Goal: Complete application form

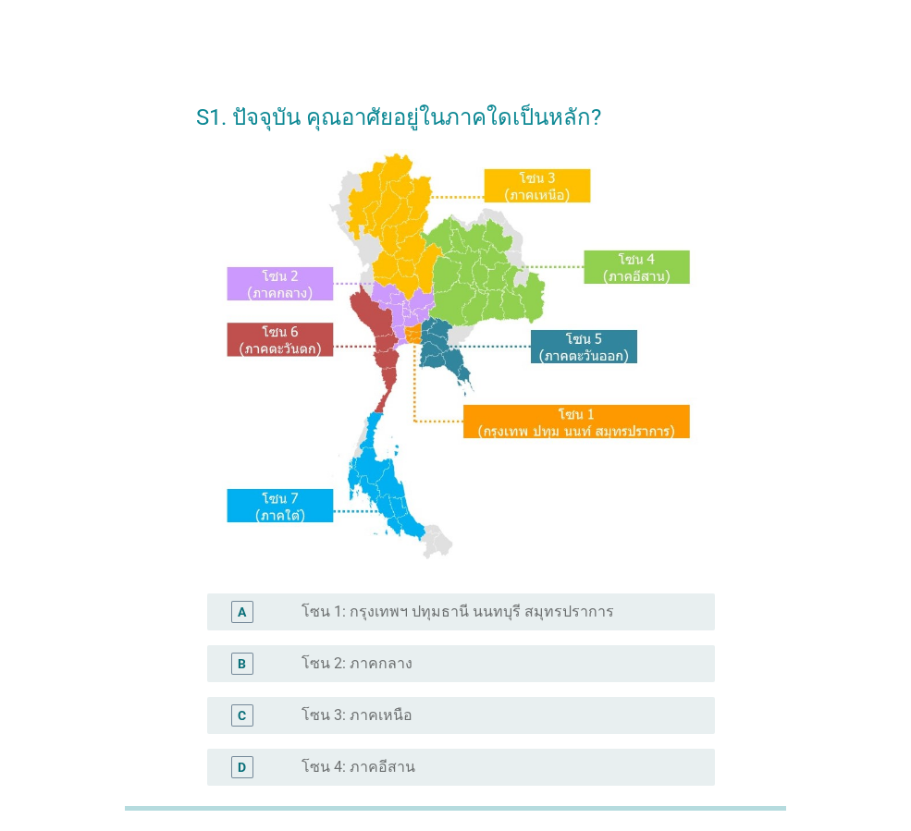
click at [474, 612] on label "โซน 1: กรุงเทพฯ ปทุมธานี นนทบุรี สมุทรปราการ" at bounding box center [458, 612] width 313 height 18
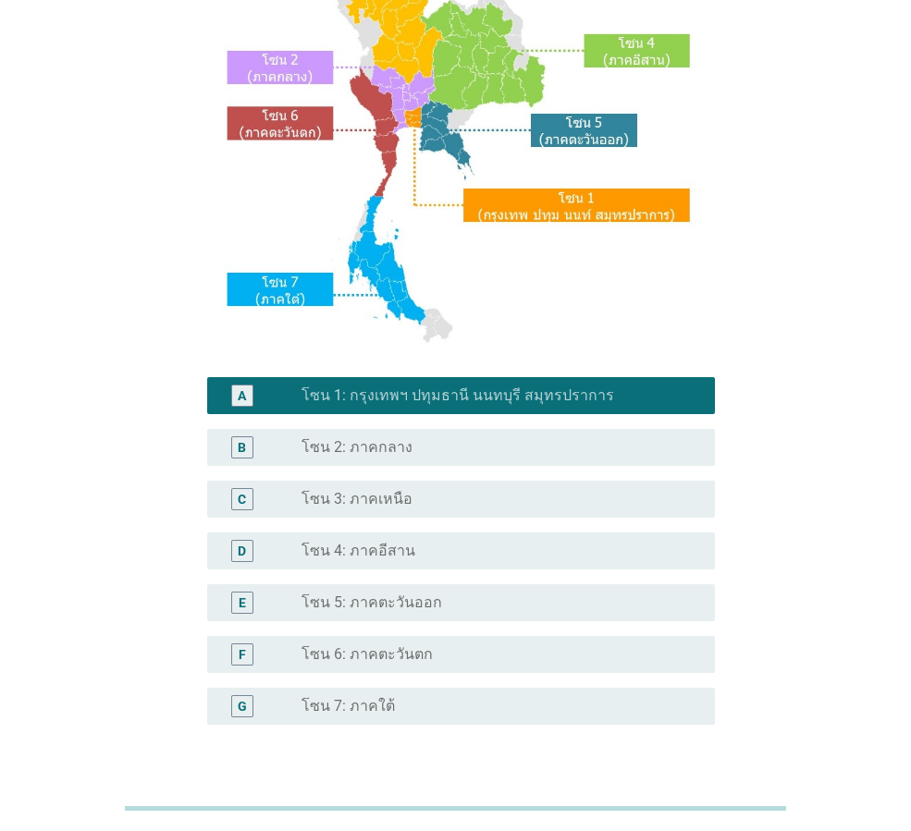
scroll to position [348, 0]
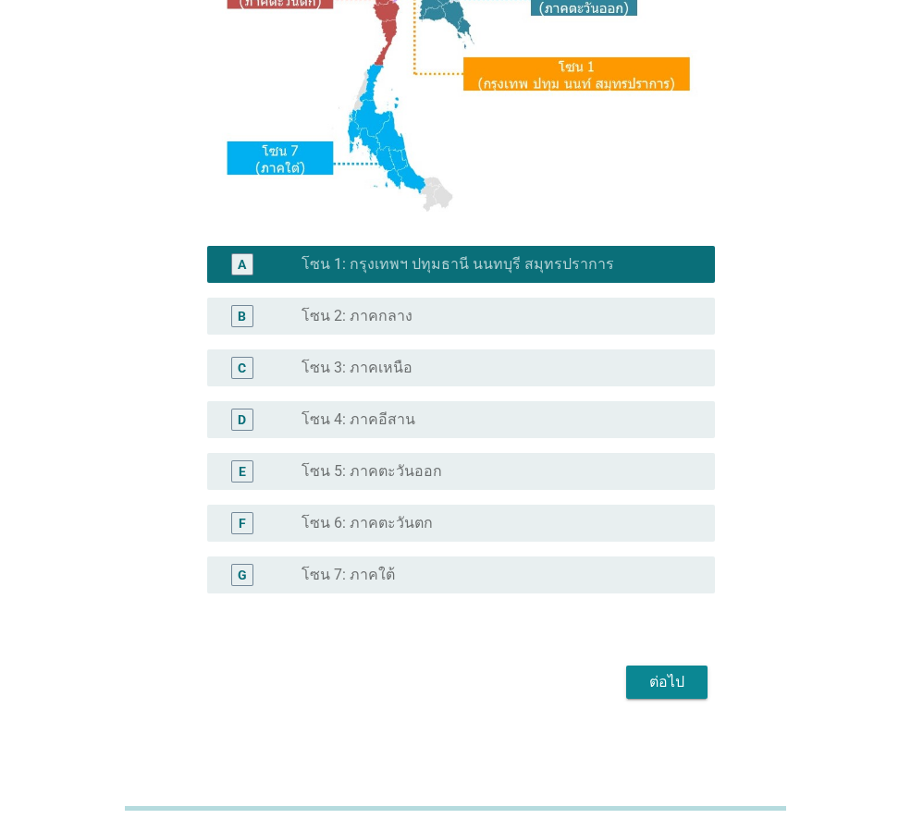
click at [643, 681] on div "ต่อไป" at bounding box center [667, 682] width 52 height 22
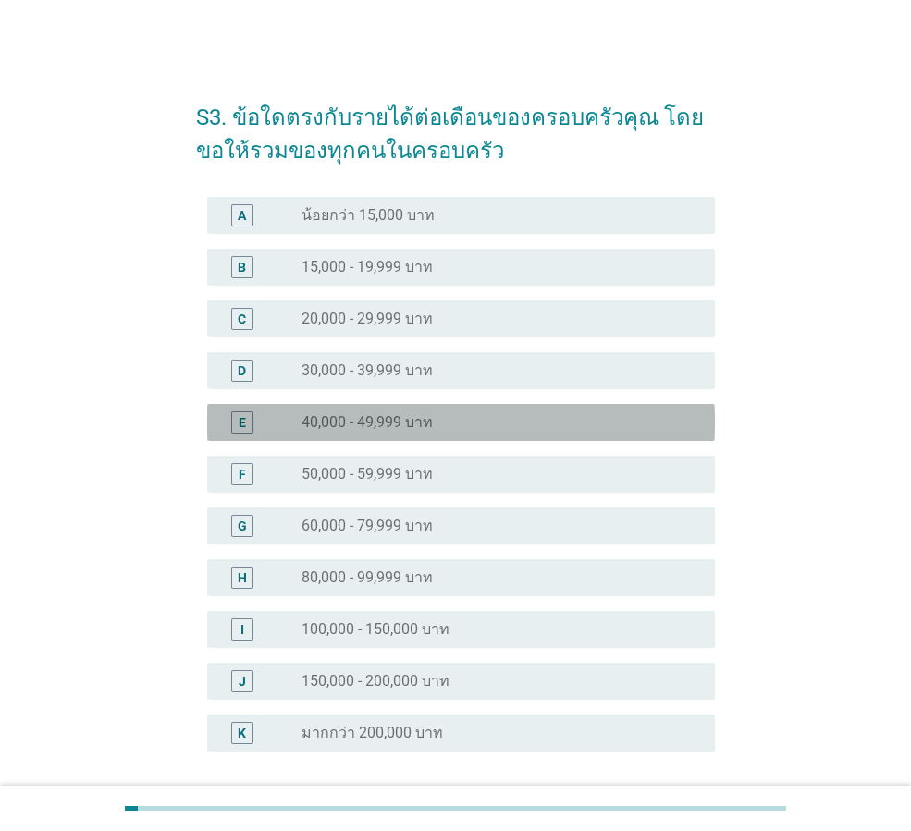
click at [512, 415] on div "radio_button_unchecked 40,000 - 49,999 บาท" at bounding box center [494, 422] width 384 height 18
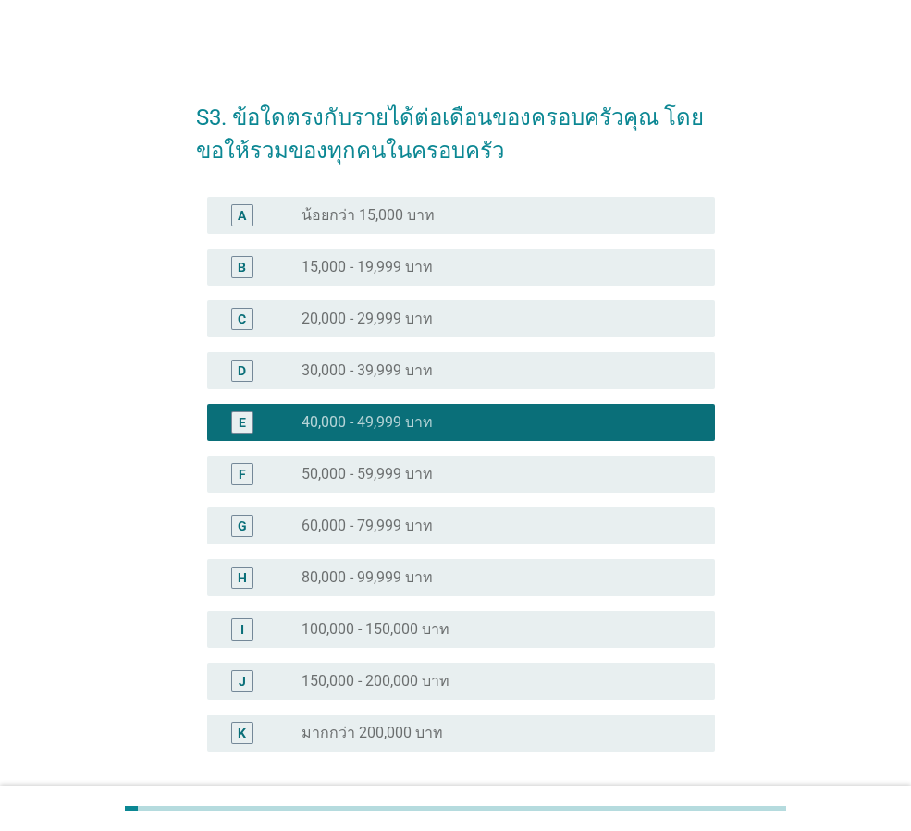
click at [520, 389] on div "D radio_button_unchecked 30,000 - 39,999 บาท" at bounding box center [455, 371] width 519 height 52
click at [525, 373] on div "radio_button_unchecked 30,000 - 39,999 บาท" at bounding box center [494, 371] width 384 height 18
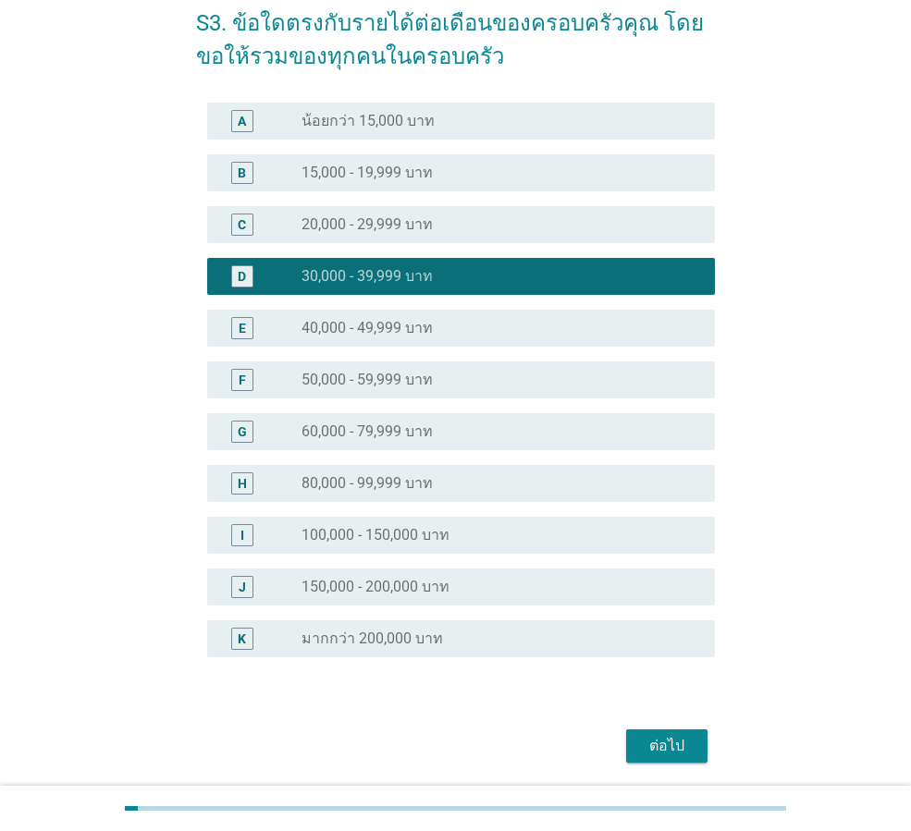
scroll to position [158, 0]
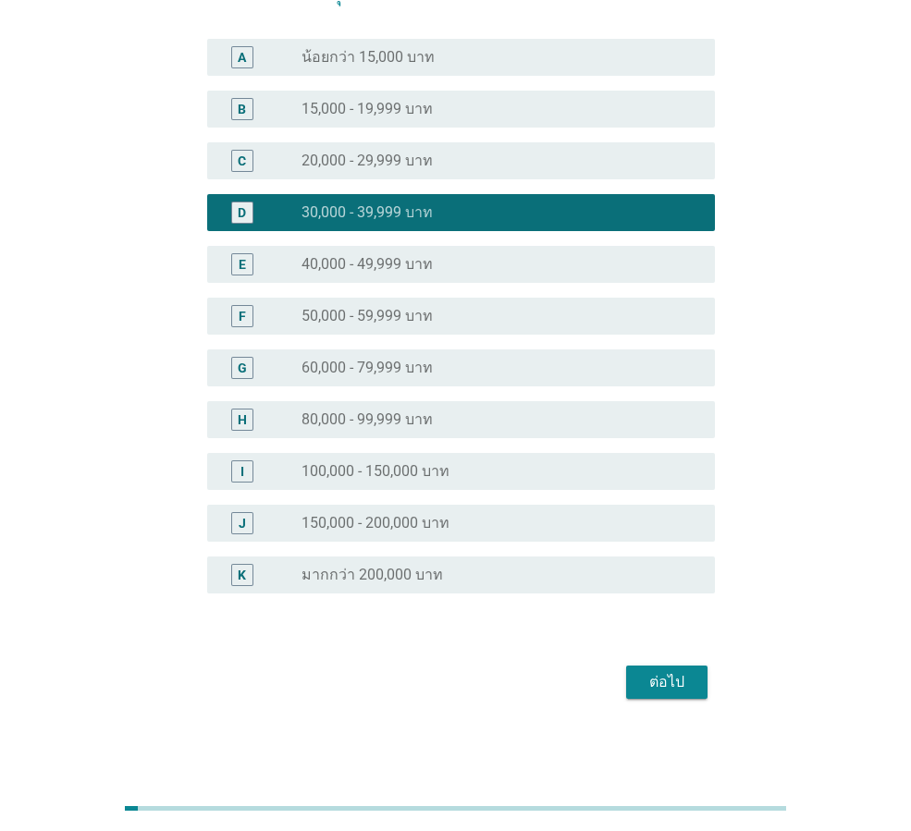
click at [686, 690] on div "ต่อไป" at bounding box center [667, 682] width 52 height 22
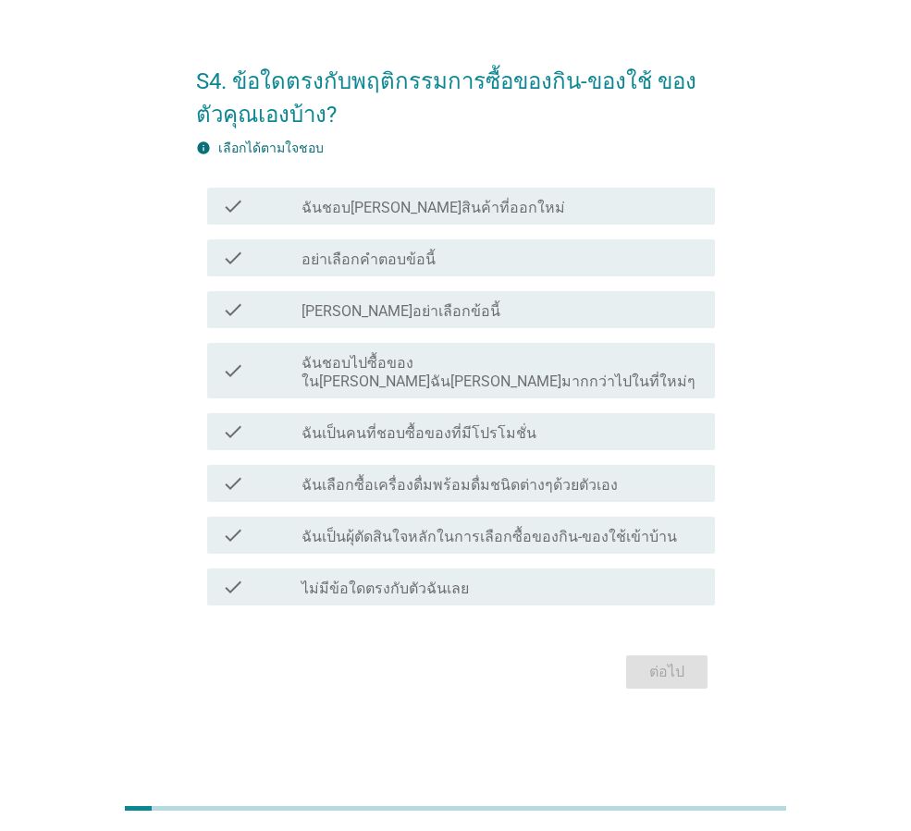
scroll to position [0, 0]
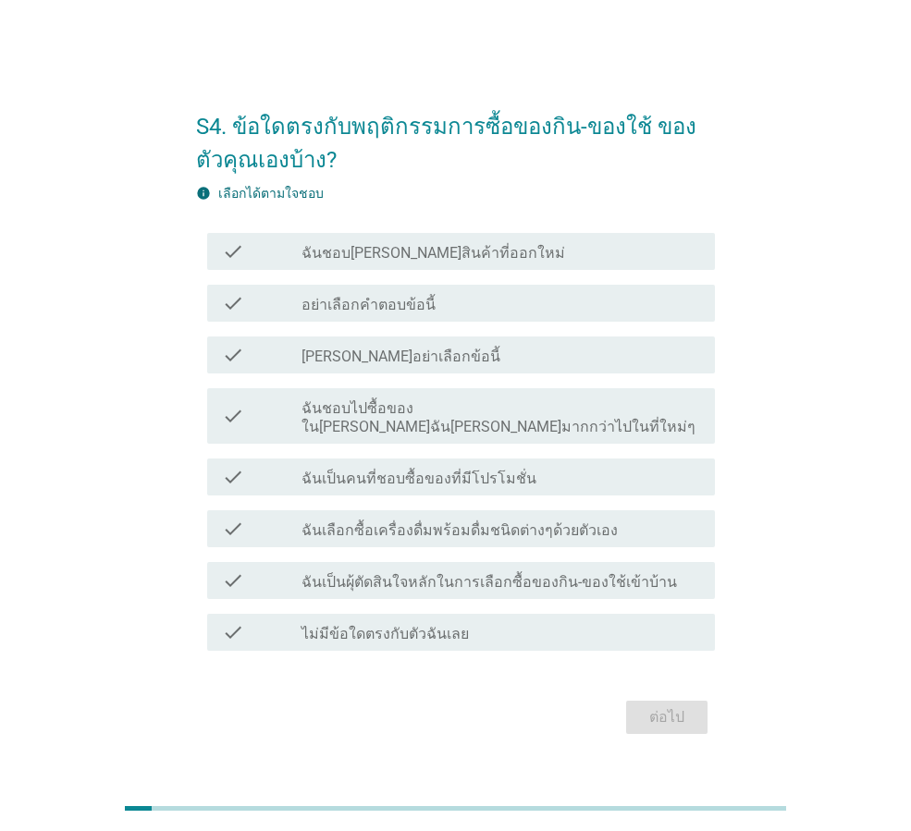
click at [303, 254] on label "ฉันชอบ[PERSON_NAME]สินค้าที่ออกใหม่" at bounding box center [434, 253] width 264 height 18
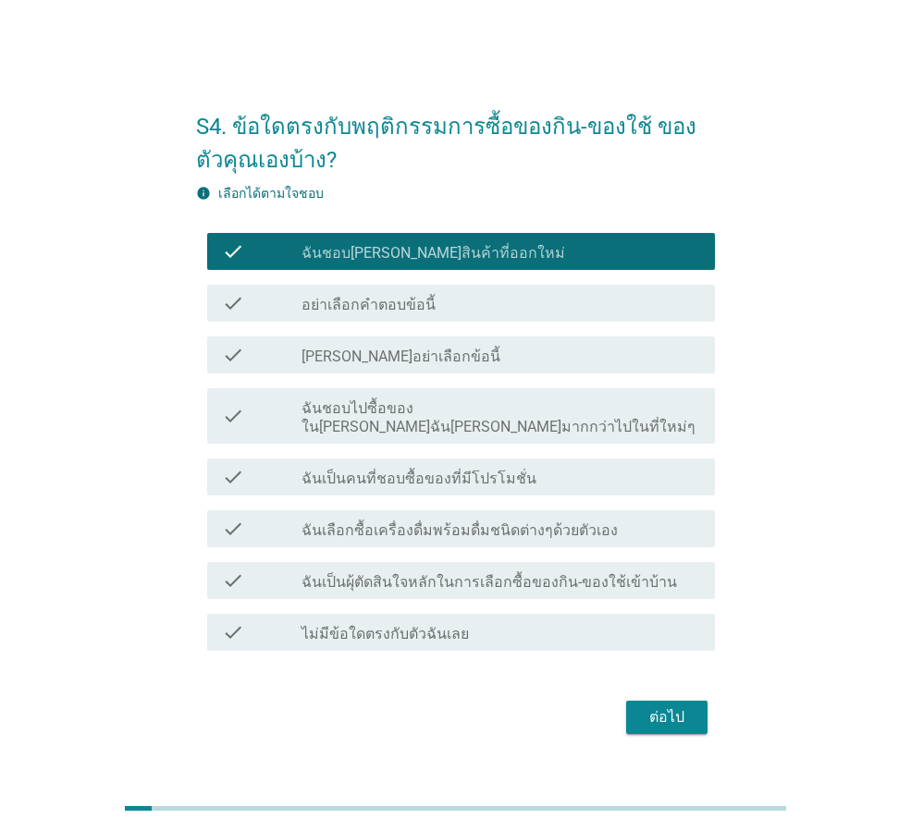
click at [446, 413] on label "ฉันชอบไปซื้อของใน[PERSON_NAME]ฉัน[PERSON_NAME]มากกว่าไปในที่ใหม่ๆ" at bounding box center [501, 418] width 399 height 37
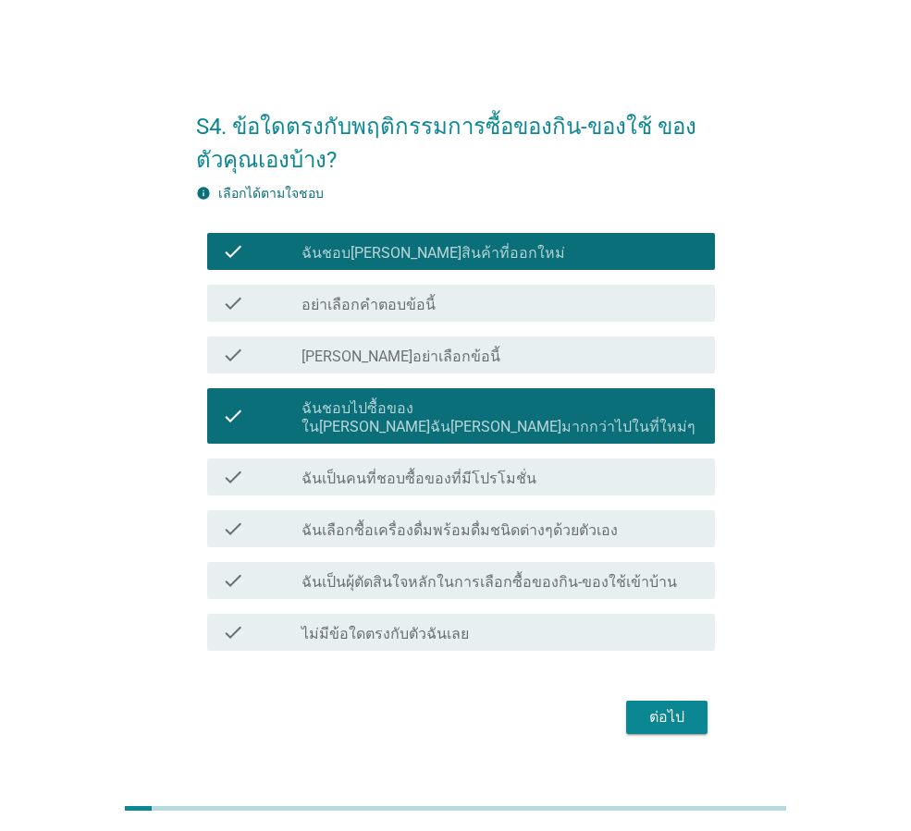
click at [465, 472] on label "ฉันเป็นคนที่ชอบซื้อของที่มีโปรโมชั่น" at bounding box center [419, 479] width 235 height 18
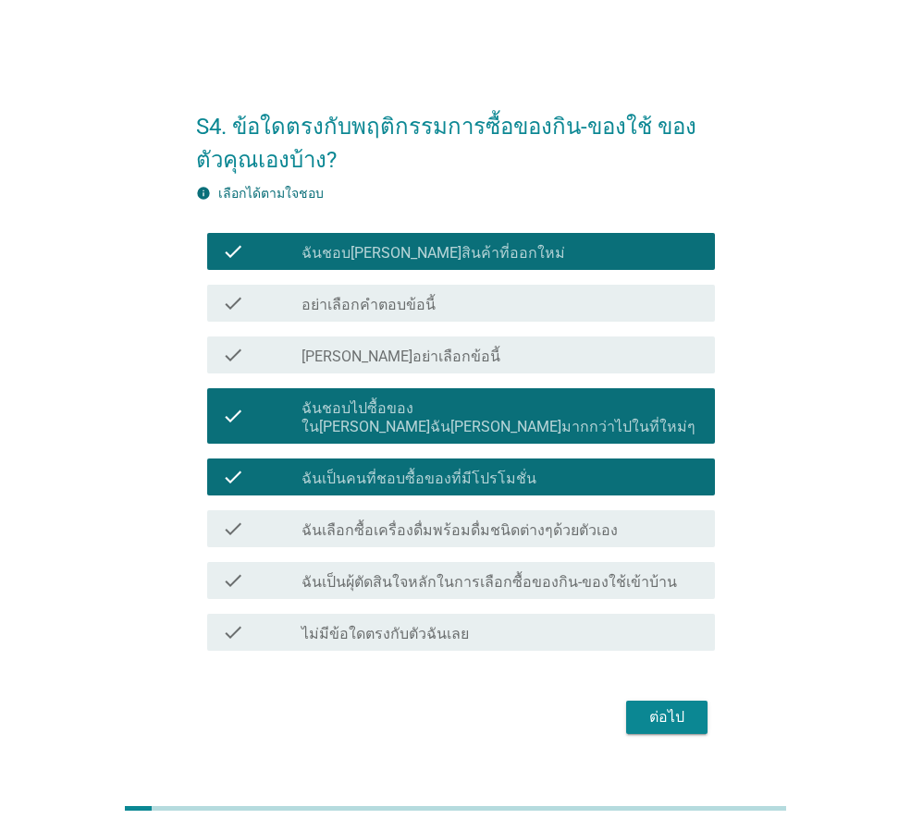
click at [511, 522] on label "ฉันเลือกซื้อเครื่องดื่มพร้อมดื่มชนิดต่างๆด้วยตัวเอง" at bounding box center [460, 531] width 316 height 18
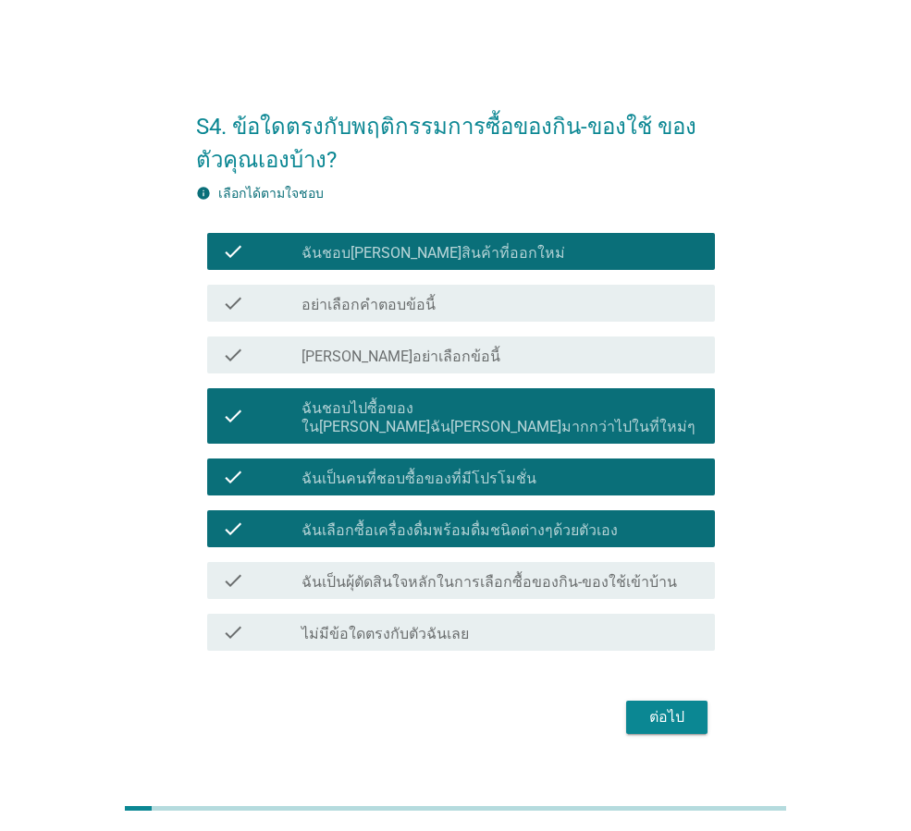
click at [532, 570] on div "check_box_outline_blank ฉันเป็นผุ้ตัดสินใจหลักในการเลือกซื้อของกิน-ของใช้เข้าบ้…" at bounding box center [501, 581] width 399 height 22
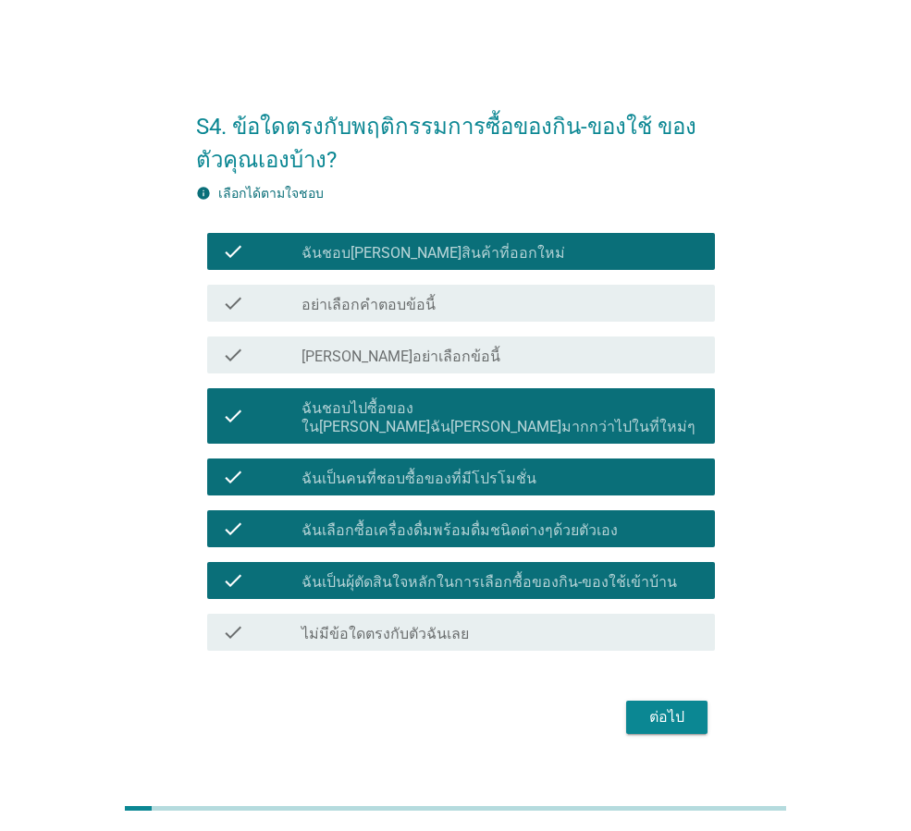
click at [696, 708] on button "ต่อไป" at bounding box center [666, 717] width 81 height 33
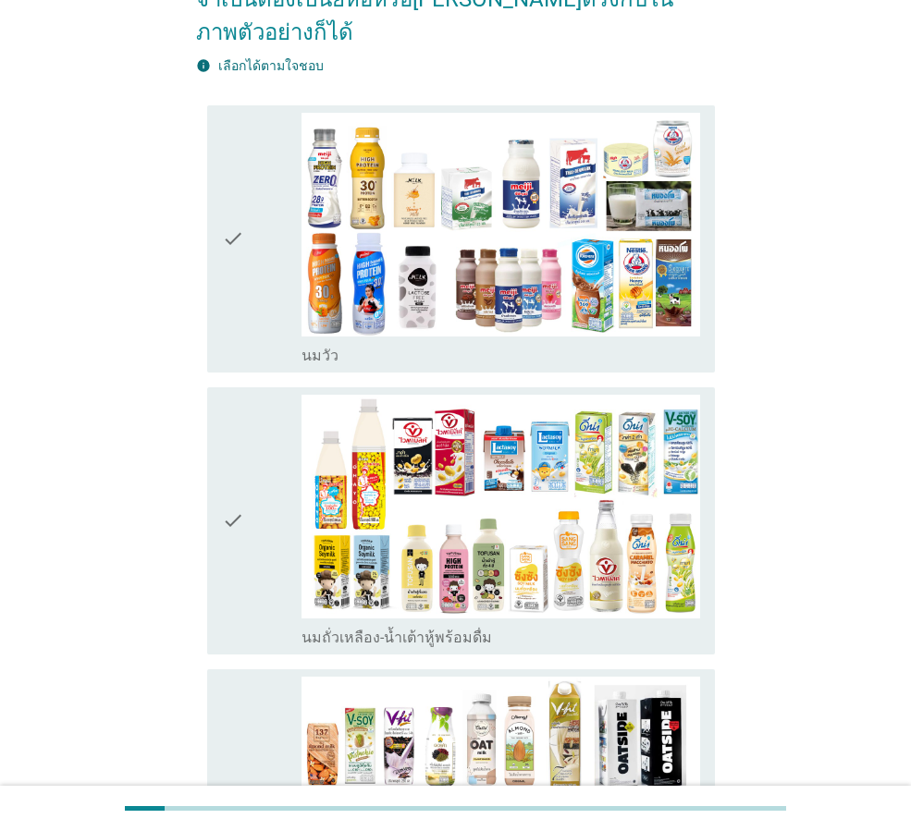
scroll to position [277, 0]
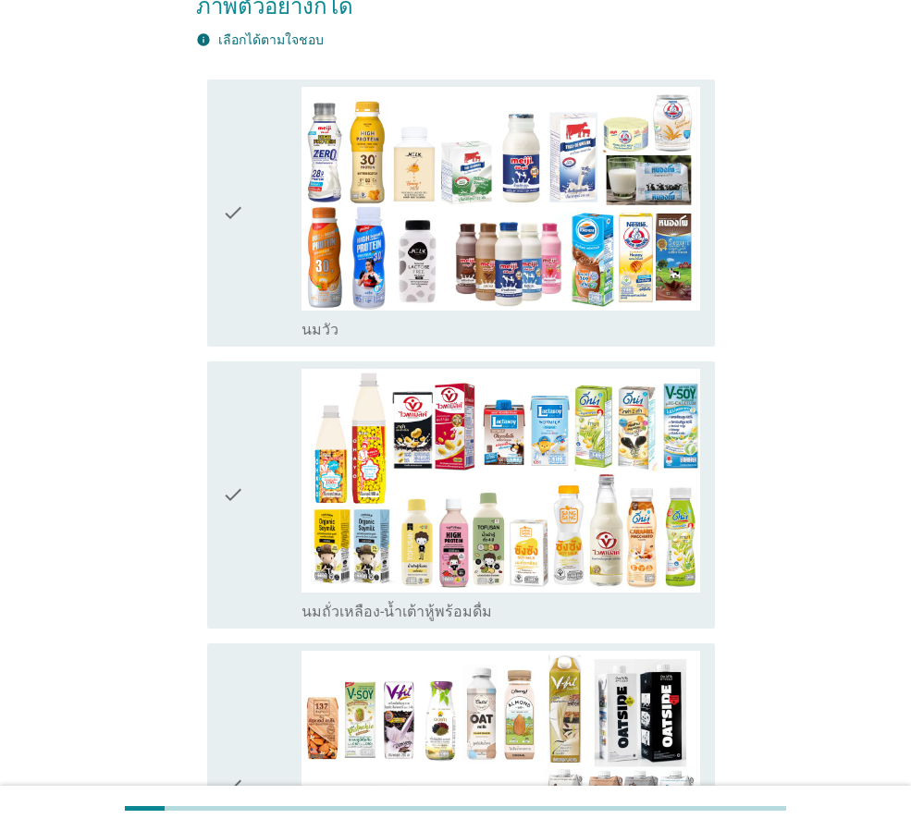
click at [262, 231] on div "check" at bounding box center [262, 213] width 80 height 252
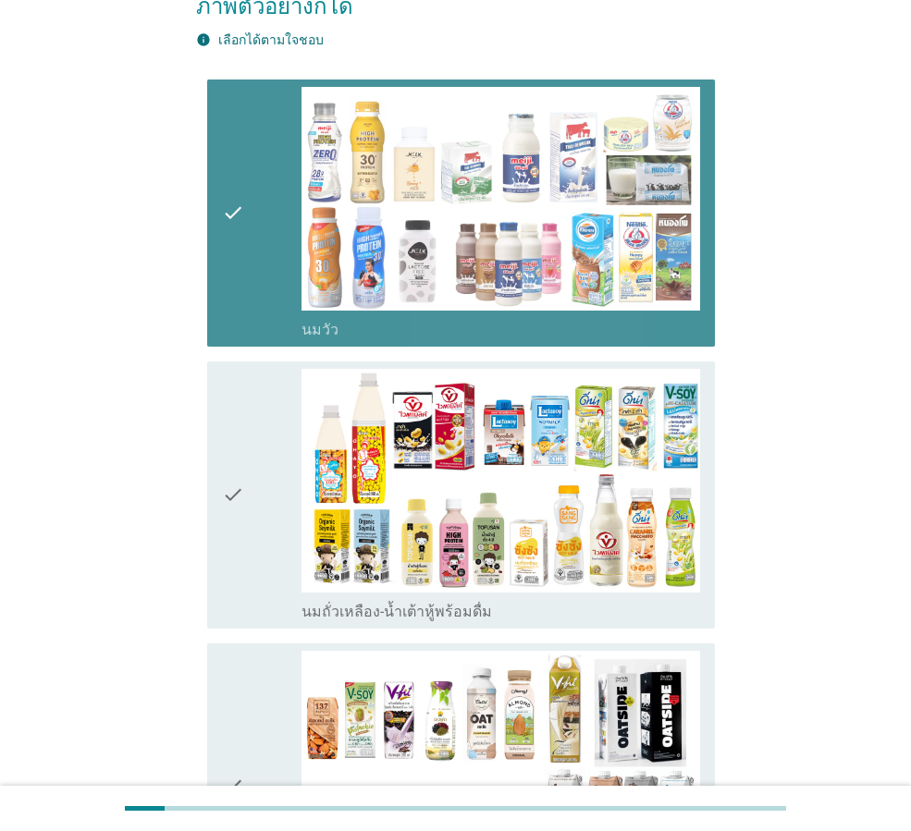
click at [286, 422] on div "check" at bounding box center [262, 495] width 80 height 252
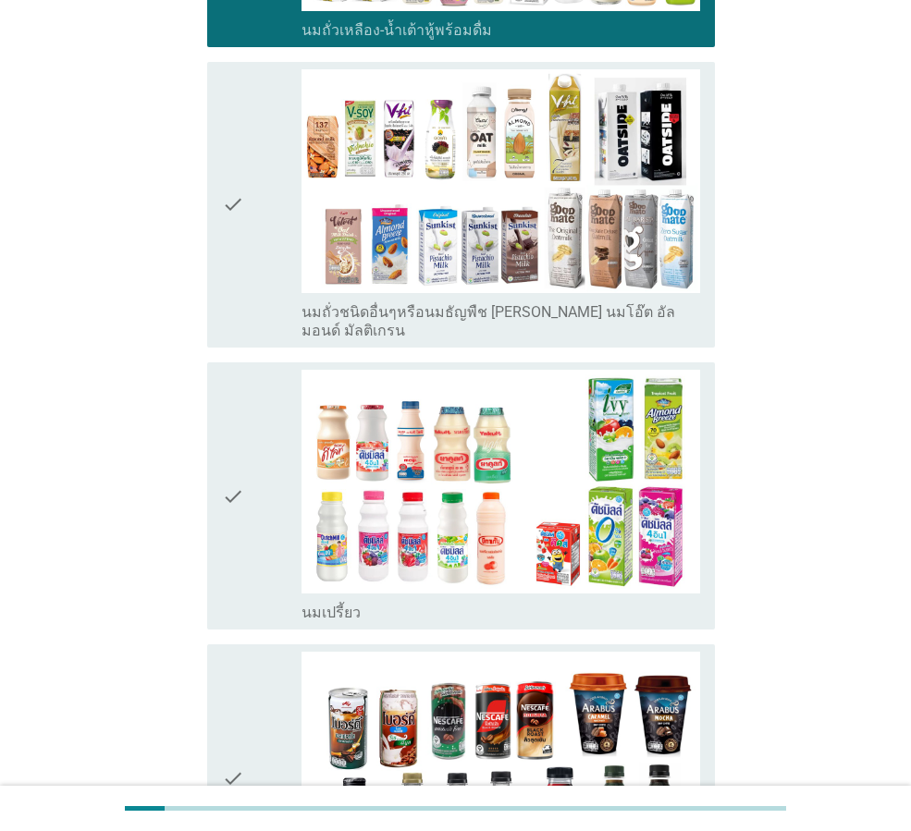
scroll to position [1017, 0]
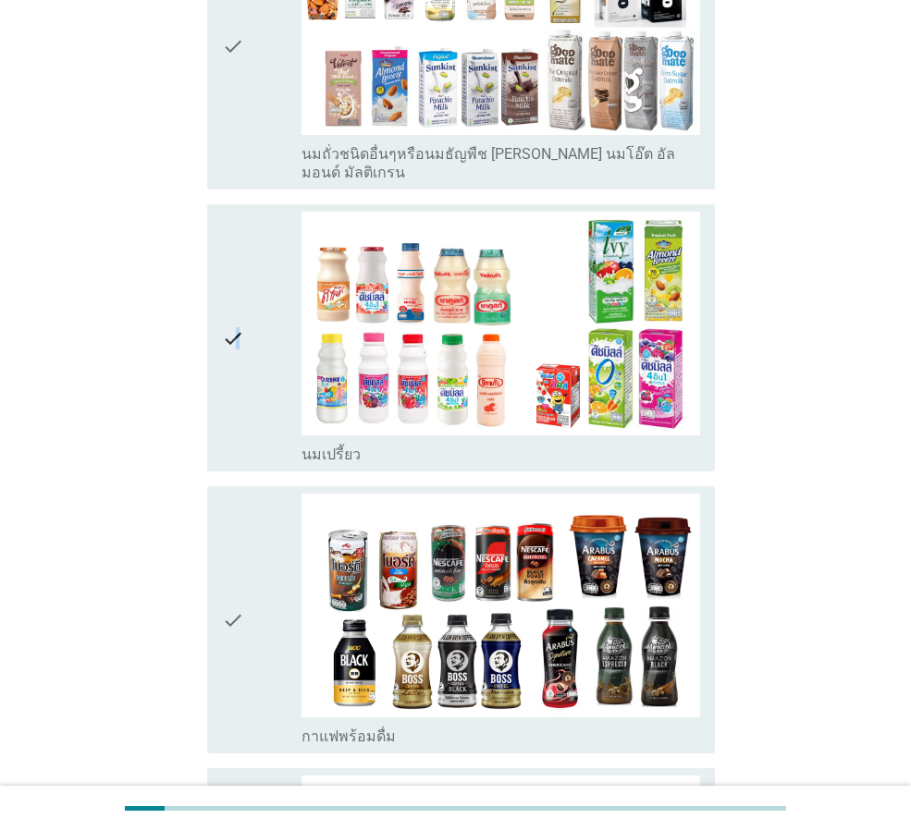
click at [237, 294] on icon "check" at bounding box center [233, 338] width 22 height 252
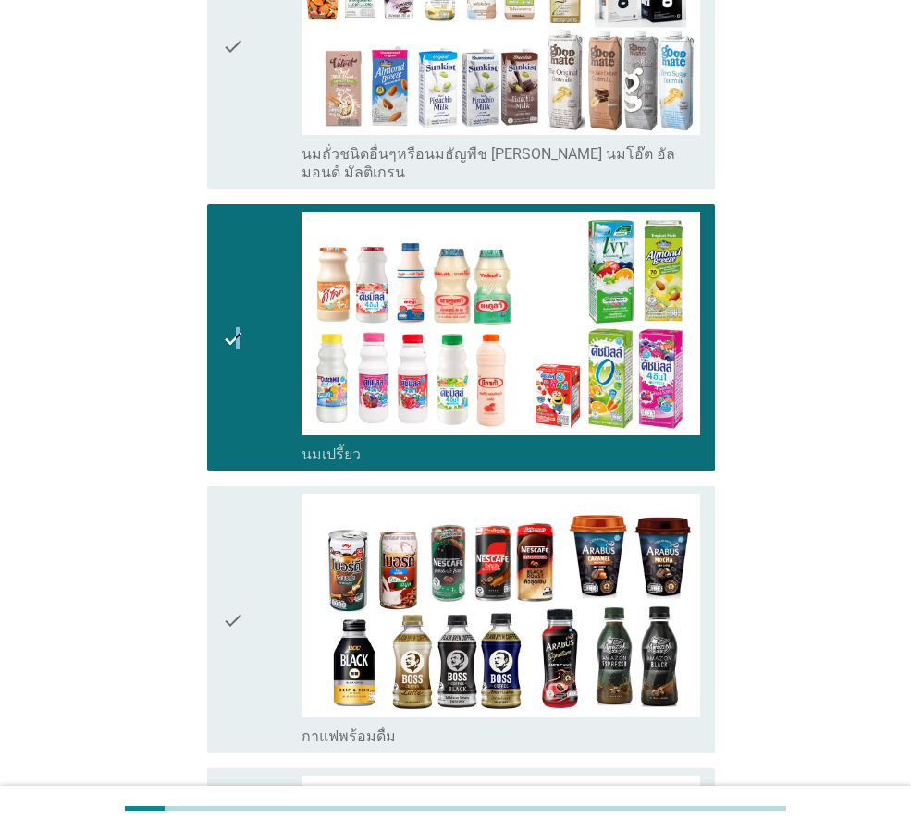
click at [276, 535] on div "check" at bounding box center [262, 620] width 80 height 252
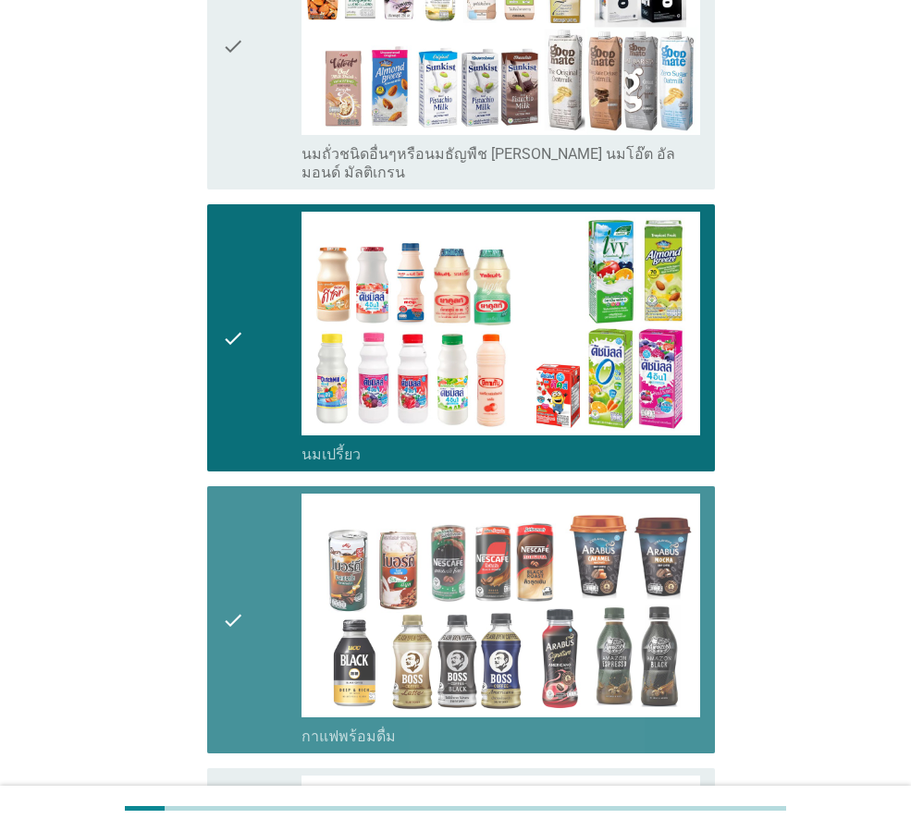
click at [273, 535] on div "check" at bounding box center [262, 620] width 80 height 252
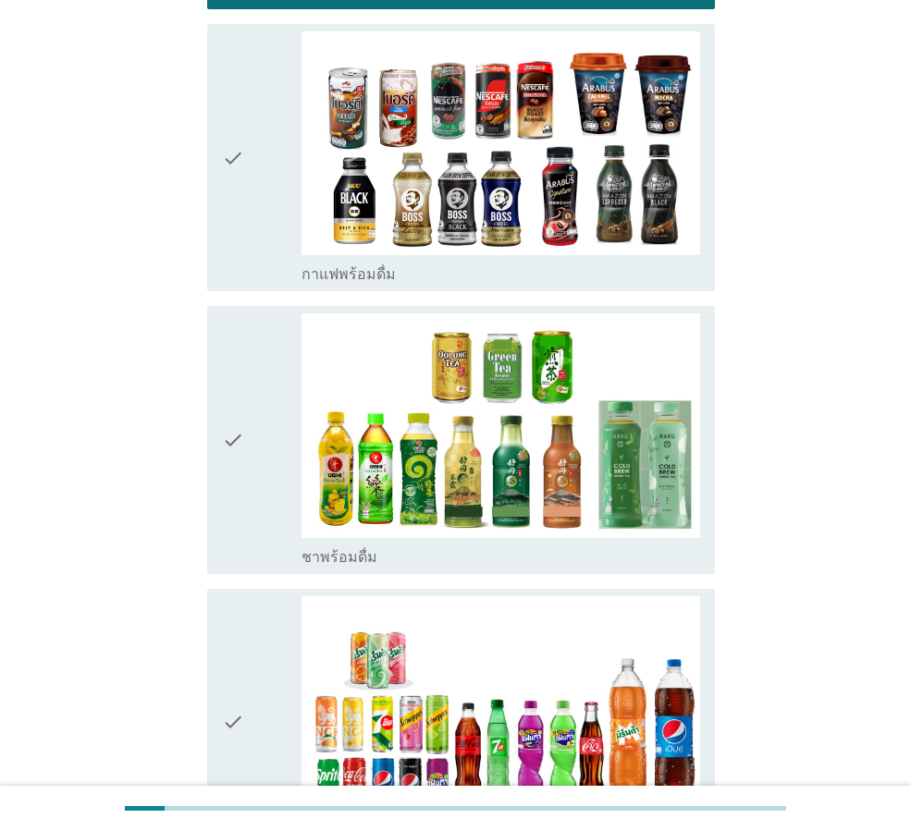
click at [244, 414] on icon "check" at bounding box center [233, 440] width 22 height 252
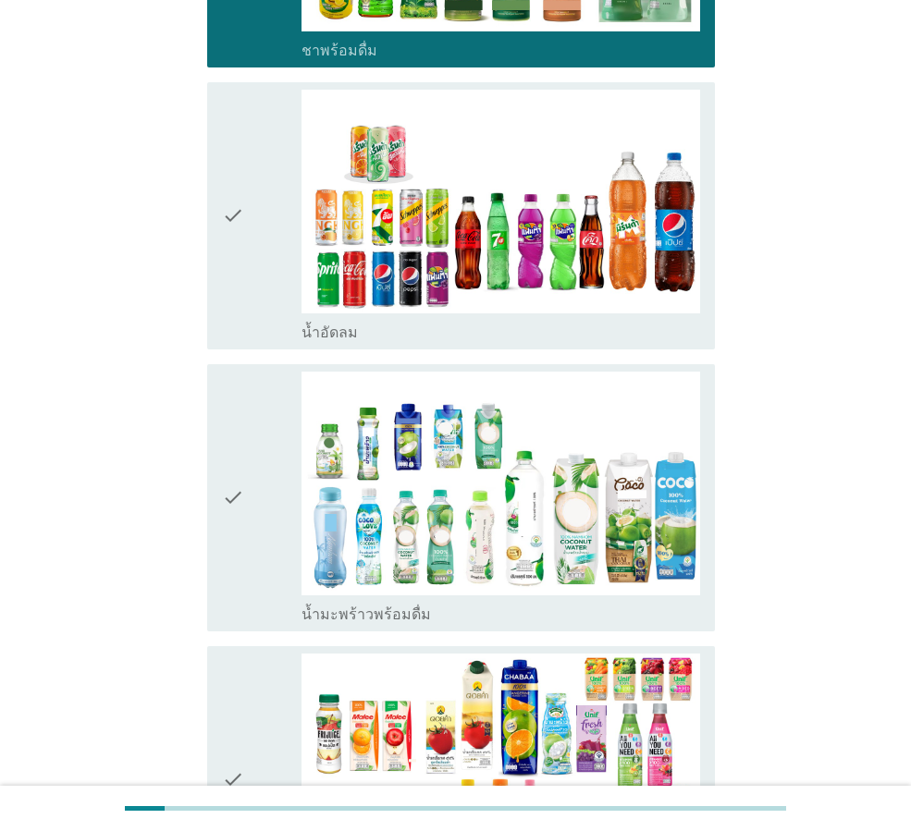
scroll to position [2127, 0]
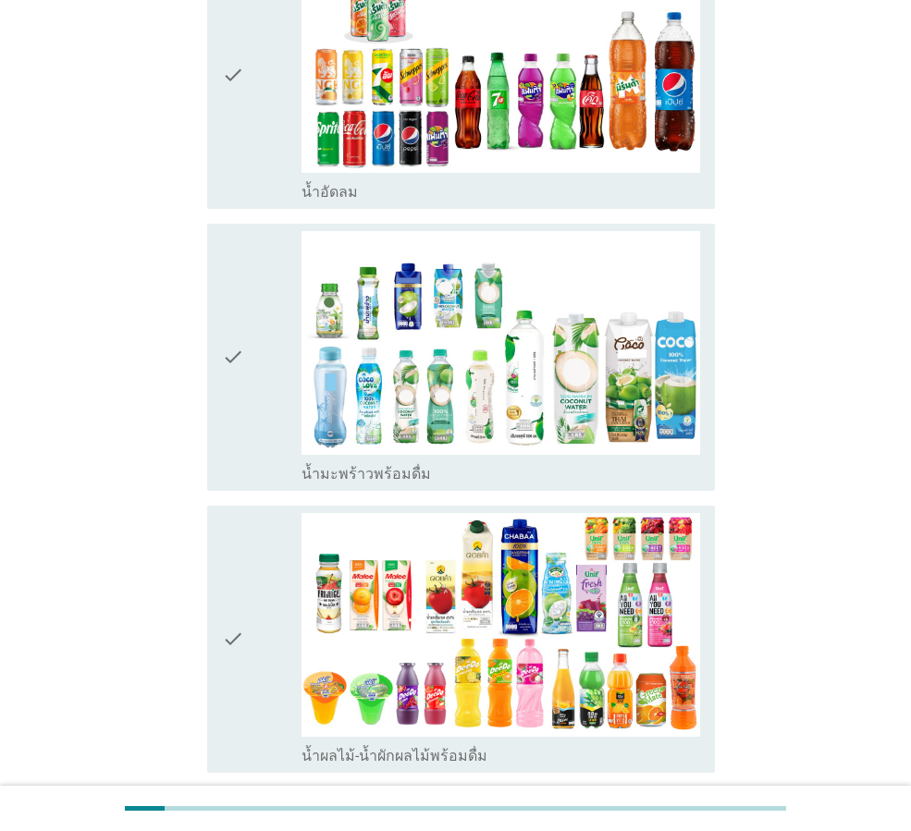
click at [236, 382] on icon "check" at bounding box center [233, 357] width 22 height 252
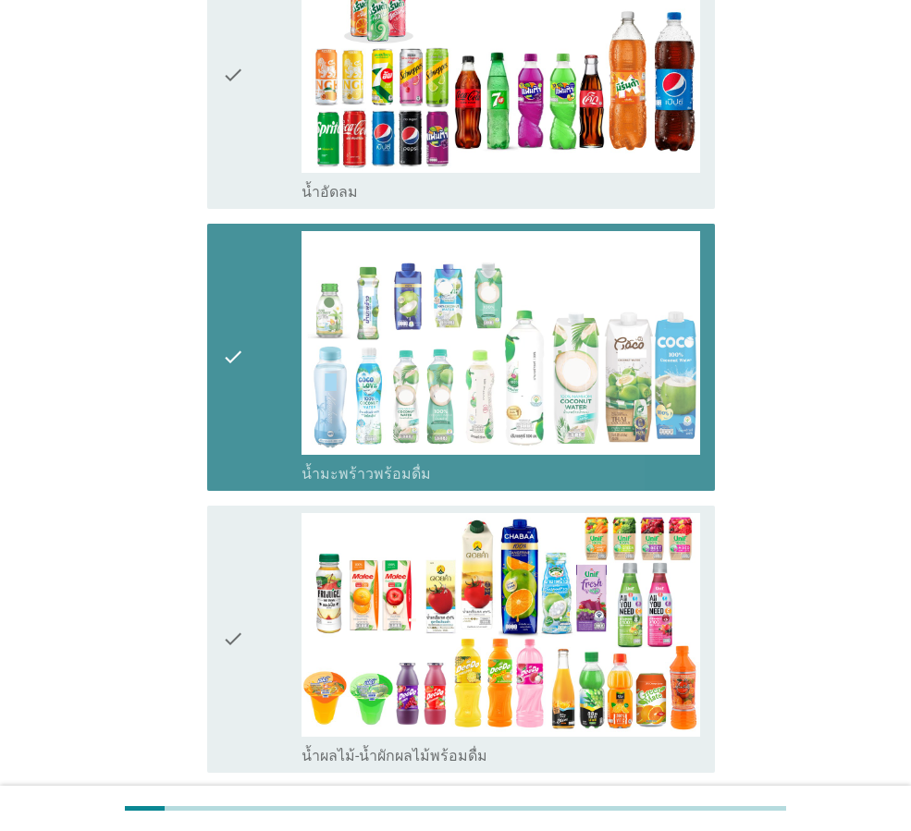
click at [244, 597] on icon "check" at bounding box center [233, 639] width 22 height 252
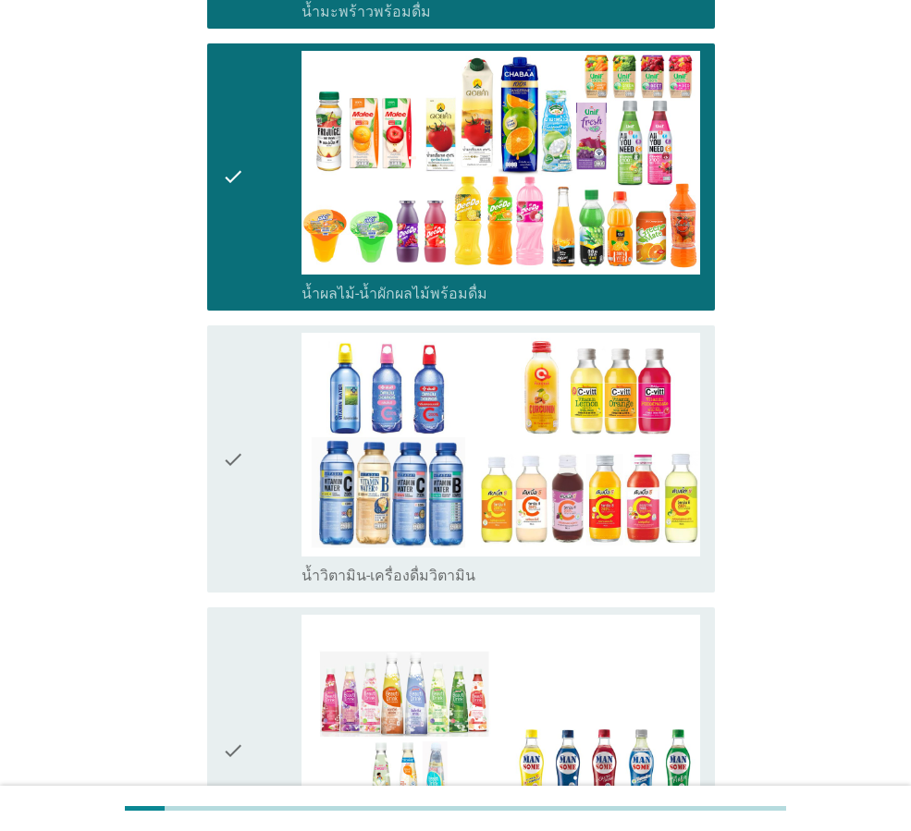
click at [234, 450] on icon "check" at bounding box center [233, 459] width 22 height 252
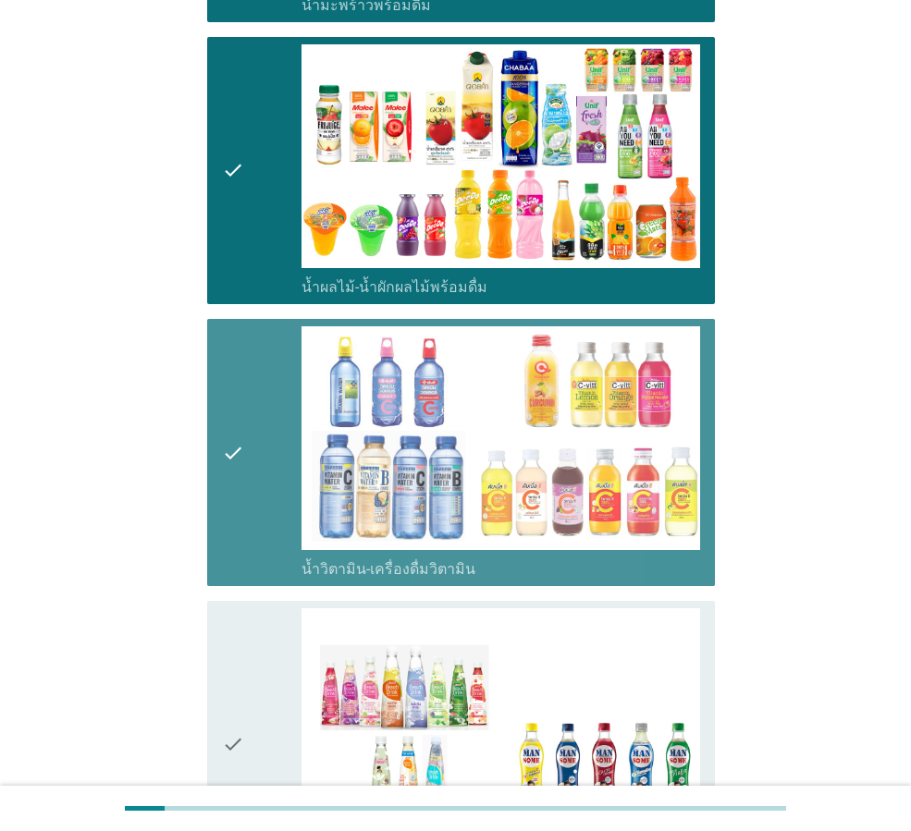
scroll to position [3145, 0]
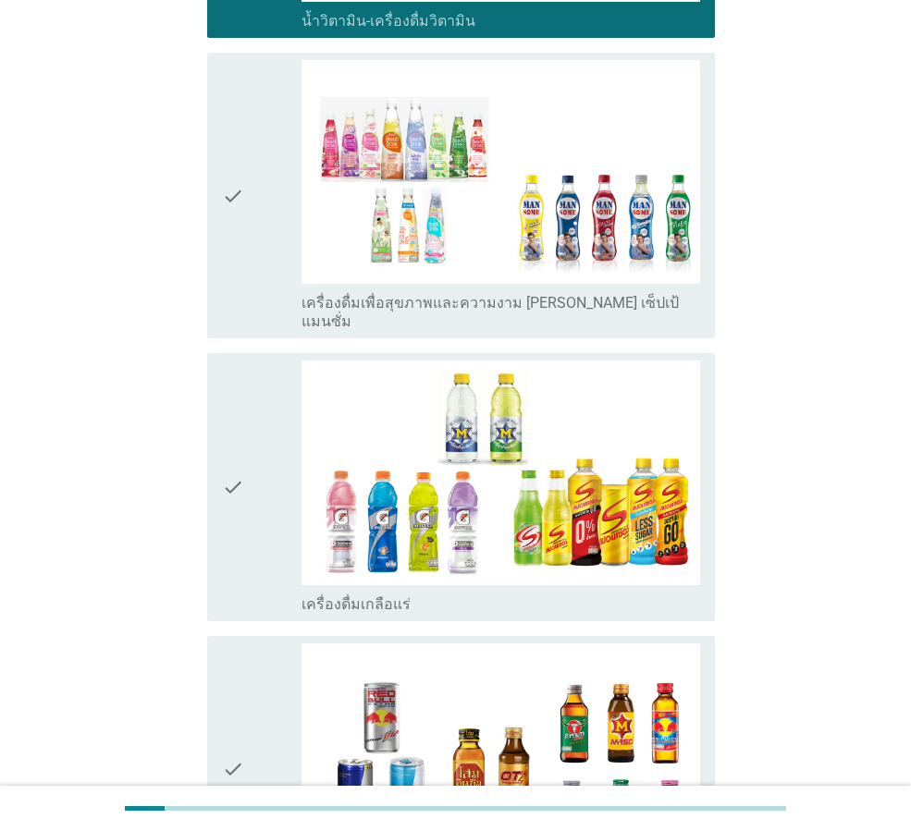
click at [232, 216] on icon "check" at bounding box center [233, 195] width 22 height 271
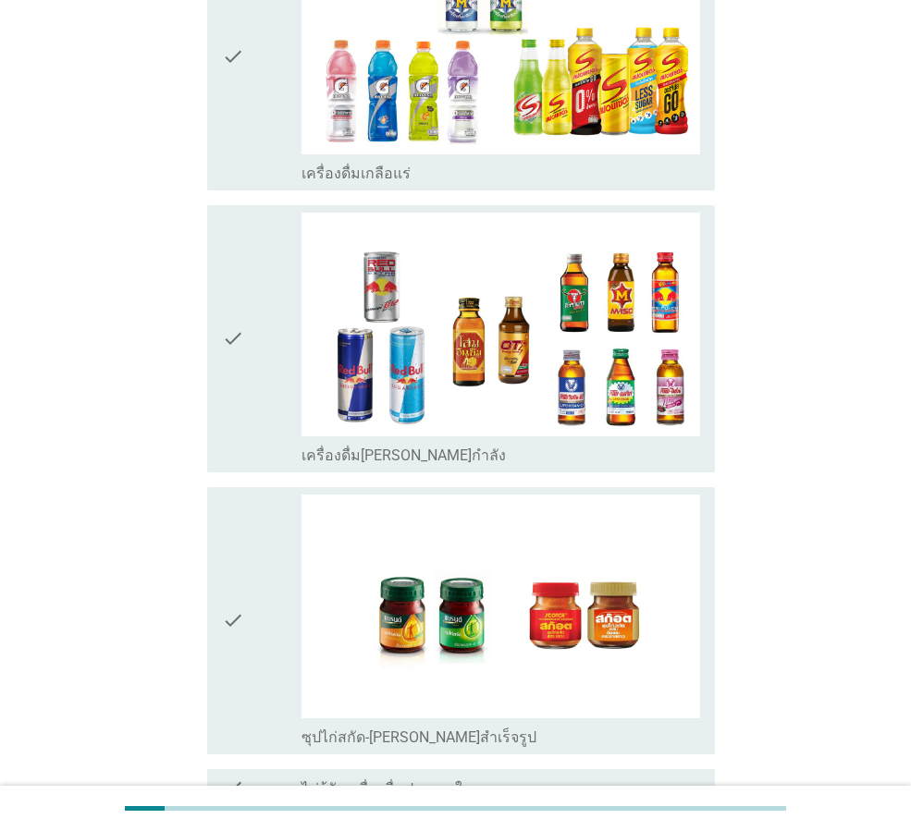
scroll to position [3696, 0]
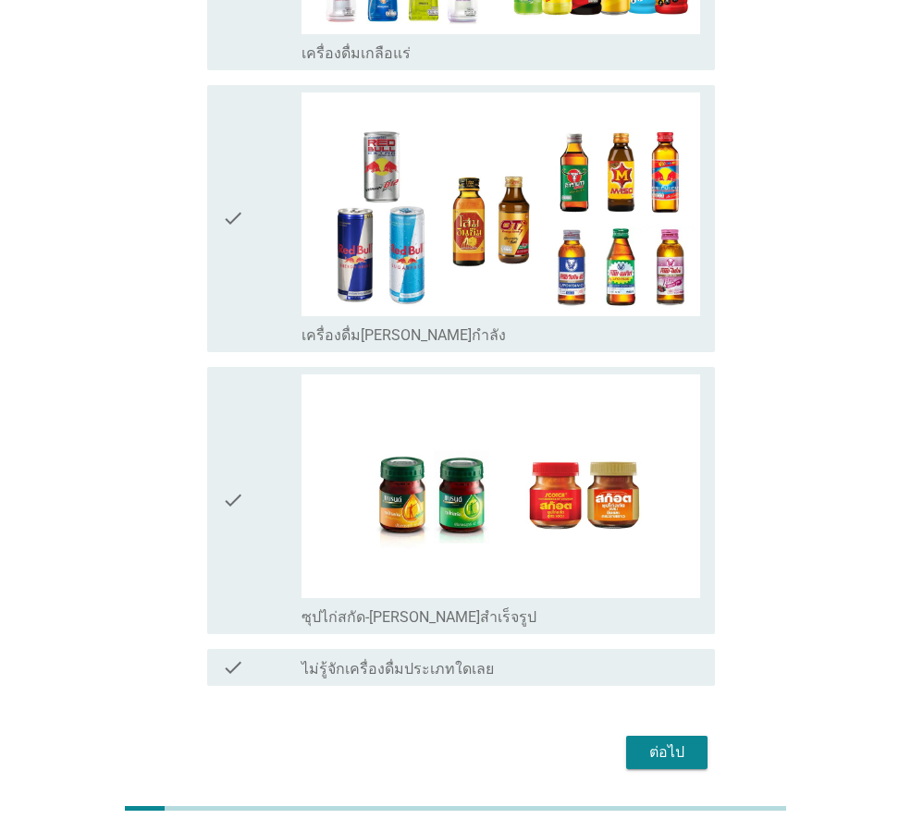
click at [669, 742] on div "ต่อไป" at bounding box center [667, 753] width 52 height 22
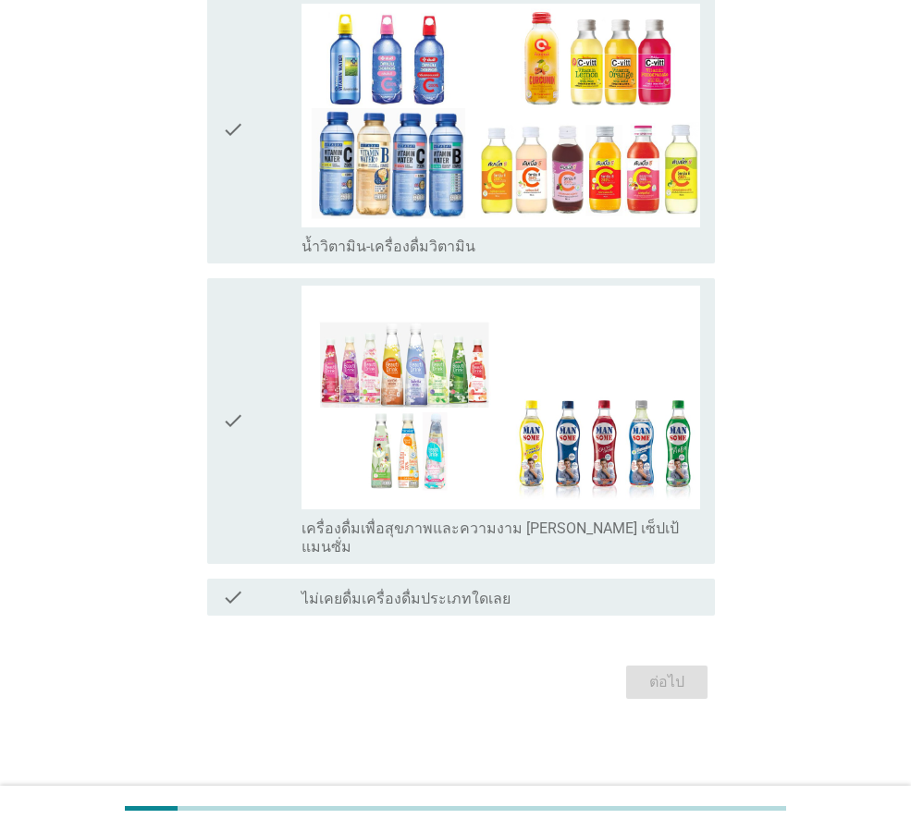
scroll to position [0, 0]
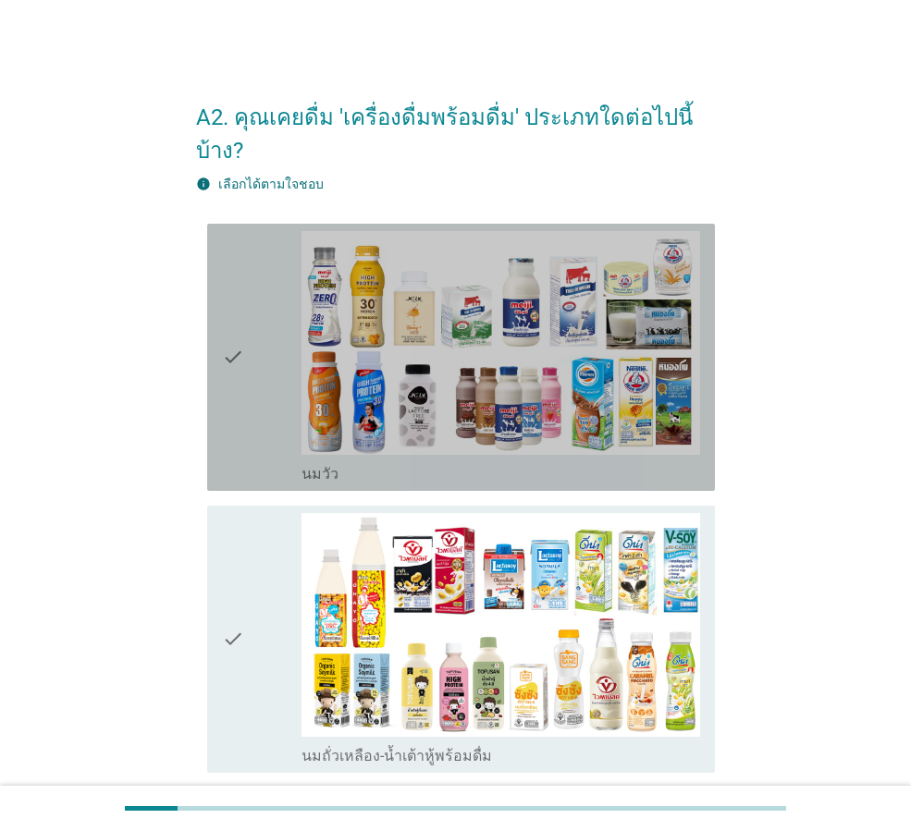
click at [242, 376] on icon "check" at bounding box center [233, 357] width 22 height 252
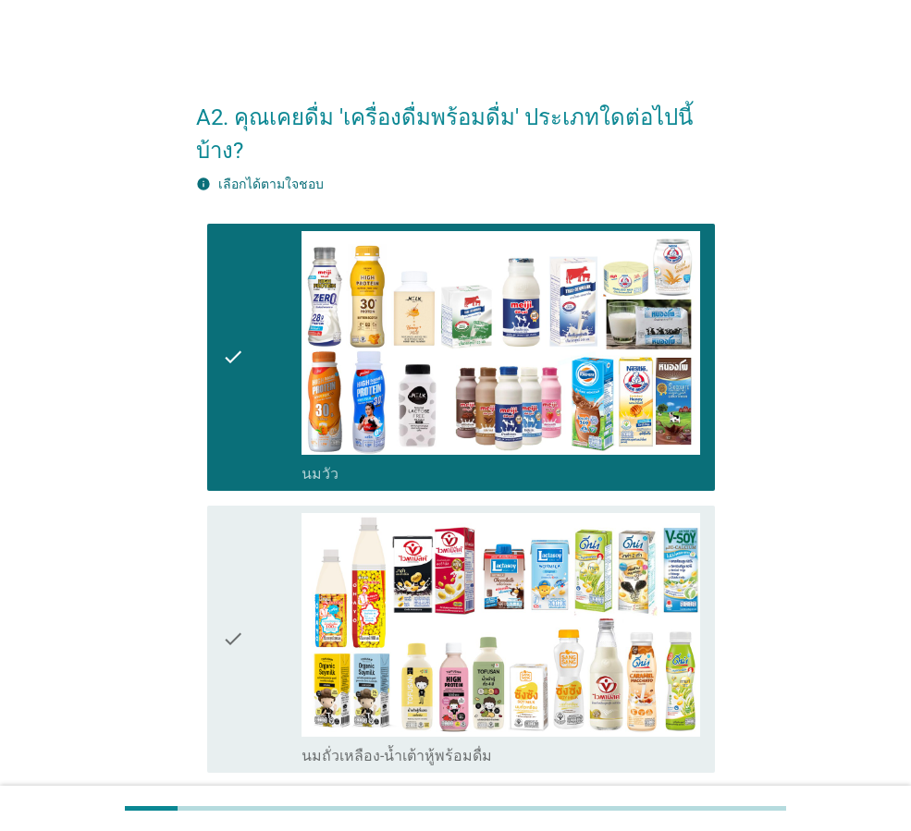
click at [277, 573] on div "check" at bounding box center [262, 639] width 80 height 252
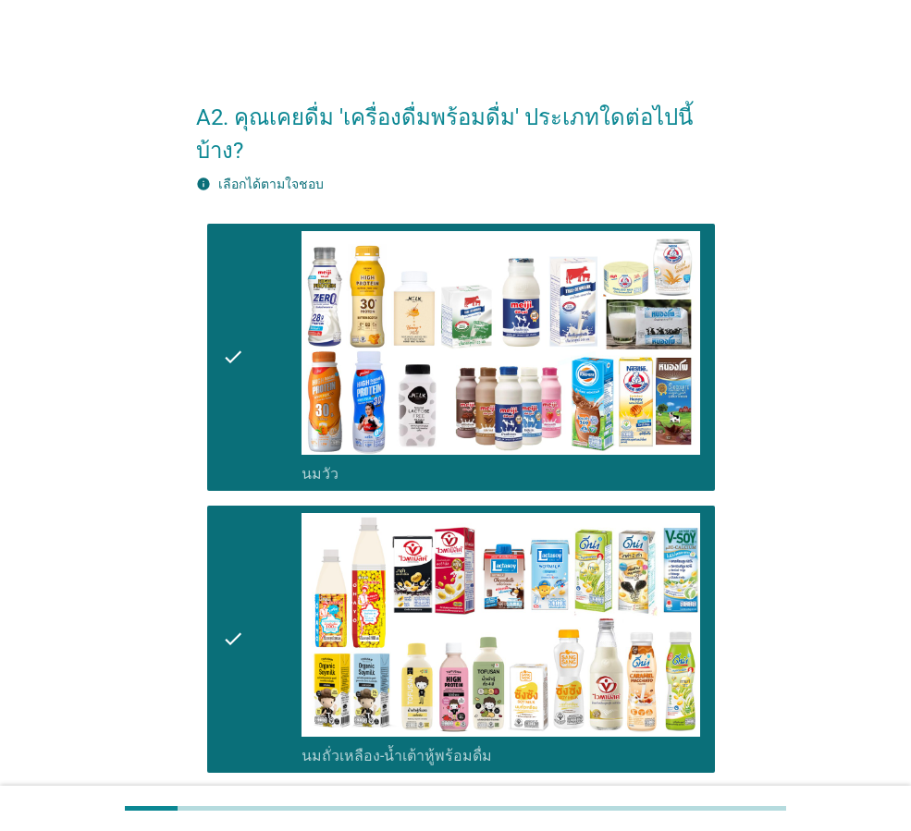
scroll to position [555, 0]
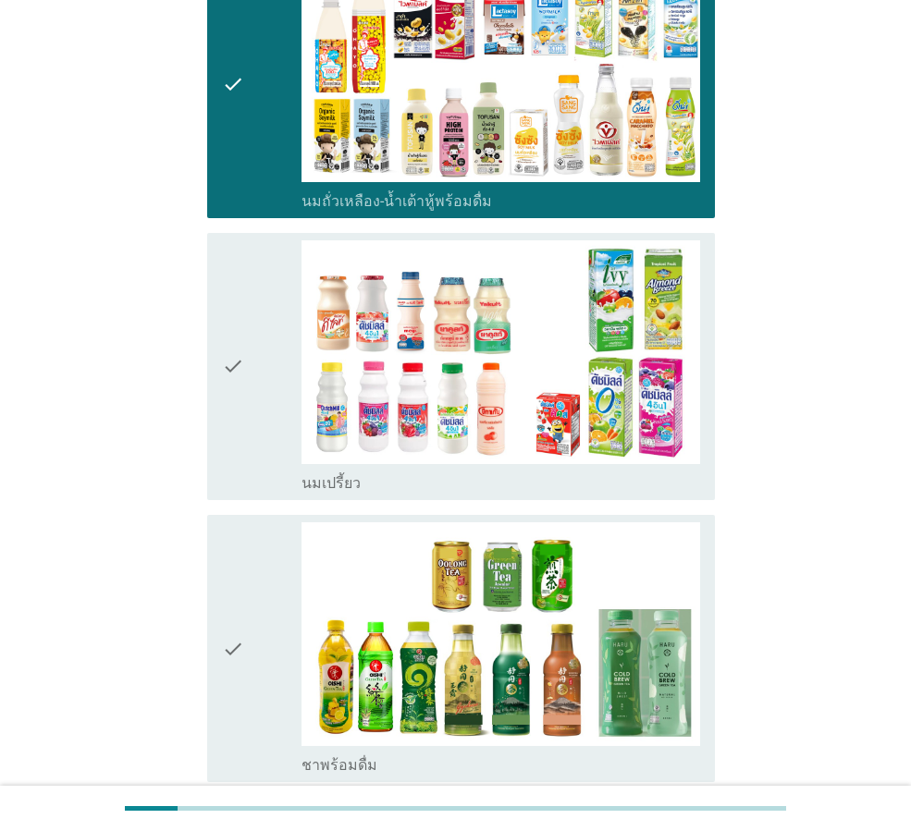
click at [229, 353] on icon "check" at bounding box center [233, 366] width 22 height 252
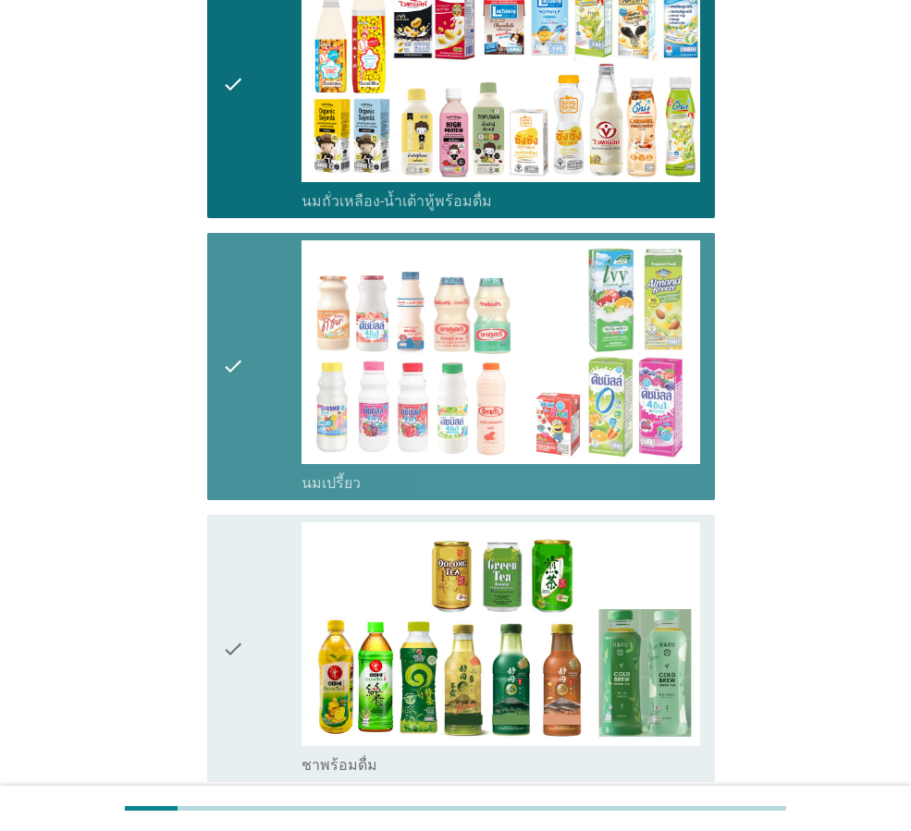
click at [235, 582] on icon "check" at bounding box center [233, 649] width 22 height 252
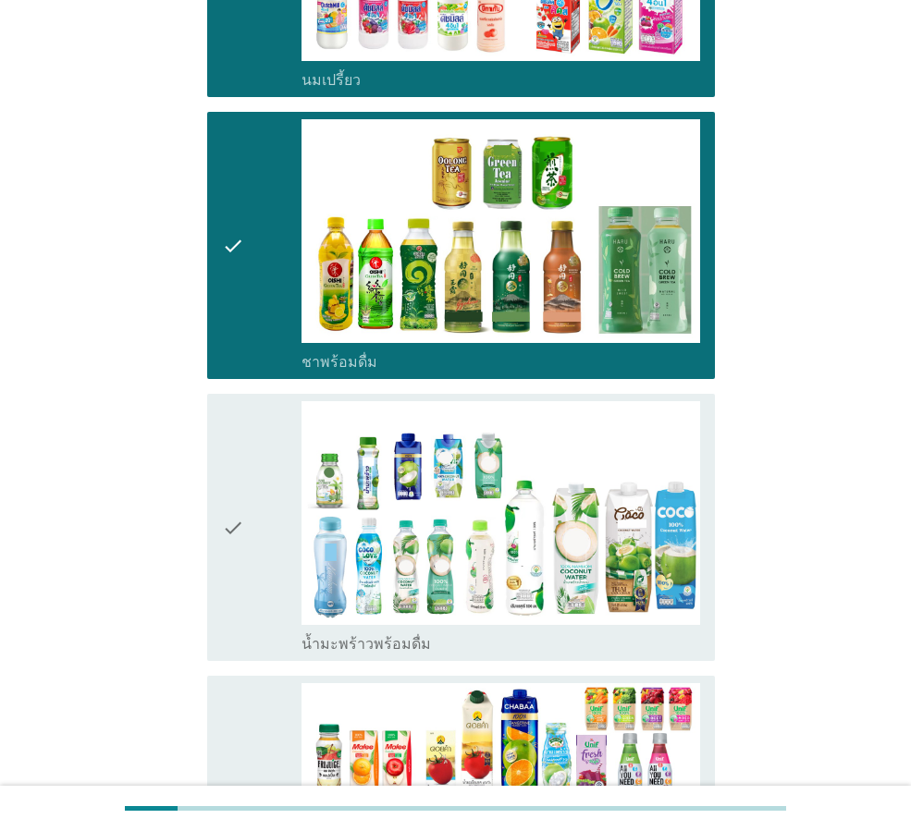
scroll to position [1110, 0]
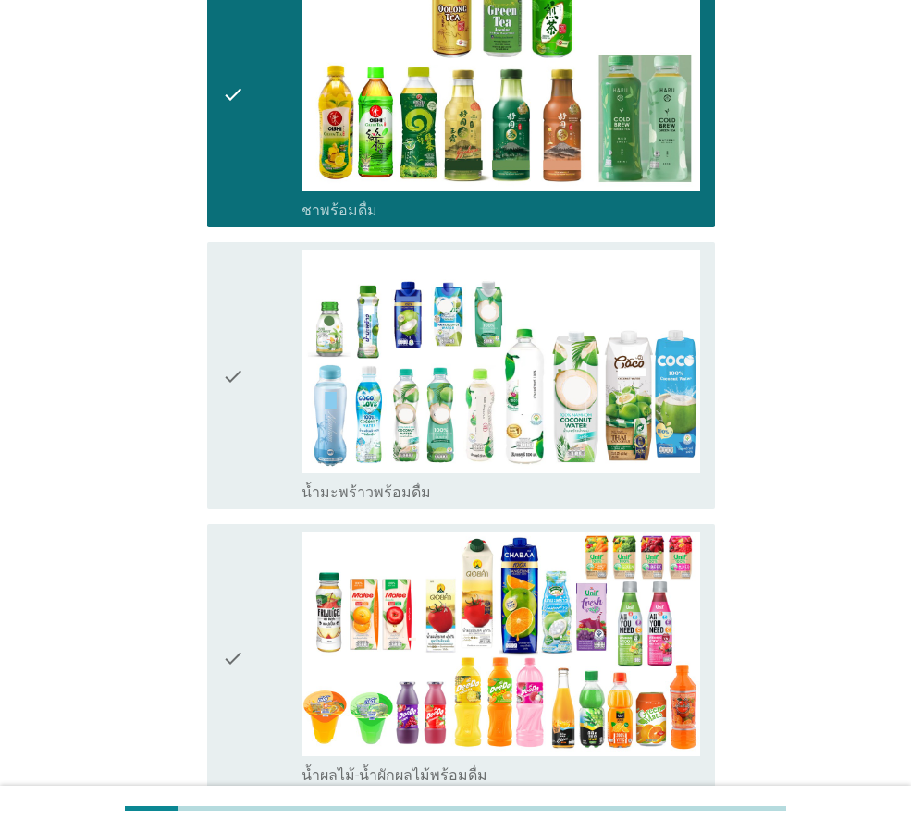
click at [248, 388] on div "check" at bounding box center [262, 376] width 80 height 252
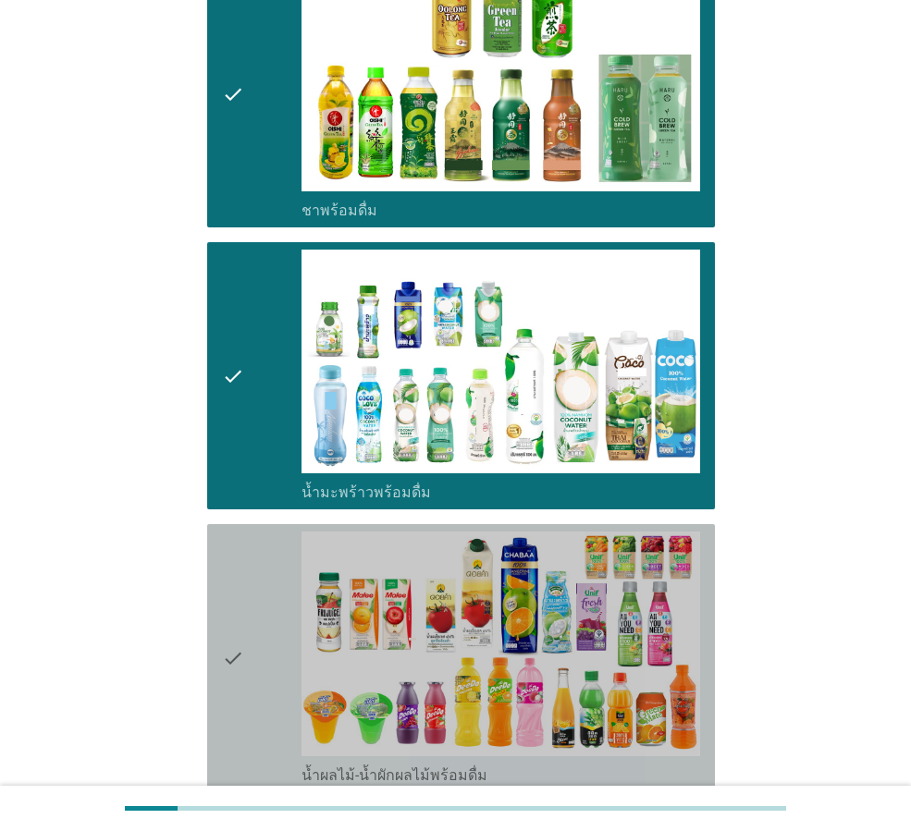
click at [250, 594] on div "check" at bounding box center [262, 658] width 80 height 252
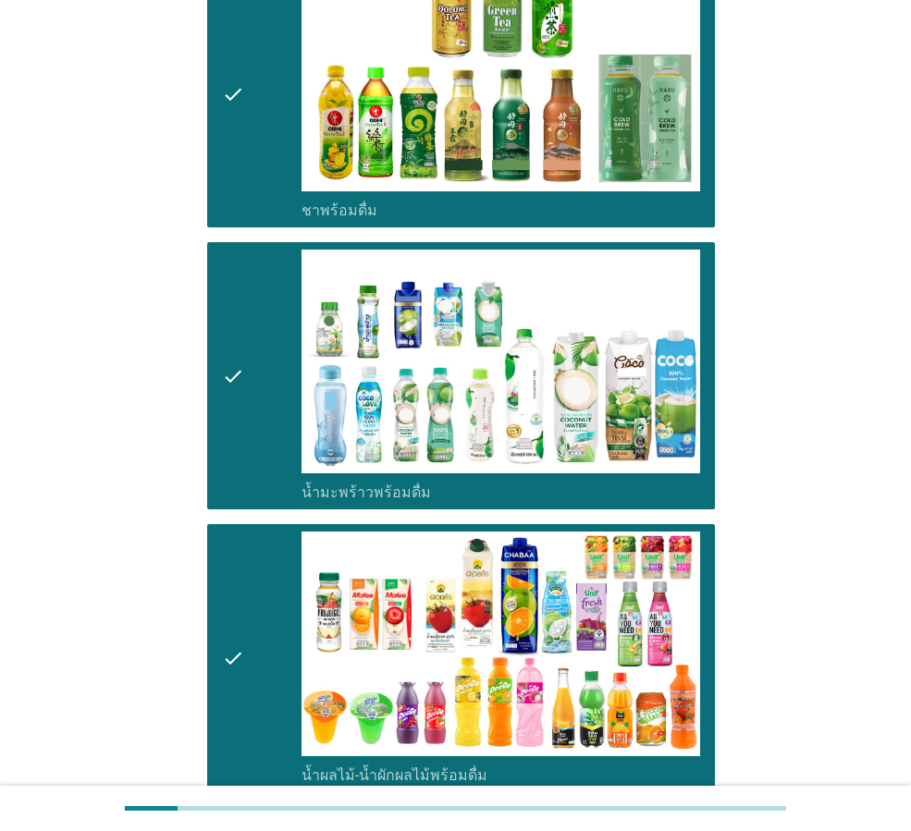
scroll to position [1665, 0]
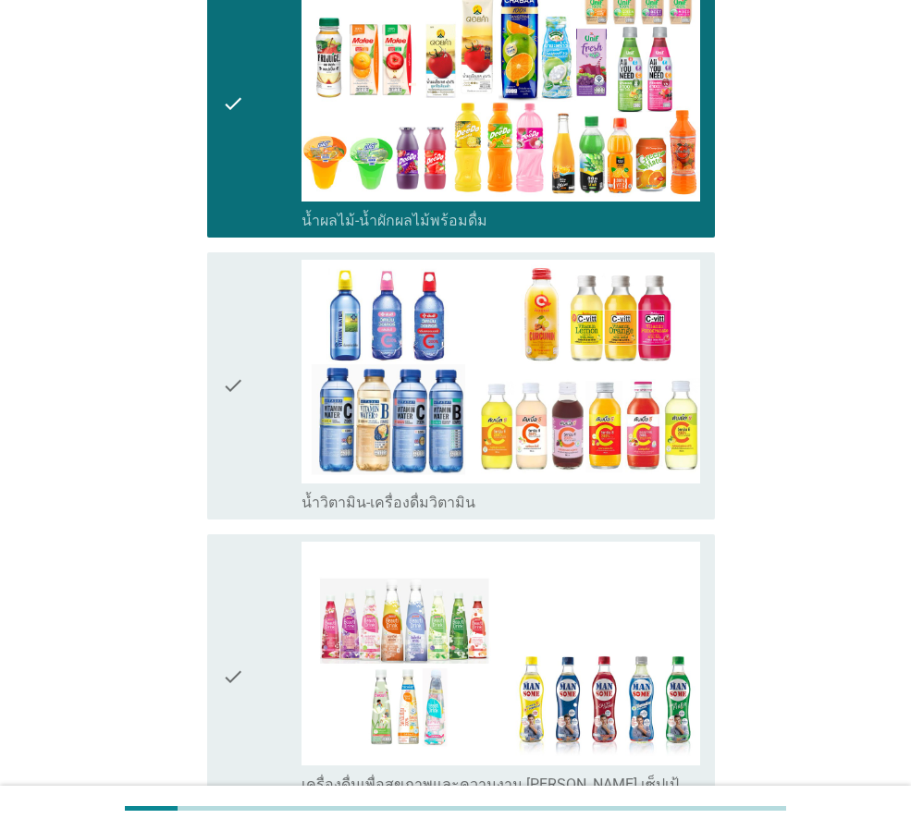
drag, startPoint x: 252, startPoint y: 594, endPoint x: 259, endPoint y: 506, distance: 88.2
click at [251, 593] on div "check" at bounding box center [262, 677] width 80 height 271
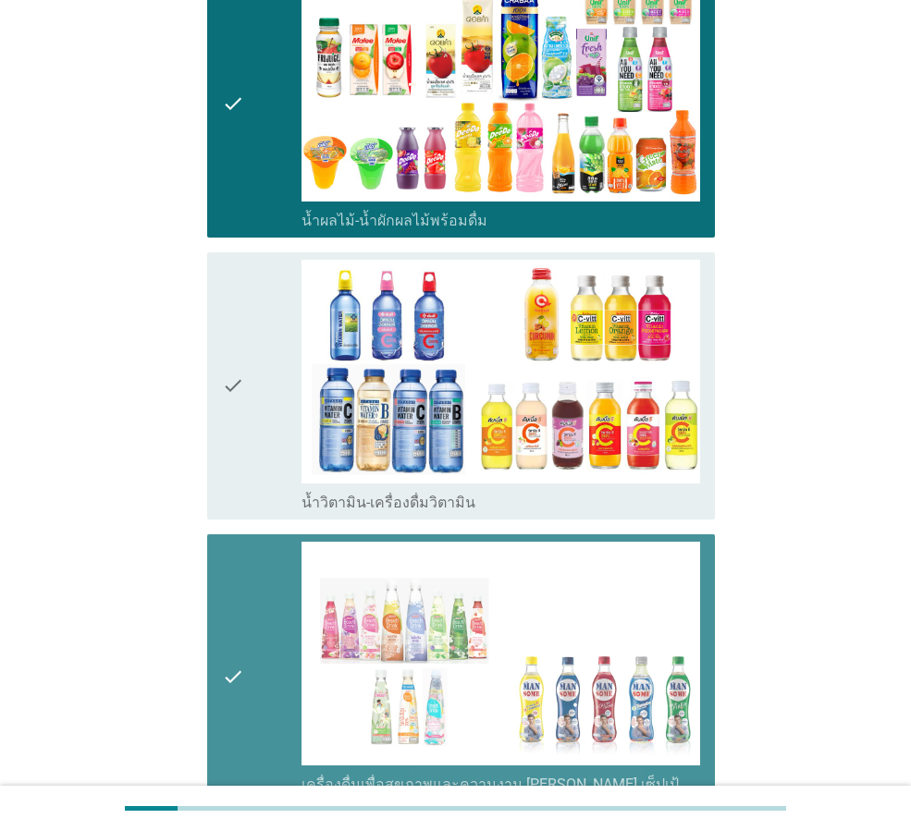
click at [258, 450] on div "check" at bounding box center [262, 386] width 80 height 252
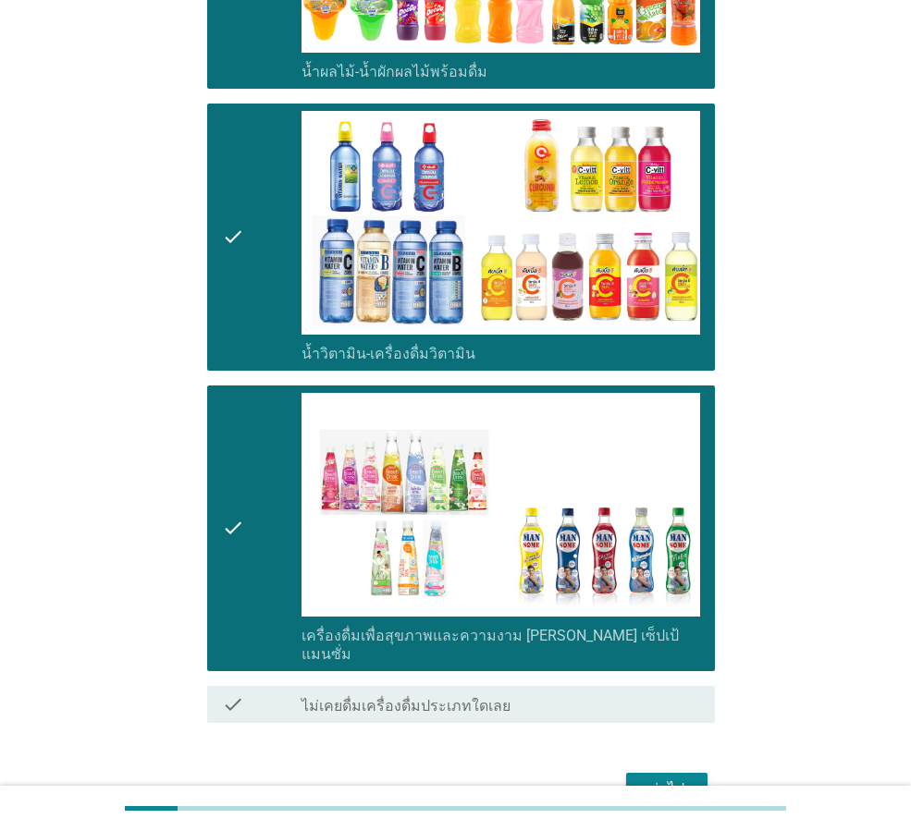
scroll to position [1869, 0]
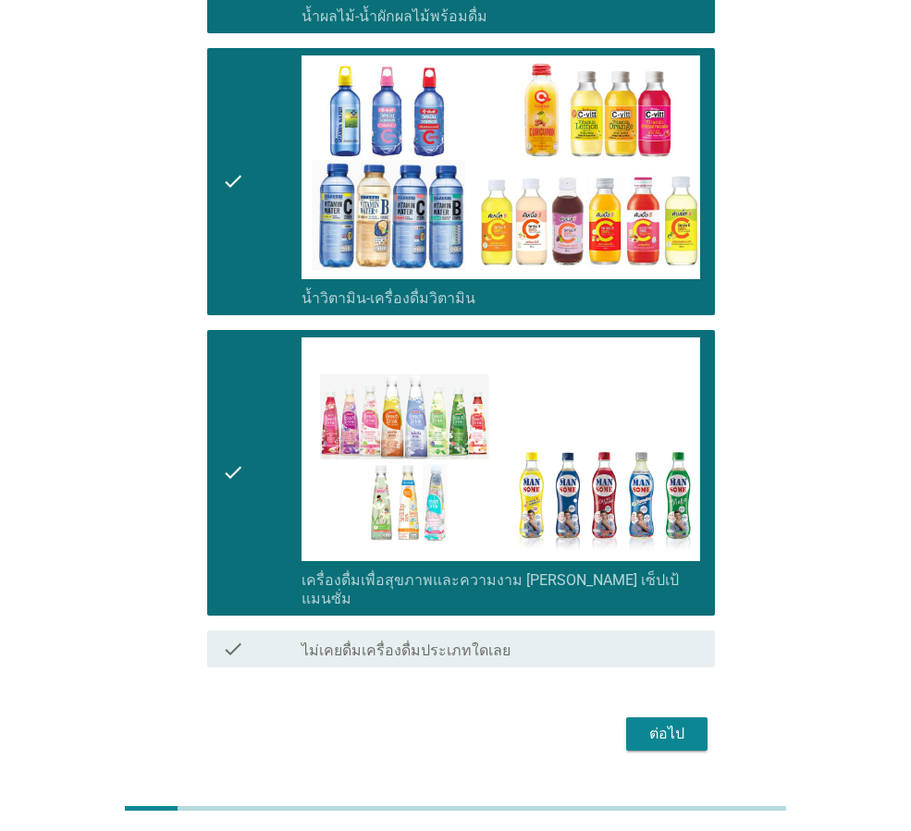
click at [671, 723] on div "ต่อไป" at bounding box center [667, 734] width 52 height 22
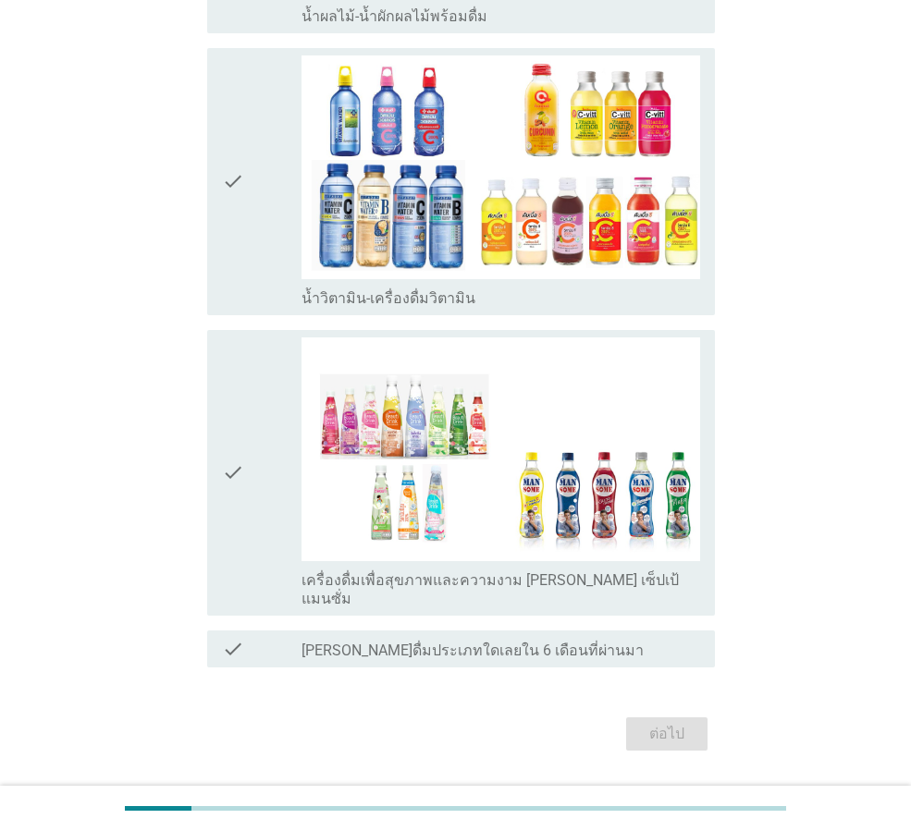
scroll to position [0, 0]
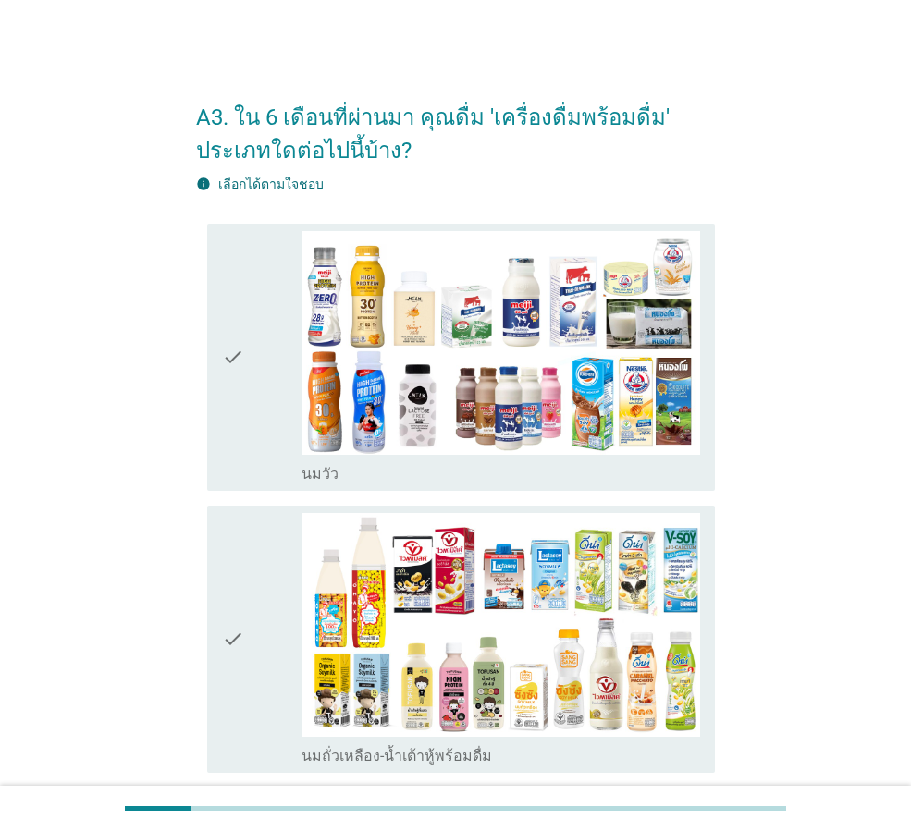
click at [255, 356] on div "check" at bounding box center [262, 357] width 80 height 252
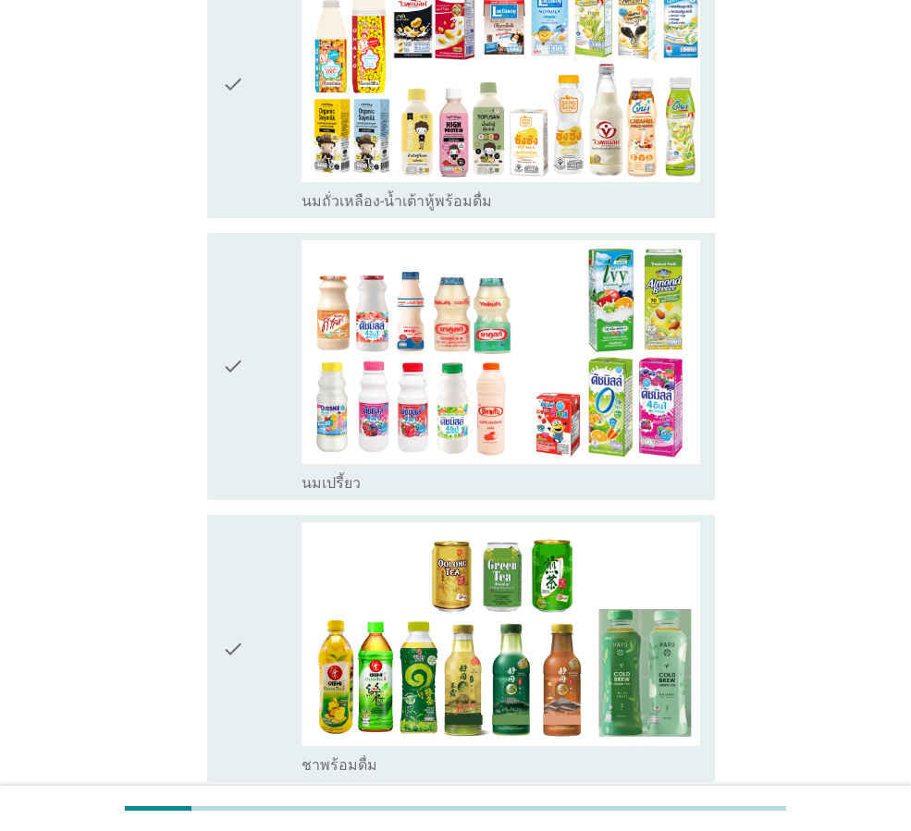
click at [277, 171] on div "check" at bounding box center [262, 84] width 80 height 252
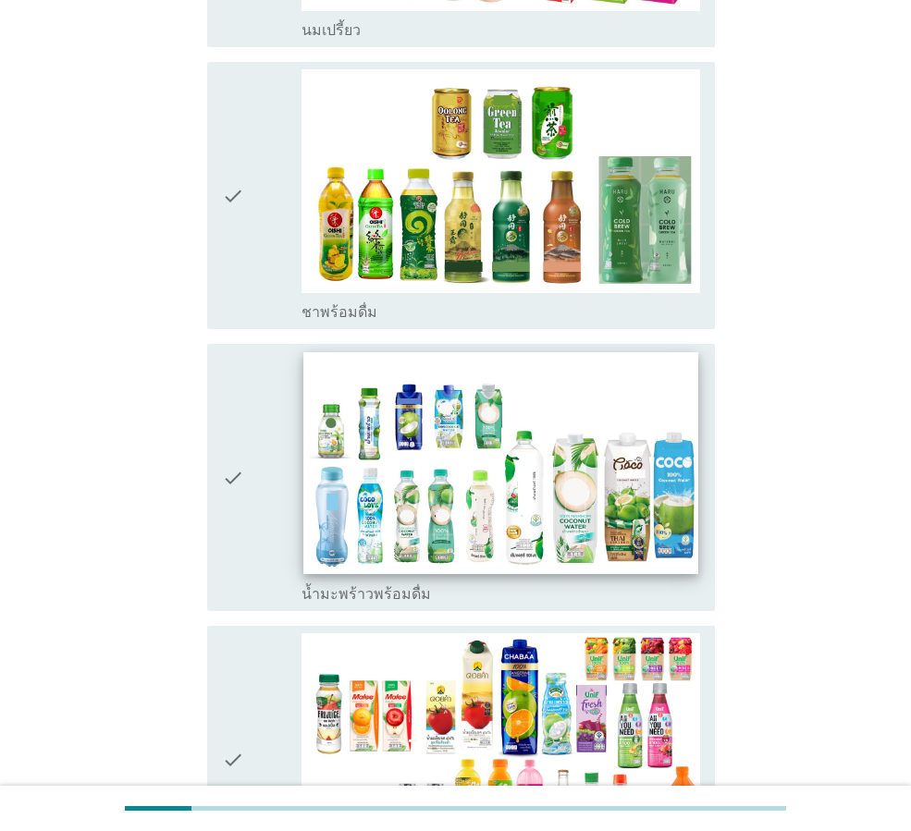
scroll to position [1110, 0]
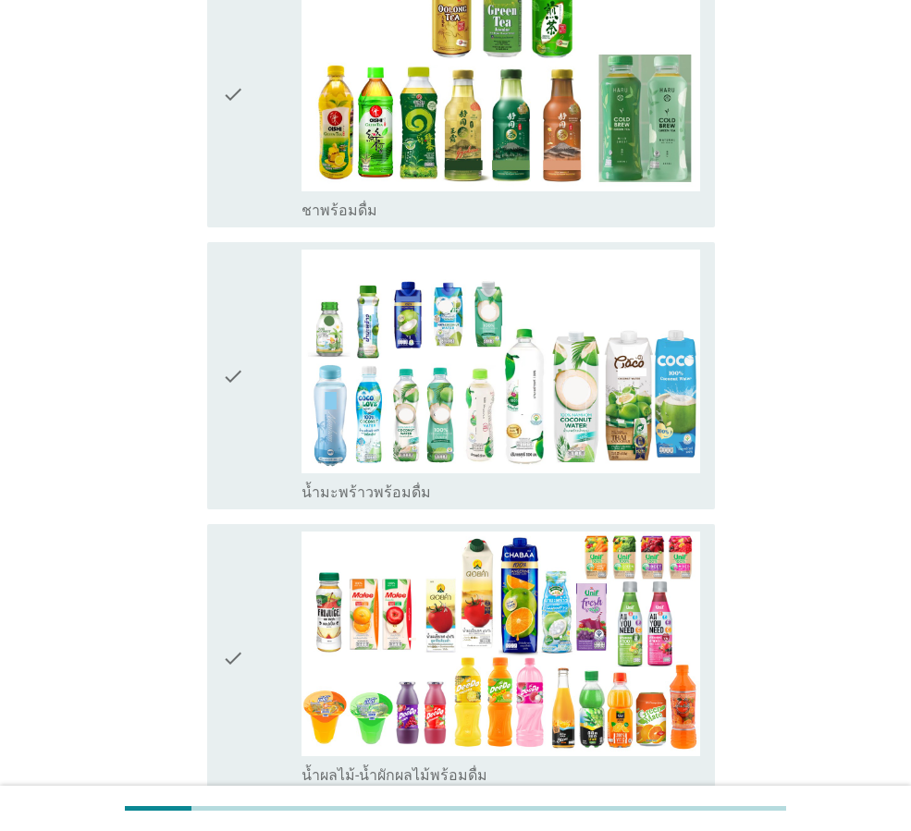
click at [270, 425] on div "check" at bounding box center [262, 376] width 80 height 252
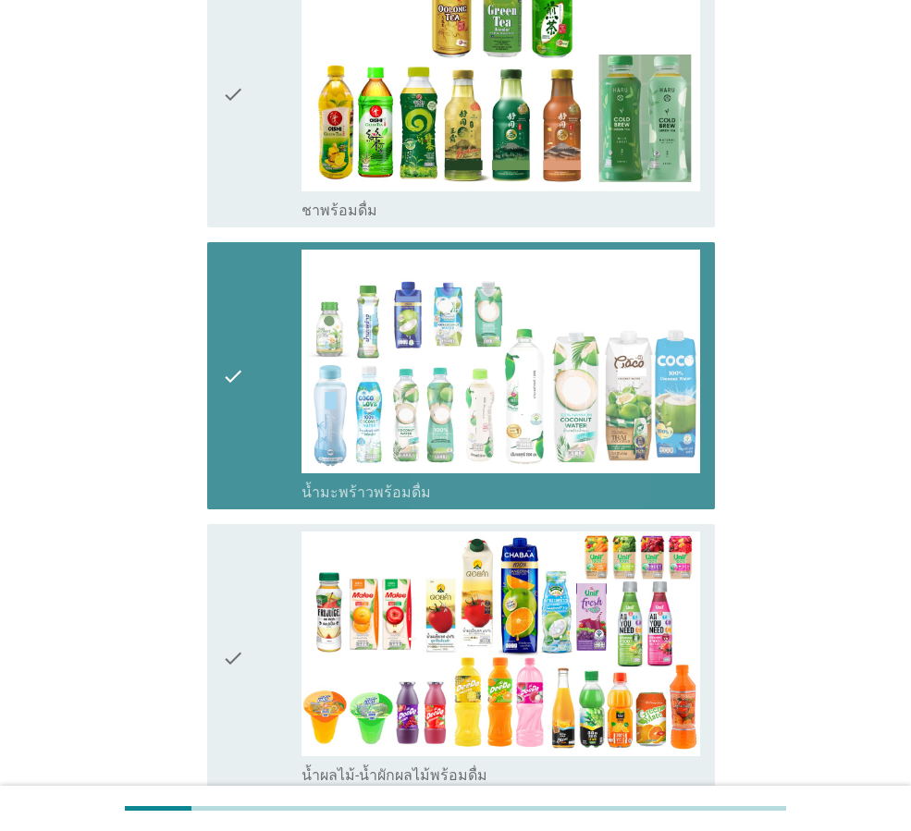
click at [264, 671] on div "check" at bounding box center [262, 658] width 80 height 252
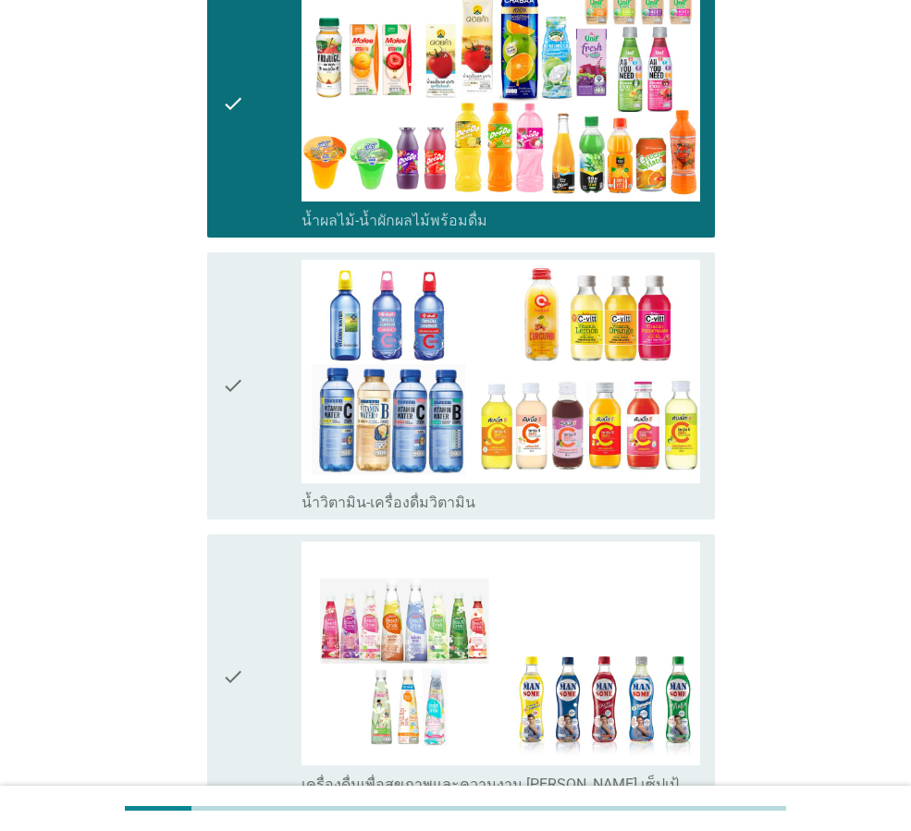
click at [263, 427] on div "check" at bounding box center [262, 386] width 80 height 252
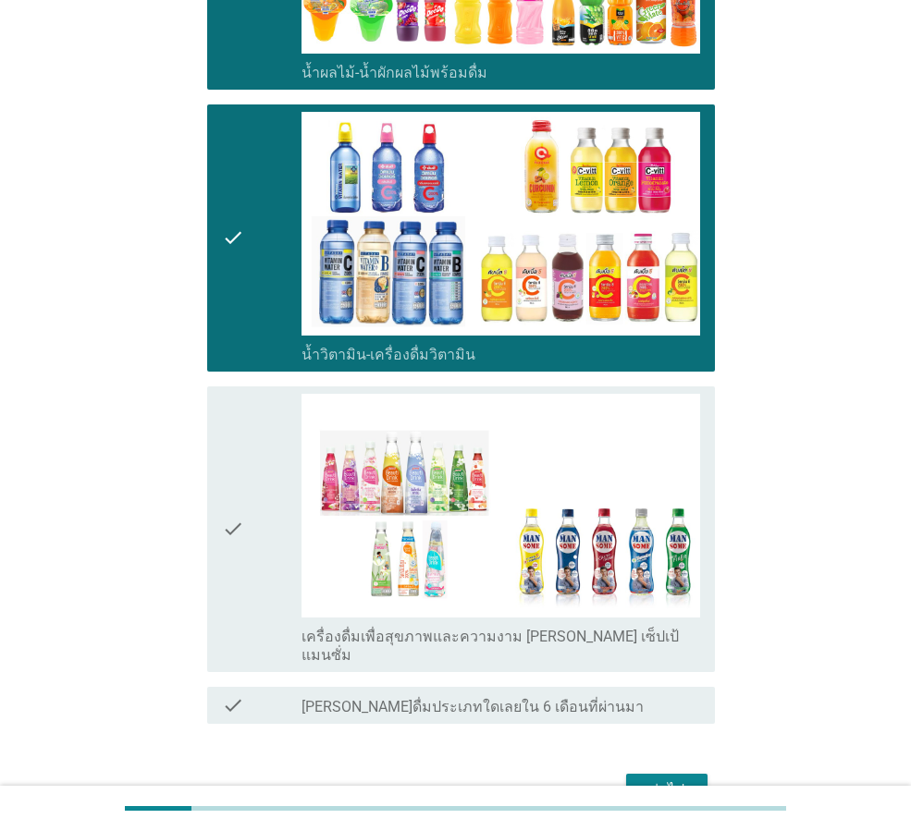
scroll to position [1903, 0]
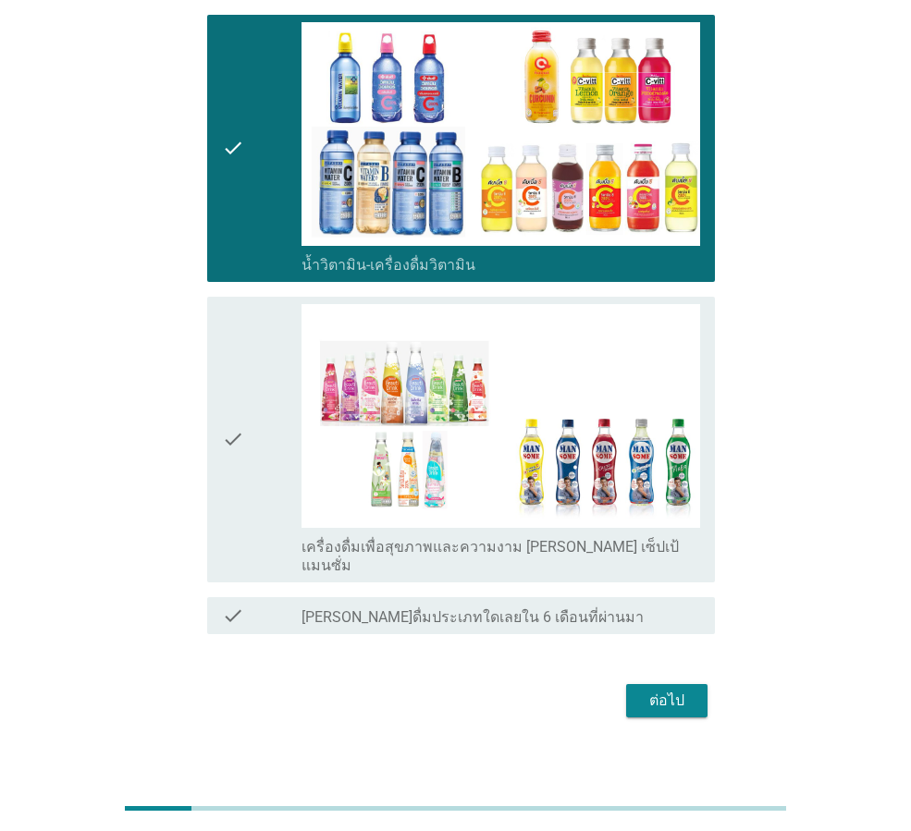
click at [288, 440] on div "check" at bounding box center [262, 439] width 80 height 271
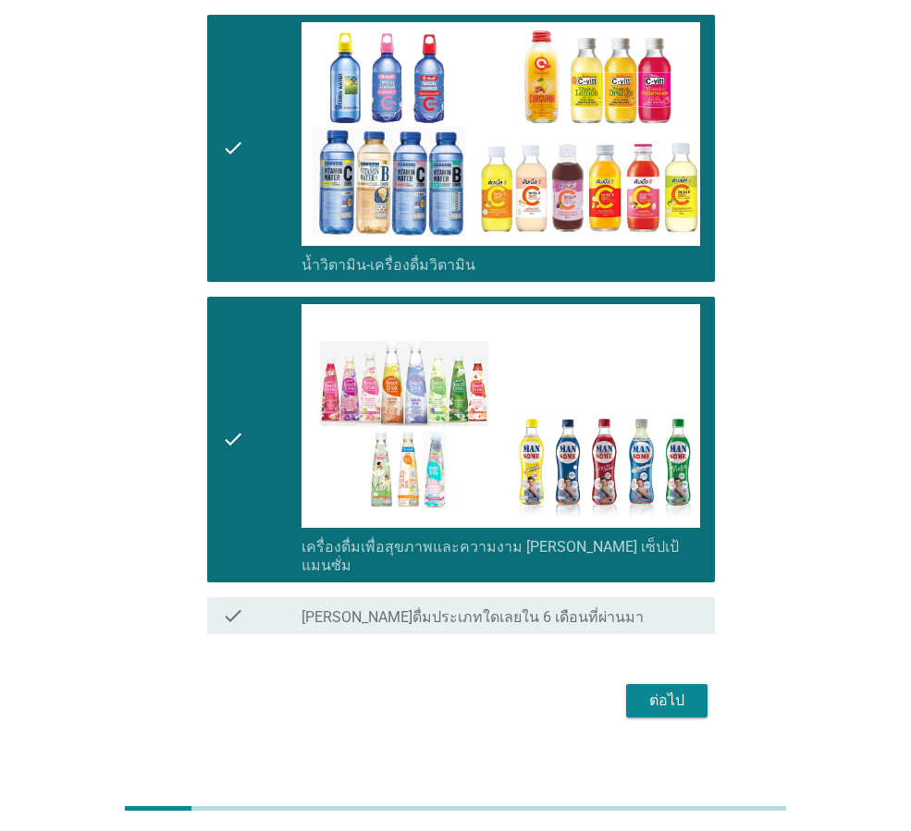
click at [684, 690] on div "ต่อไป" at bounding box center [667, 701] width 52 height 22
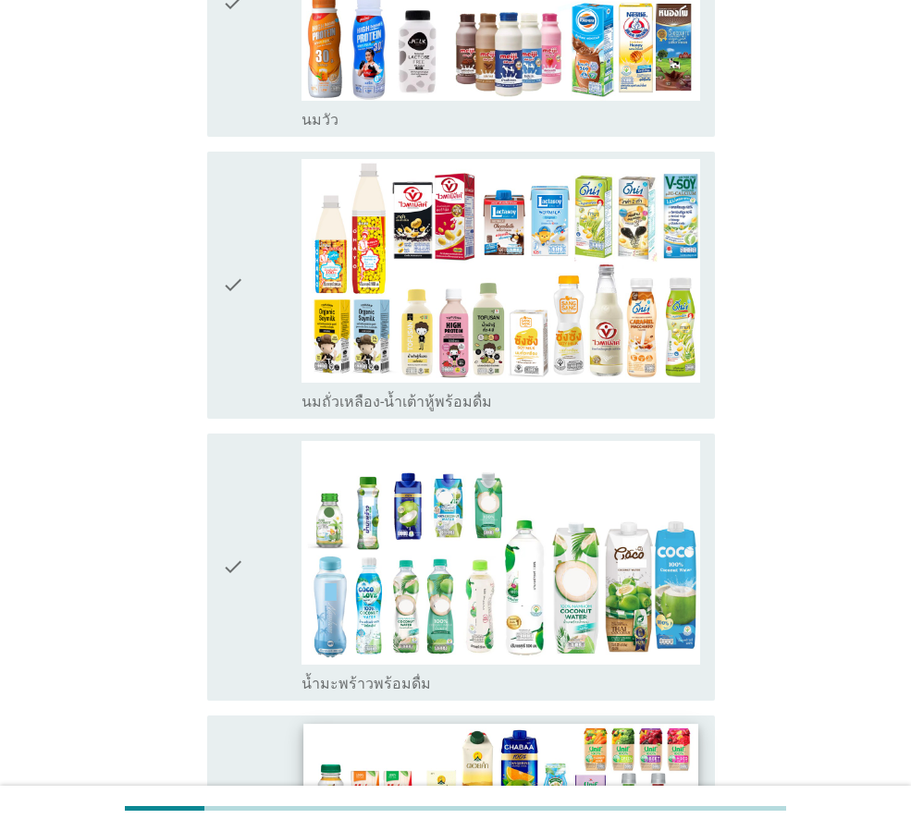
scroll to position [647, 0]
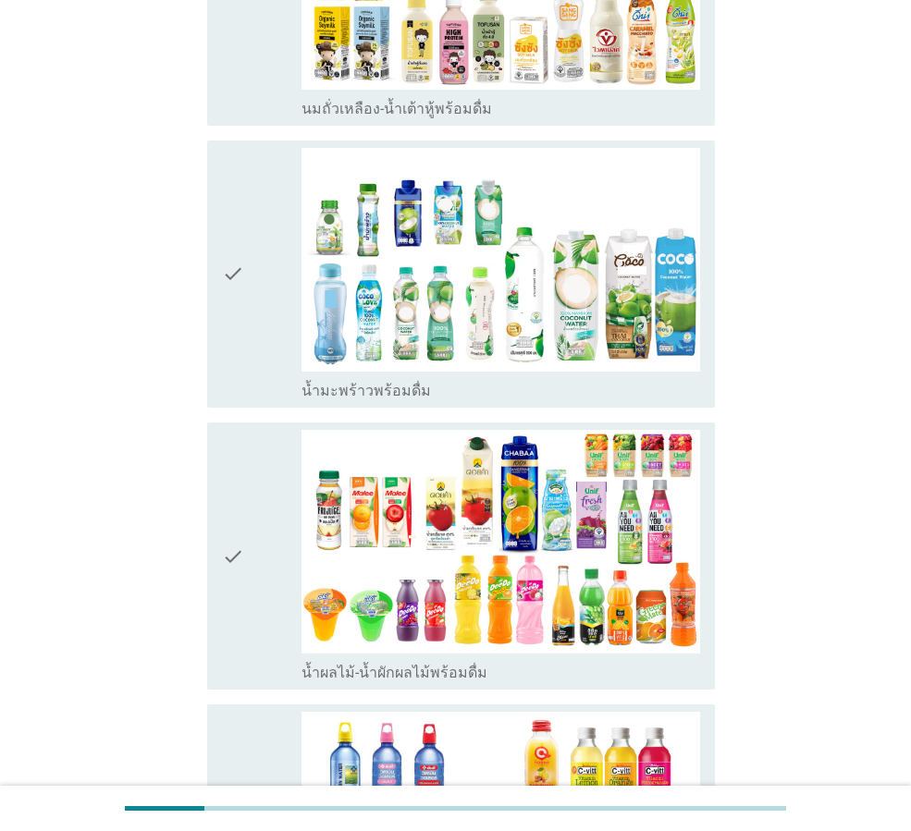
click at [279, 364] on div "check" at bounding box center [262, 274] width 80 height 252
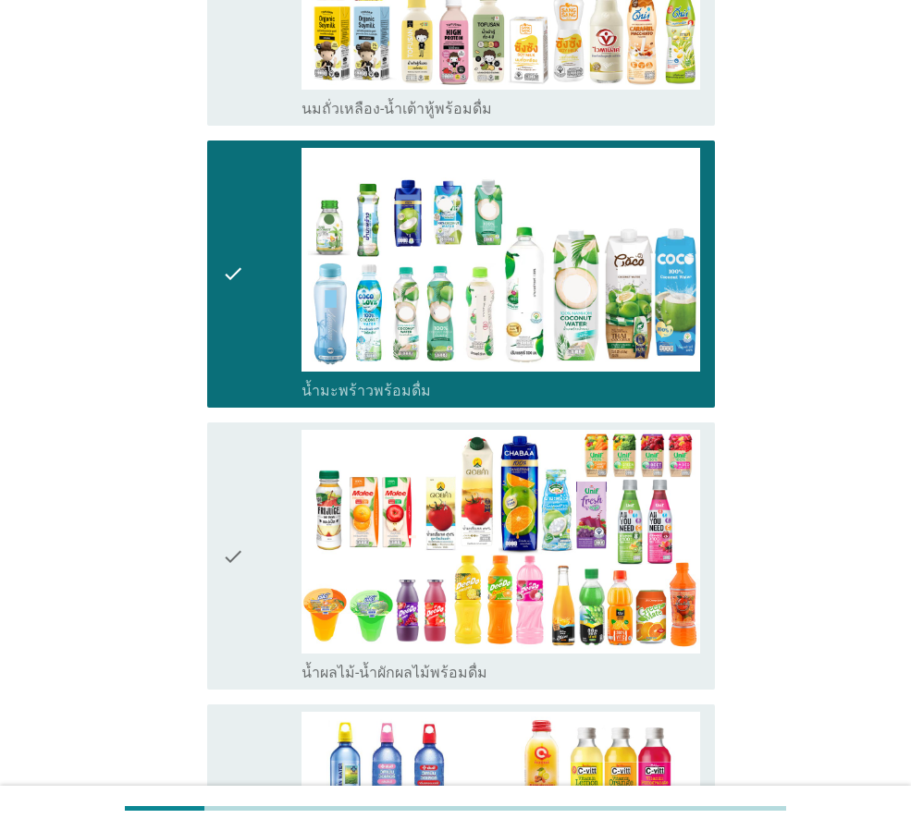
click at [253, 746] on div "check" at bounding box center [262, 838] width 80 height 252
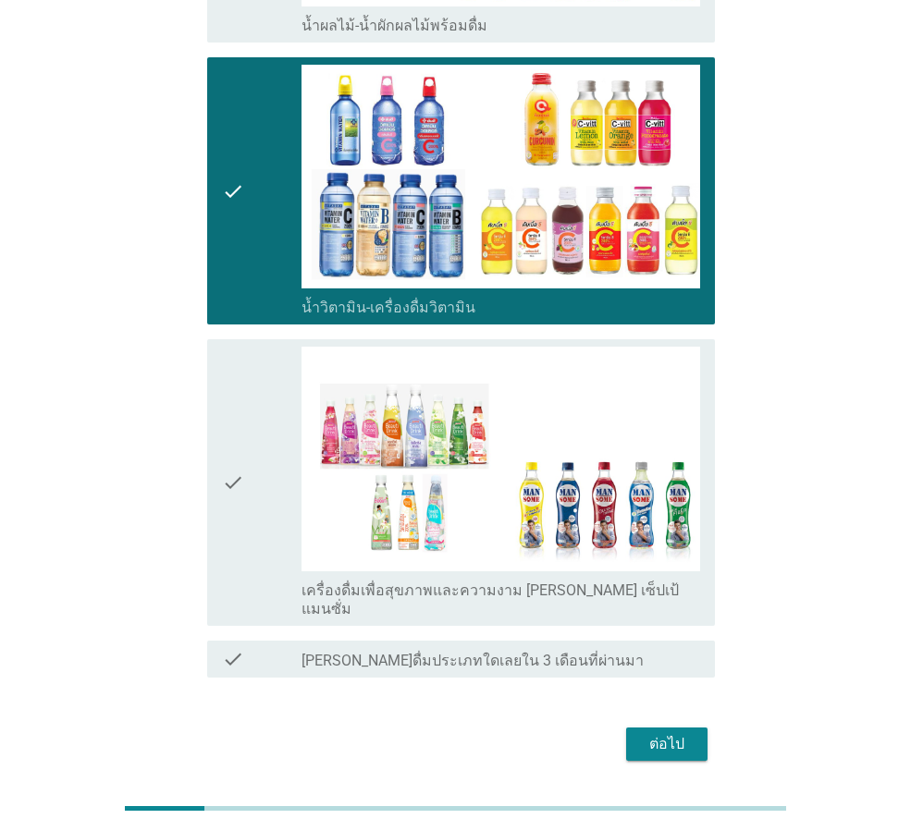
click at [233, 468] on icon "check" at bounding box center [233, 482] width 22 height 271
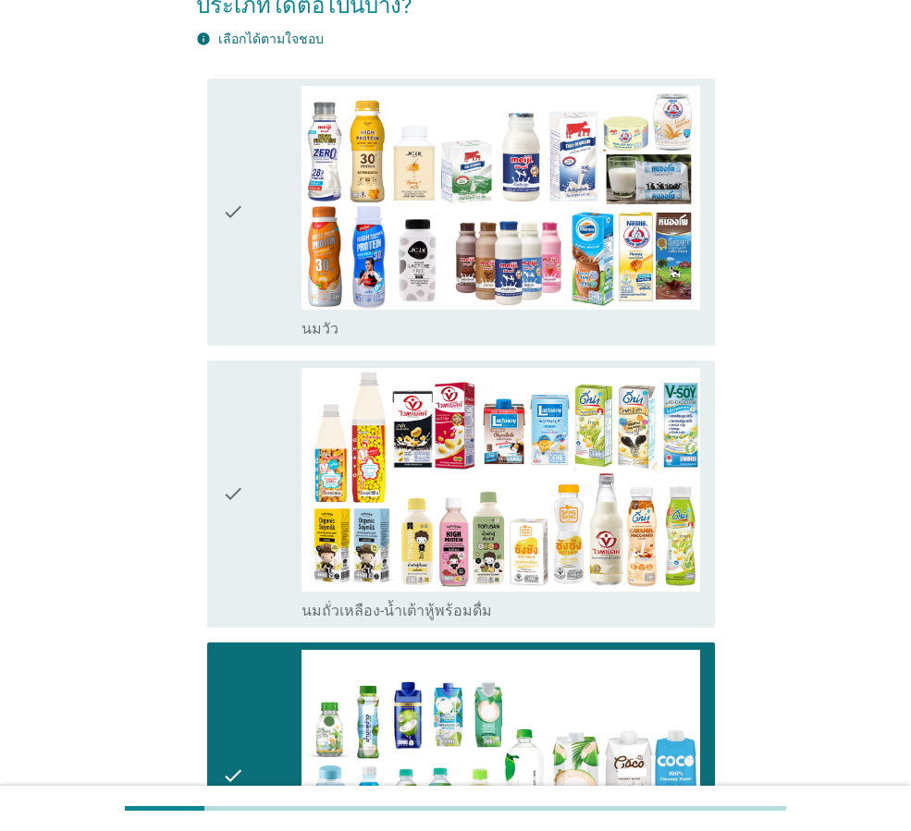
scroll to position [0, 0]
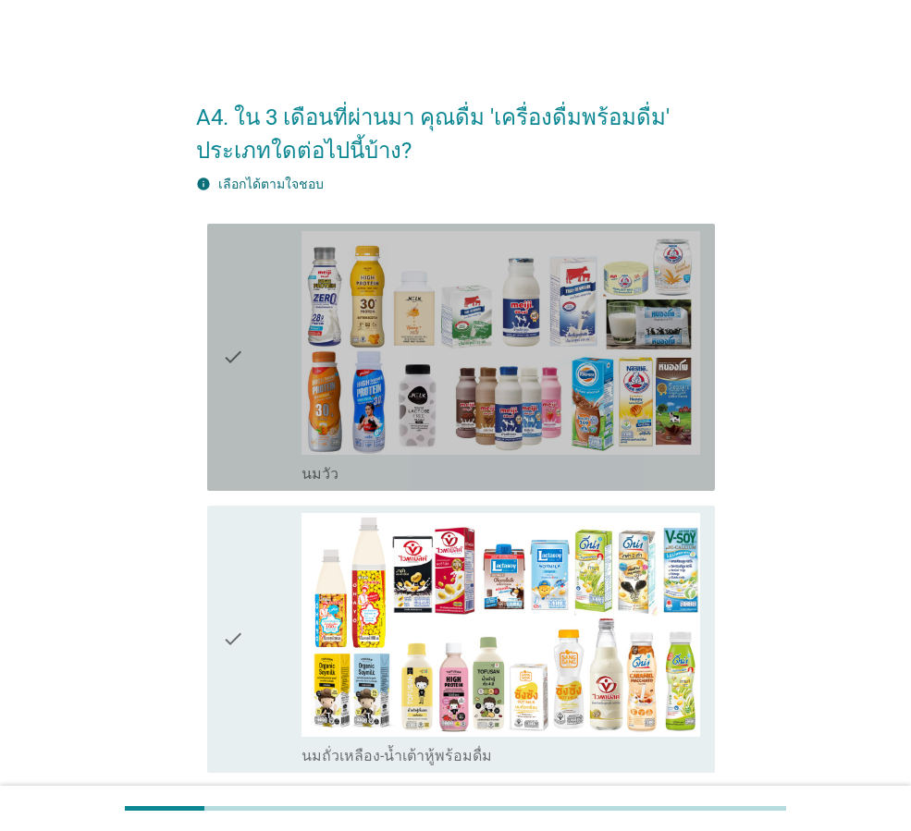
click at [263, 361] on div "check" at bounding box center [262, 357] width 80 height 252
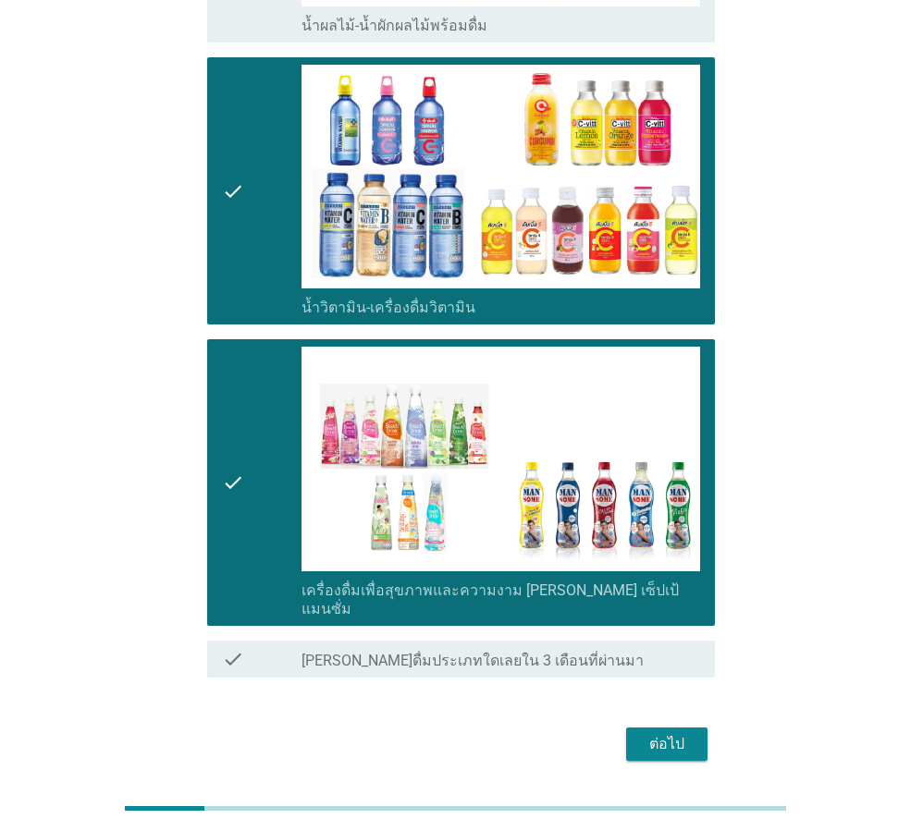
scroll to position [1338, 0]
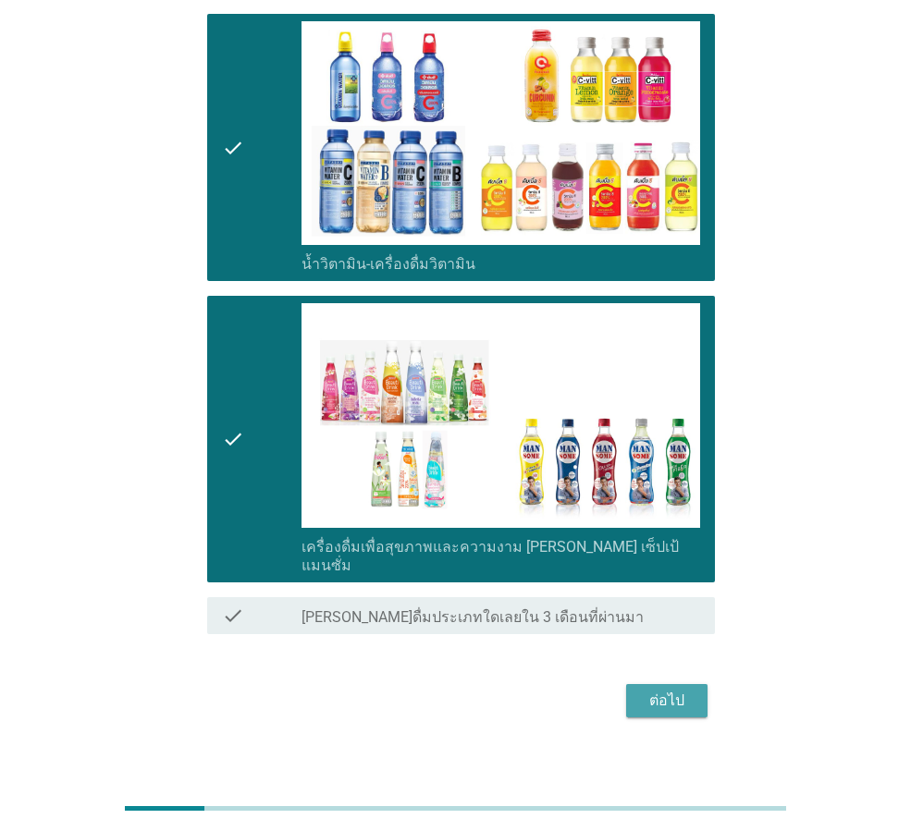
click at [678, 690] on div "ต่อไป" at bounding box center [667, 701] width 52 height 22
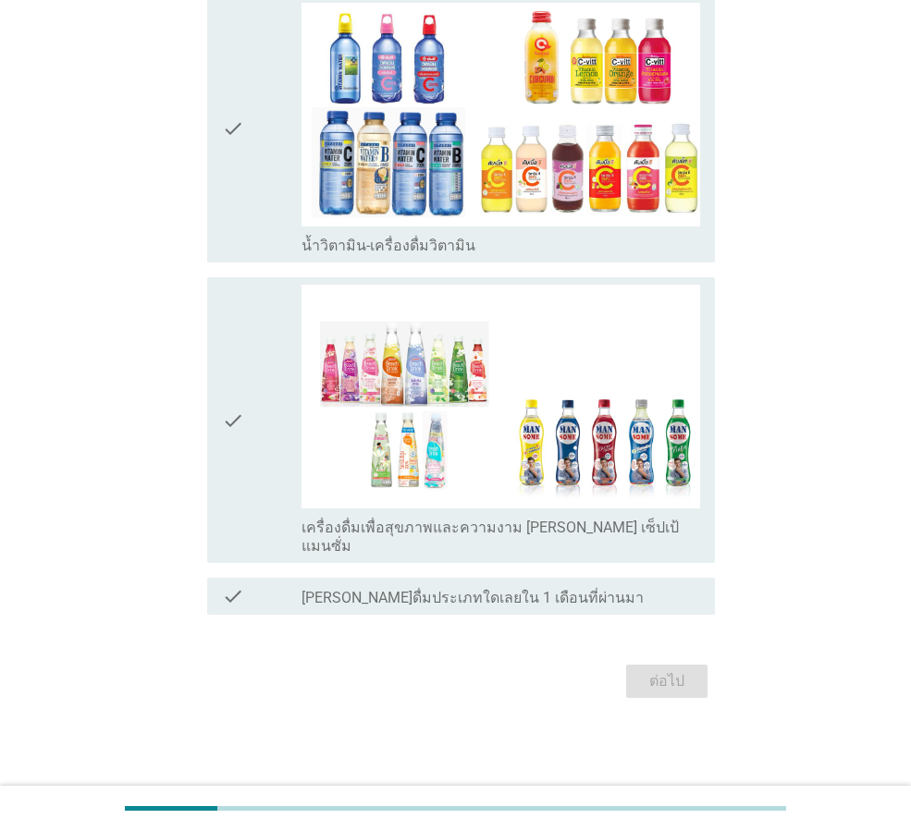
scroll to position [0, 0]
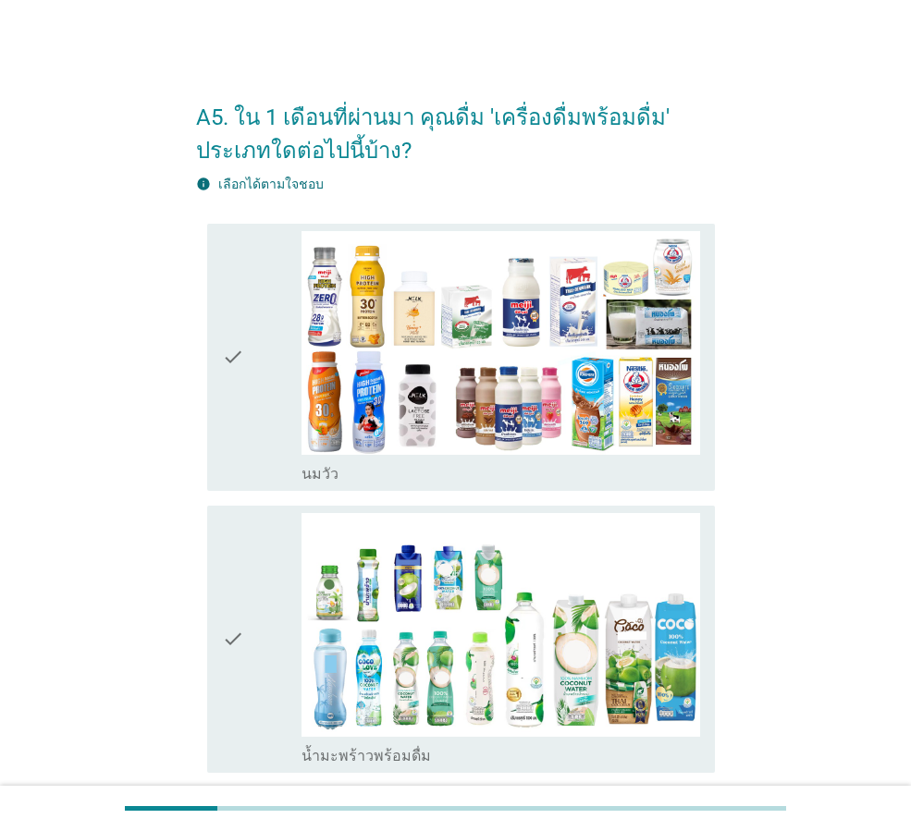
click at [275, 376] on div "check" at bounding box center [262, 357] width 80 height 252
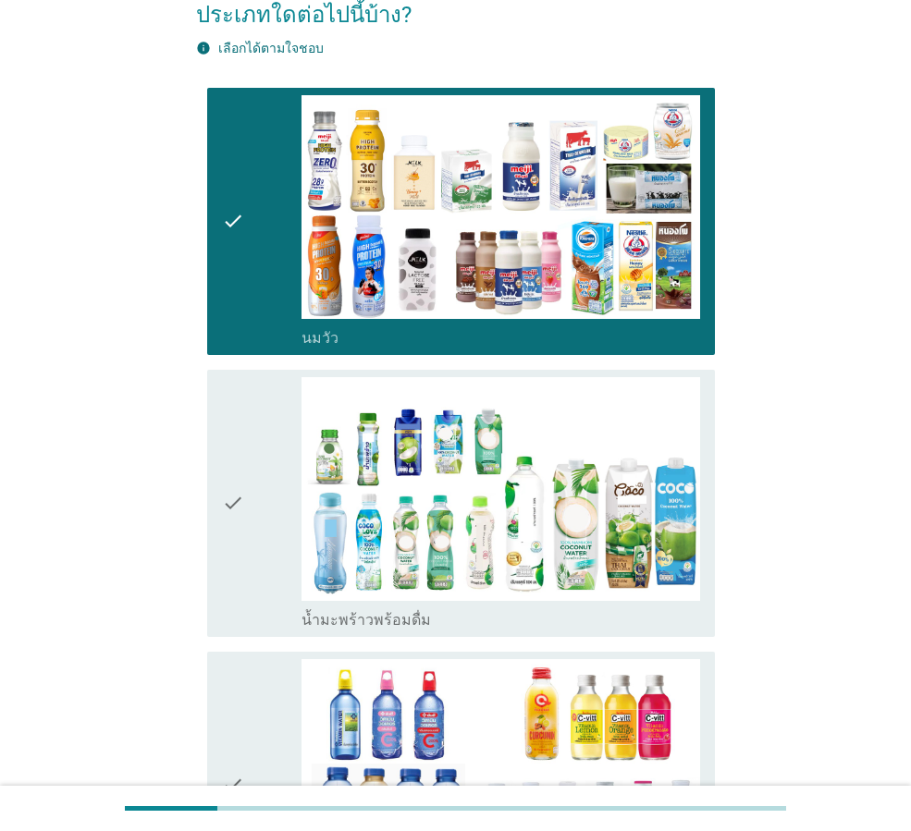
scroll to position [370, 0]
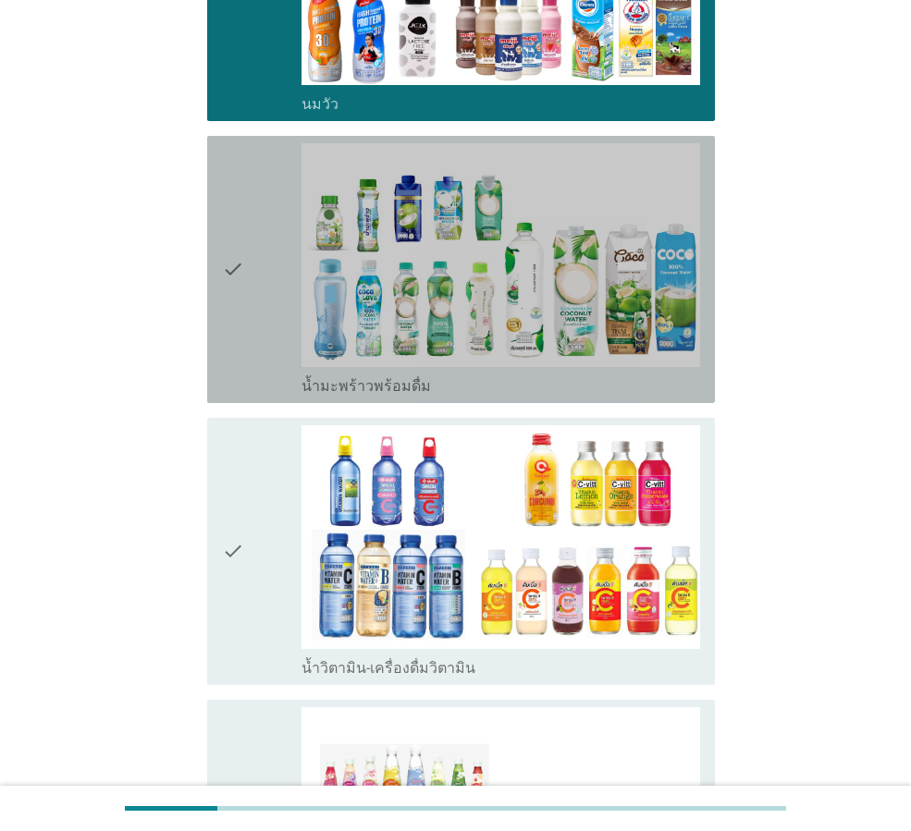
click at [211, 289] on div "check check_box น้ำมะพร้าวพร้อมดื่ม" at bounding box center [461, 269] width 508 height 267
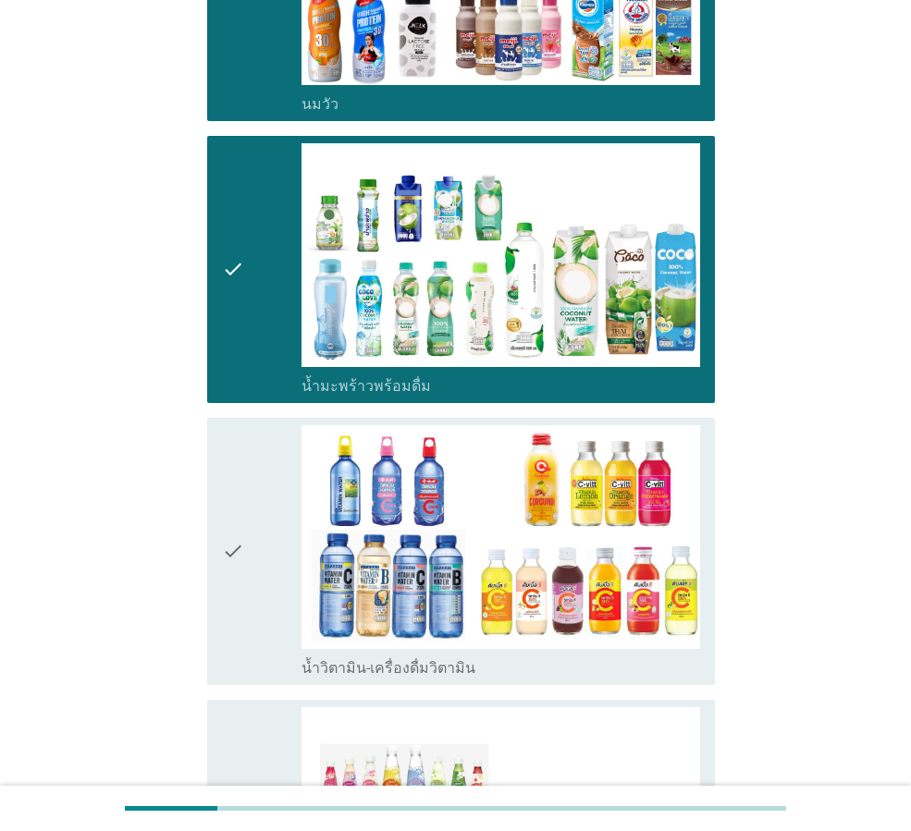
click at [208, 516] on div "check check_box น้ำวิตามิน-เครื่องดื่มวิตามิน" at bounding box center [455, 552] width 519 height 282
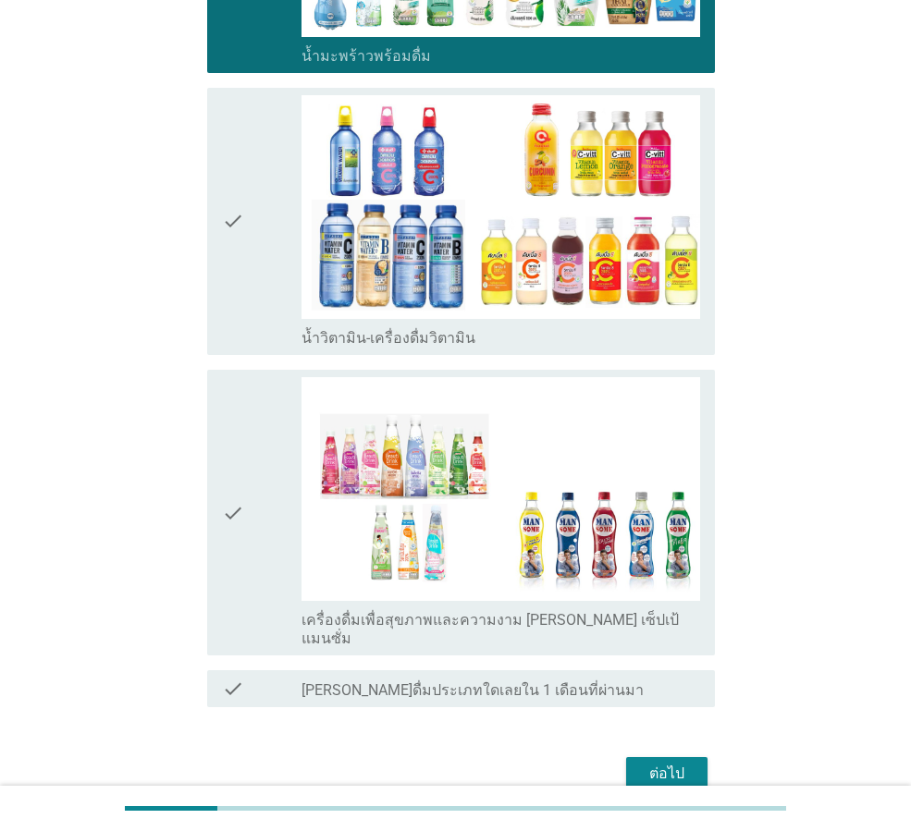
scroll to position [774, 0]
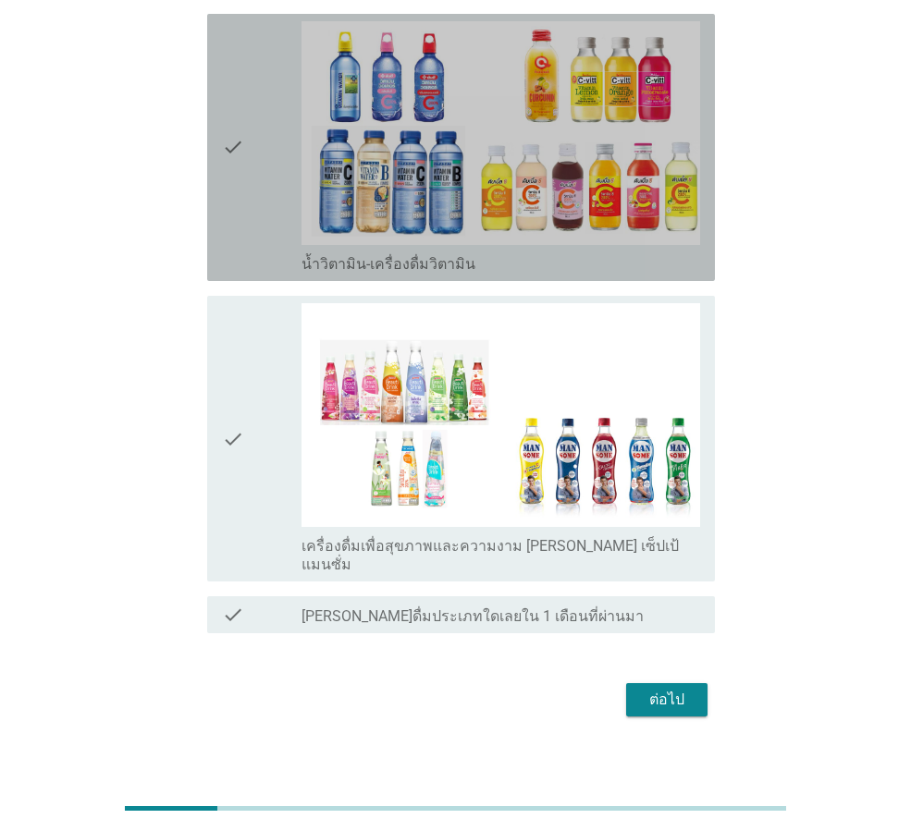
click at [254, 179] on div "check" at bounding box center [262, 147] width 80 height 252
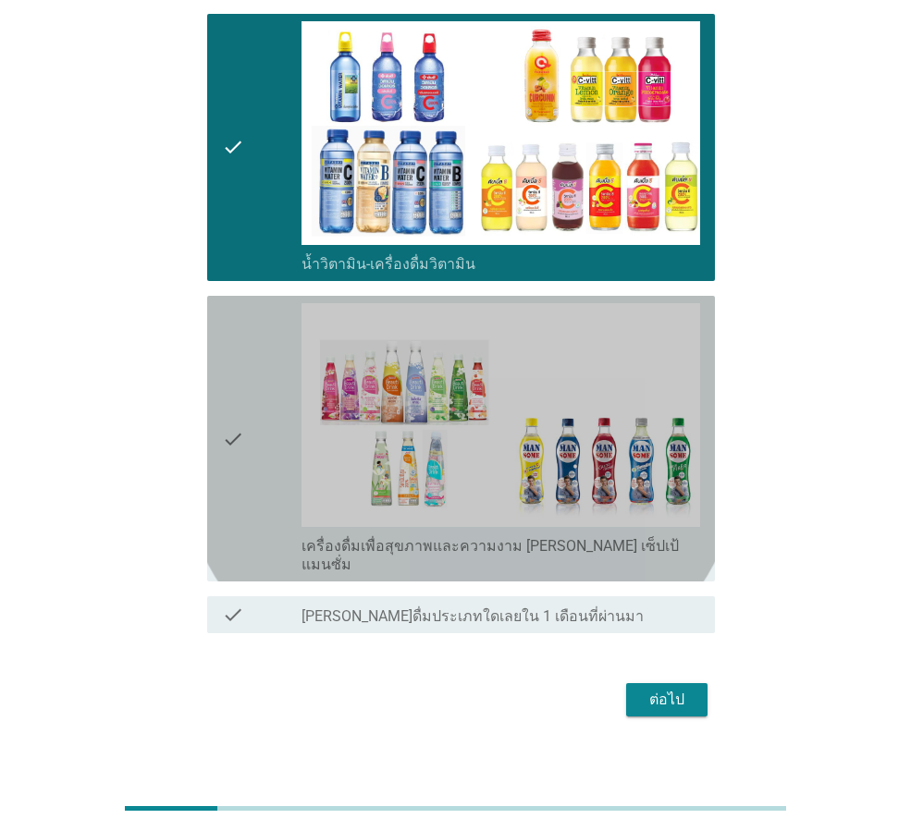
click at [270, 351] on div "check" at bounding box center [262, 438] width 80 height 271
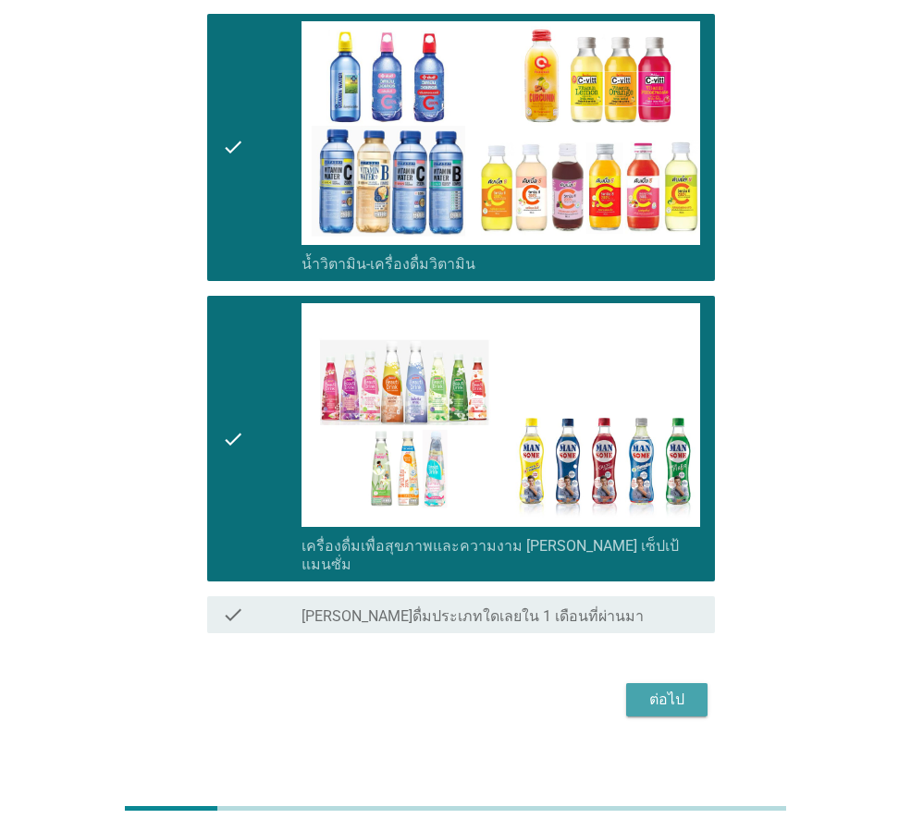
click at [664, 689] on div "ต่อไป" at bounding box center [667, 700] width 52 height 22
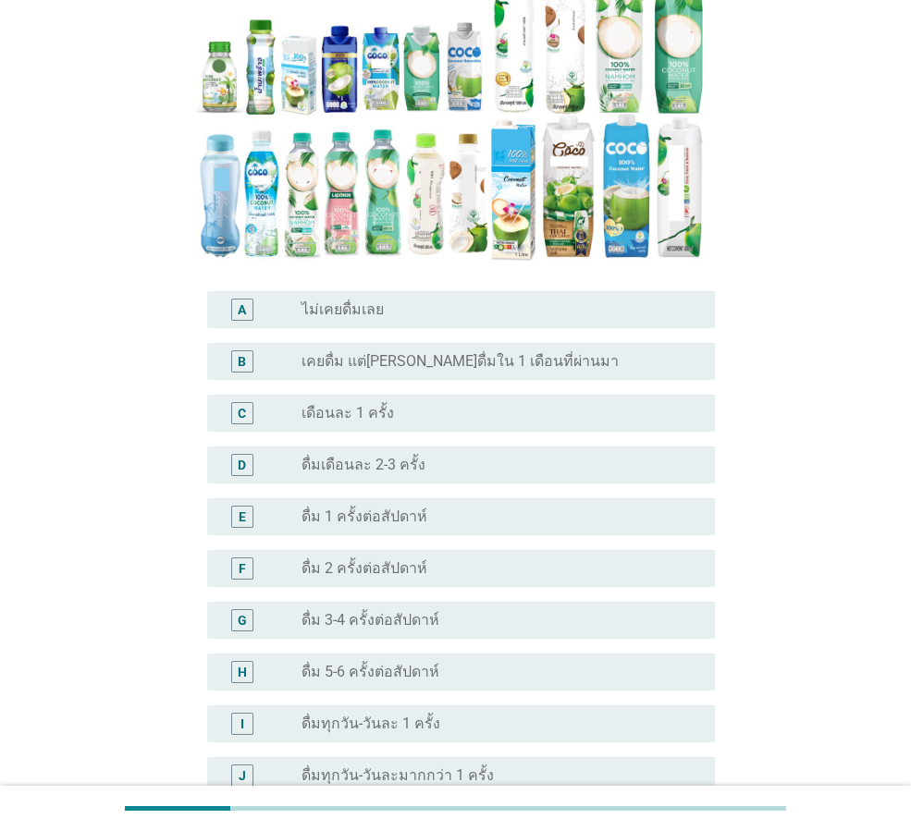
scroll to position [370, 0]
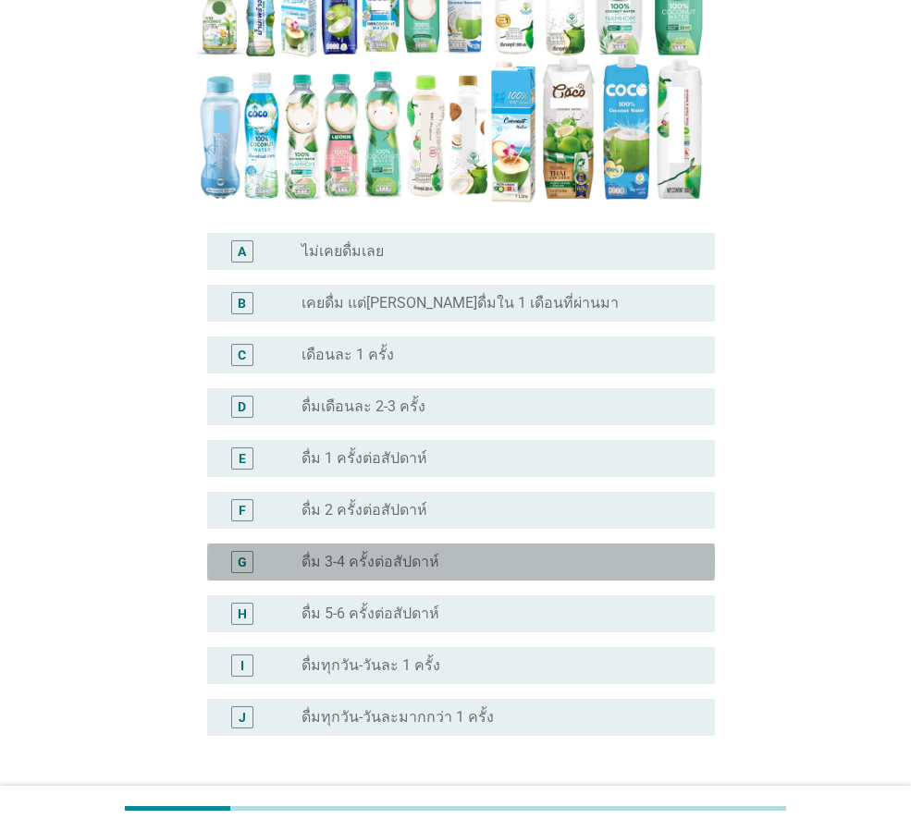
click at [470, 551] on div "radio_button_unchecked ดื่ม 3-4 ครั้งต่อสัปดาห์" at bounding box center [501, 562] width 399 height 22
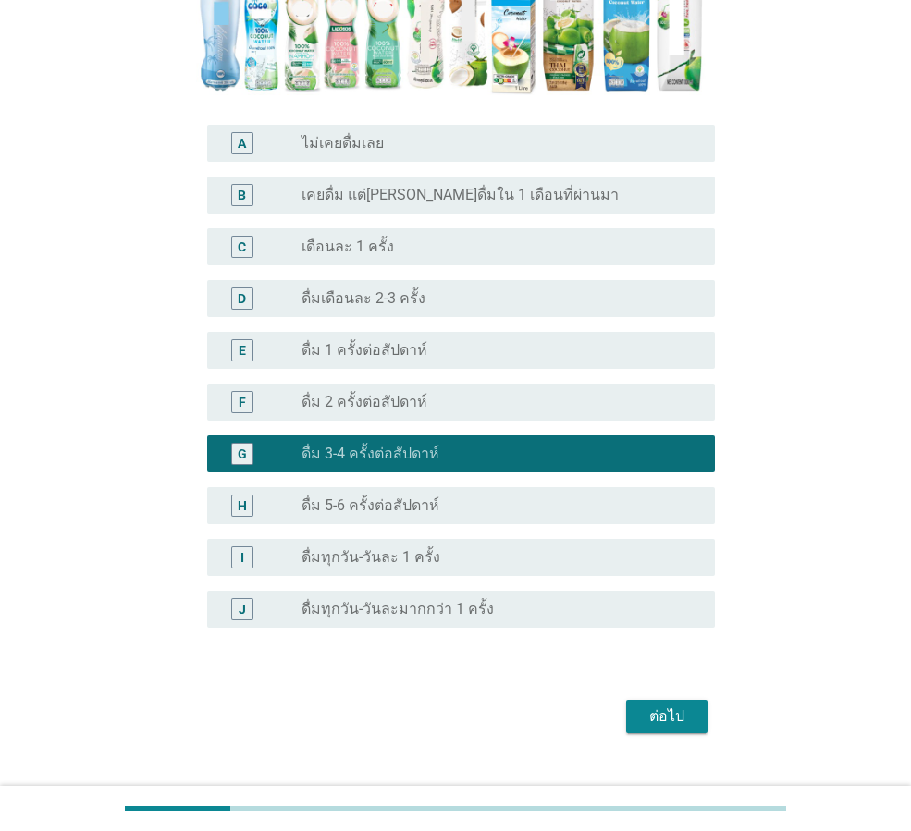
scroll to position [479, 0]
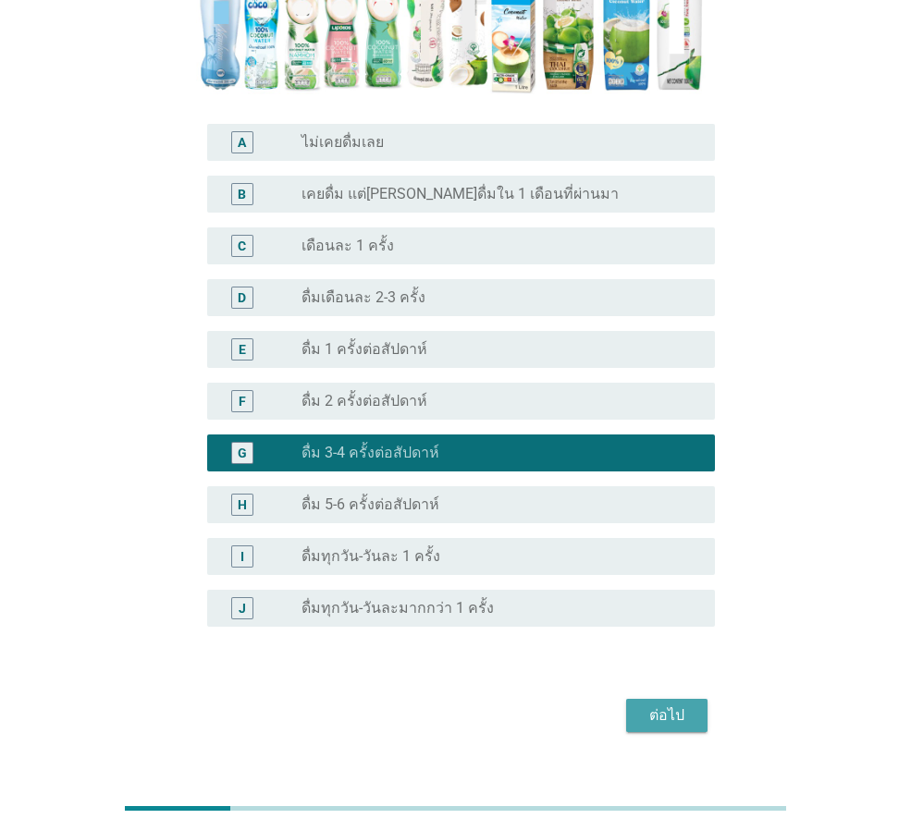
click at [671, 705] on div "ต่อไป" at bounding box center [667, 716] width 52 height 22
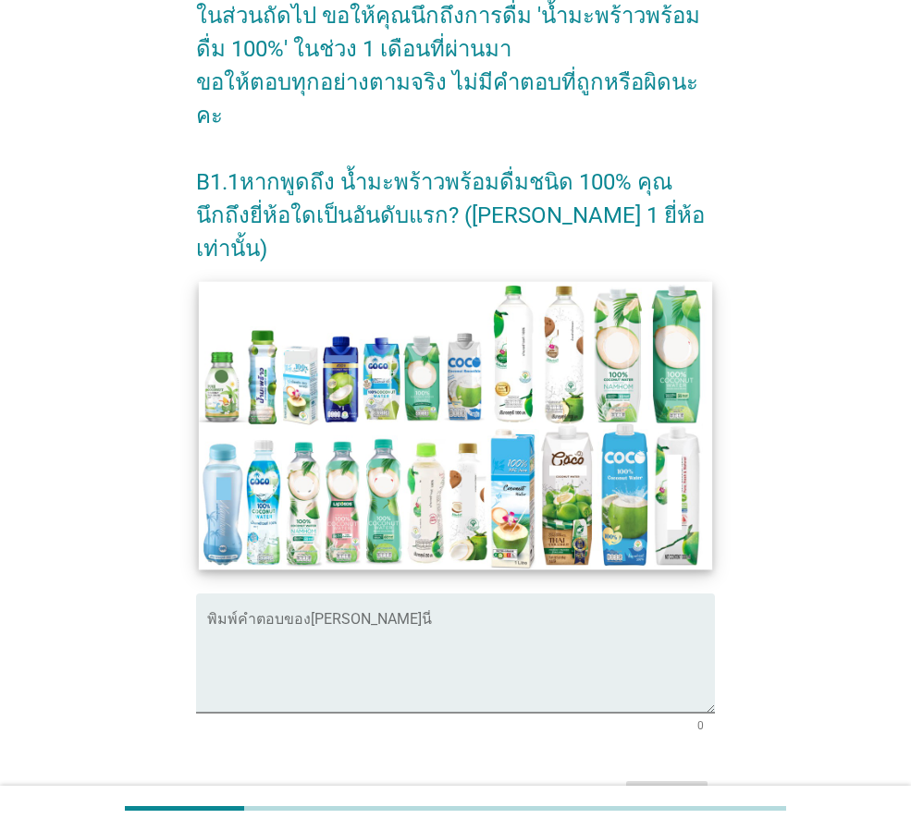
scroll to position [217, 0]
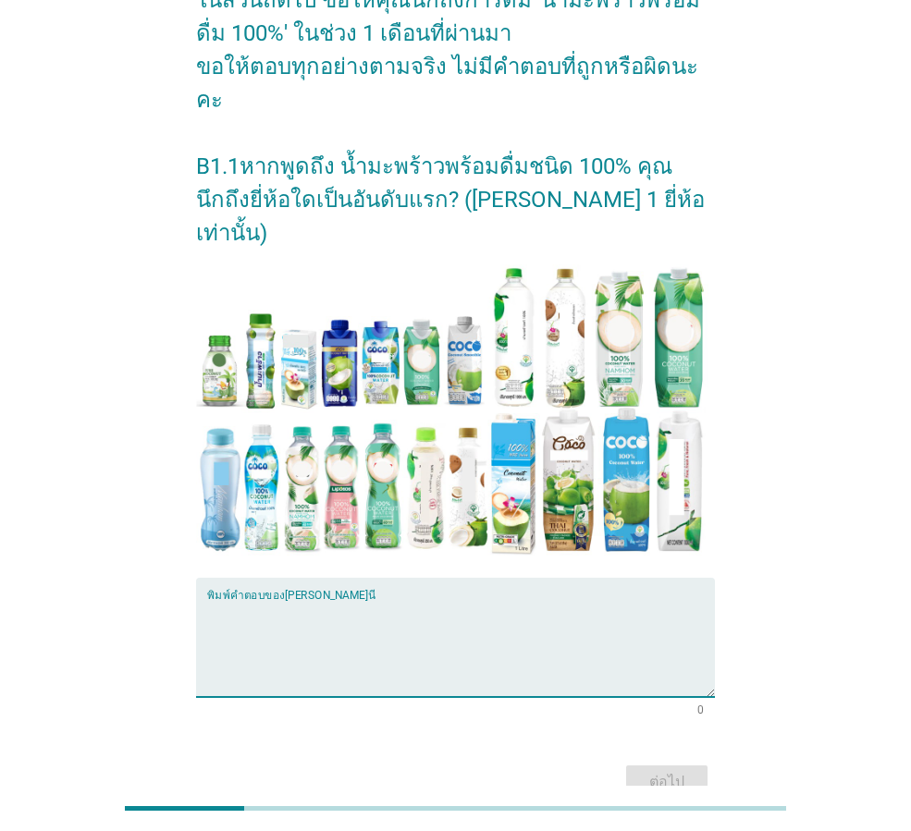
click at [587, 600] on textarea "พิมพ์คำตอบของคุณ ที่นี่" at bounding box center [461, 648] width 508 height 97
type textarea "[PERSON_NAME]"
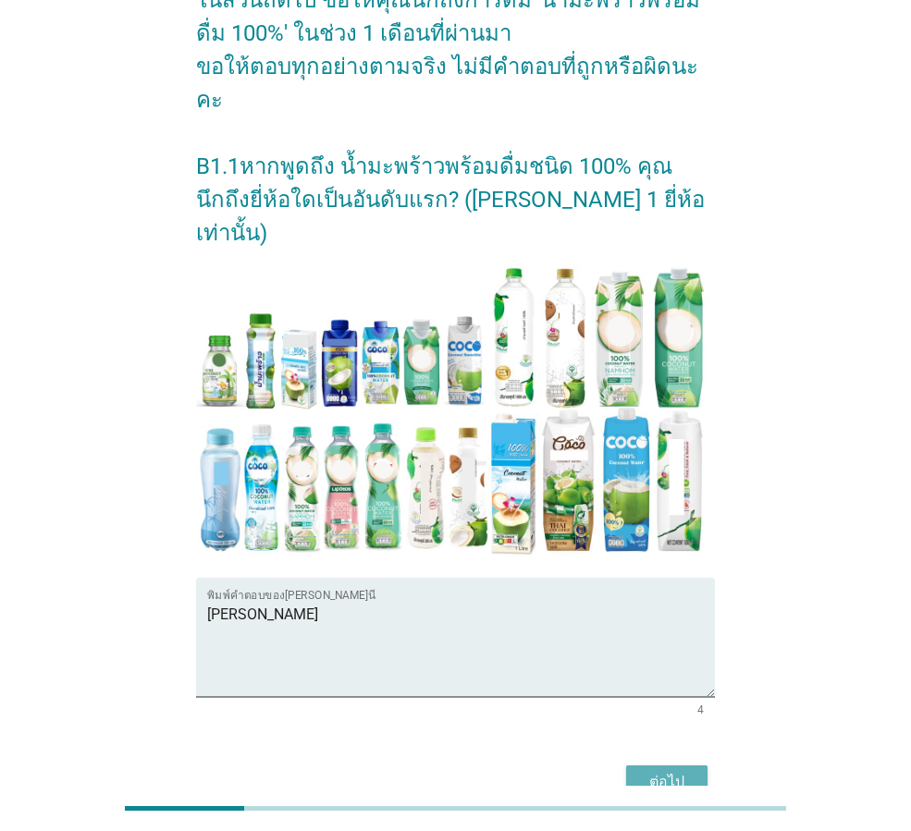
click at [651, 771] on div "ต่อไป" at bounding box center [667, 782] width 52 height 22
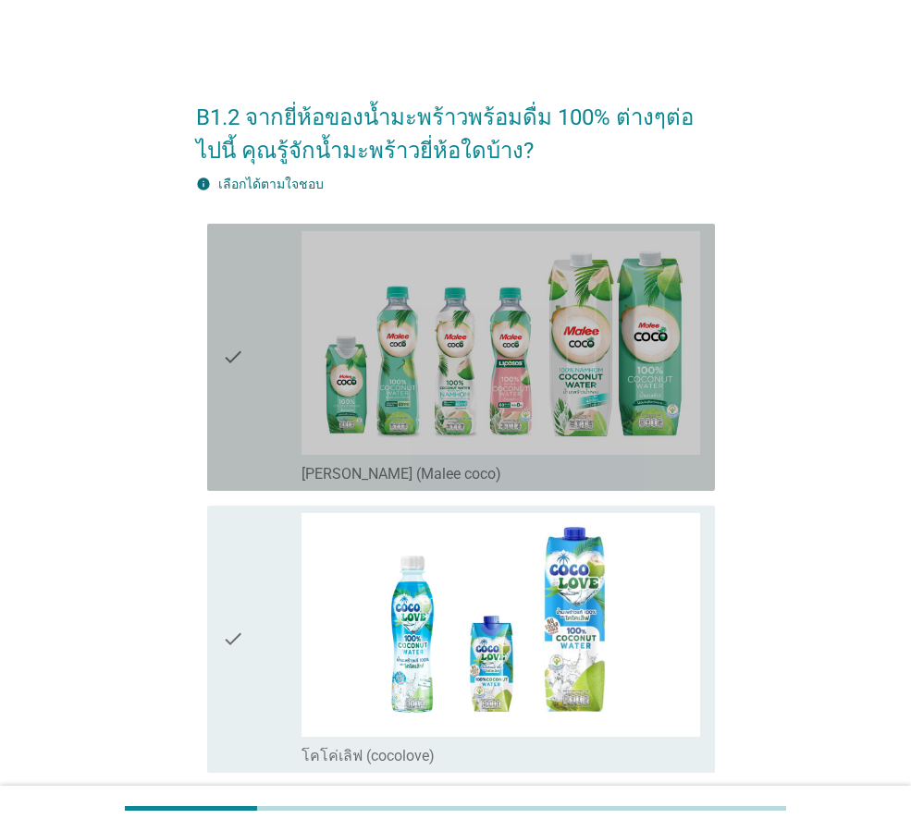
click at [269, 400] on div "check" at bounding box center [262, 357] width 80 height 252
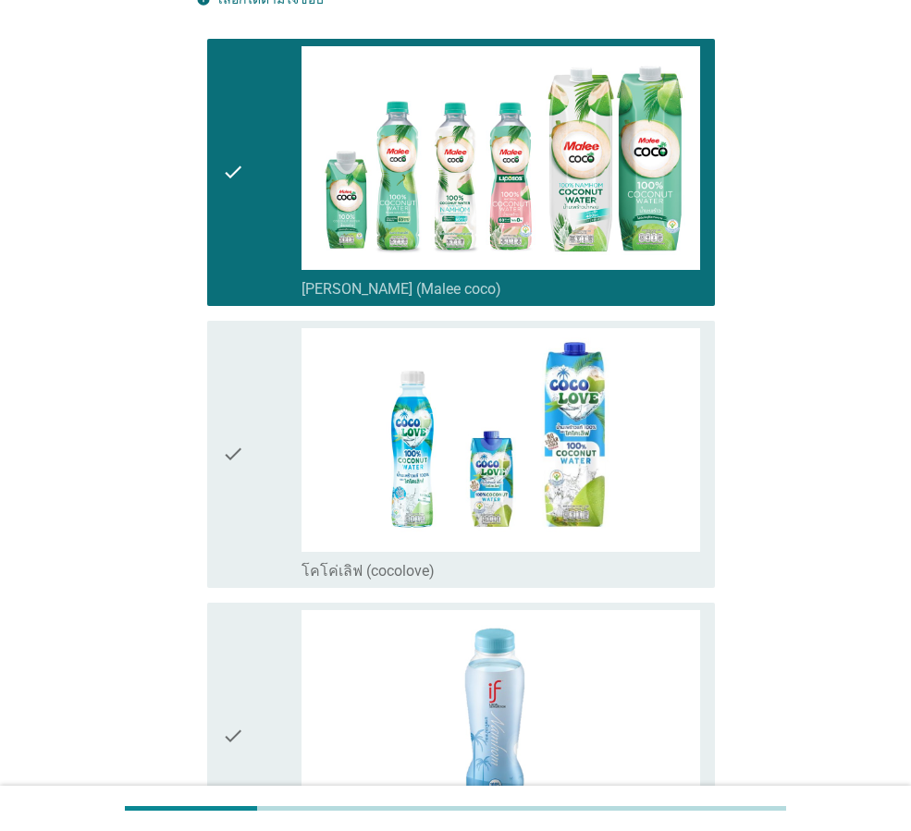
scroll to position [370, 0]
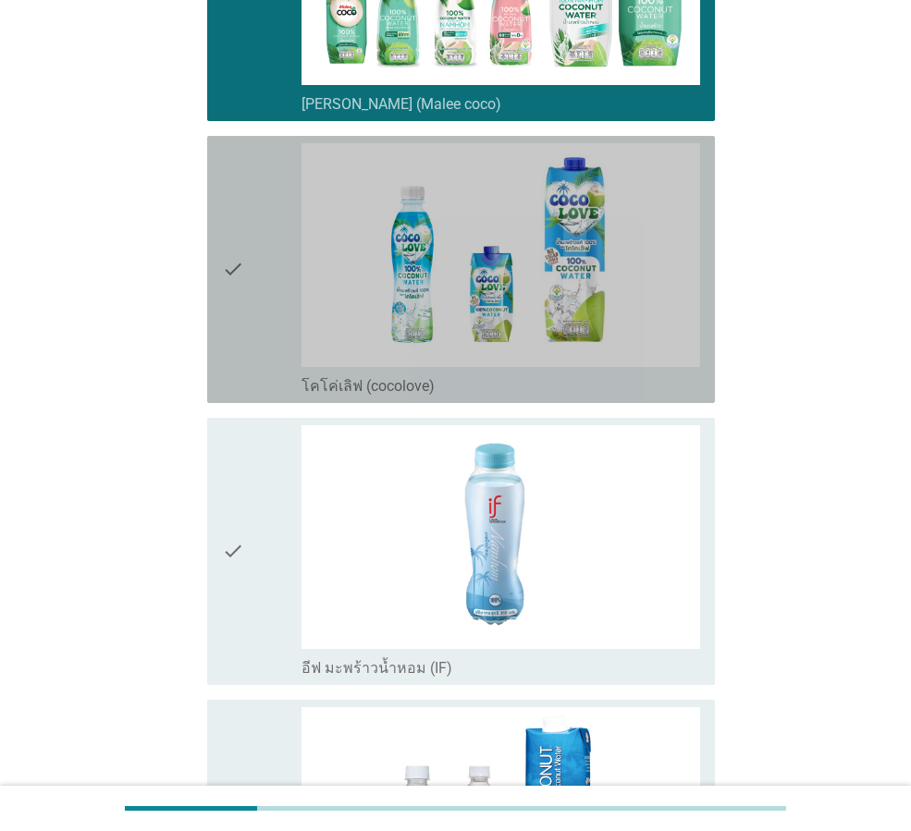
click at [229, 347] on icon "check" at bounding box center [233, 269] width 22 height 252
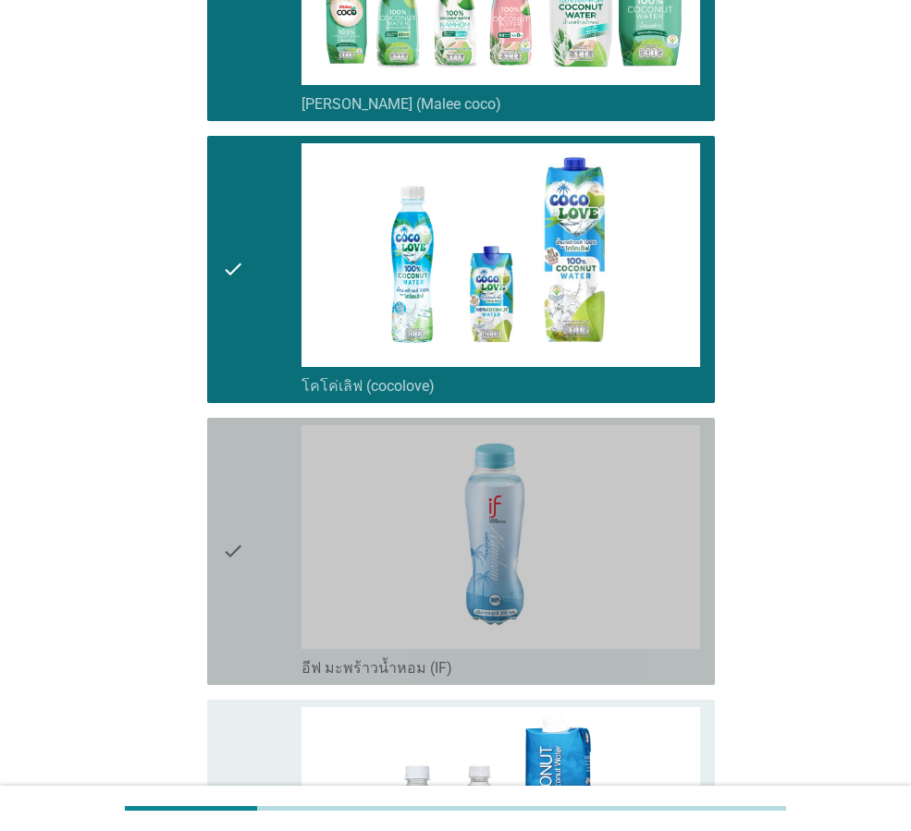
click at [244, 497] on icon "check" at bounding box center [233, 551] width 22 height 252
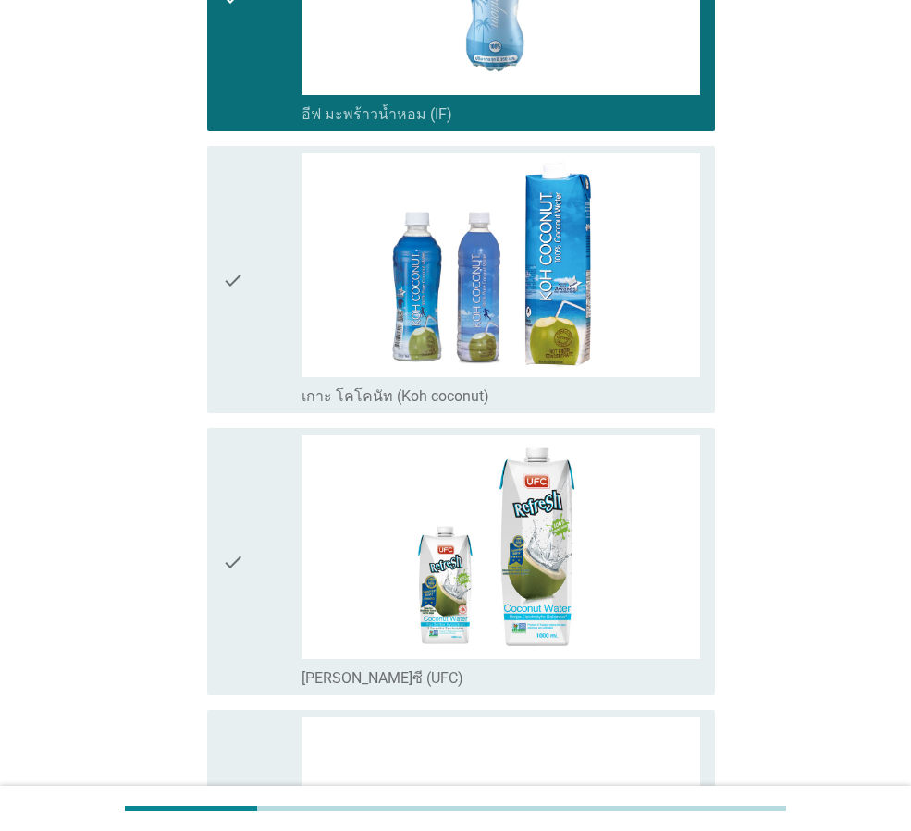
scroll to position [925, 0]
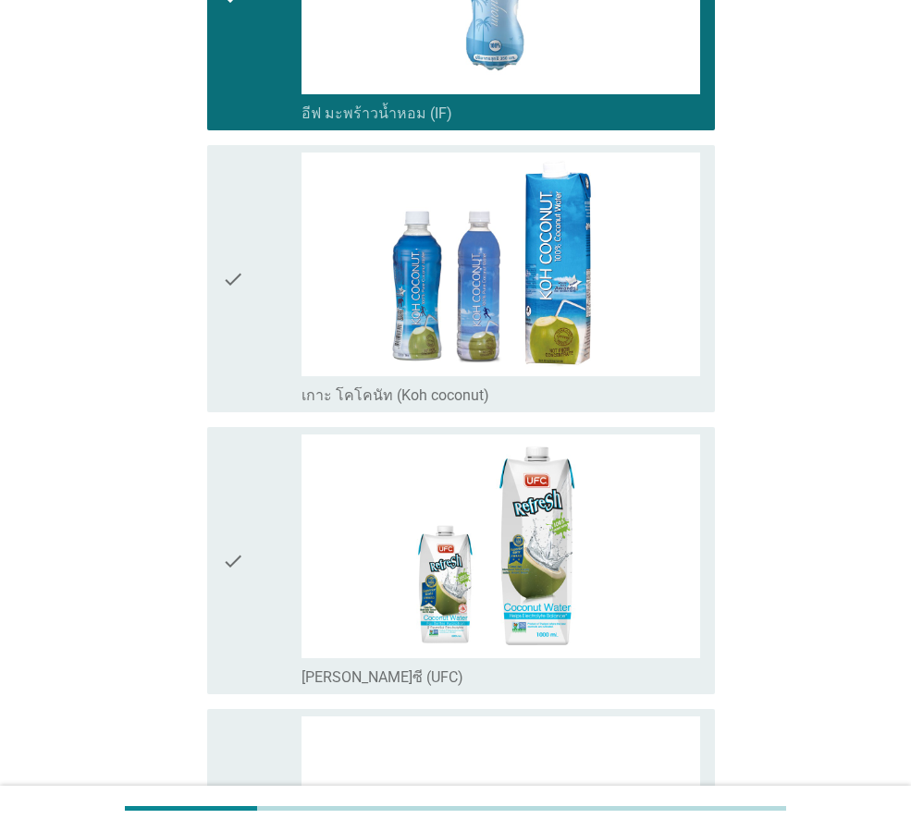
click at [251, 526] on div "check" at bounding box center [262, 561] width 80 height 252
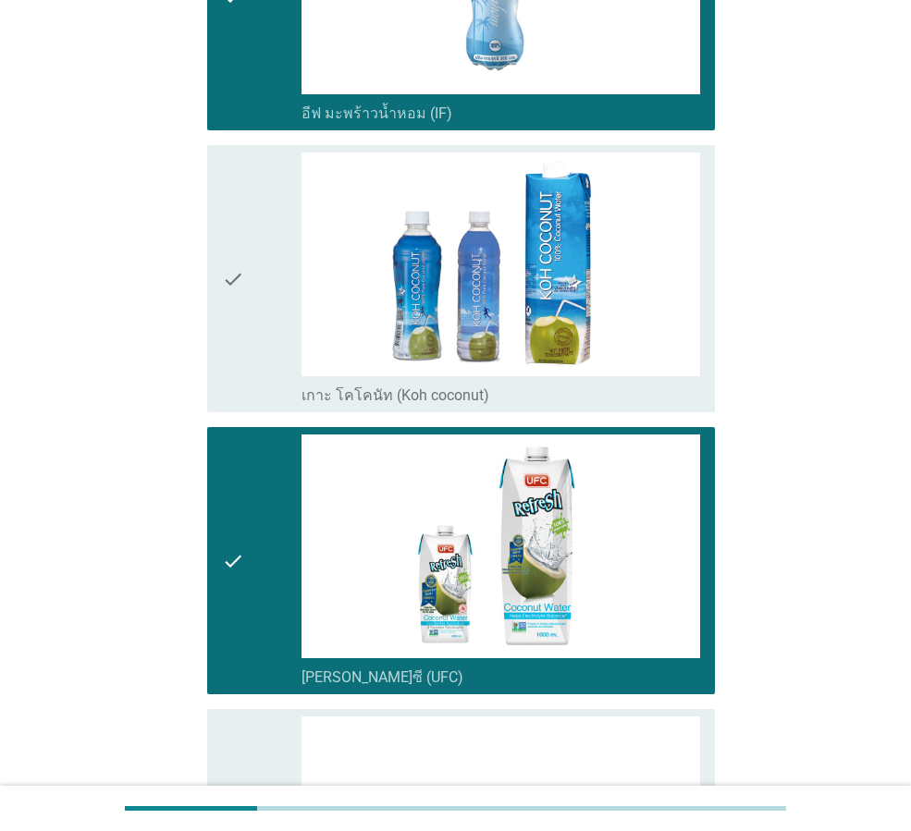
click at [251, 526] on div "check" at bounding box center [262, 561] width 80 height 252
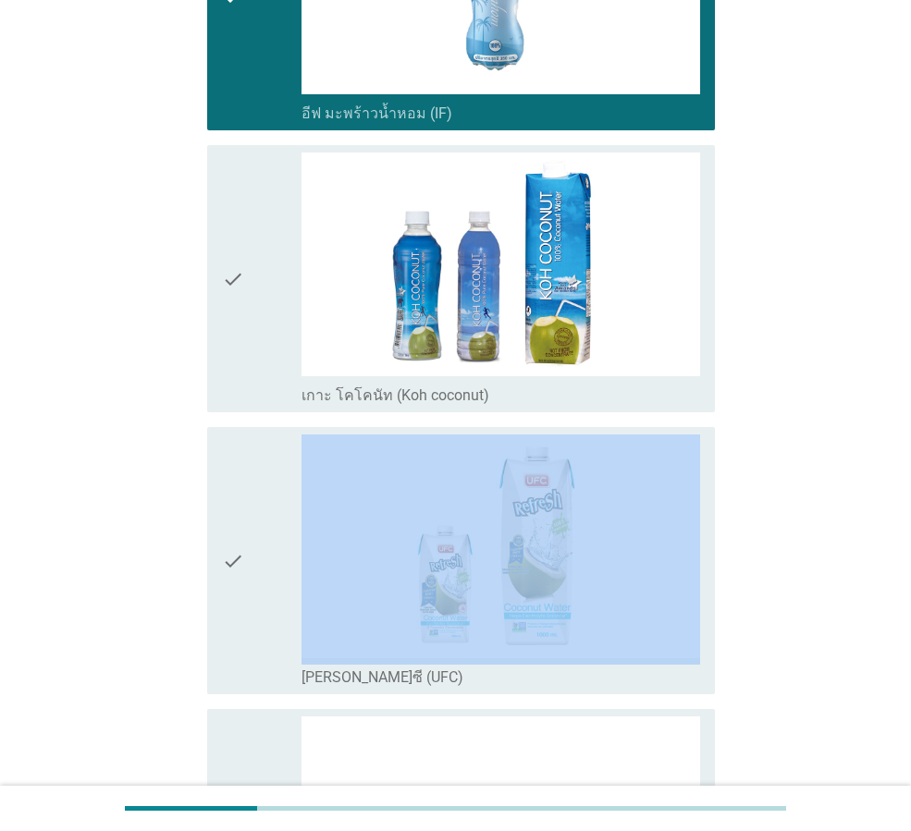
click at [251, 526] on div "check" at bounding box center [262, 561] width 80 height 252
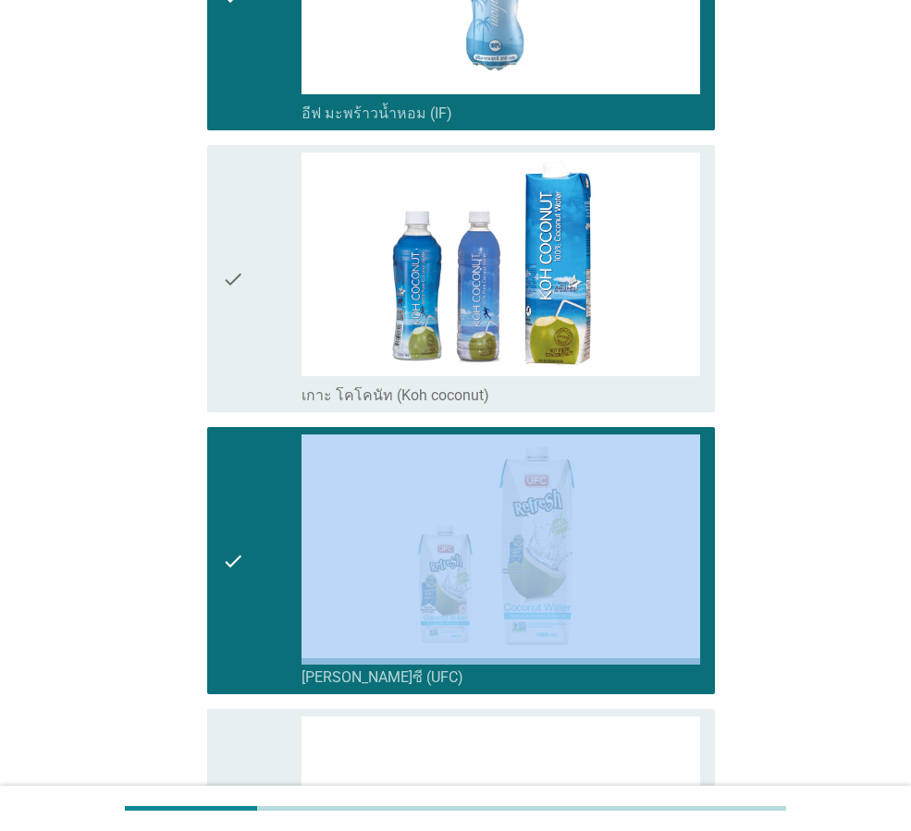
scroll to position [1572, 0]
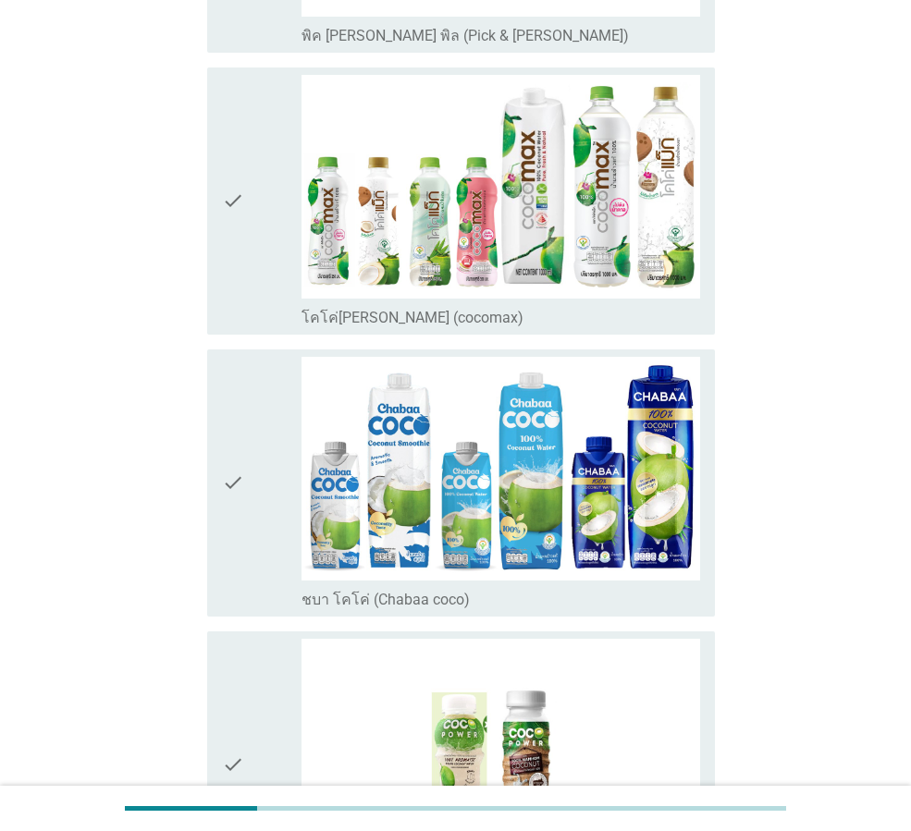
click at [226, 283] on icon "check" at bounding box center [233, 201] width 22 height 252
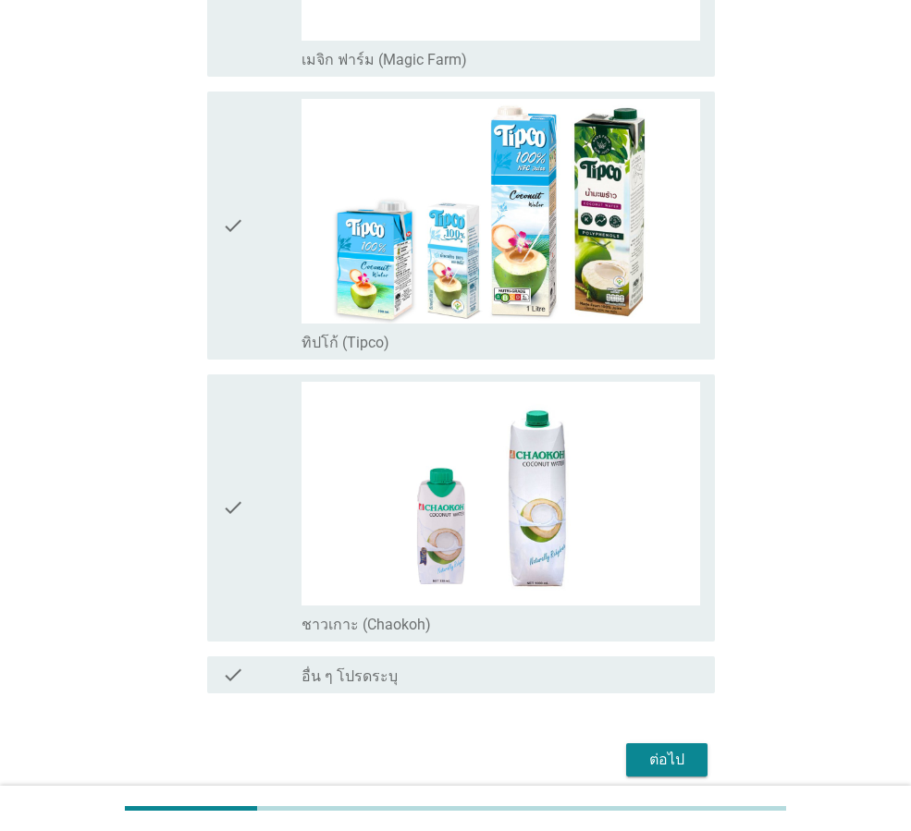
scroll to position [3237, 0]
drag, startPoint x: 225, startPoint y: 274, endPoint x: 250, endPoint y: 336, distance: 66.8
click at [225, 273] on icon "check" at bounding box center [233, 224] width 22 height 252
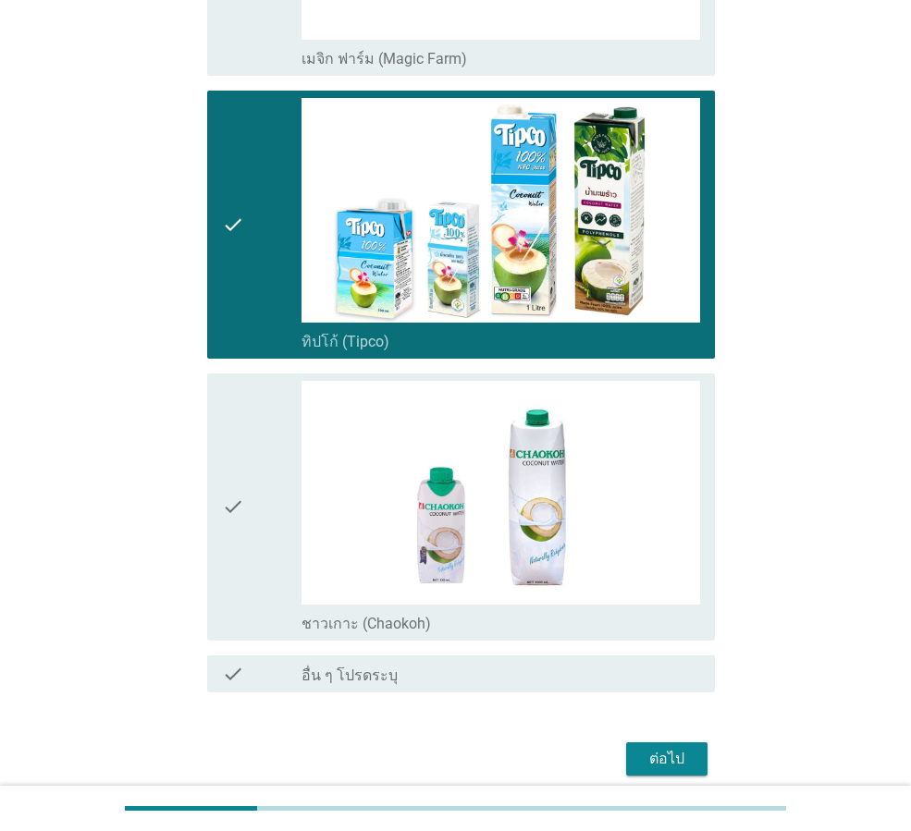
click at [654, 766] on div "ต่อไป" at bounding box center [667, 759] width 52 height 22
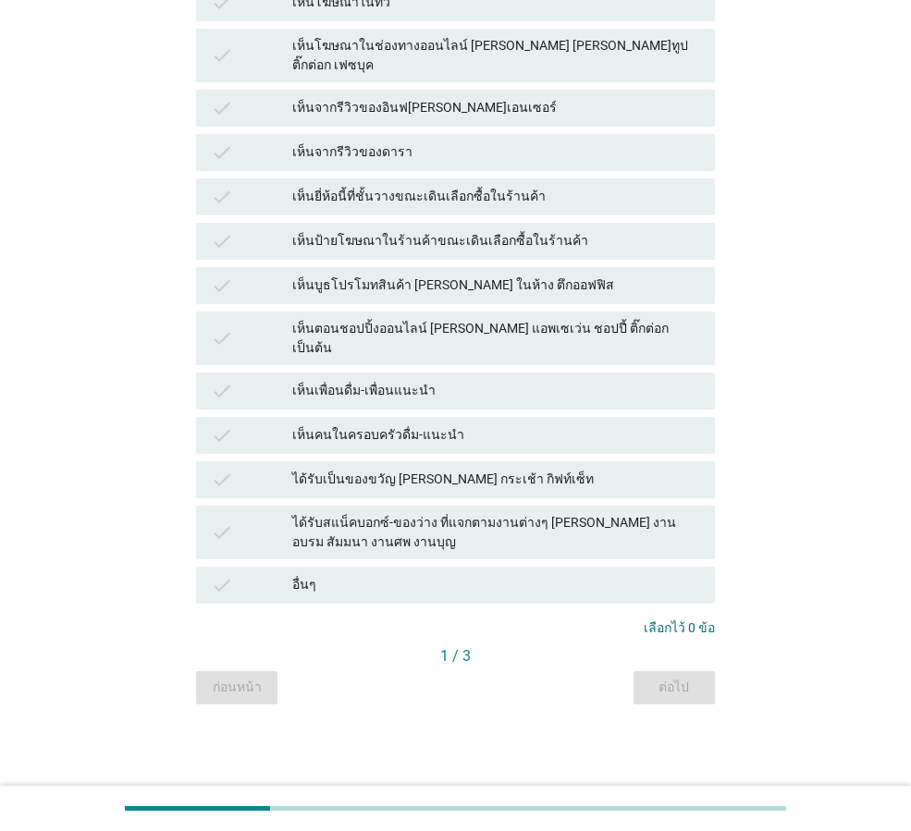
scroll to position [0, 0]
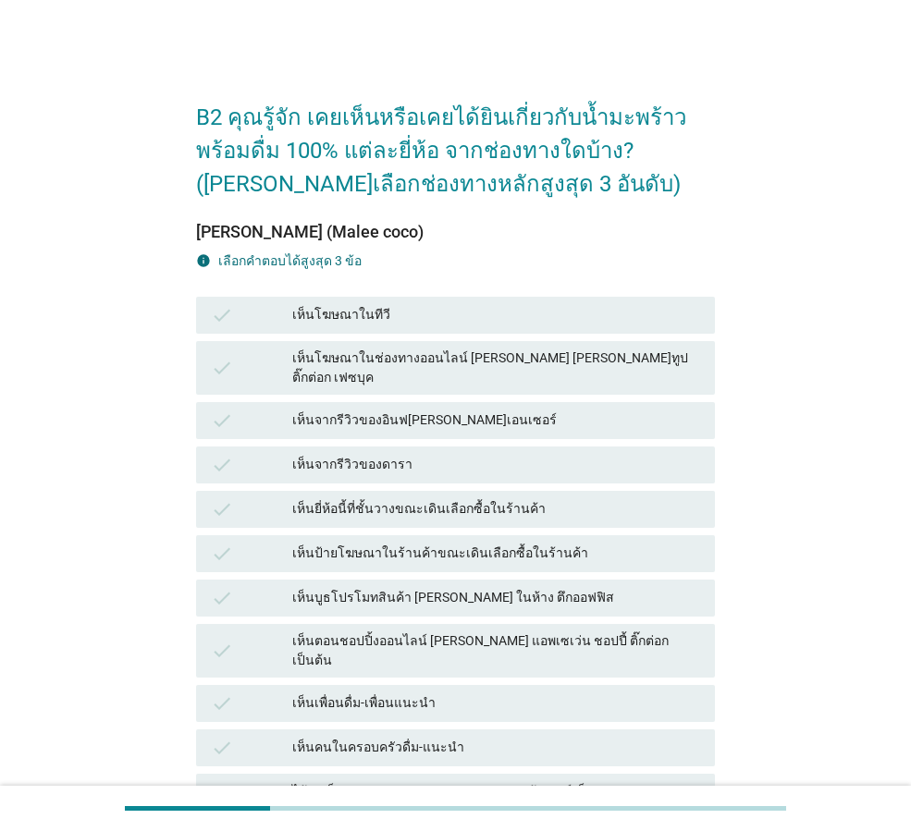
click at [379, 320] on div "เห็นโฆษณาในทีวี" at bounding box center [496, 315] width 408 height 22
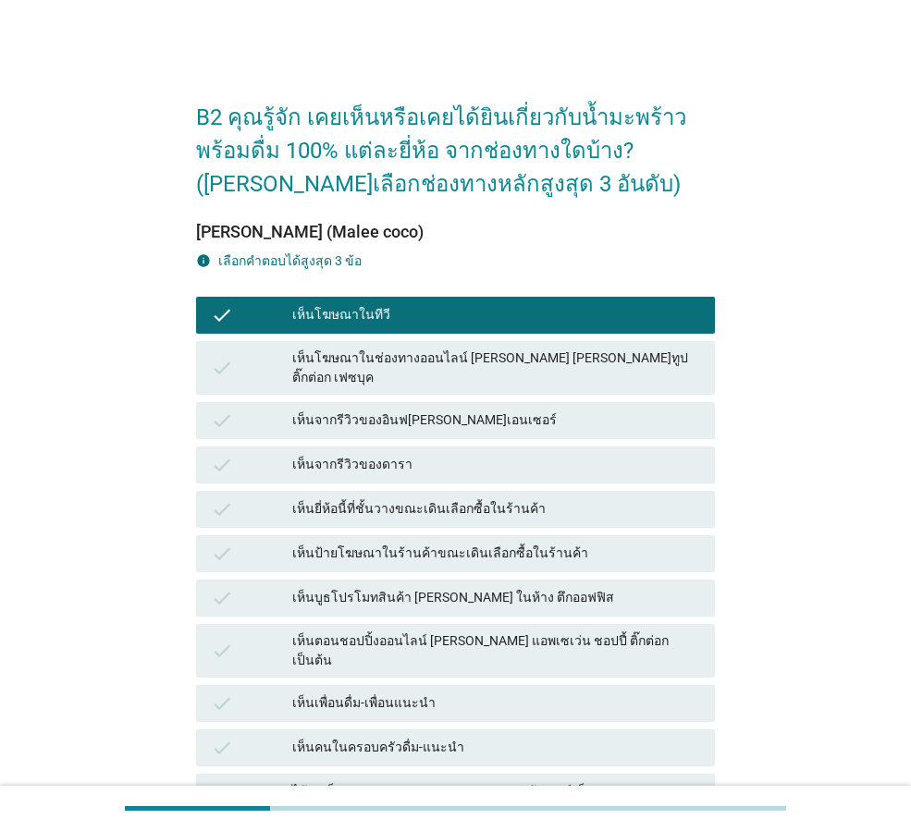
click at [474, 632] on div "เห็นตอนชอปปิ้งออนไลน์ [PERSON_NAME] แอพเซเว่น ชอปปี้ ติ๊กต่อก เป็นต้น" at bounding box center [496, 651] width 408 height 39
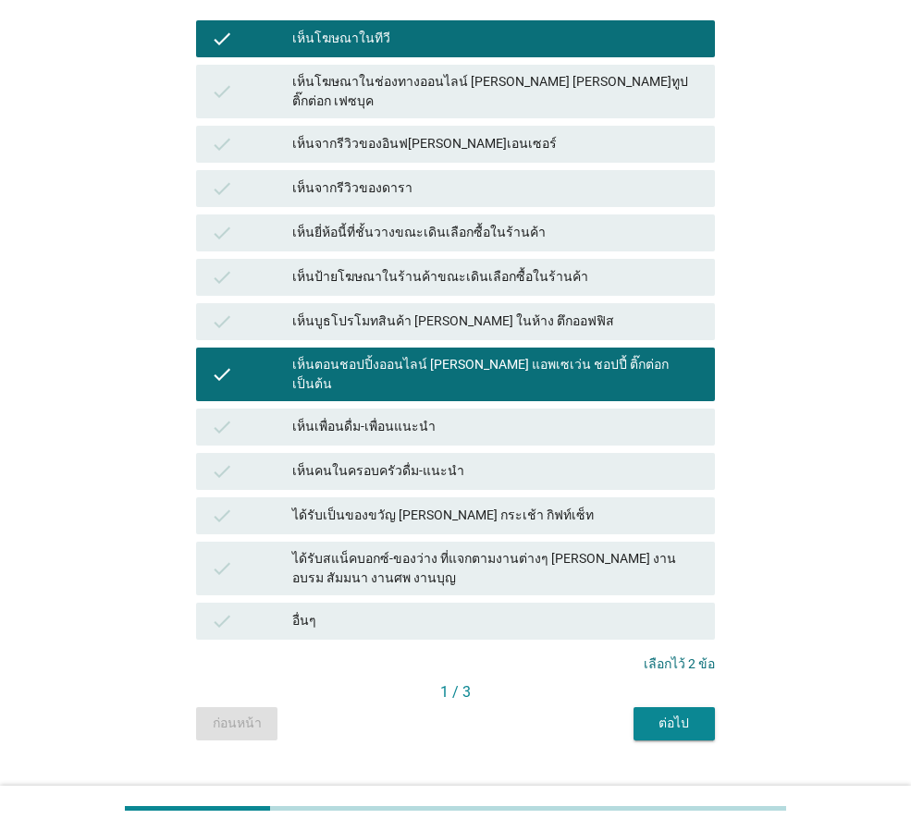
scroll to position [279, 0]
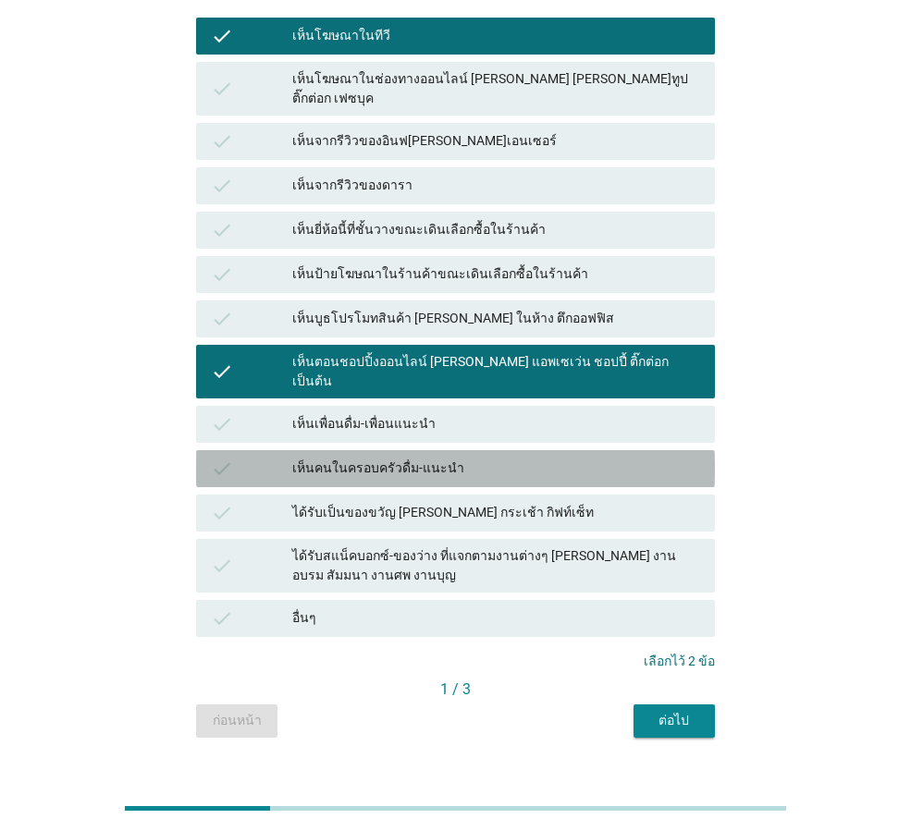
click at [449, 458] on div "เห็นคนในครอบครัวดื่ม-แนะนำ" at bounding box center [496, 469] width 408 height 22
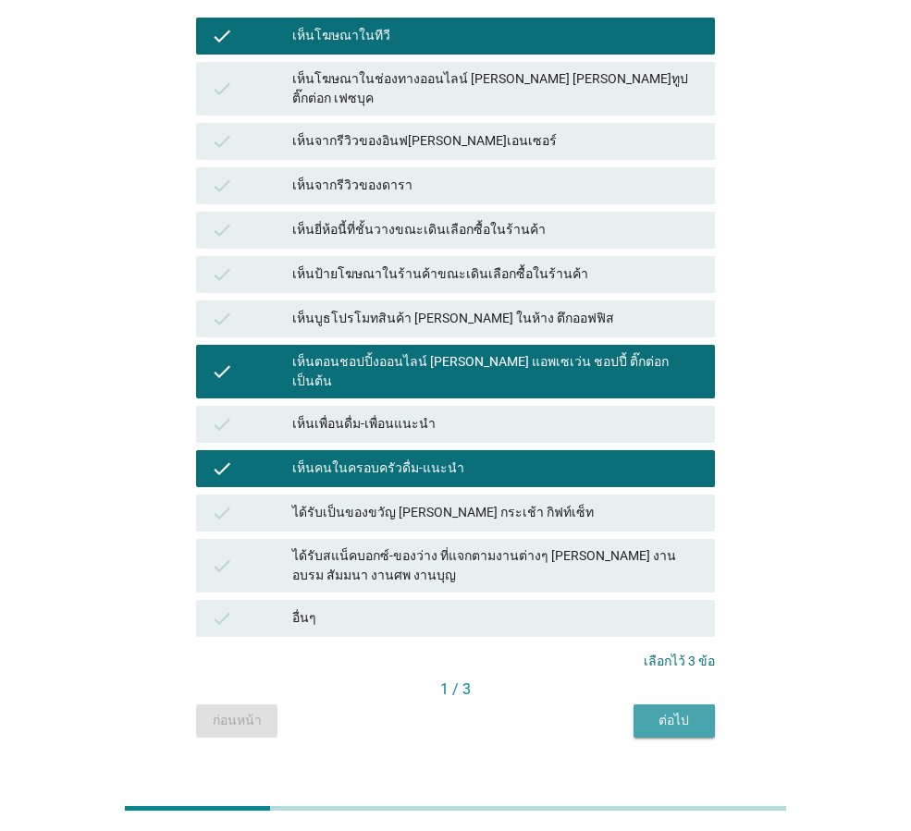
click at [671, 711] on div "ต่อไป" at bounding box center [674, 720] width 52 height 19
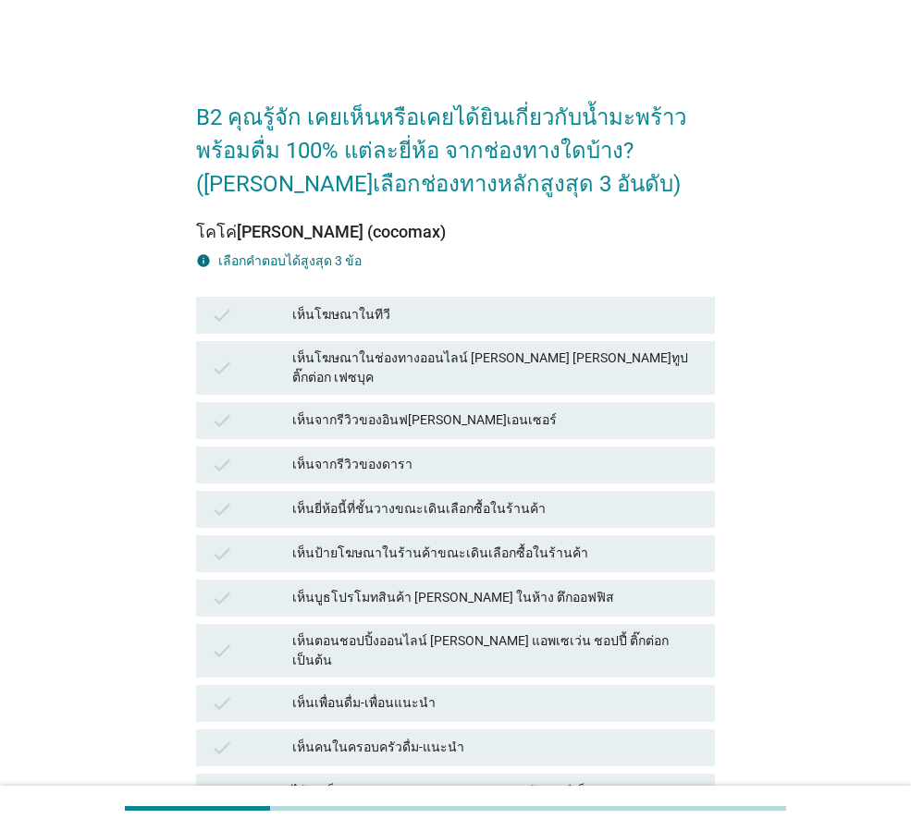
click at [501, 415] on div "check เห็นจากรีวิวของอินฟ[PERSON_NAME]เอนเซอร์" at bounding box center [455, 420] width 519 height 37
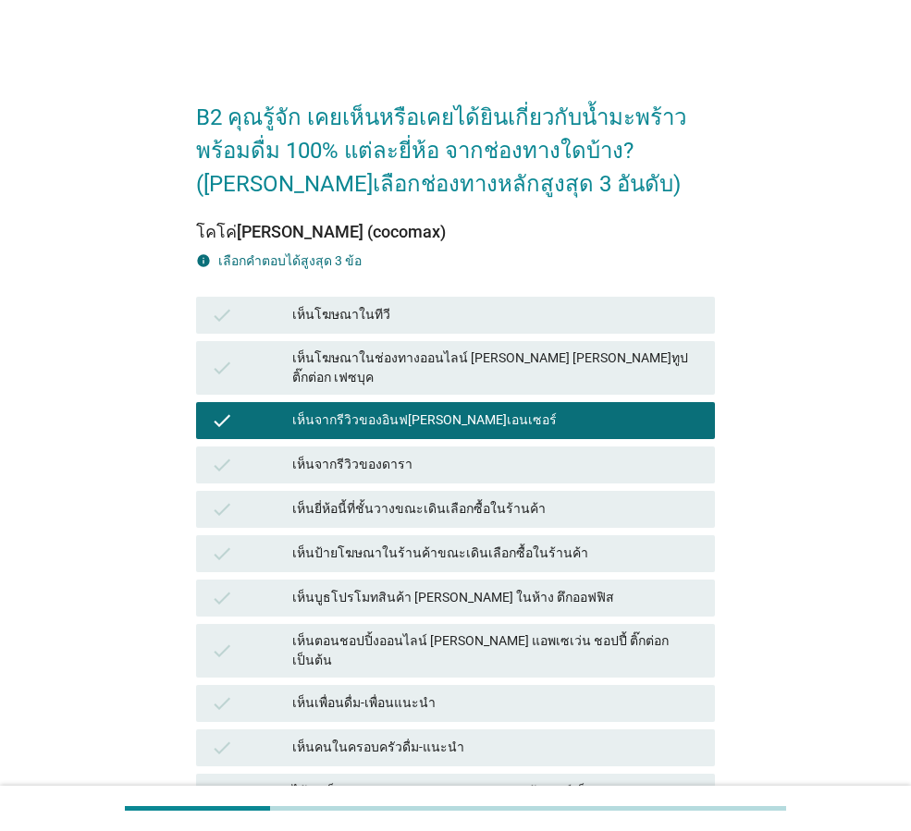
click at [501, 415] on div "check เห็นจากรีวิวของอินฟ[PERSON_NAME]เอนเซอร์" at bounding box center [455, 420] width 519 height 37
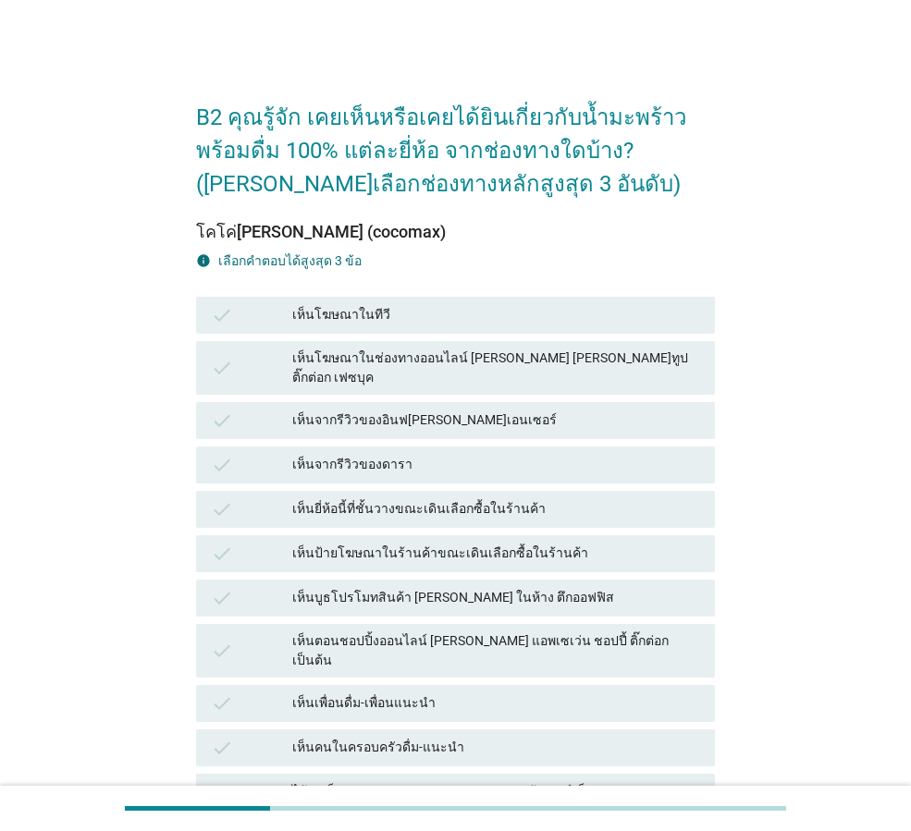
click at [515, 372] on div "check เห็นโฆษณาในช่องทางออนไลน์ [PERSON_NAME] [PERSON_NAME]ทูป ติ๊กต่อก เฟซบุค" at bounding box center [455, 368] width 519 height 54
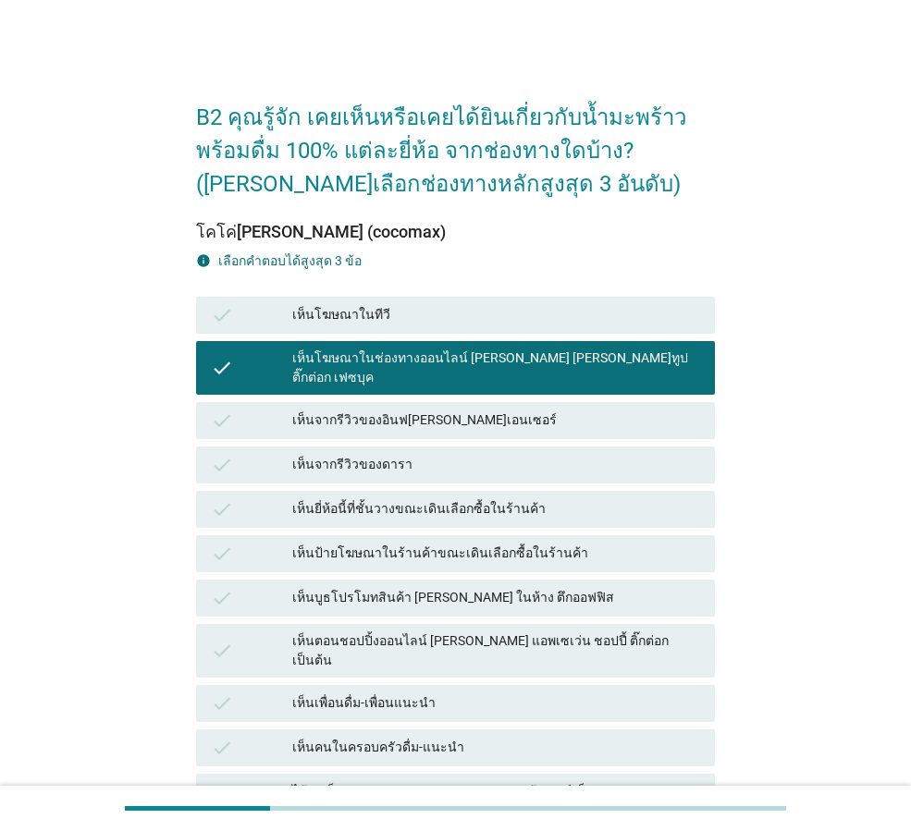
click at [520, 632] on div "เห็นตอนชอปปิ้งออนไลน์ [PERSON_NAME] แอพเซเว่น ชอปปี้ ติ๊กต่อก เป็นต้น" at bounding box center [496, 651] width 408 height 39
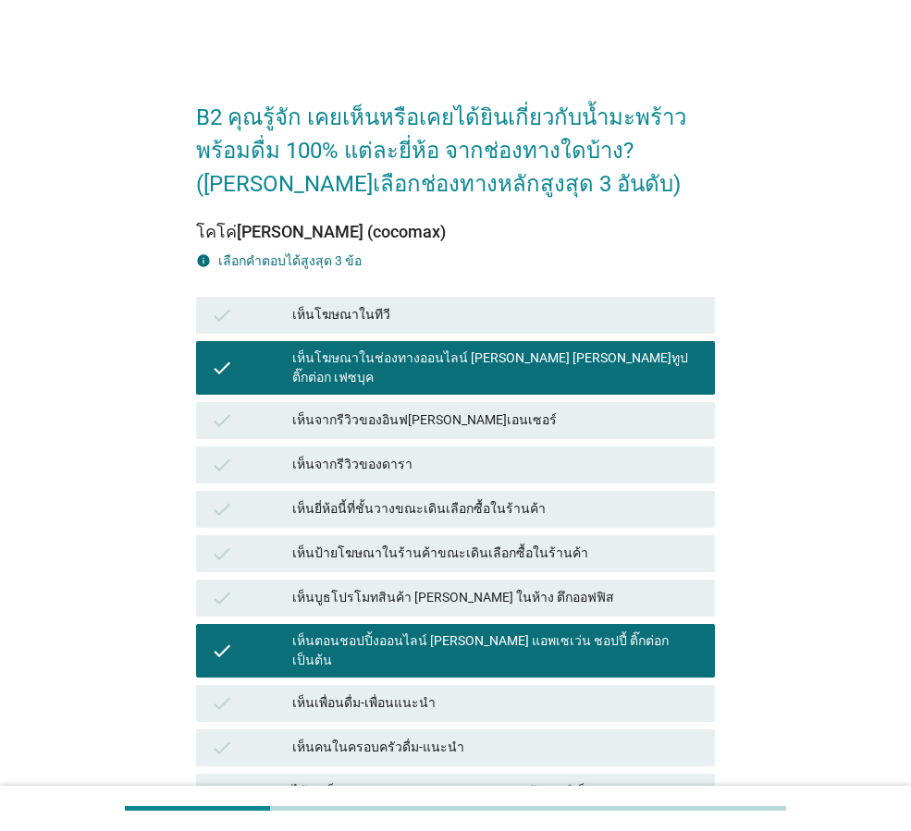
scroll to position [279, 0]
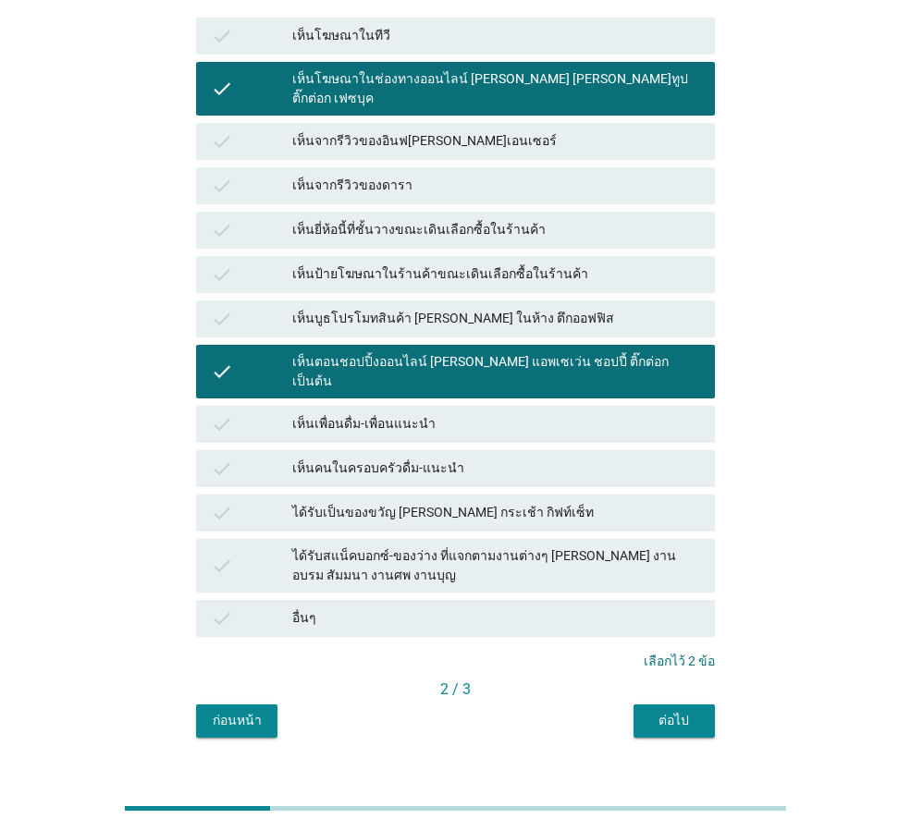
click at [696, 711] on div "ต่อไป" at bounding box center [674, 720] width 52 height 19
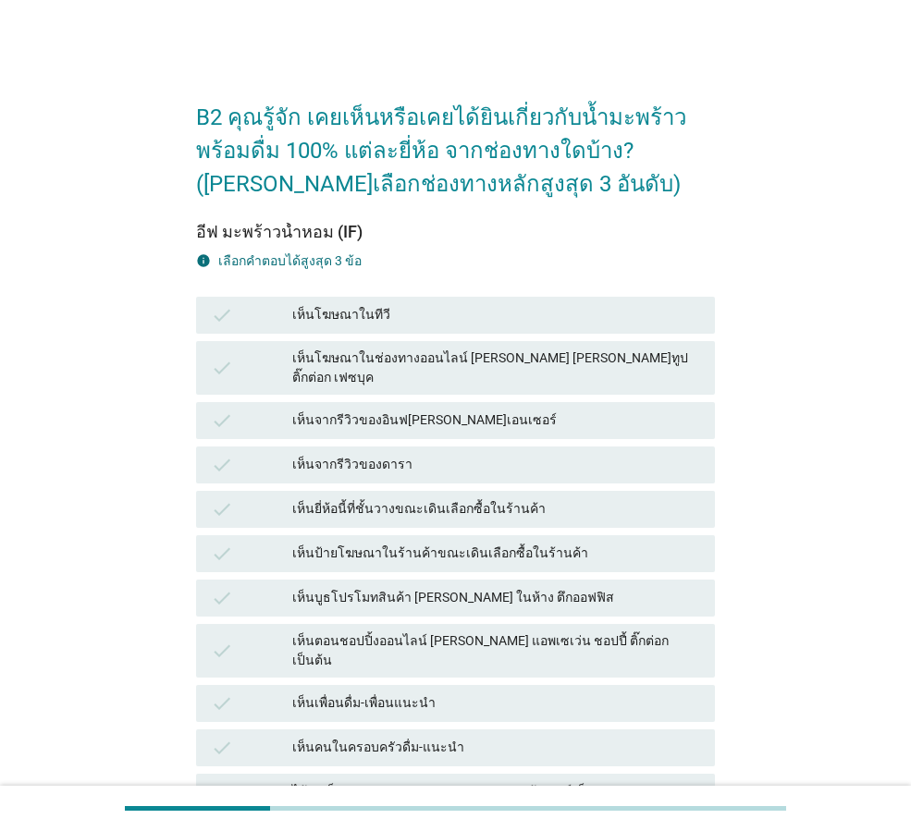
click at [614, 693] on div "เห็นเพื่อนดื่ม-เพื่อนแนะนำ" at bounding box center [496, 704] width 408 height 22
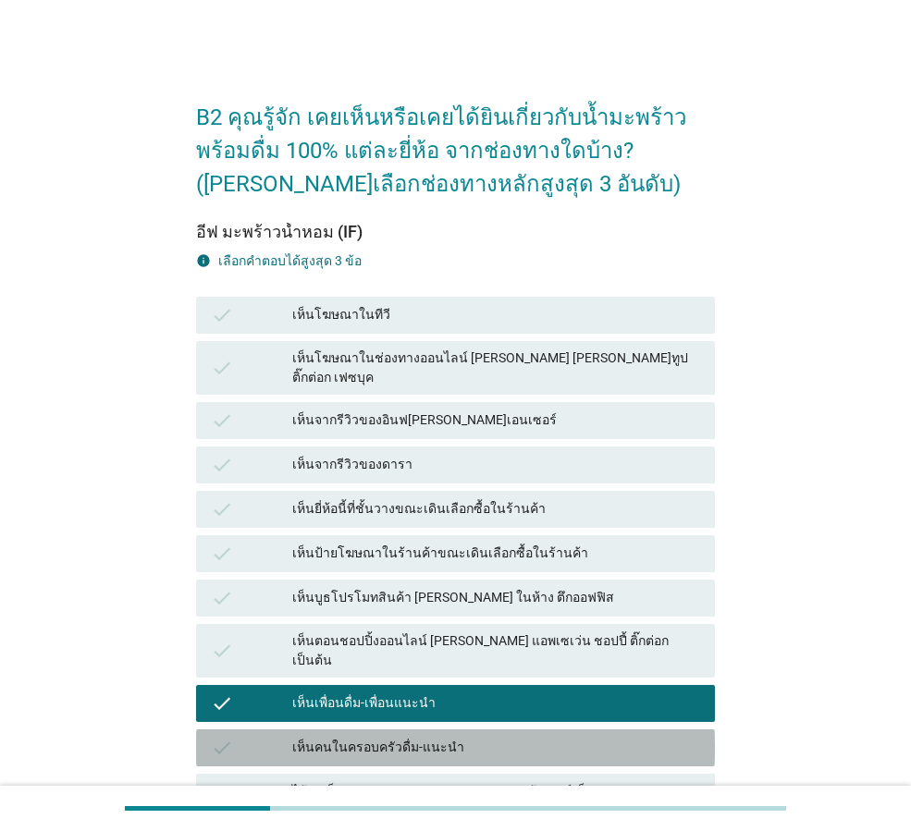
click at [618, 737] on div "เห็นคนในครอบครัวดื่ม-แนะนำ" at bounding box center [496, 748] width 408 height 22
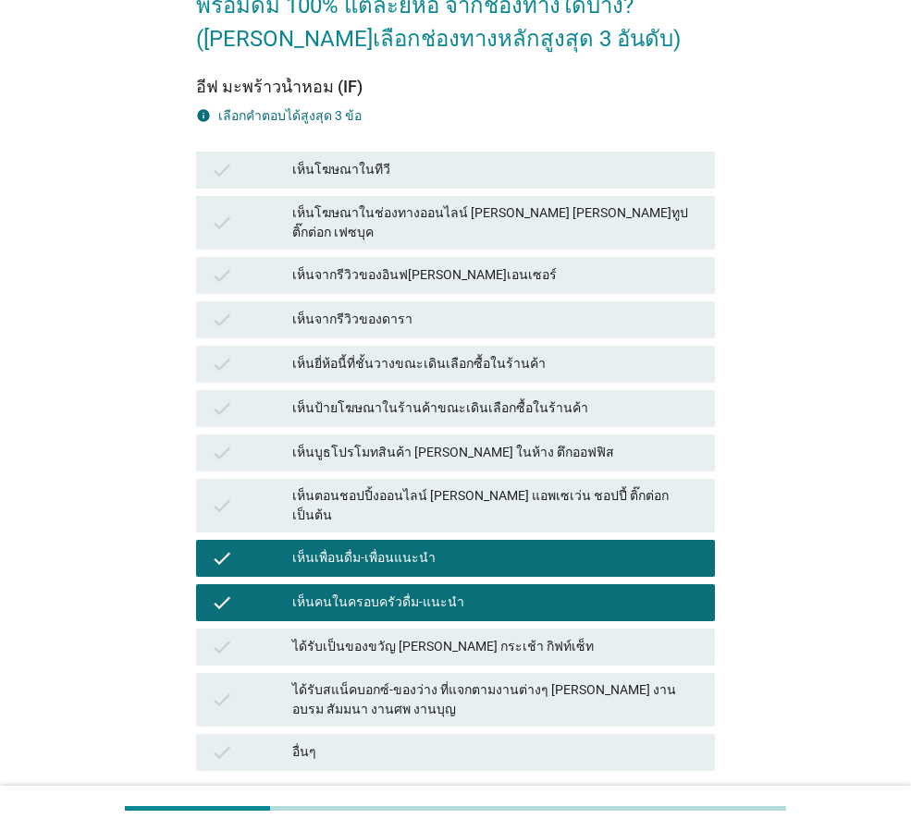
scroll to position [279, 0]
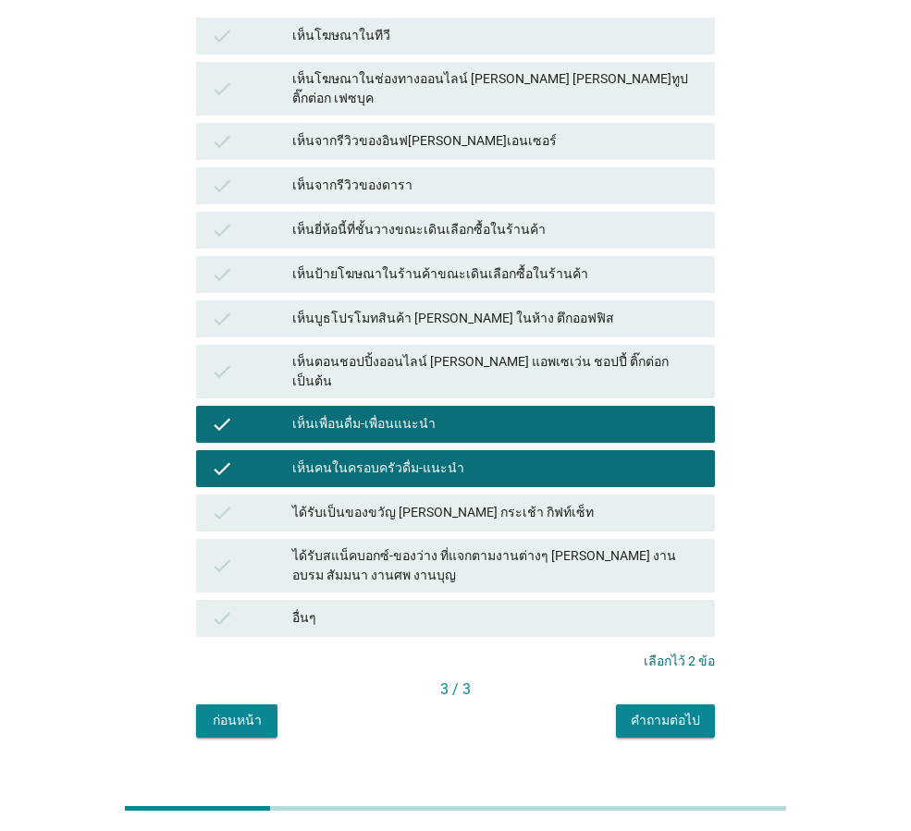
click at [683, 705] on button "คำถามต่อไป" at bounding box center [665, 721] width 99 height 33
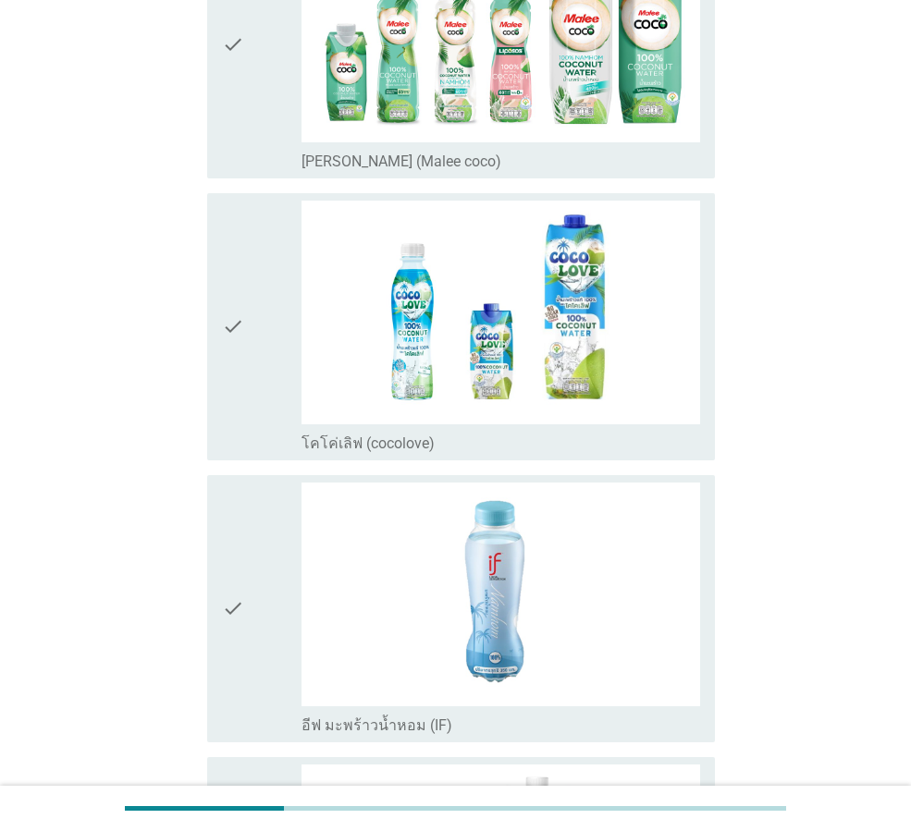
scroll to position [0, 0]
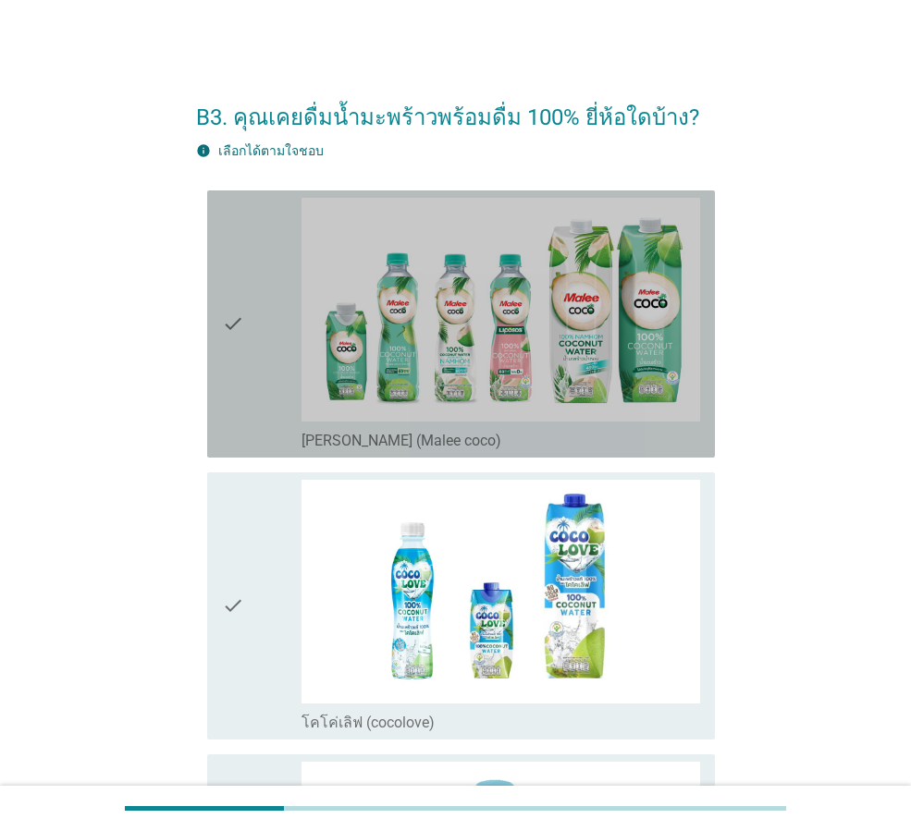
click at [258, 367] on div "check" at bounding box center [262, 324] width 80 height 252
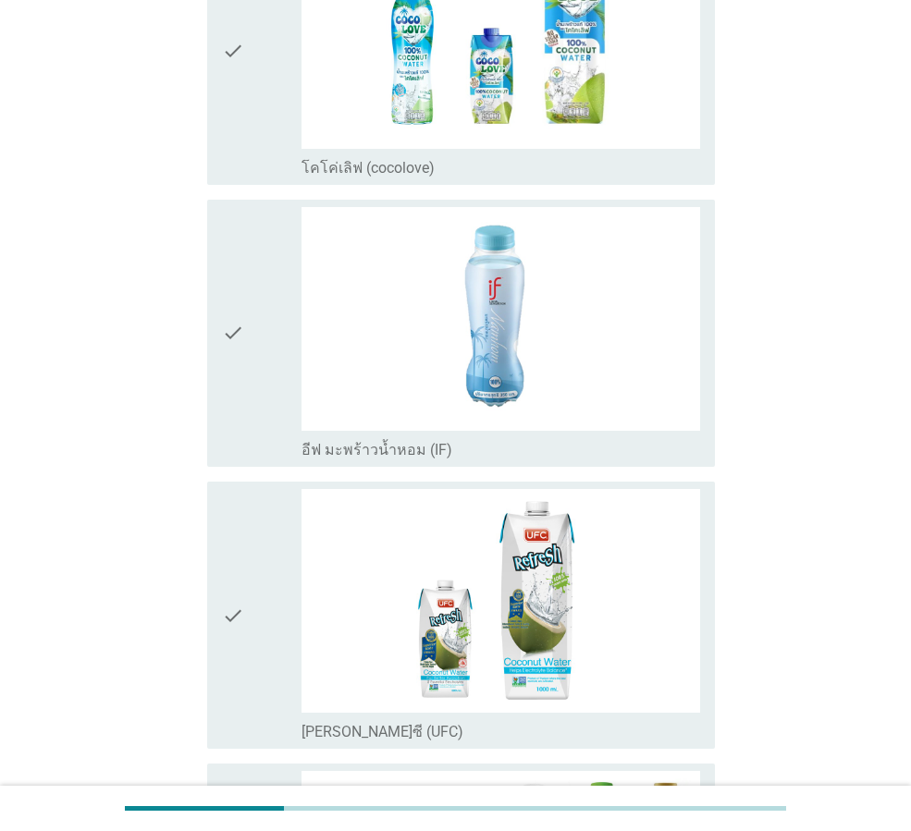
click at [256, 382] on div "check" at bounding box center [262, 333] width 80 height 252
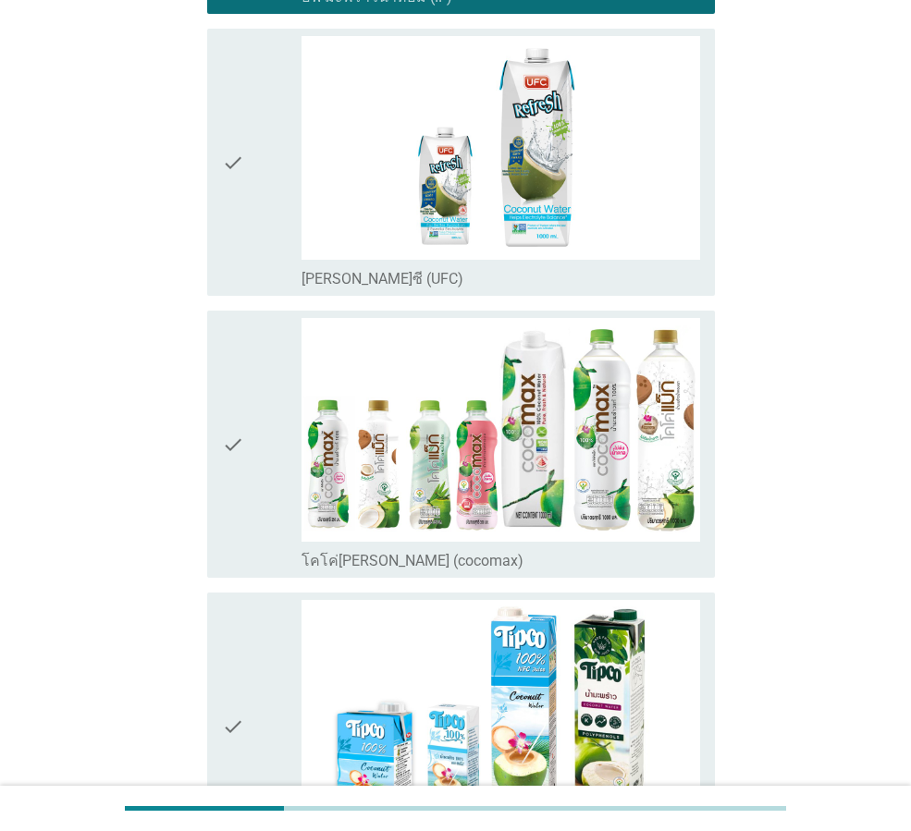
scroll to position [1110, 0]
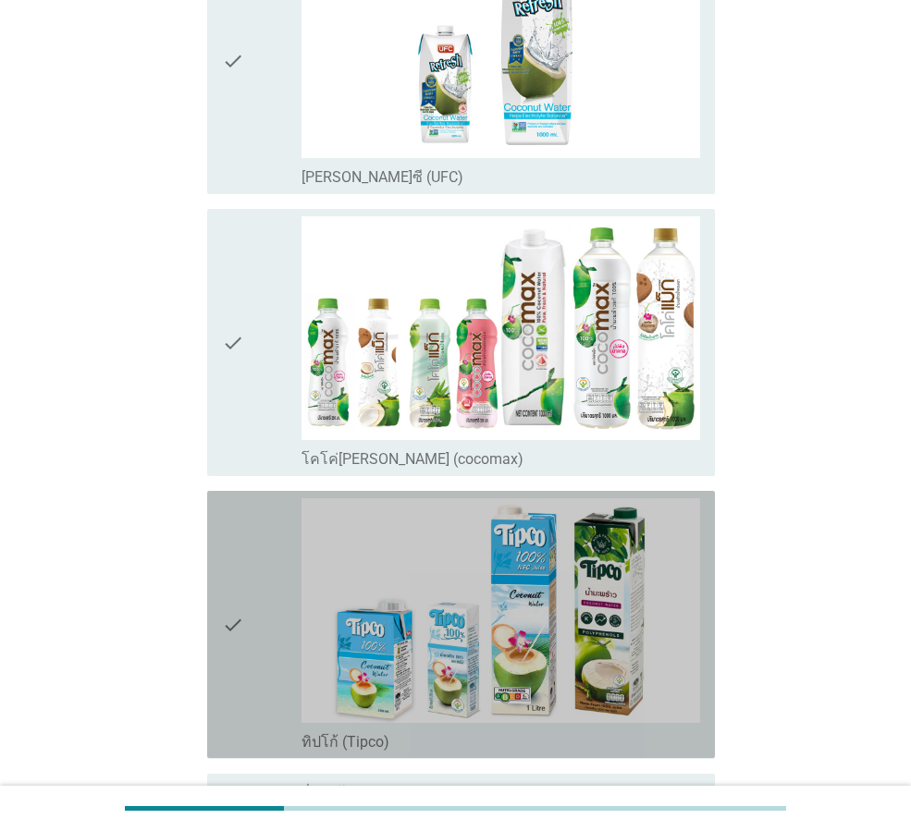
click at [246, 562] on div "check" at bounding box center [262, 625] width 80 height 252
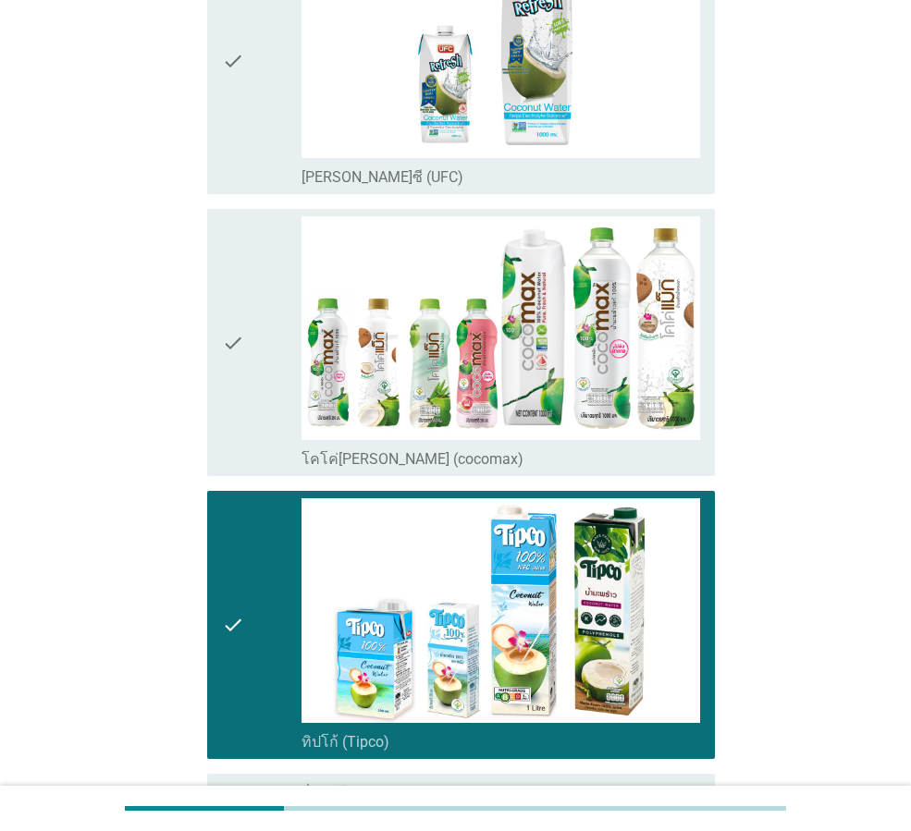
click at [234, 376] on icon "check" at bounding box center [233, 342] width 22 height 252
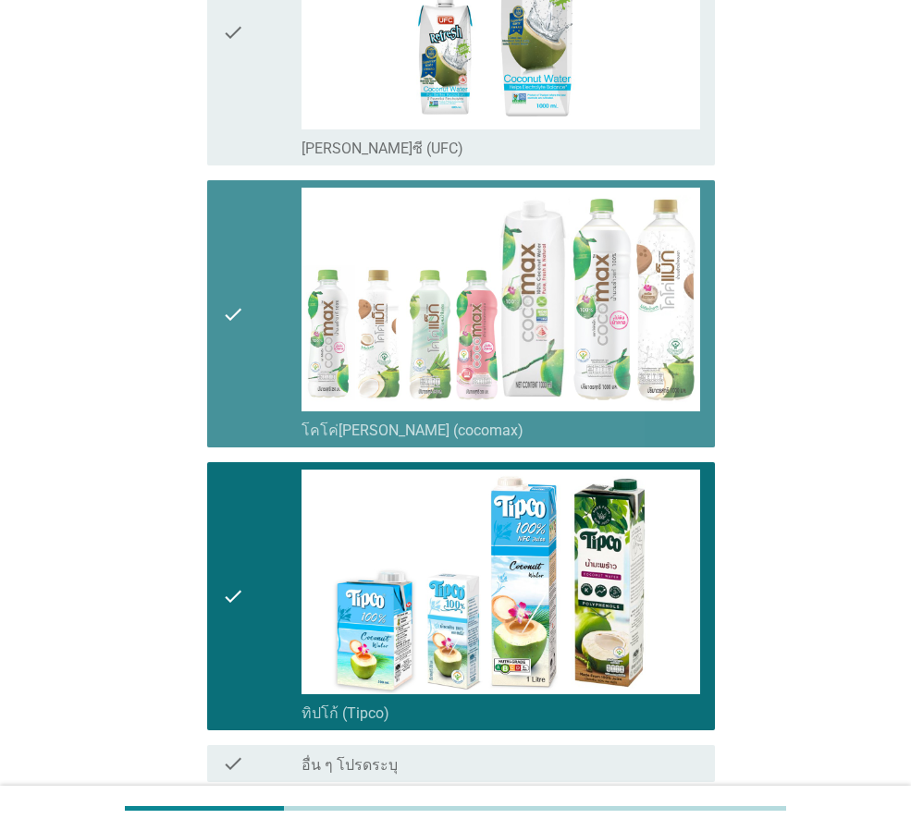
scroll to position [1305, 0]
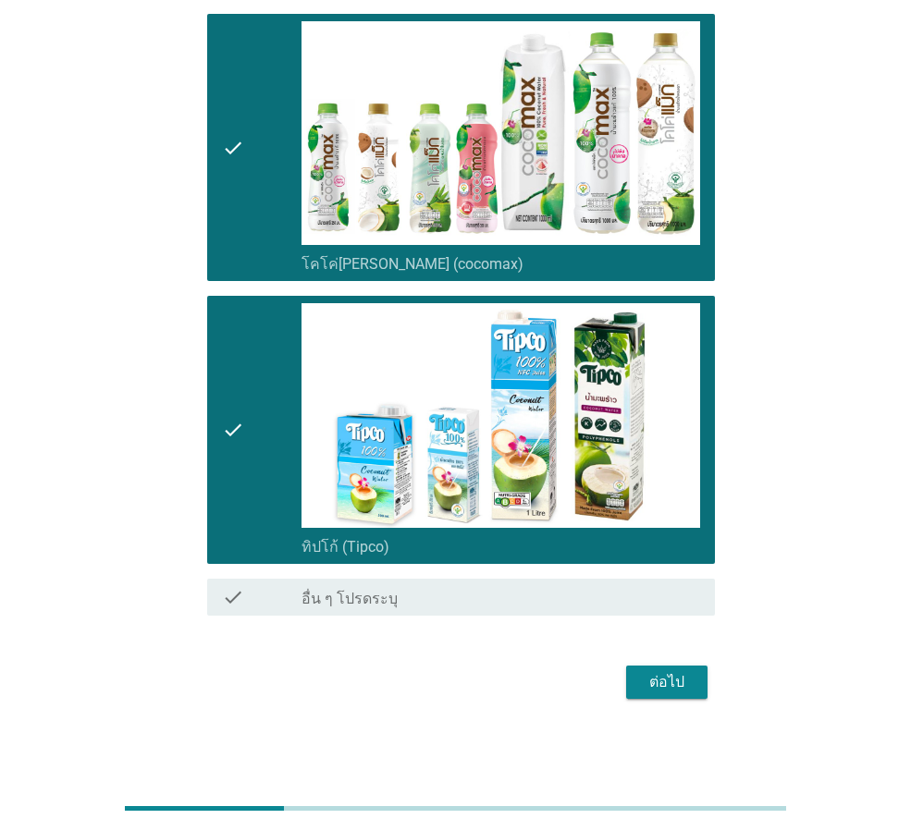
click at [655, 677] on div "ต่อไป" at bounding box center [667, 682] width 52 height 22
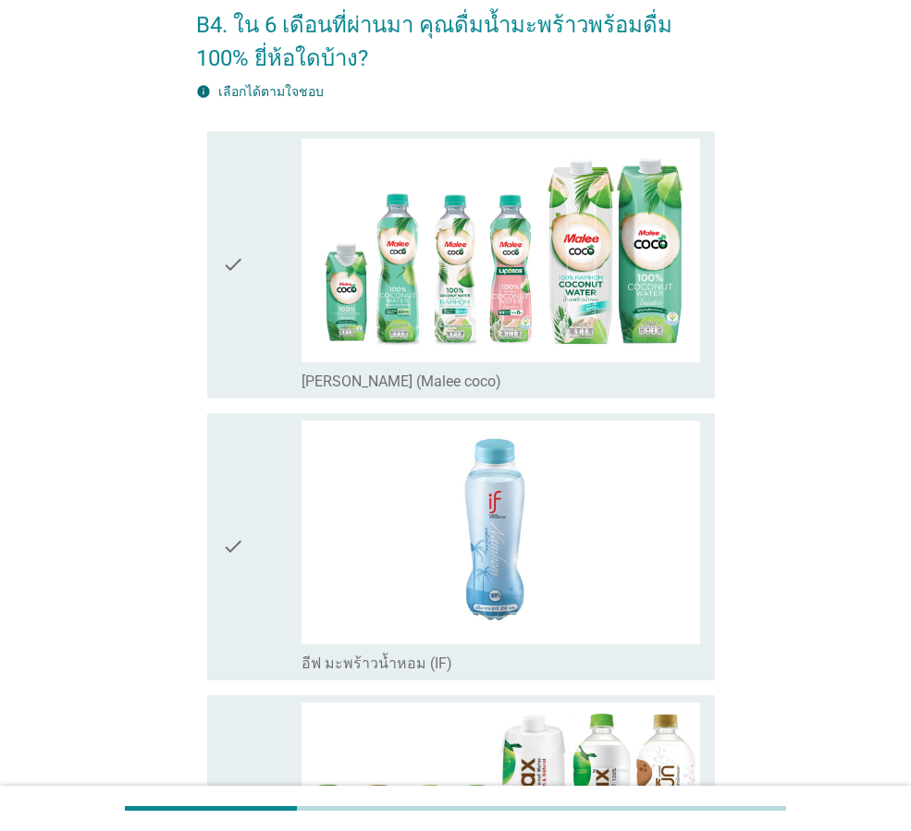
click at [231, 341] on icon "check" at bounding box center [233, 265] width 22 height 252
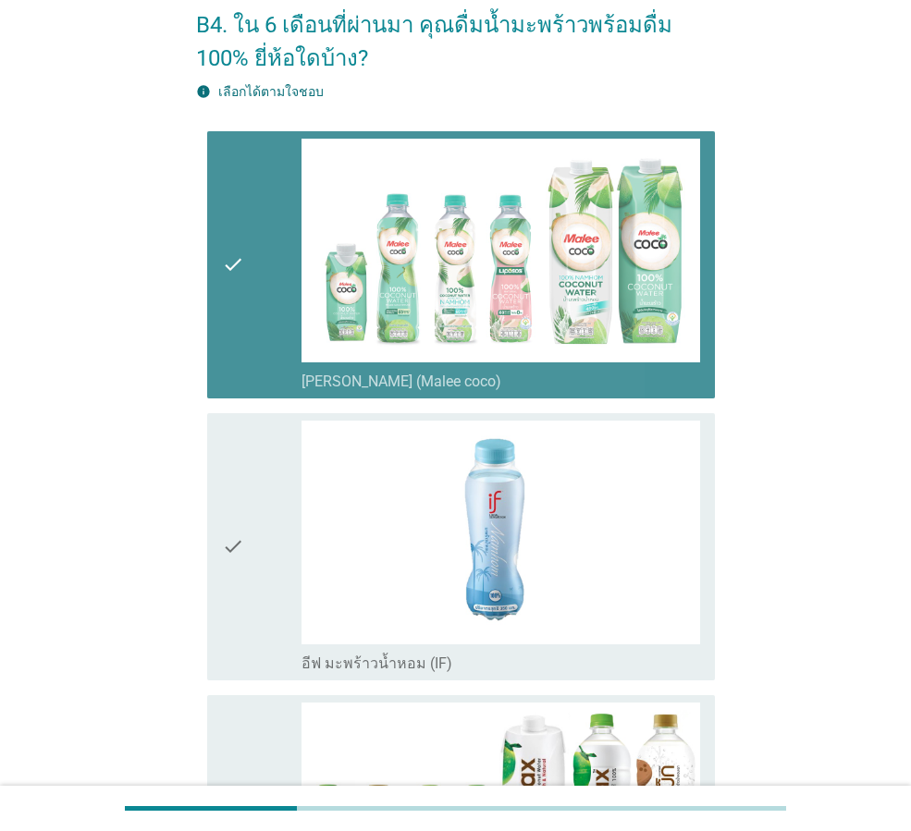
click at [277, 536] on div "check" at bounding box center [262, 547] width 80 height 252
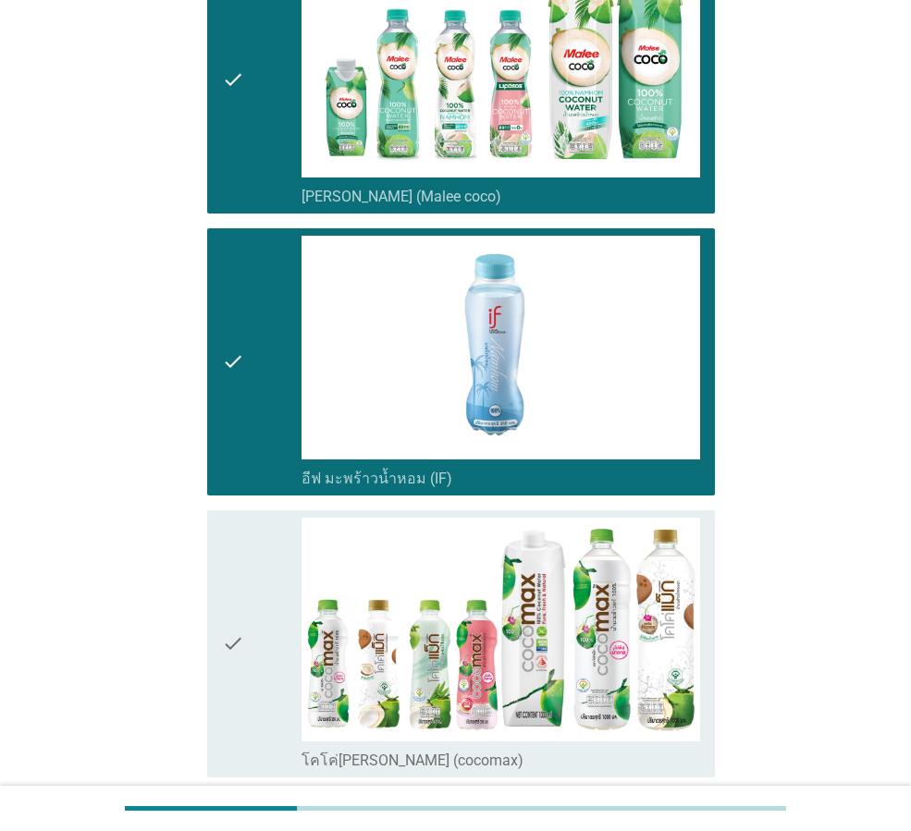
scroll to position [462, 0]
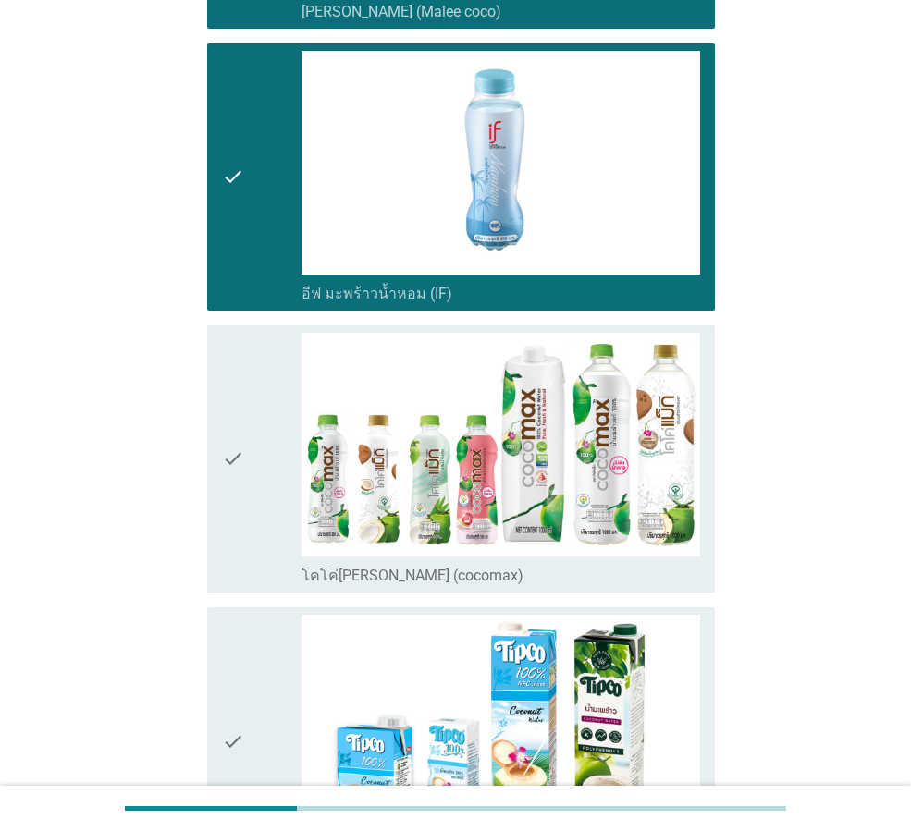
click at [257, 484] on div "check" at bounding box center [262, 459] width 80 height 252
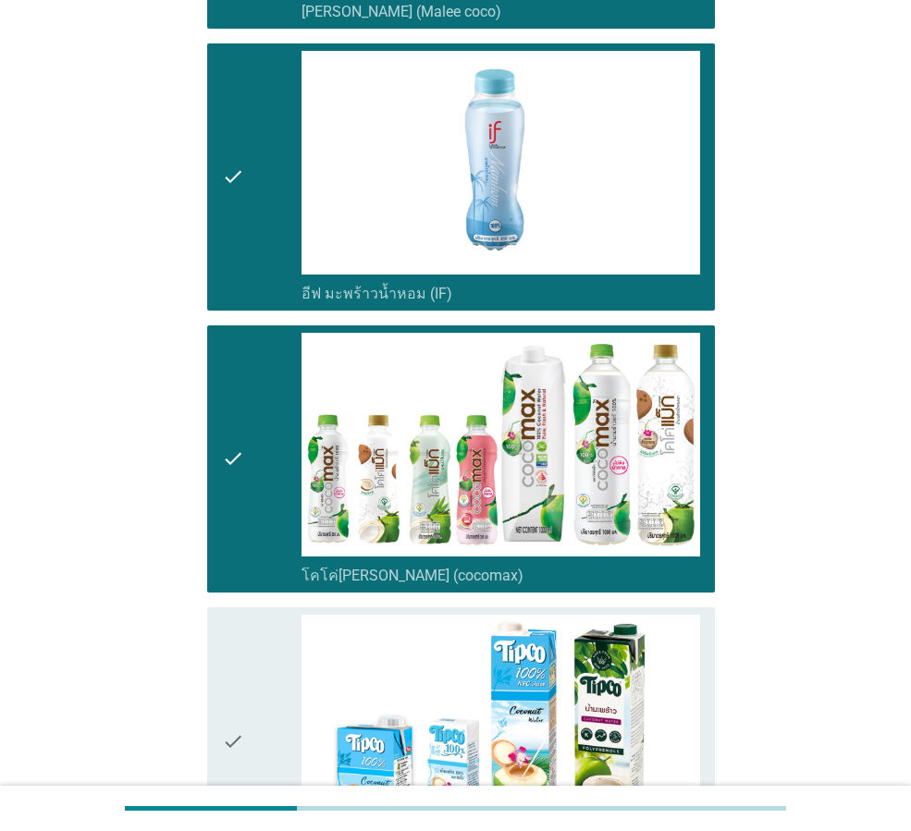
click at [273, 660] on div "check" at bounding box center [262, 741] width 80 height 252
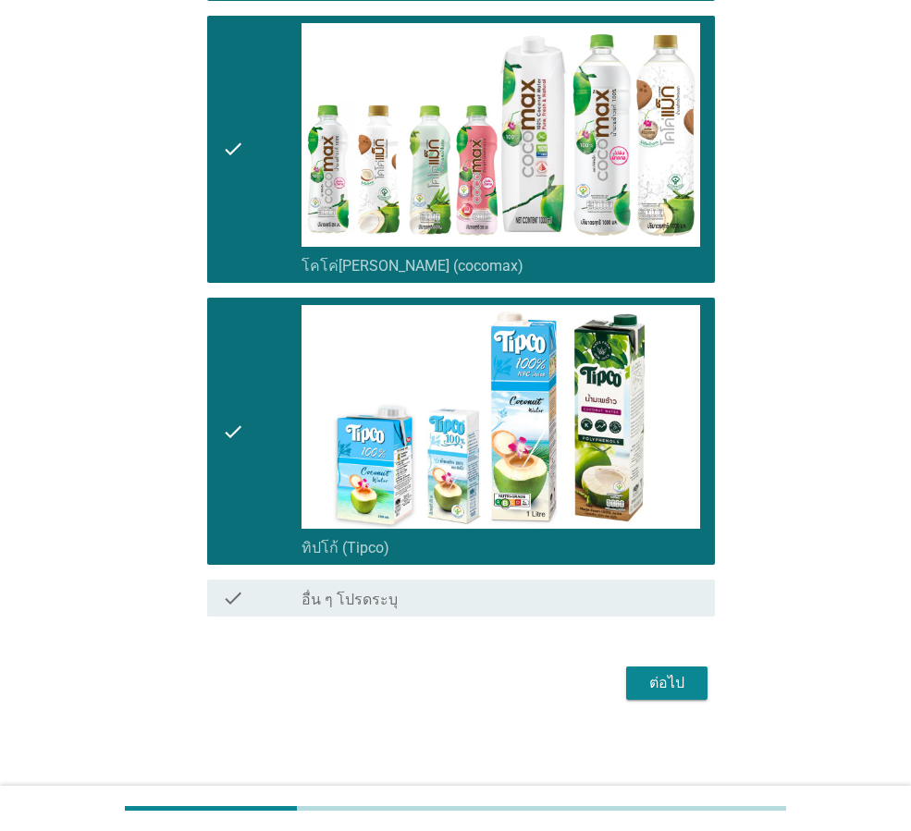
scroll to position [774, 0]
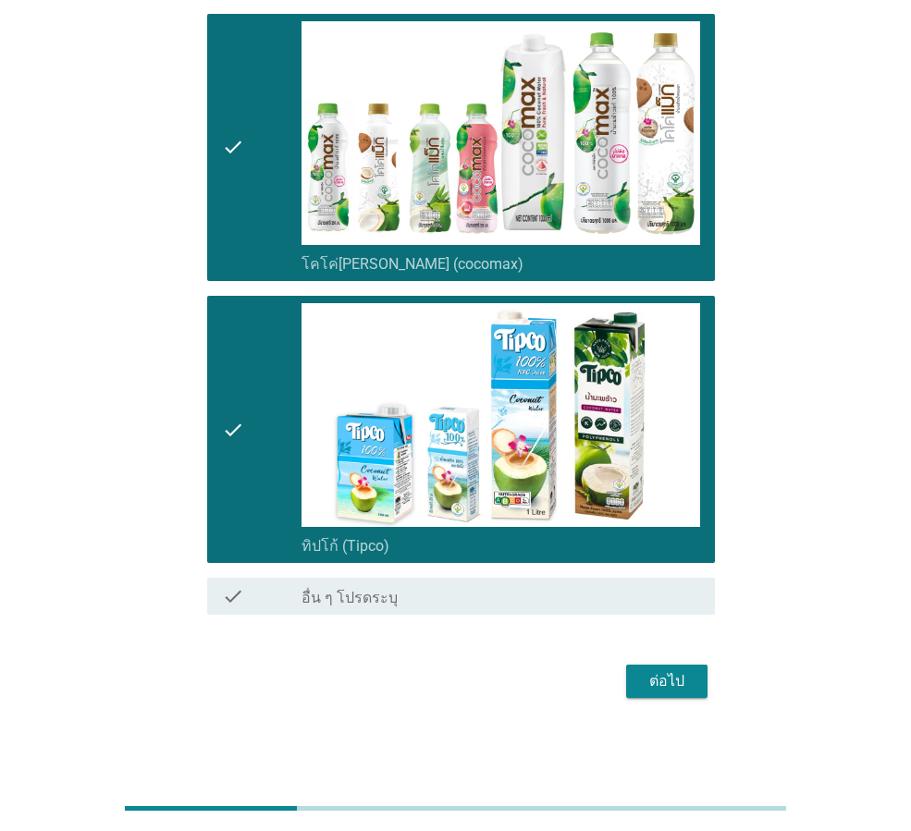
click at [682, 681] on div "ต่อไป" at bounding box center [667, 682] width 52 height 22
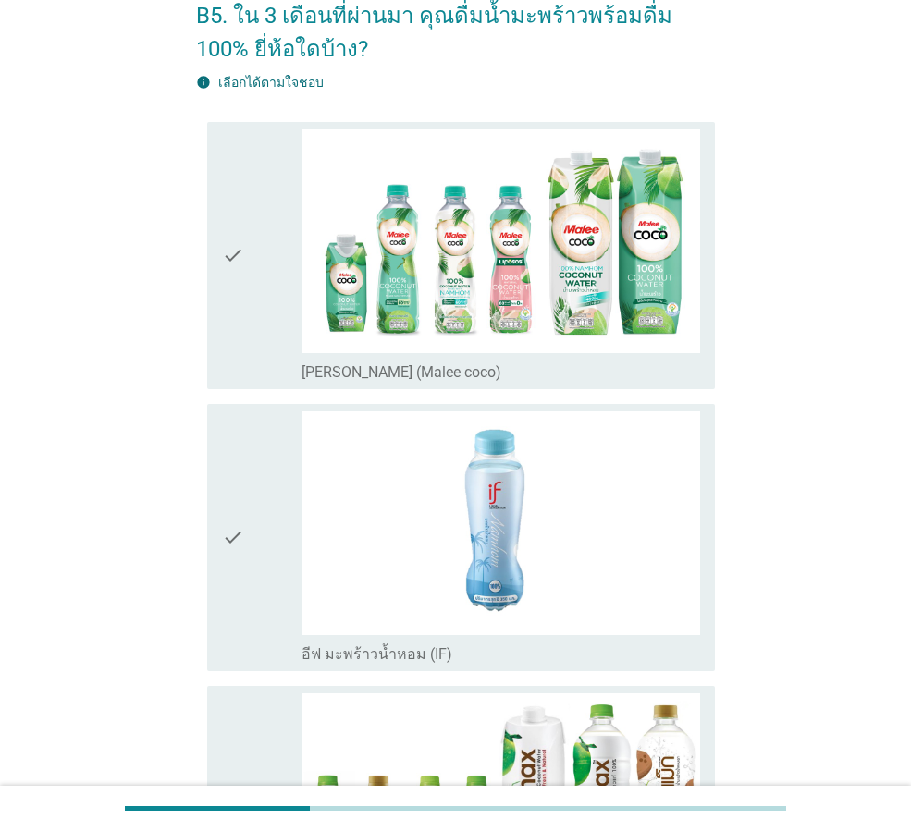
scroll to position [277, 0]
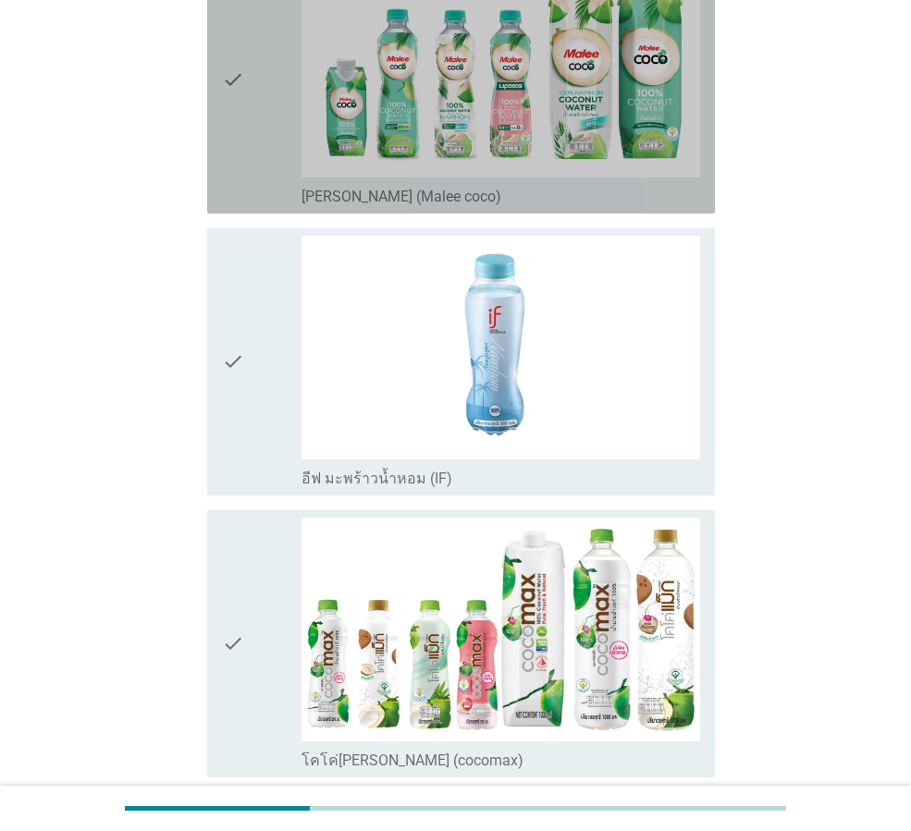
click at [239, 154] on icon "check" at bounding box center [233, 80] width 22 height 252
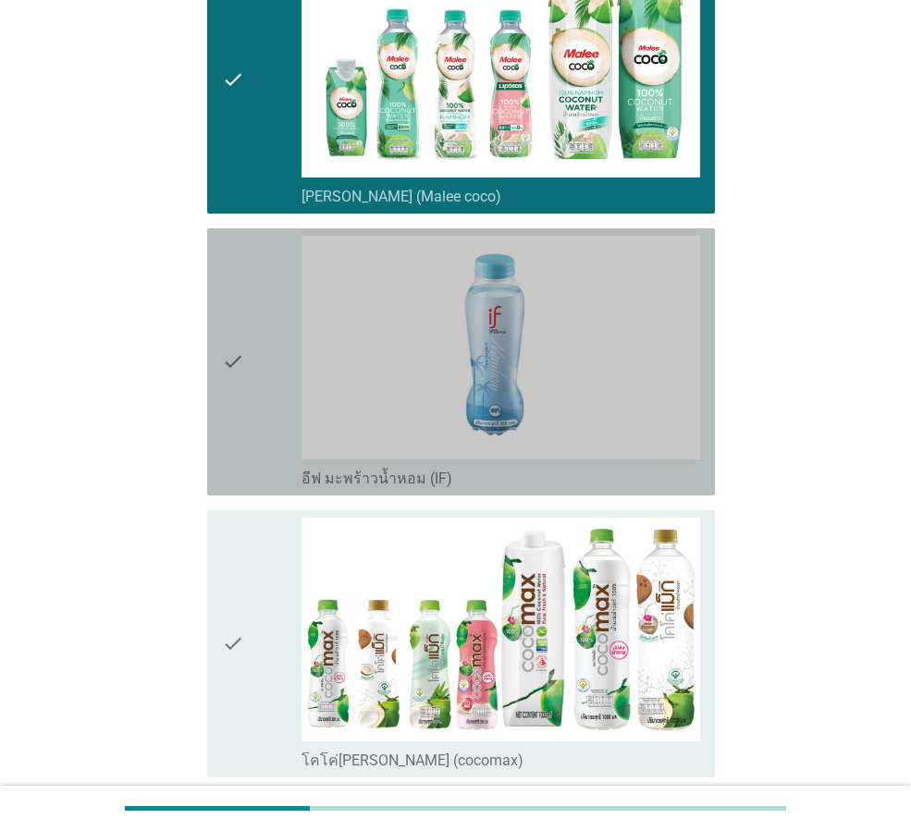
click at [246, 345] on div "check" at bounding box center [262, 362] width 80 height 252
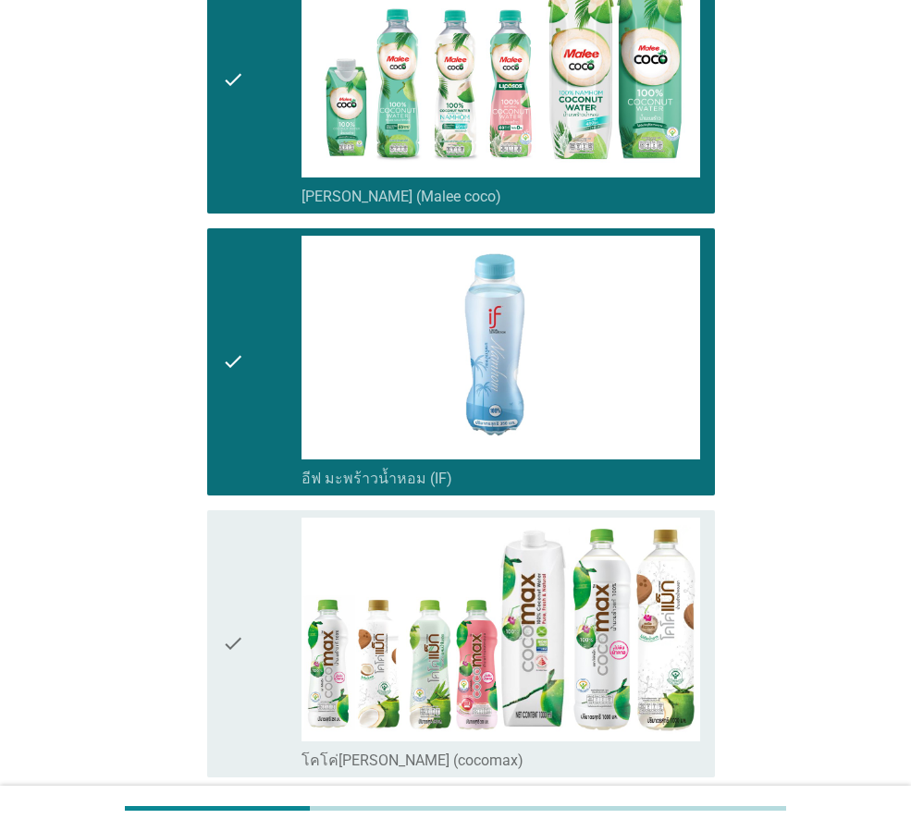
click at [265, 620] on div "check" at bounding box center [262, 644] width 80 height 252
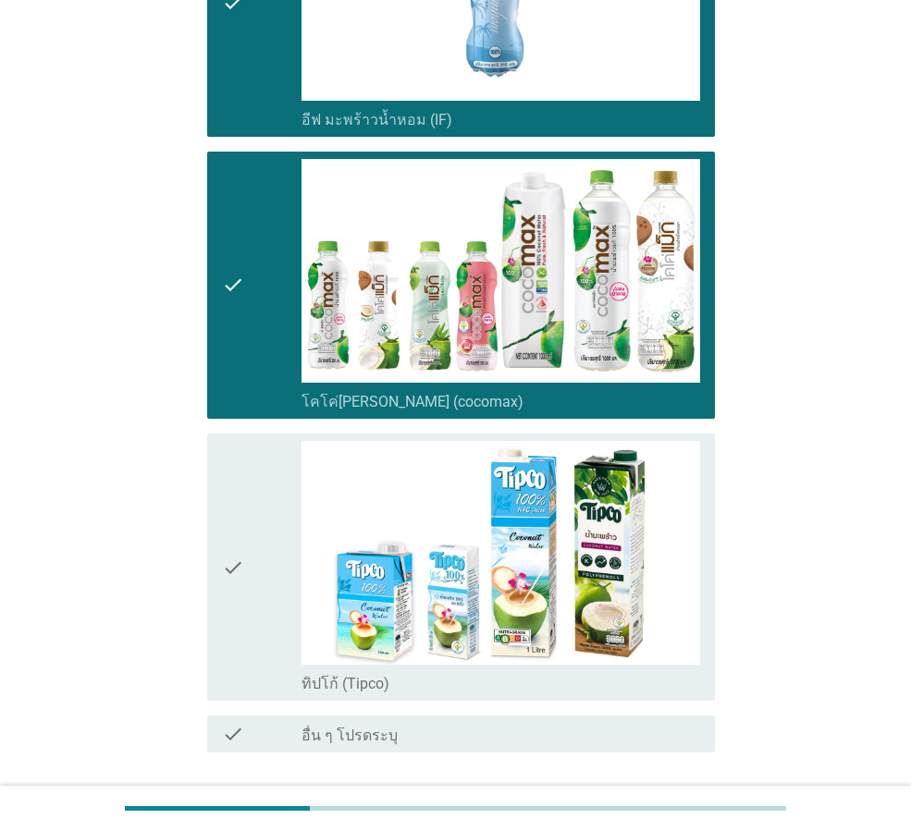
scroll to position [774, 0]
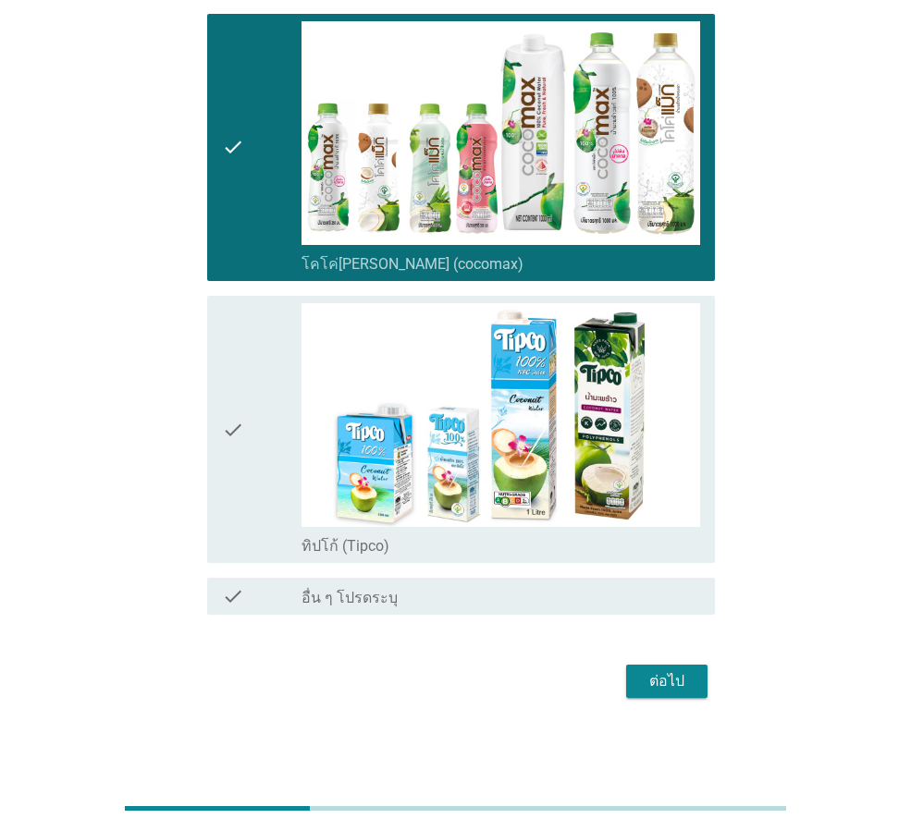
click at [661, 686] on div "ต่อไป" at bounding box center [667, 682] width 52 height 22
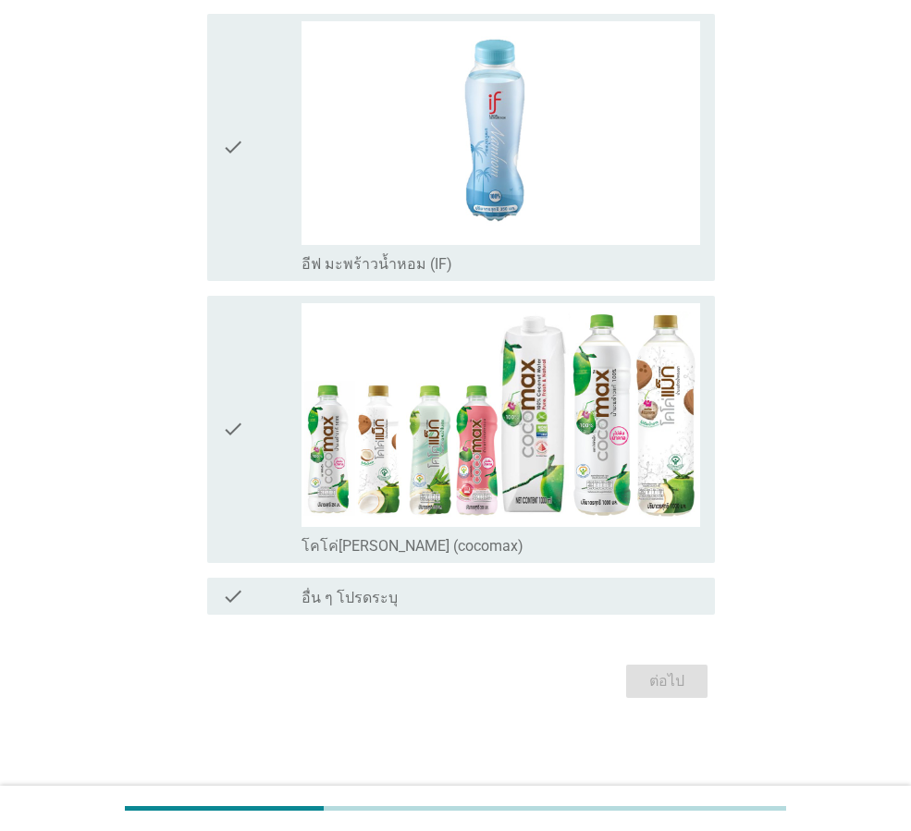
scroll to position [0, 0]
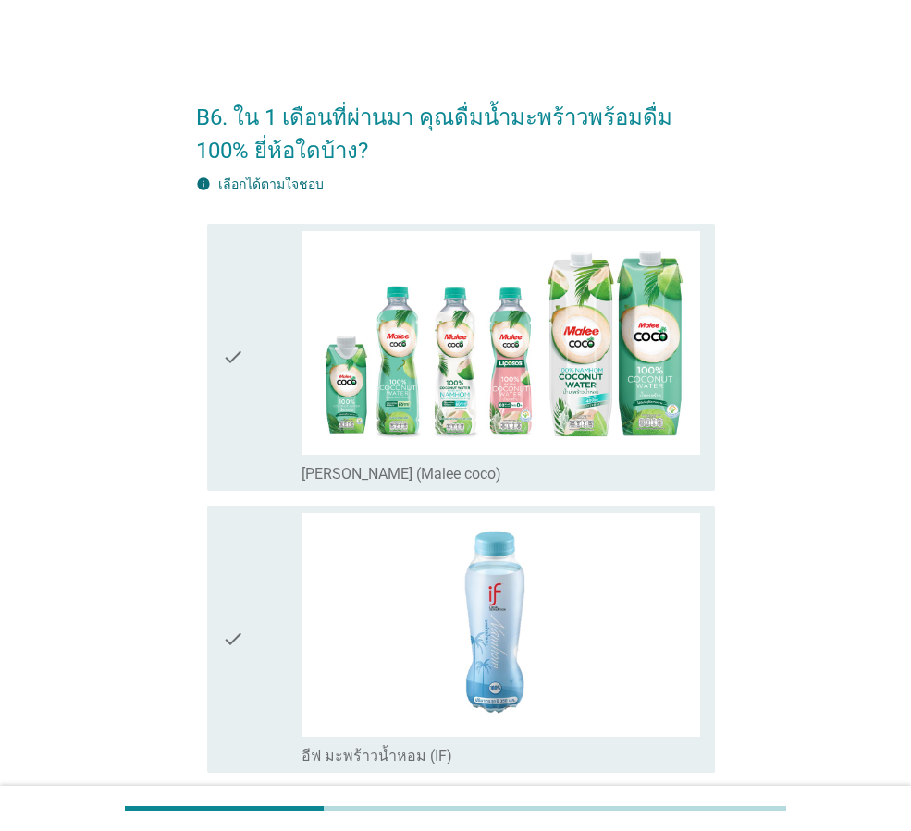
click at [221, 343] on div "check check_box_outline_blank [PERSON_NAME] (Malee coco)" at bounding box center [461, 357] width 508 height 267
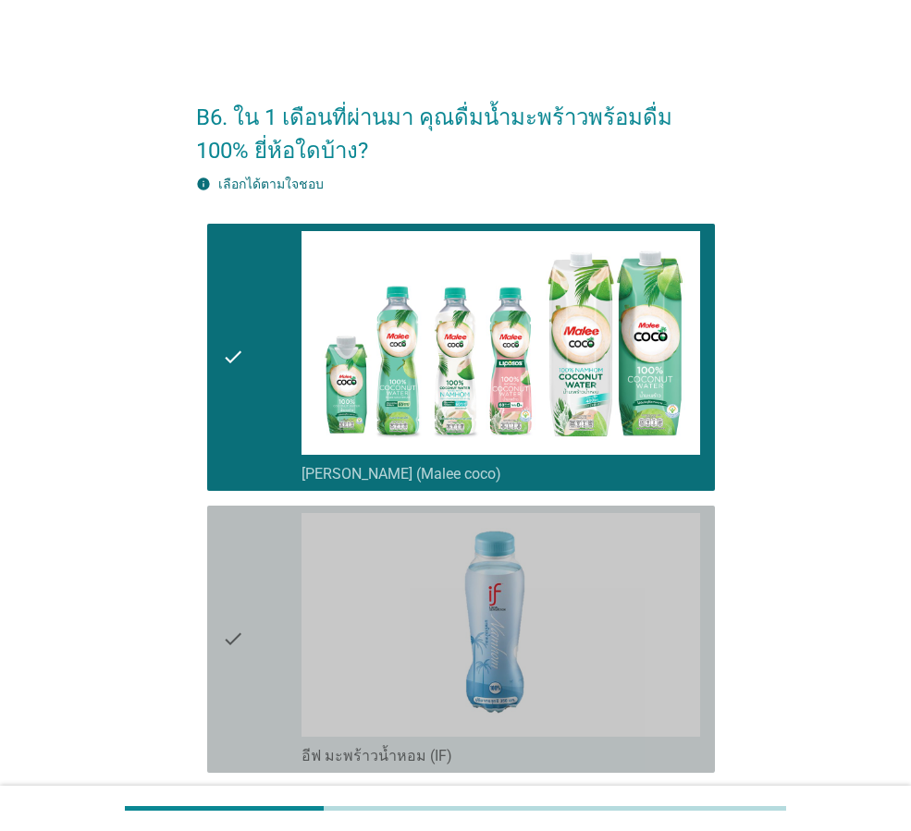
click at [266, 573] on div "check" at bounding box center [262, 639] width 80 height 252
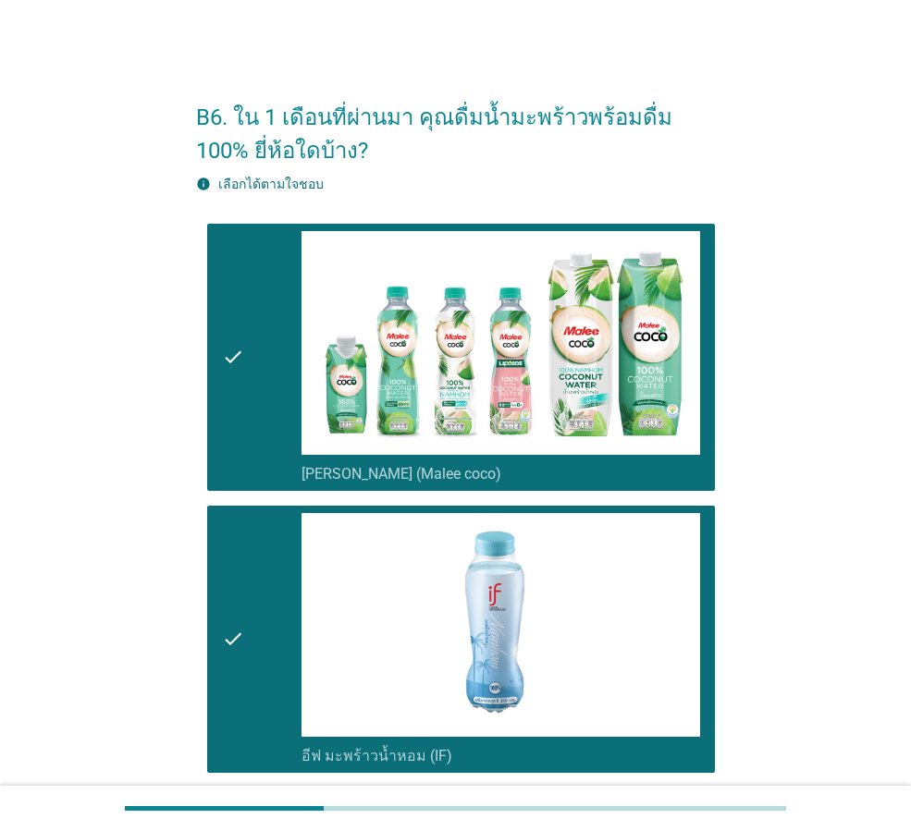
scroll to position [492, 0]
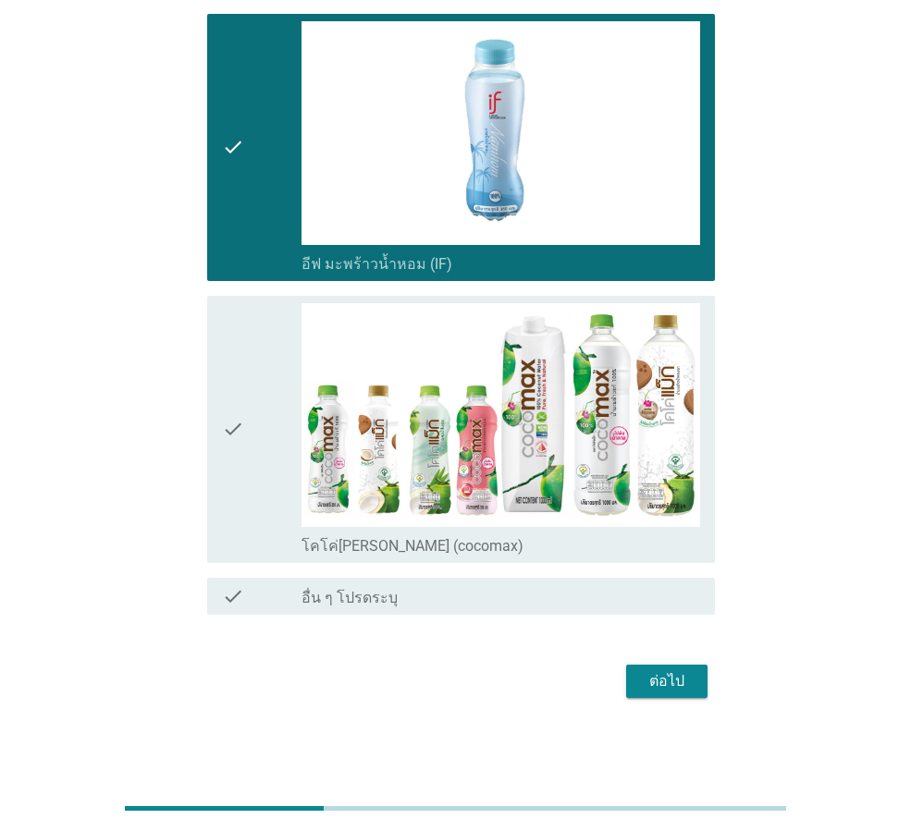
click at [252, 467] on div "check" at bounding box center [262, 429] width 80 height 252
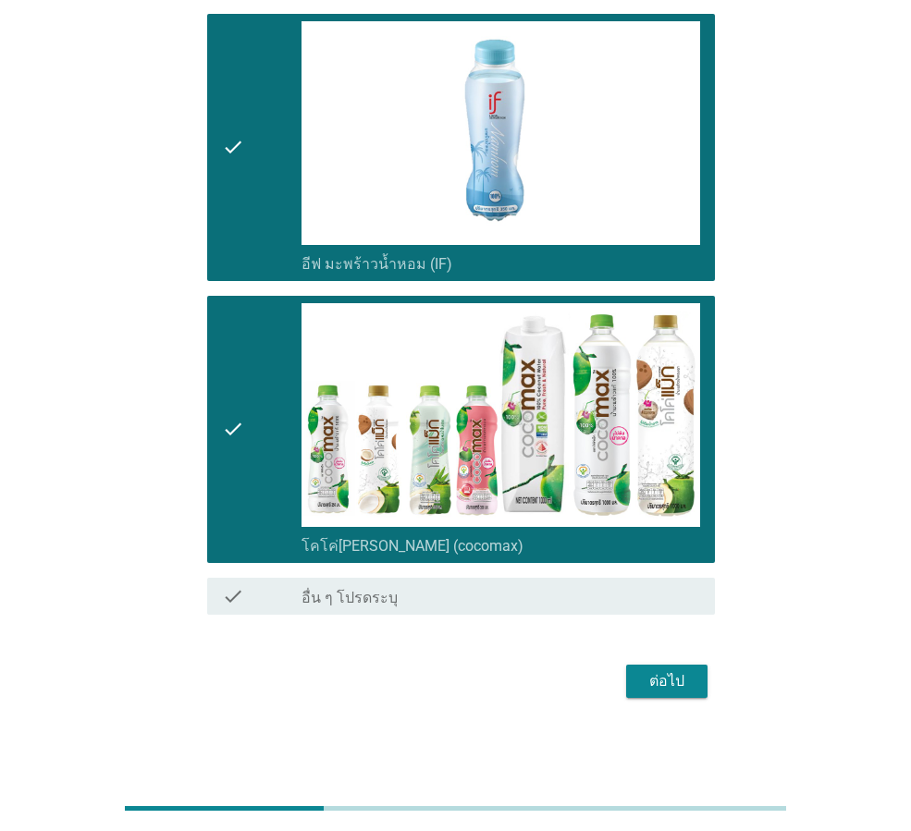
click at [648, 676] on div "ต่อไป" at bounding box center [667, 682] width 52 height 22
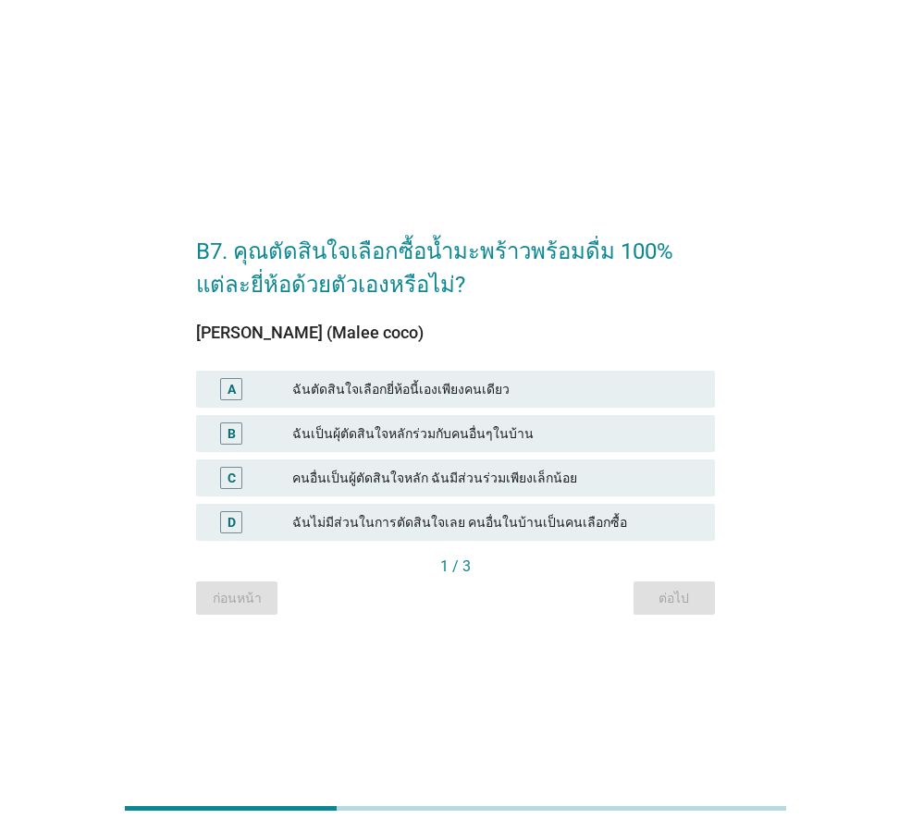
click at [492, 388] on div "ฉันตัดสินใจเลือกยี่ห้อนี้เองเพียงคนเดียว" at bounding box center [496, 389] width 408 height 22
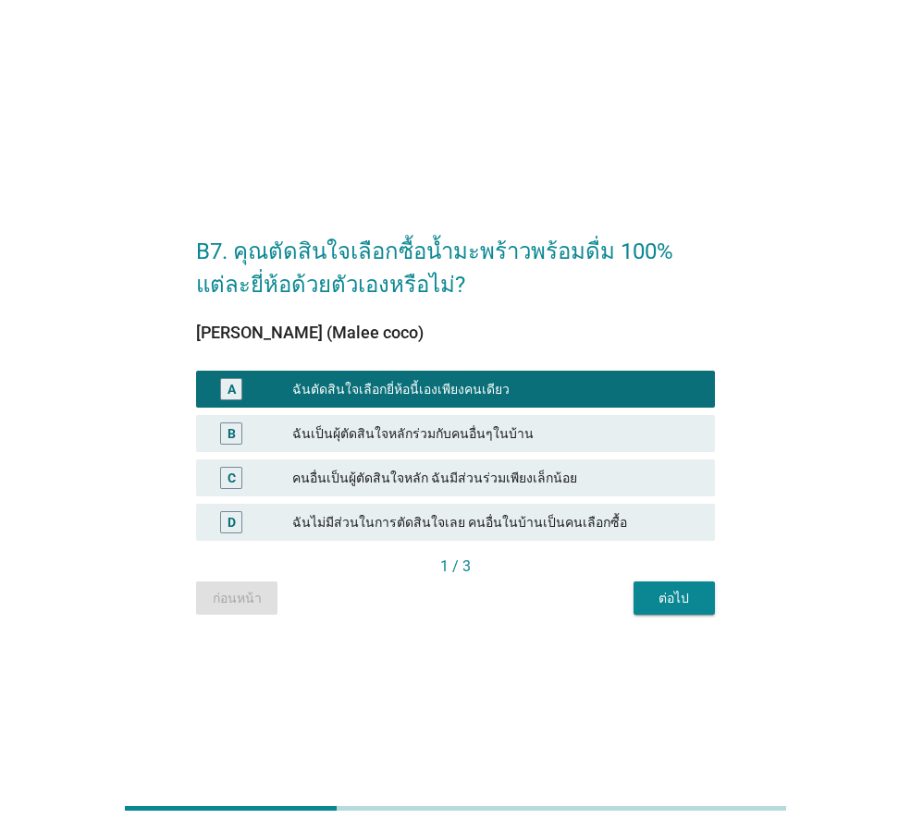
click at [689, 598] on div "ต่อไป" at bounding box center [674, 598] width 52 height 19
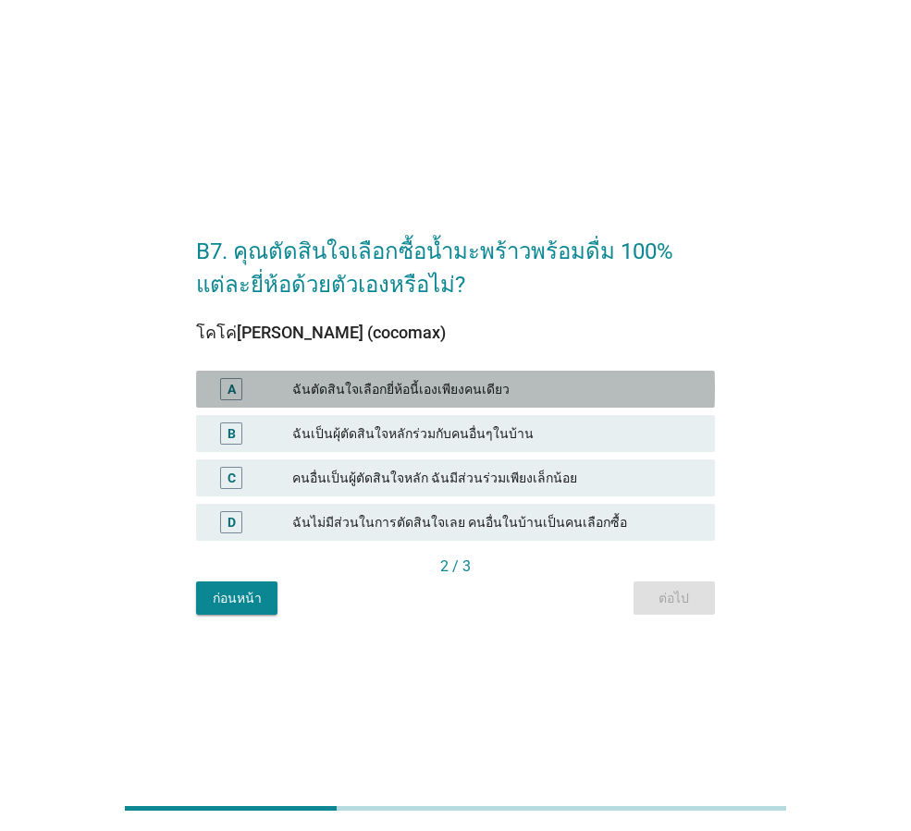
click at [507, 376] on div "A ฉันตัดสินใจเลือกยี่ห้อนี้เองเพียงคนเดียว" at bounding box center [455, 389] width 519 height 37
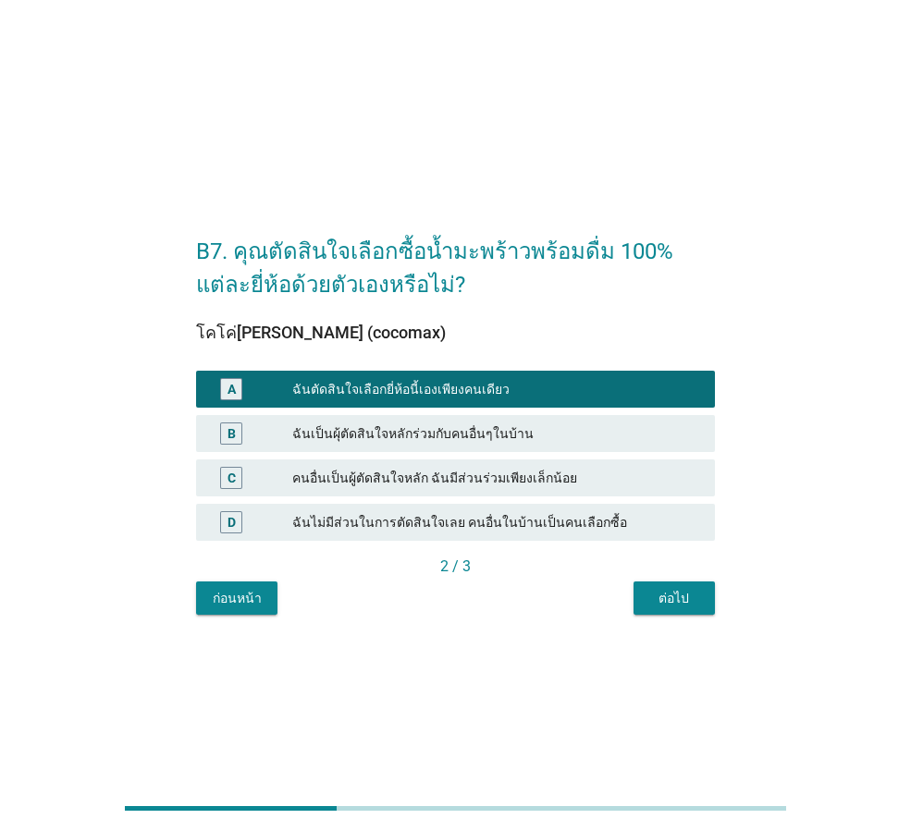
click at [667, 610] on button "ต่อไป" at bounding box center [674, 598] width 81 height 33
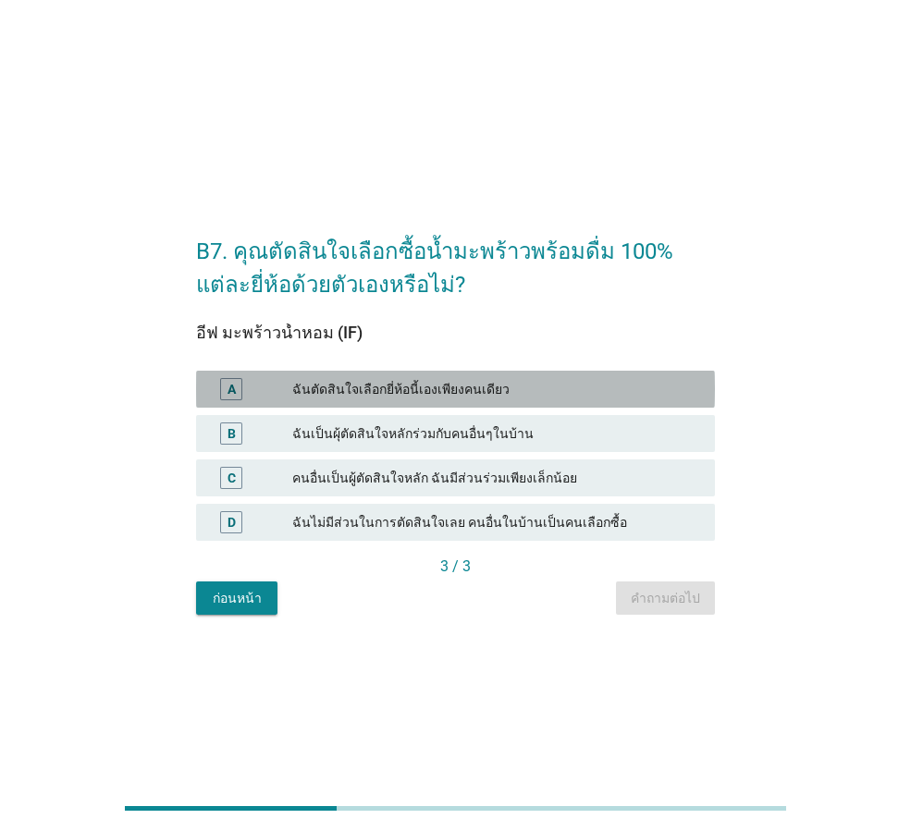
click at [580, 398] on div "ฉันตัดสินใจเลือกยี่ห้อนี้เองเพียงคนเดียว" at bounding box center [496, 389] width 408 height 22
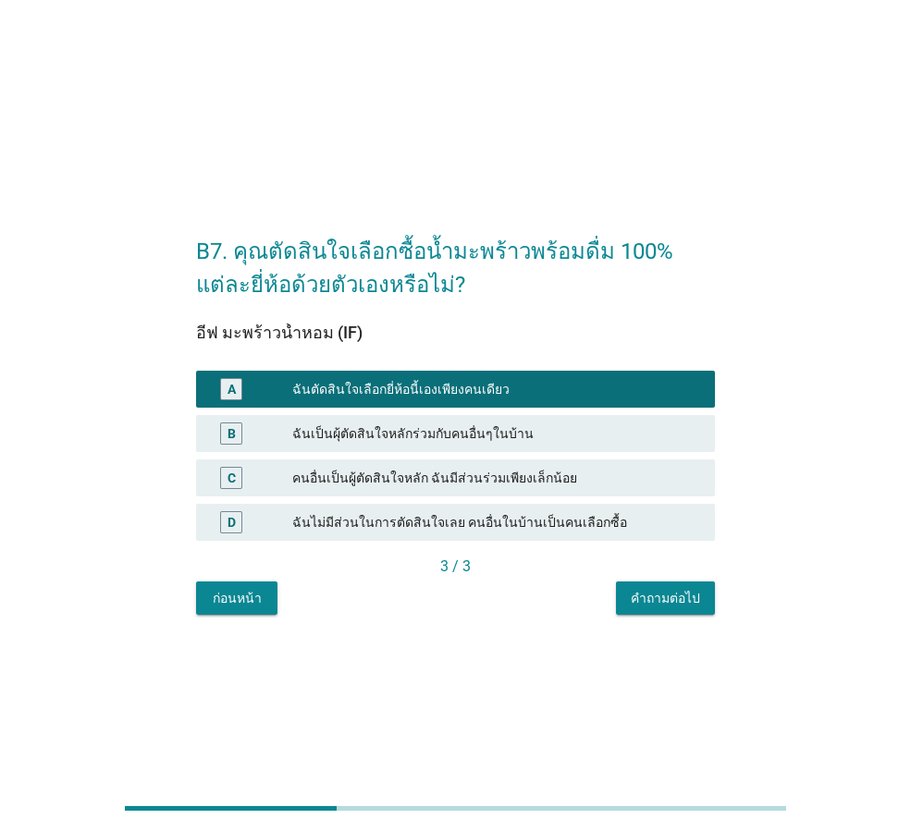
click at [656, 597] on div "คำถามต่อไป" at bounding box center [665, 598] width 69 height 19
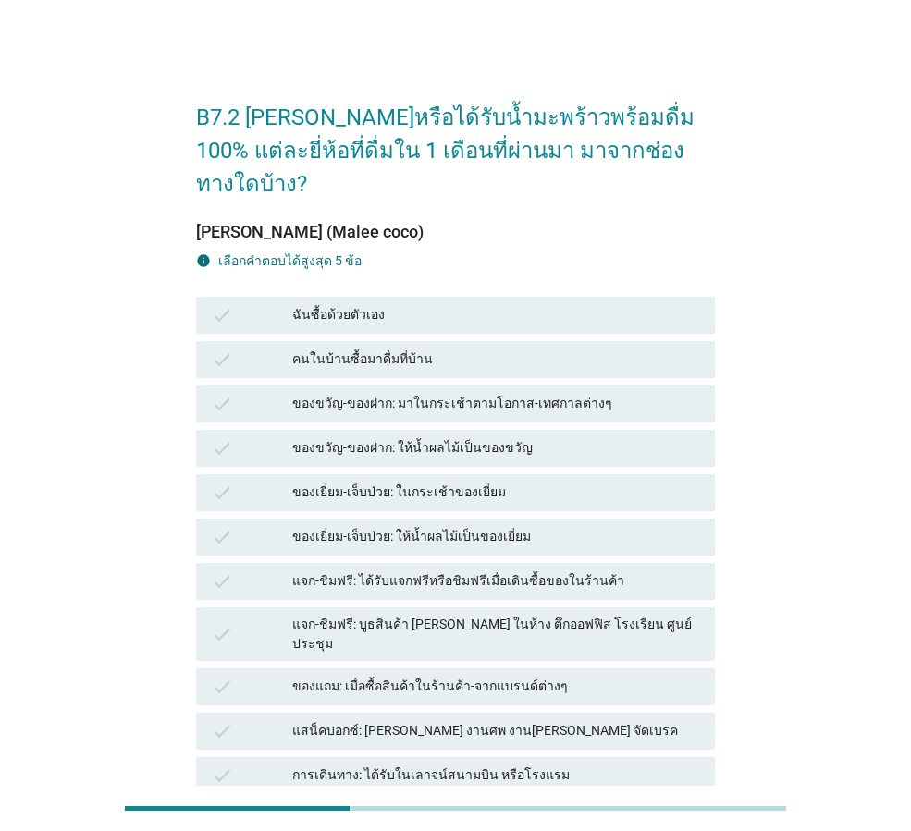
click at [550, 304] on div "ฉันซื้อด้วยตัวเอง" at bounding box center [496, 315] width 408 height 22
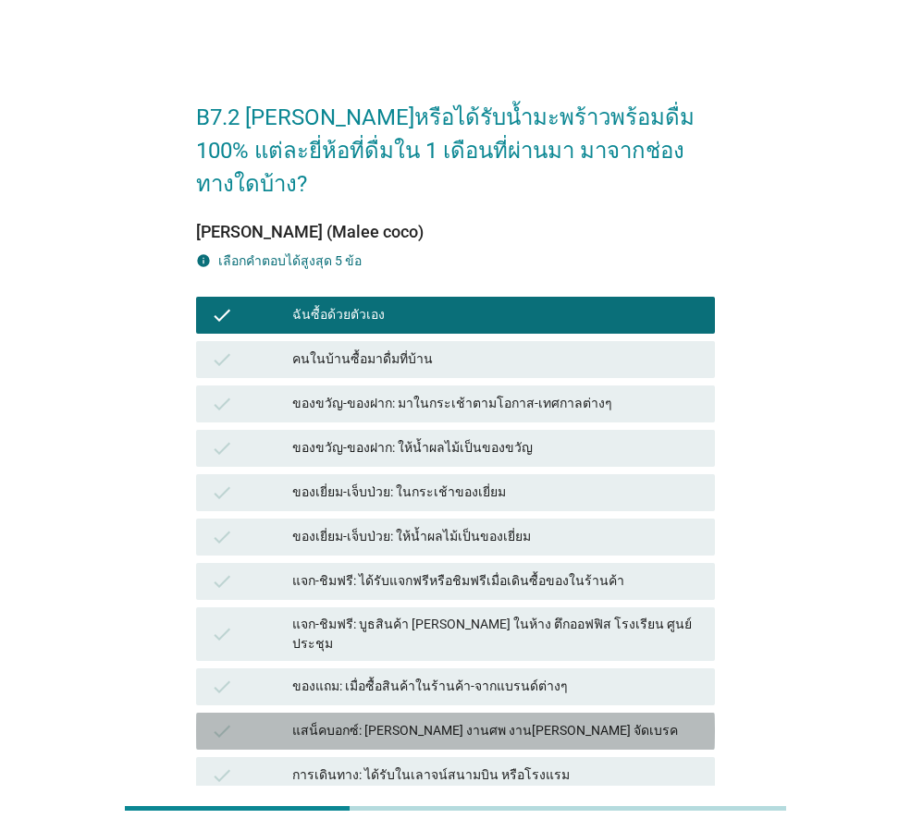
click at [572, 720] on div "แสน็คบอกซ์: [PERSON_NAME] งานศพ งาน[PERSON_NAME] จัดเบรค" at bounding box center [496, 731] width 408 height 22
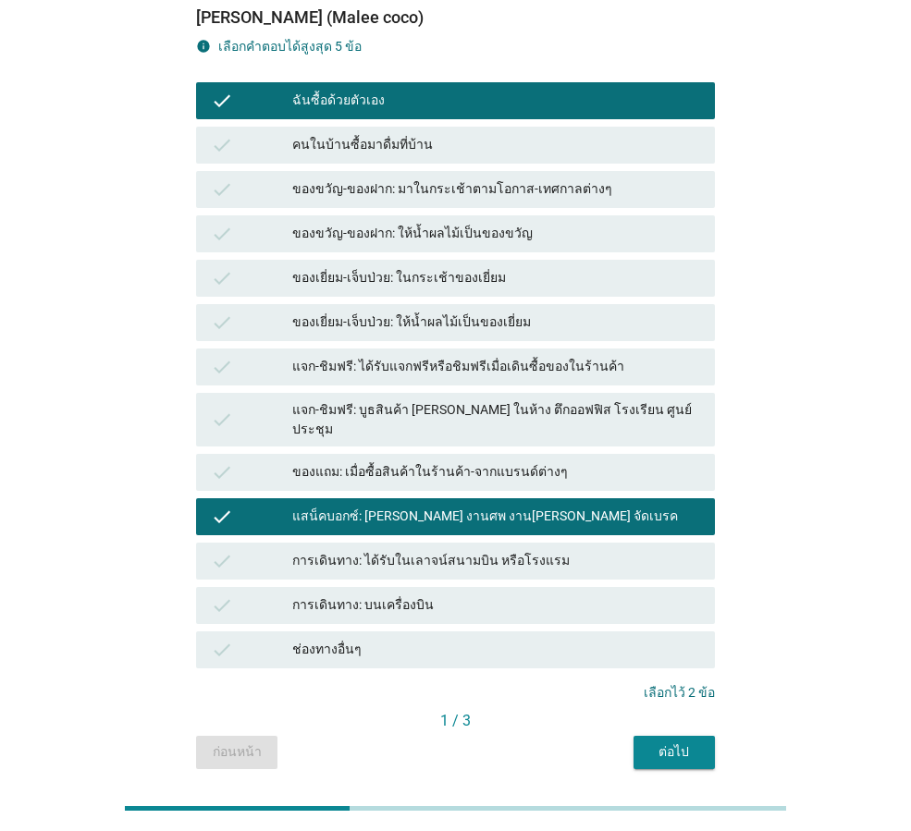
scroll to position [229, 0]
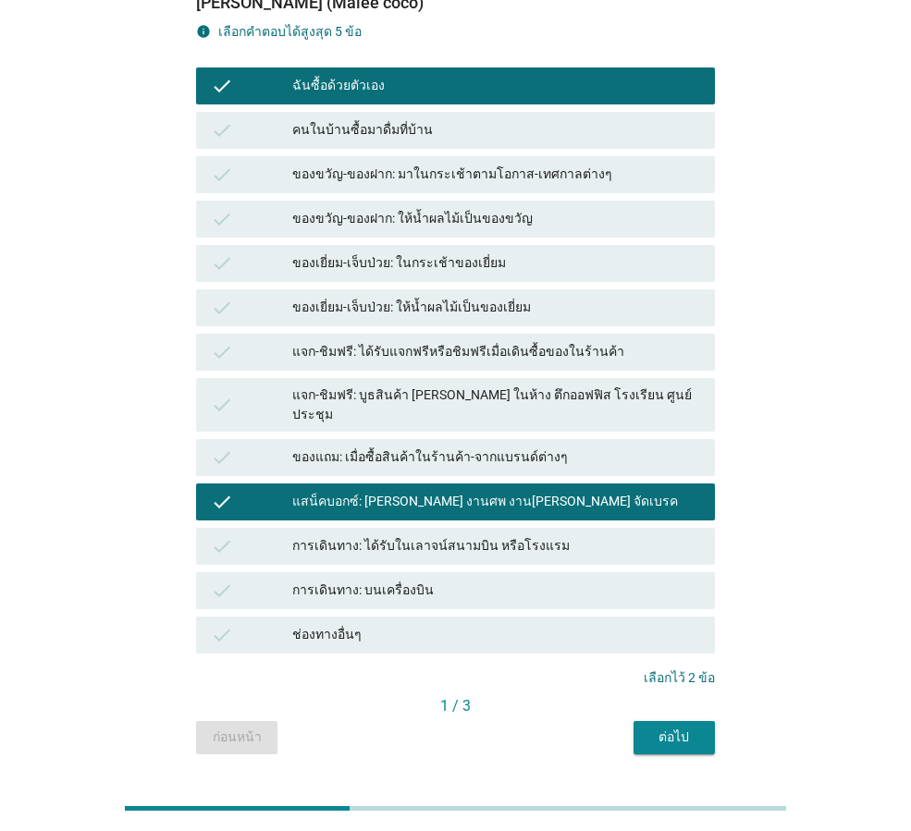
click at [647, 721] on button "ต่อไป" at bounding box center [674, 737] width 81 height 33
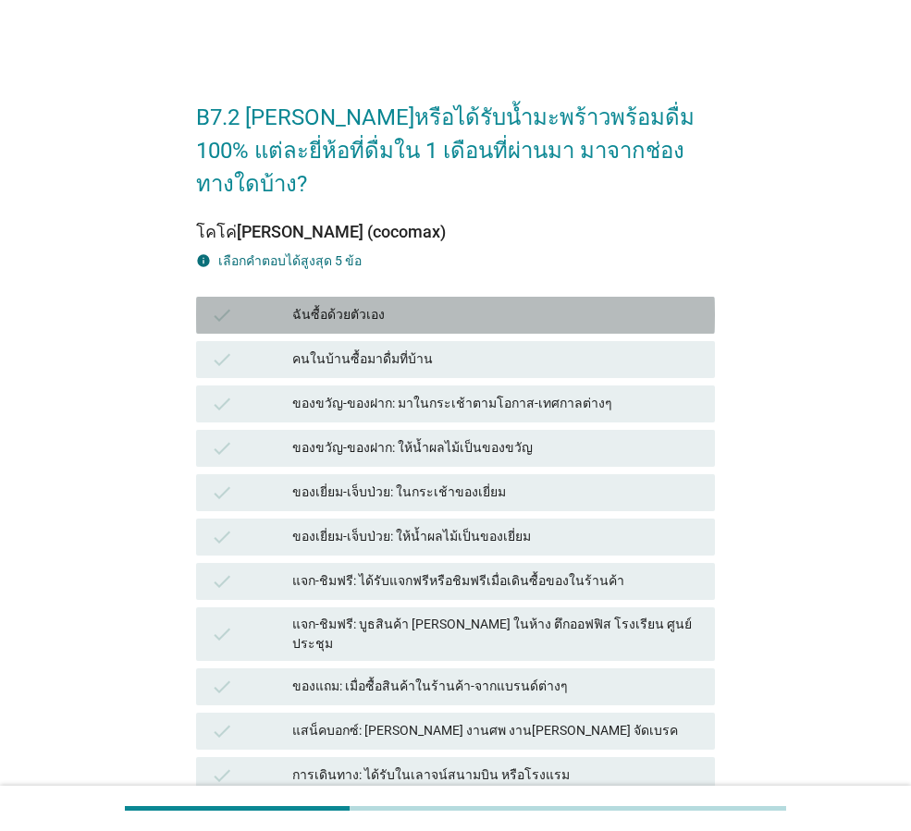
click at [302, 297] on div "check ฉันซื้อด้วยตัวเอง" at bounding box center [455, 315] width 519 height 37
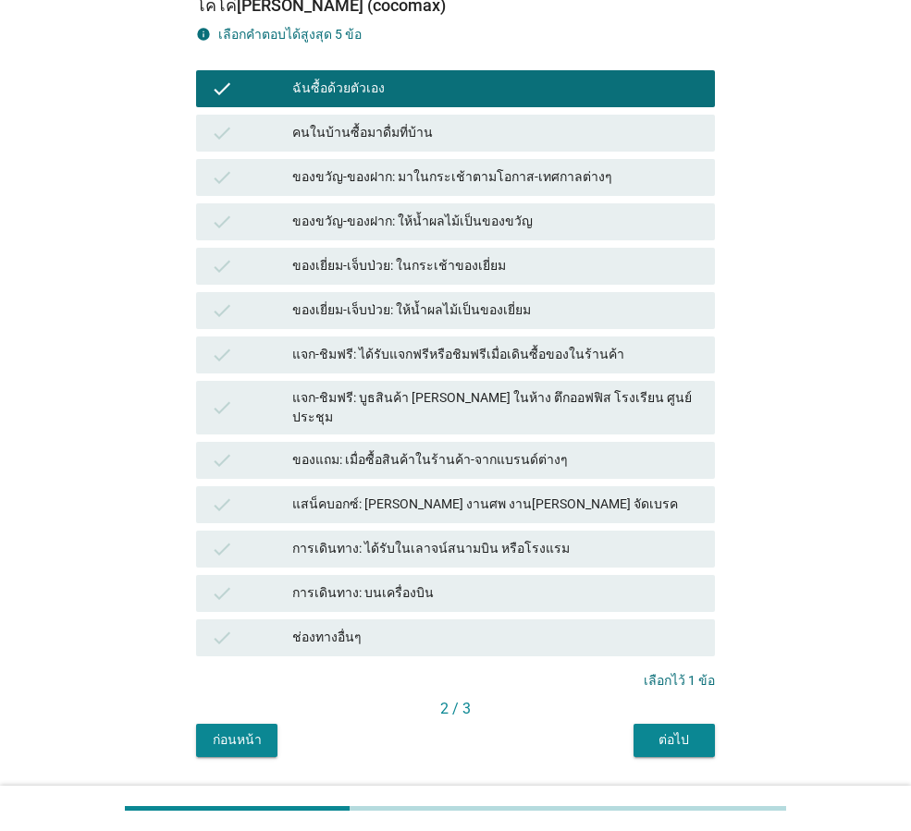
scroll to position [229, 0]
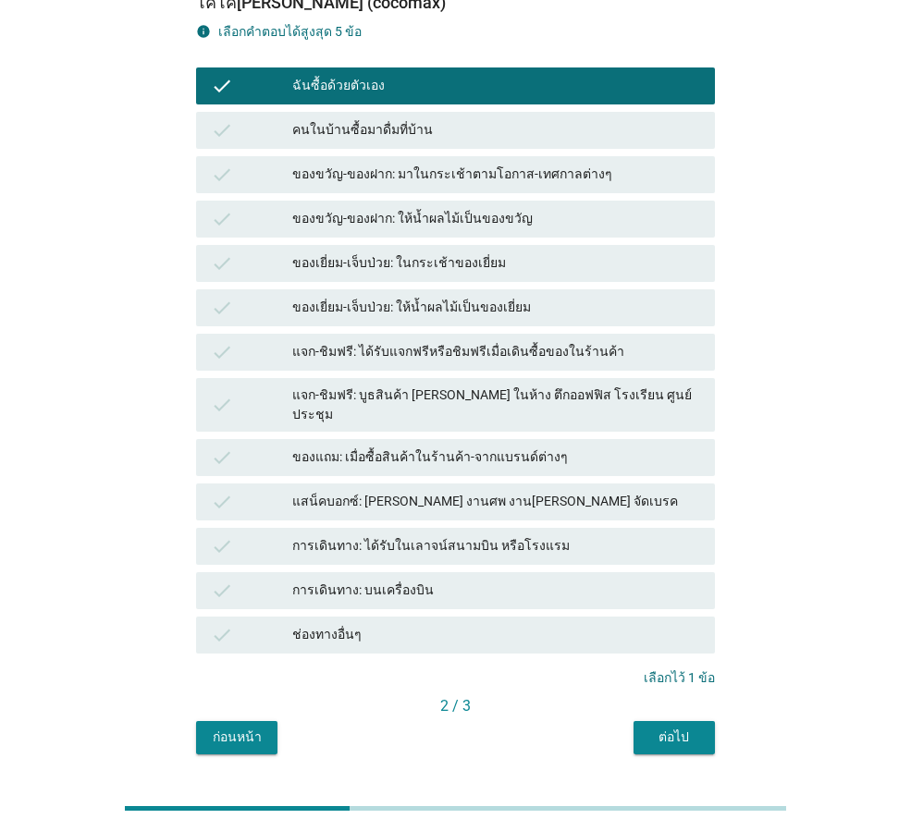
click at [461, 536] on div "การเดินทาง: ได้รับในเลาจน์สนามบิน หรือโรงแรม" at bounding box center [496, 547] width 408 height 22
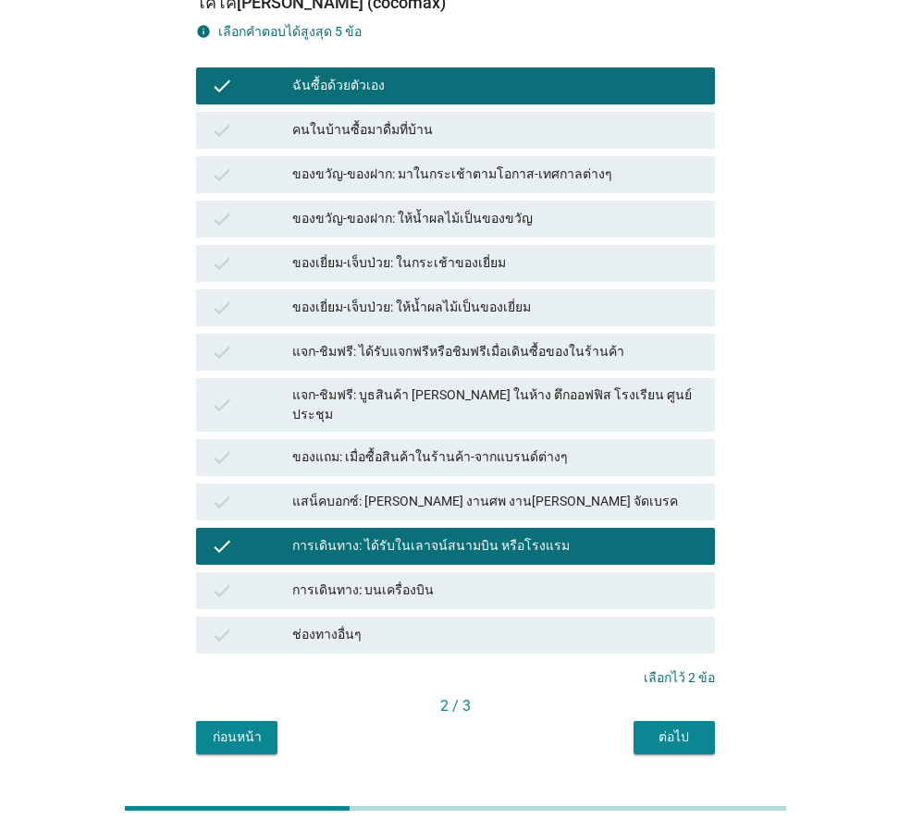
click at [671, 728] on div "ต่อไป" at bounding box center [674, 737] width 52 height 19
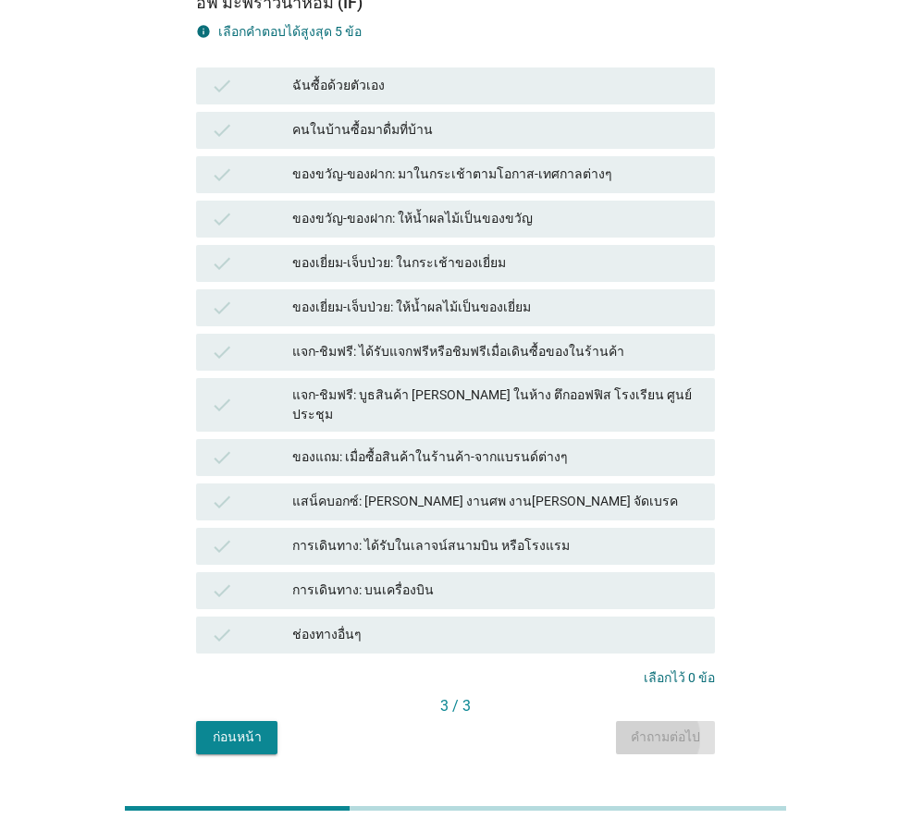
scroll to position [0, 0]
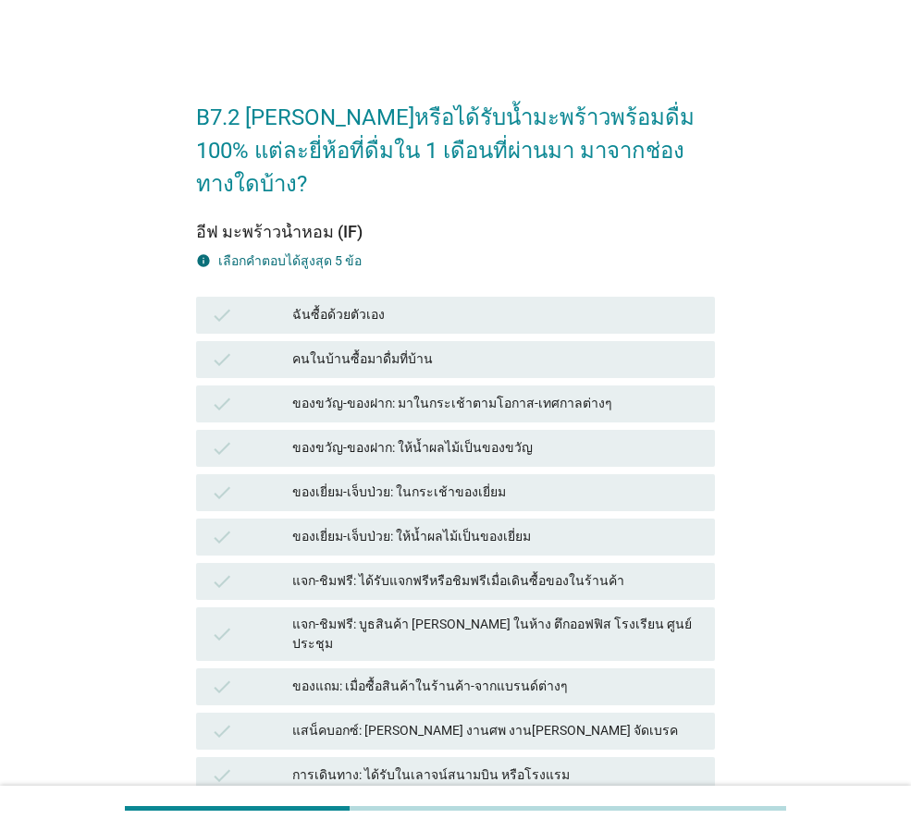
click at [466, 304] on div "ฉันซื้อด้วยตัวเอง" at bounding box center [496, 315] width 408 height 22
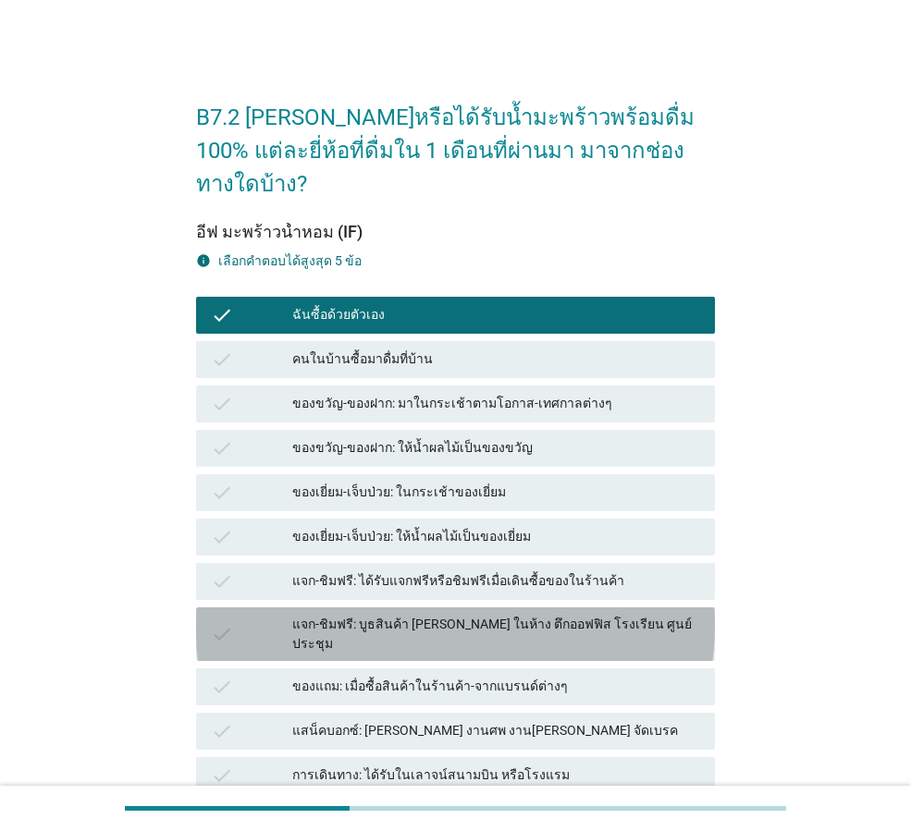
click at [588, 608] on div "check แจก-ชิมฟรี: บูธสินค้า [PERSON_NAME] ในห้าง ตึกออฟฟิส โรงเรียน ศูนย์ประชุม" at bounding box center [455, 635] width 519 height 54
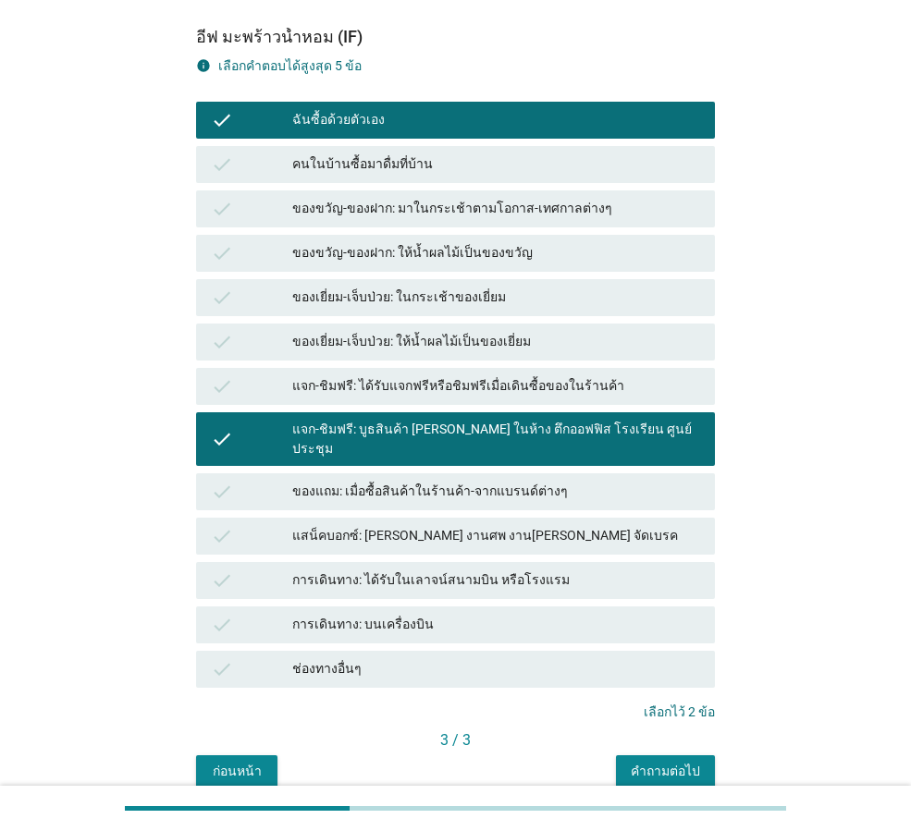
scroll to position [229, 0]
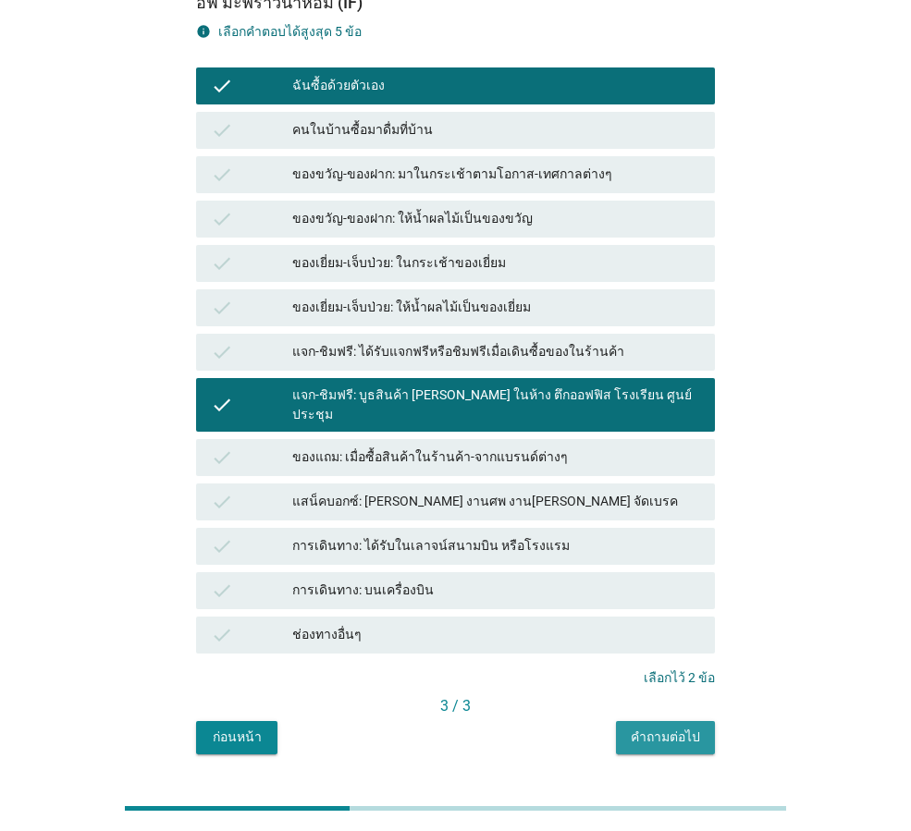
click at [689, 728] on div "คำถามต่อไป" at bounding box center [665, 737] width 69 height 19
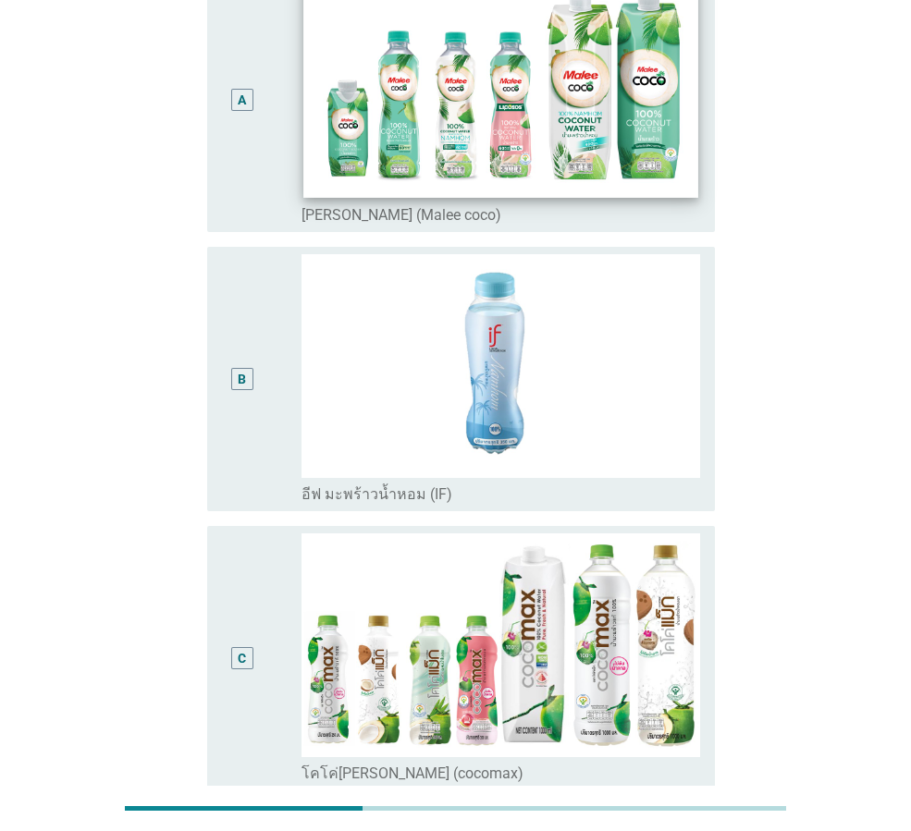
scroll to position [0, 0]
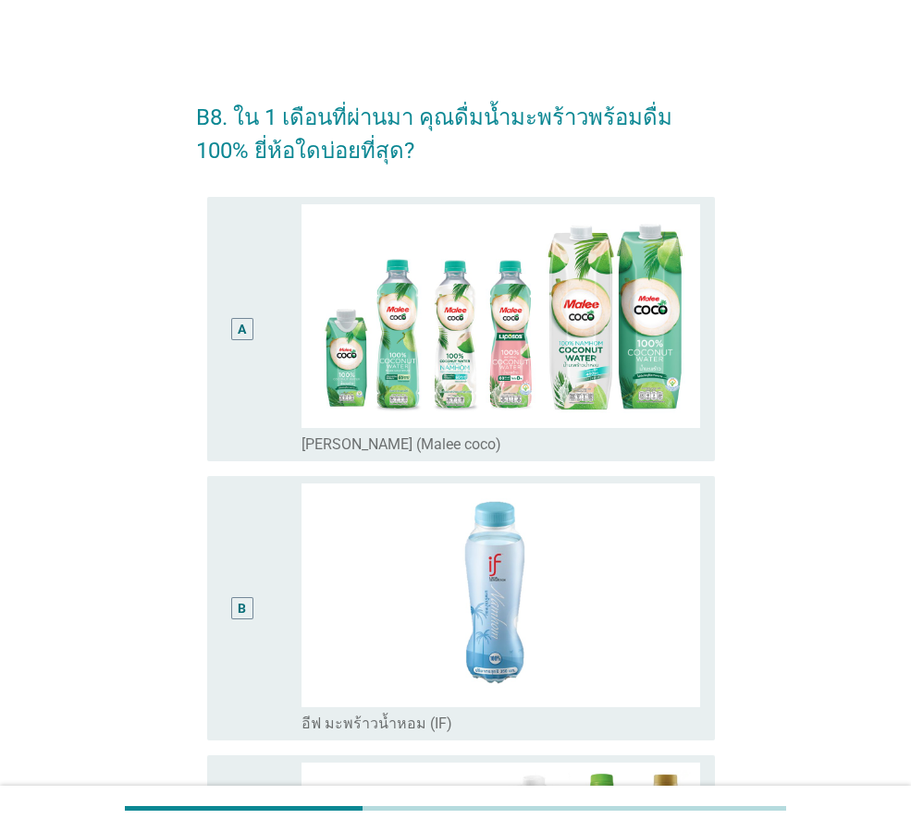
click at [233, 339] on div "A" at bounding box center [242, 329] width 22 height 22
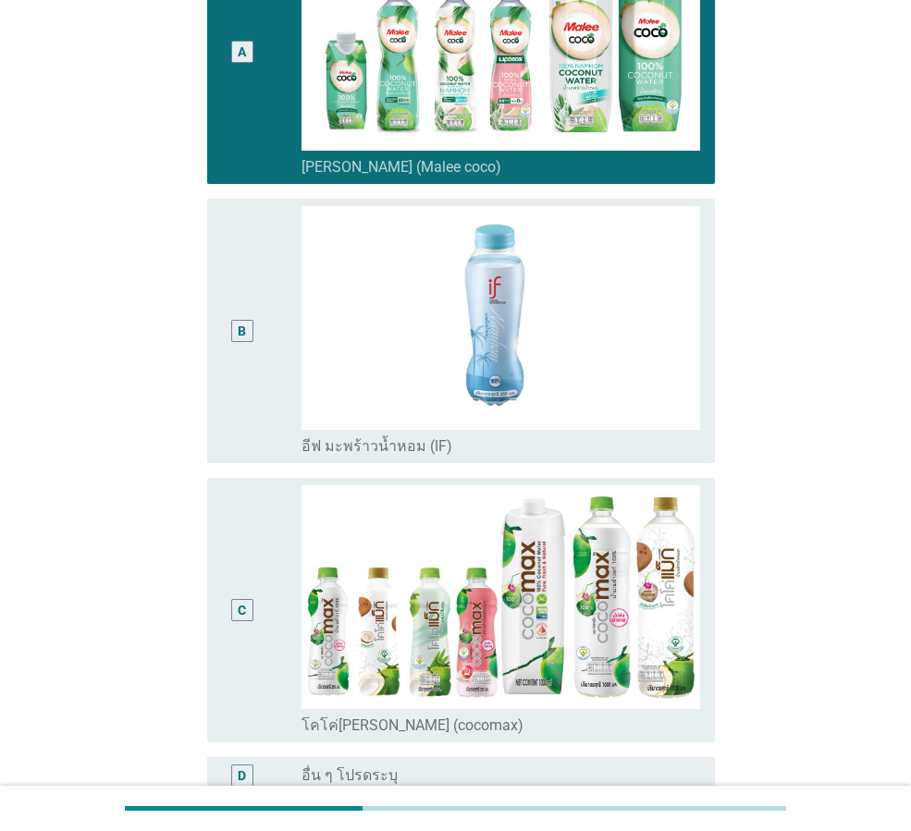
click at [261, 356] on div "B" at bounding box center [242, 331] width 40 height 250
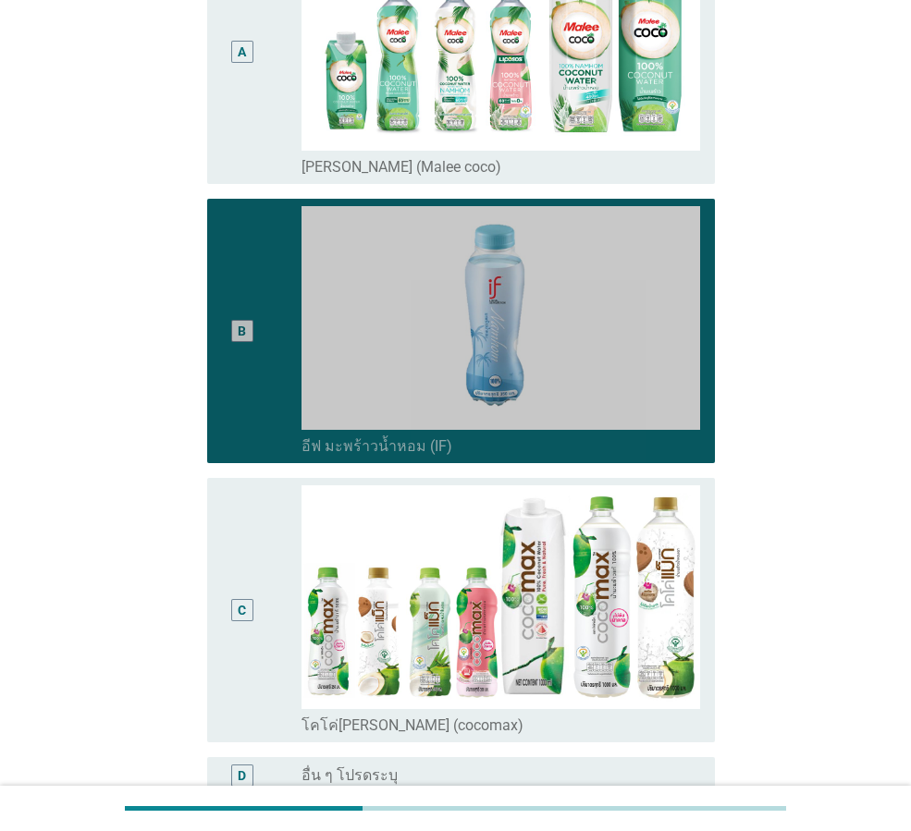
click at [270, 575] on div "C" at bounding box center [262, 611] width 80 height 250
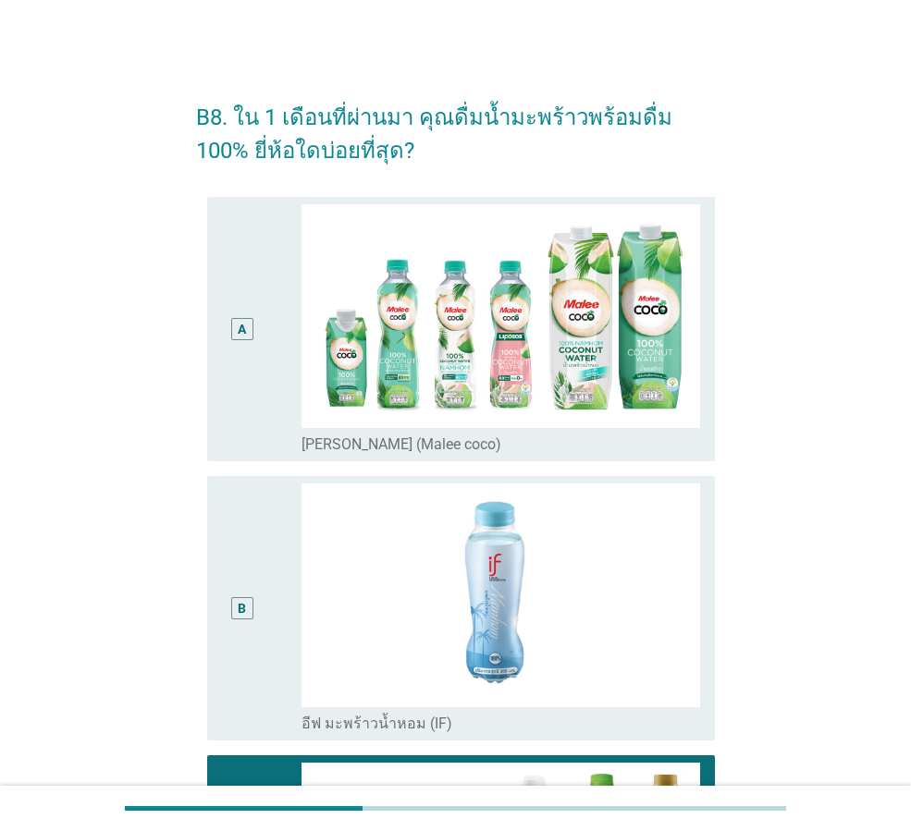
drag, startPoint x: 234, startPoint y: 397, endPoint x: 257, endPoint y: 470, distance: 76.6
click at [234, 396] on div "A" at bounding box center [242, 329] width 40 height 250
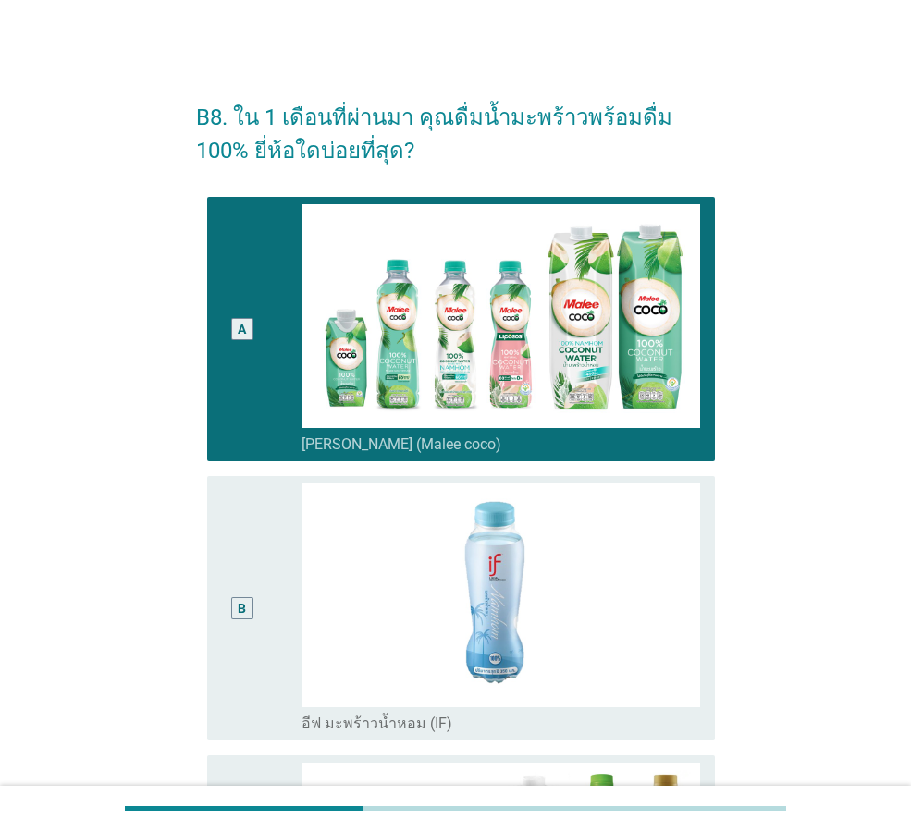
scroll to position [479, 0]
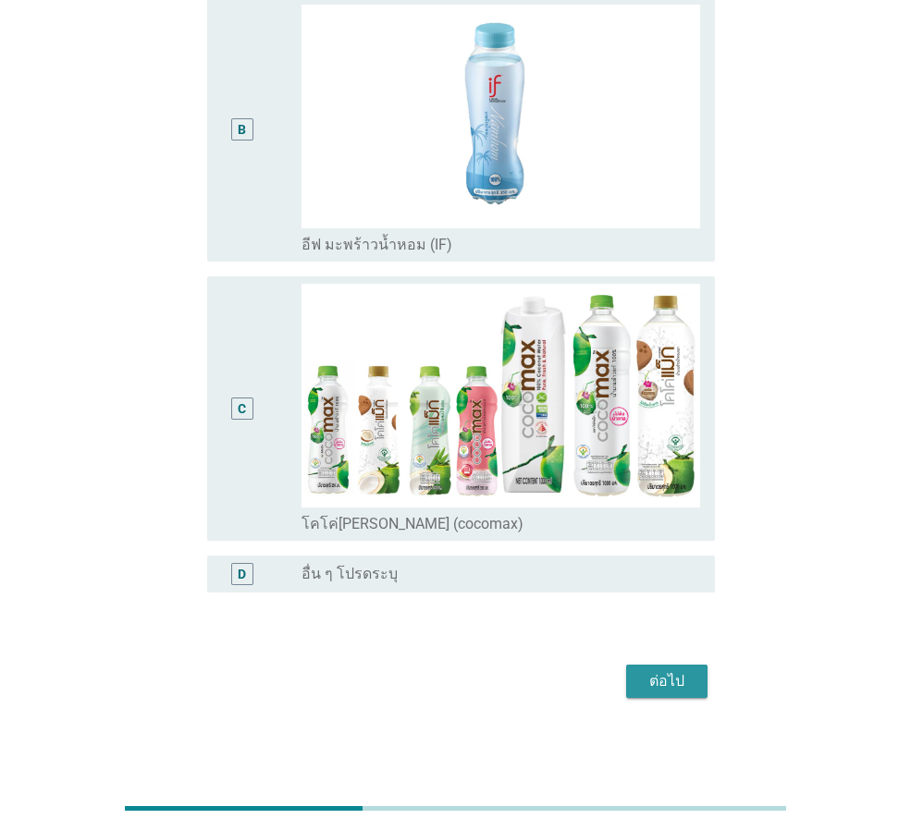
click at [656, 671] on div "ต่อไป" at bounding box center [667, 682] width 52 height 22
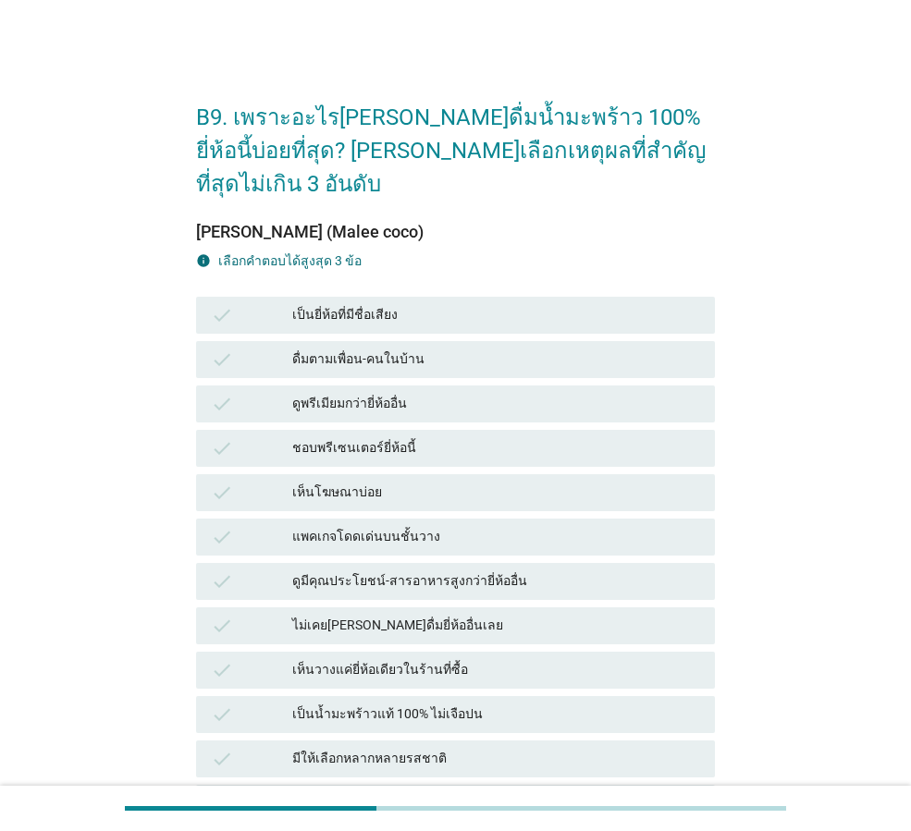
click at [560, 304] on div "เป็นยี่ห้อที่มีชื่อเสียง" at bounding box center [496, 315] width 408 height 22
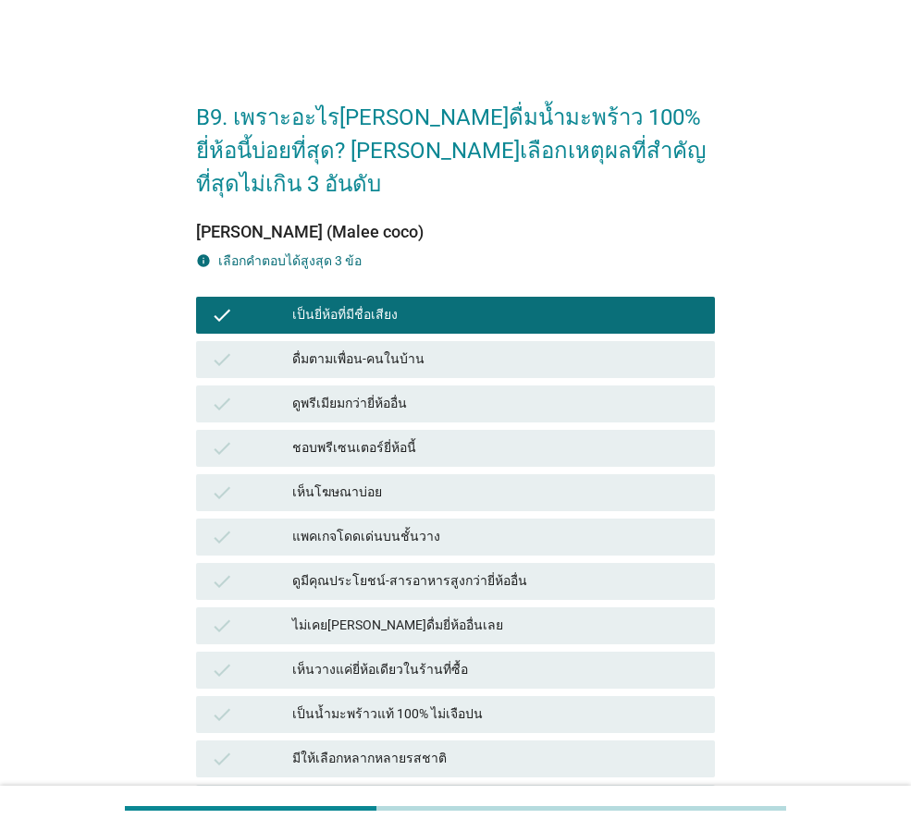
click at [488, 704] on div "เป็นน้ำมะพร้าวแท้ 100% ไม่เจือปน" at bounding box center [496, 715] width 408 height 22
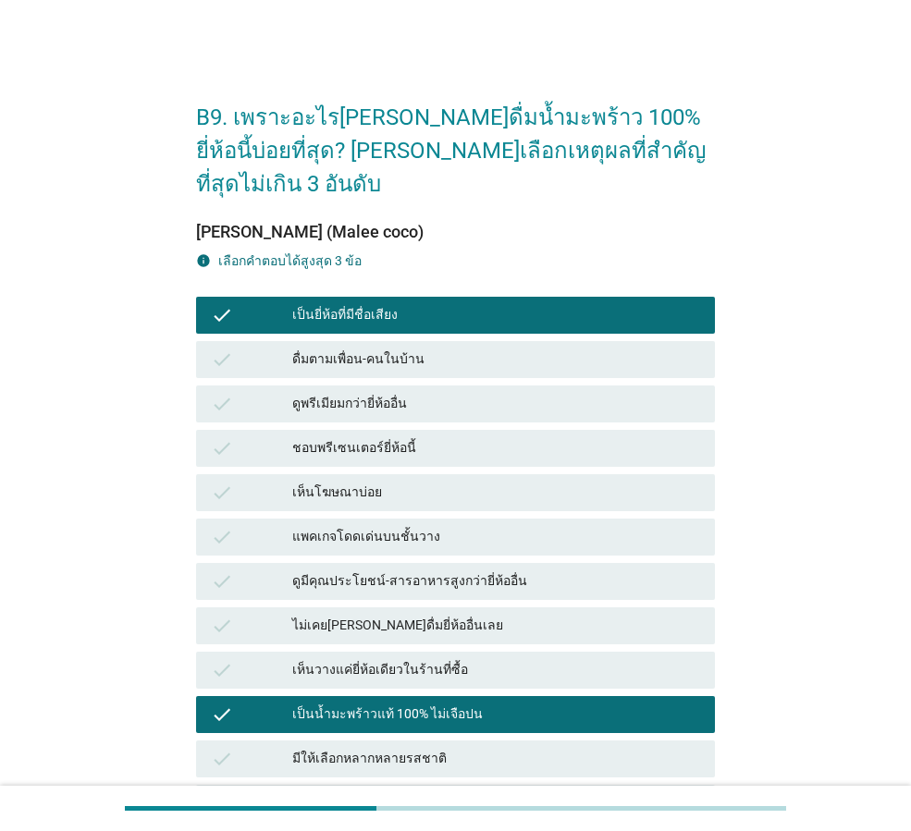
scroll to position [555, 0]
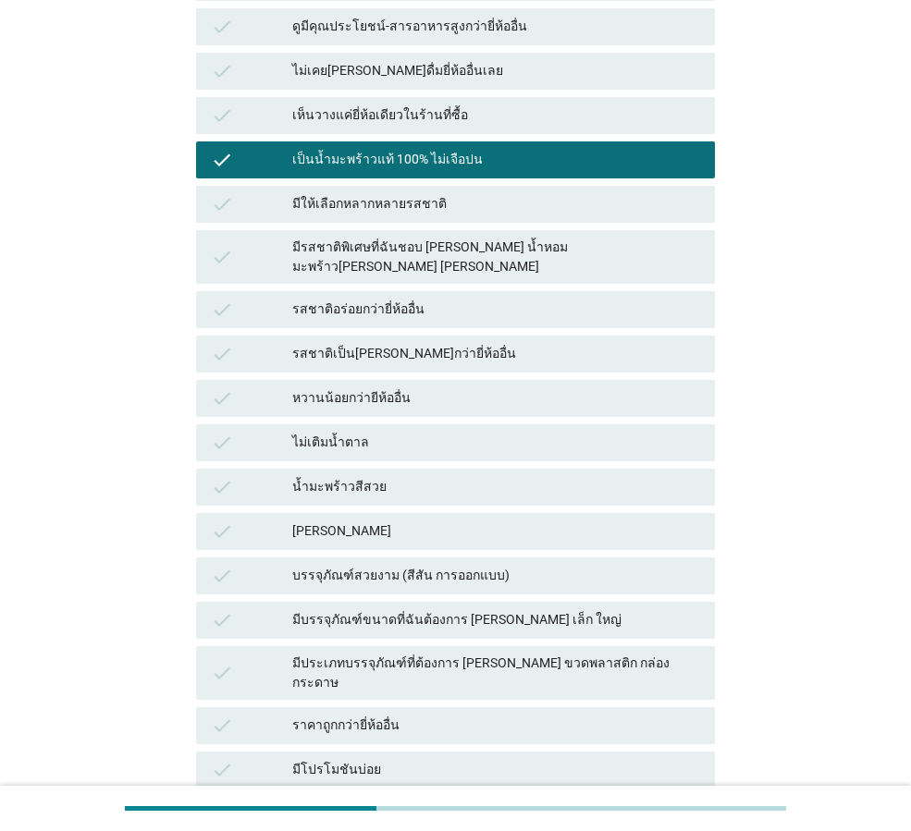
click at [426, 193] on div "มีให้เลือกหลากหลายรสชาติ" at bounding box center [496, 204] width 408 height 22
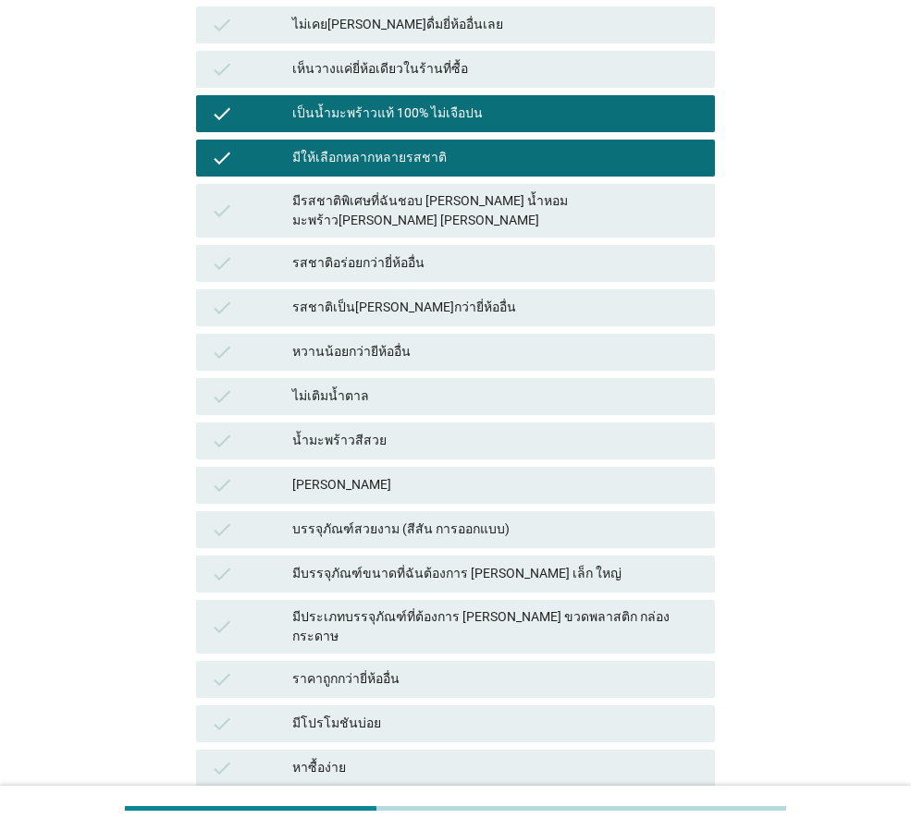
scroll to position [718, 0]
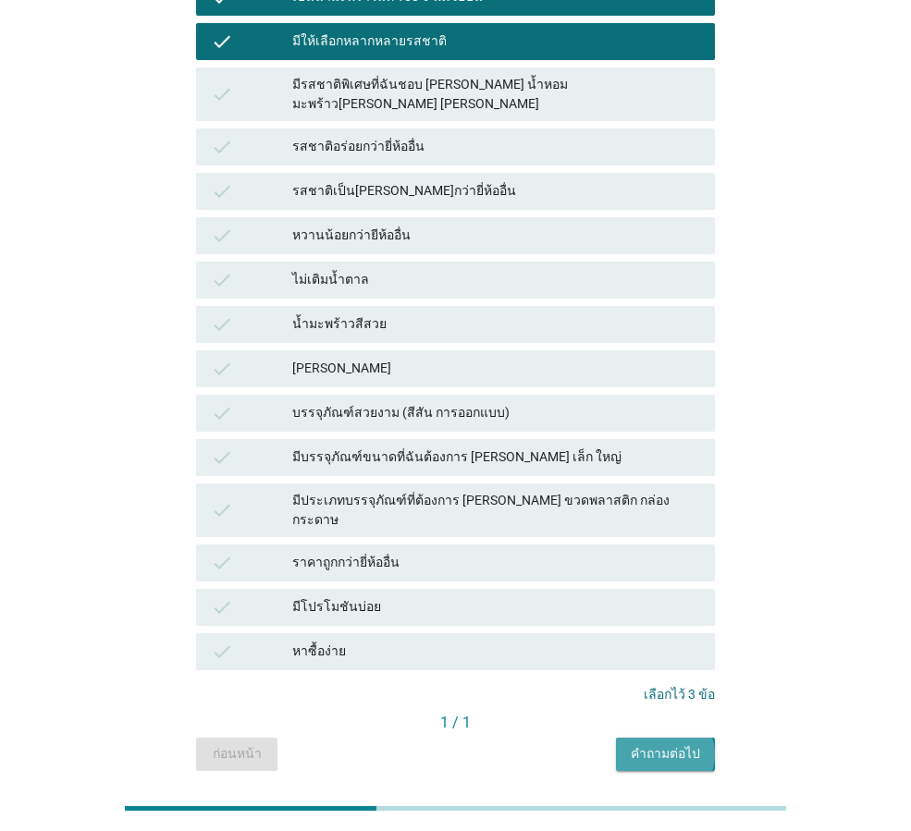
click at [627, 738] on button "คำถามต่อไป" at bounding box center [665, 754] width 99 height 33
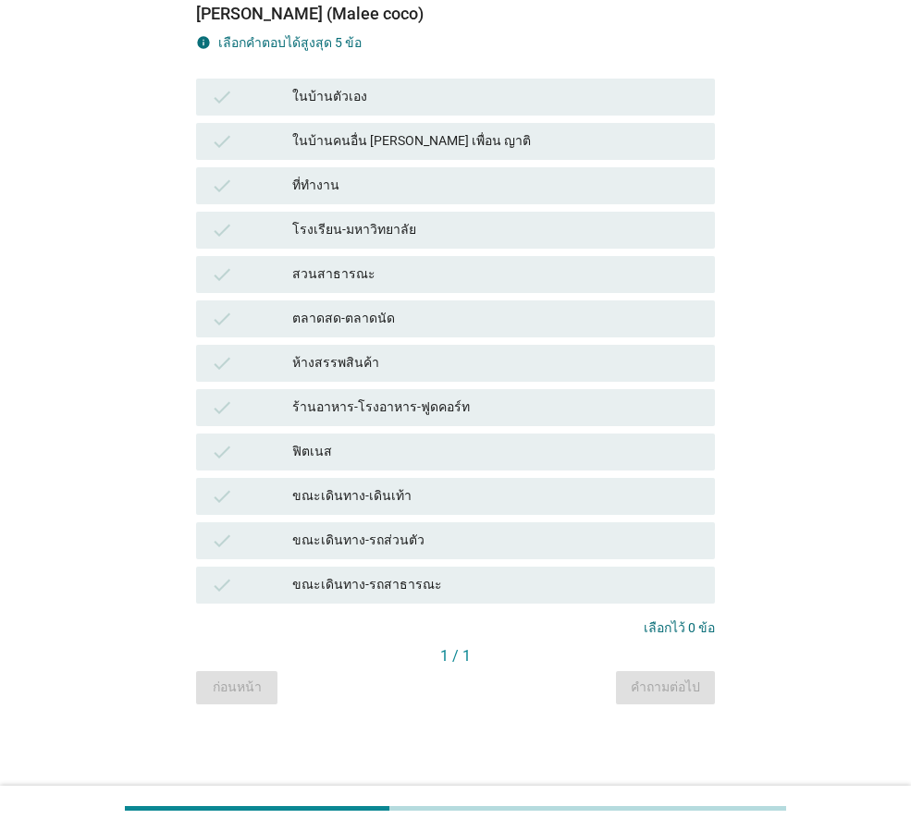
scroll to position [0, 0]
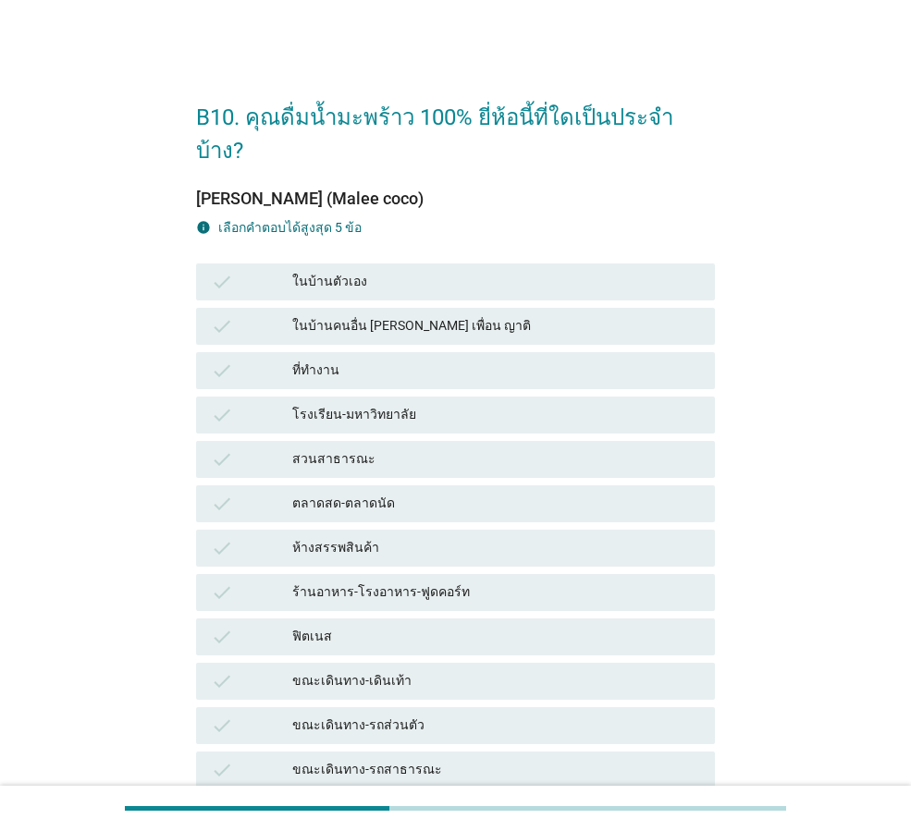
click at [381, 271] on div "ในบ้านตัวเอง" at bounding box center [496, 282] width 408 height 22
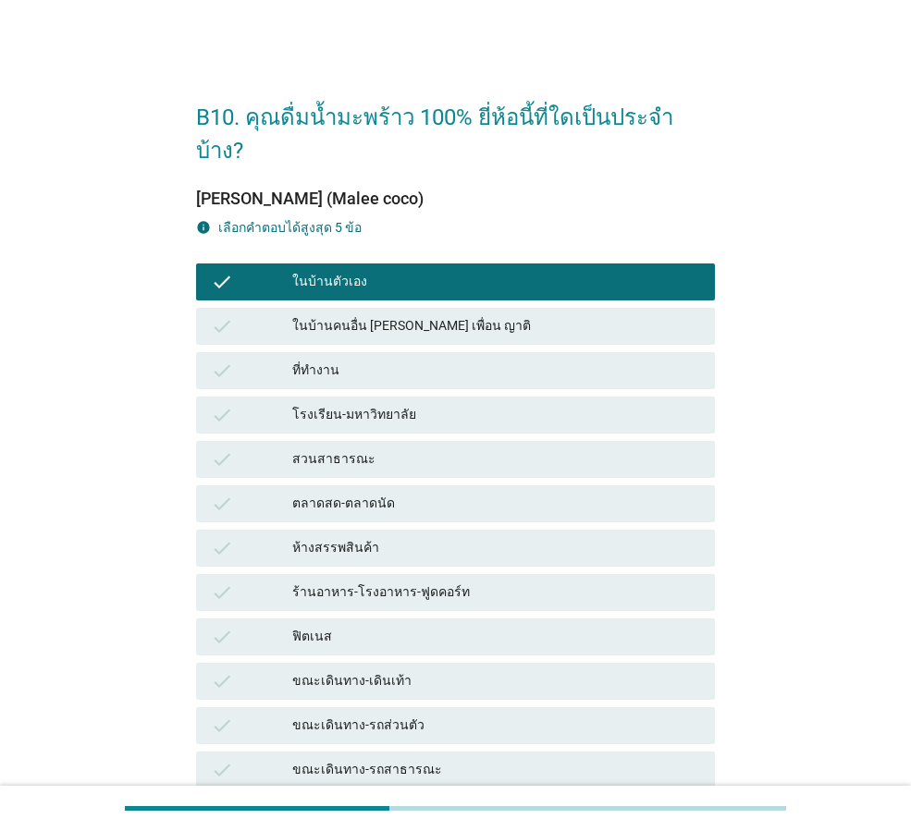
click at [400, 671] on div "ขณะเดินทาง-เดินเท้า" at bounding box center [496, 682] width 408 height 22
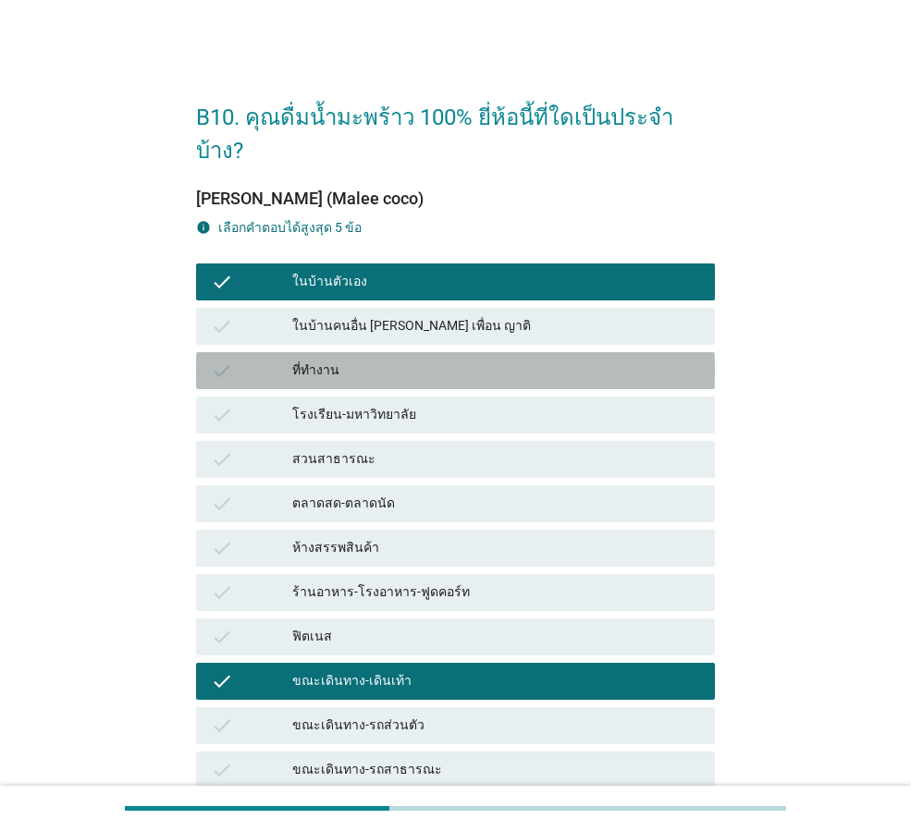
click at [469, 360] on div "ที่ทำงาน" at bounding box center [496, 371] width 408 height 22
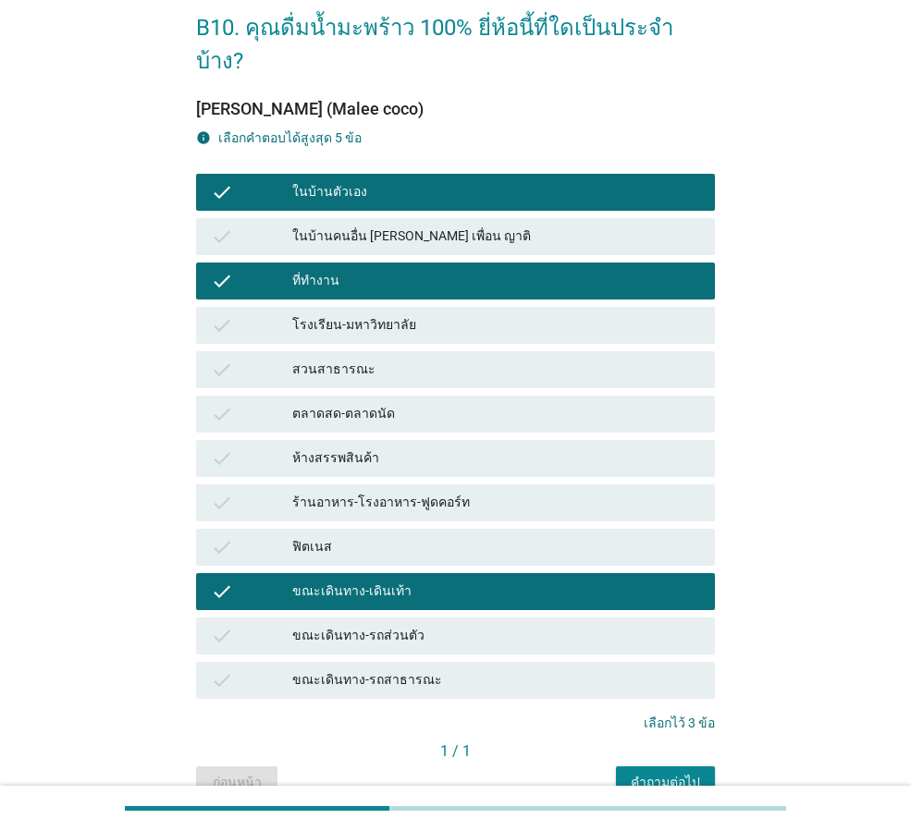
scroll to position [152, 0]
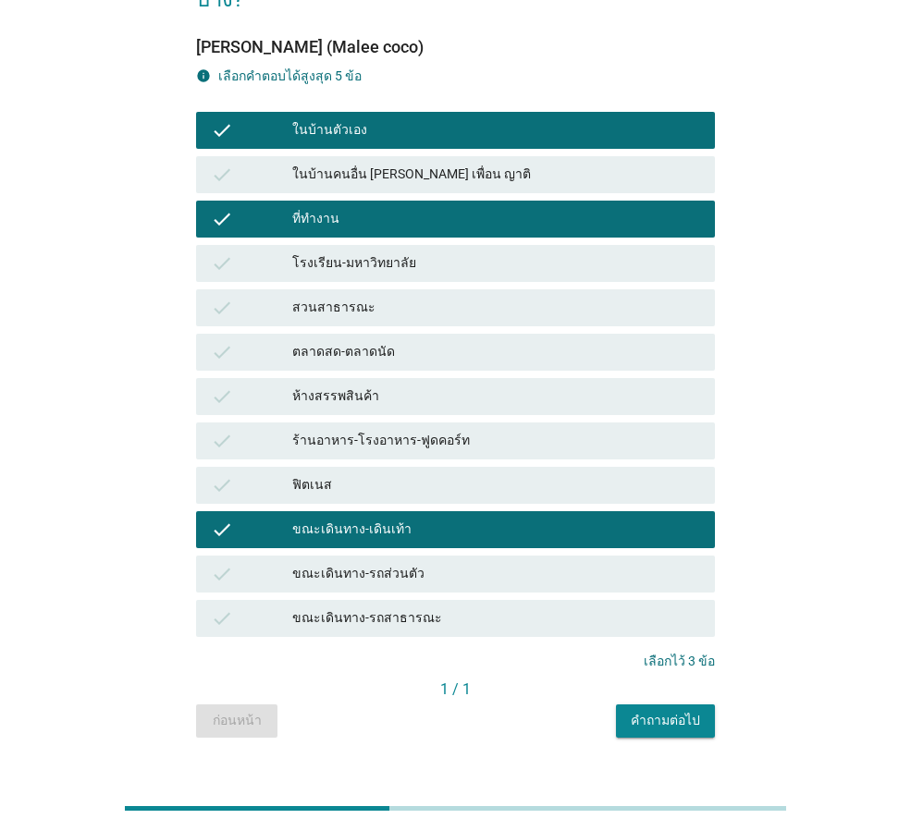
click at [673, 711] on div "คำถามต่อไป" at bounding box center [665, 720] width 69 height 19
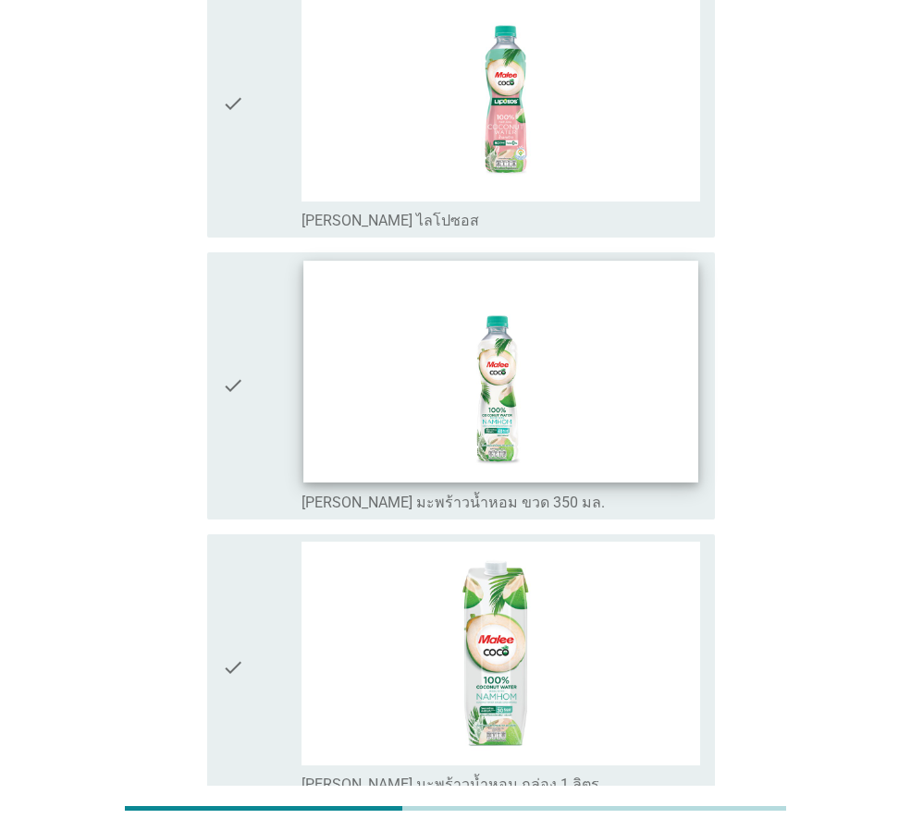
scroll to position [277, 0]
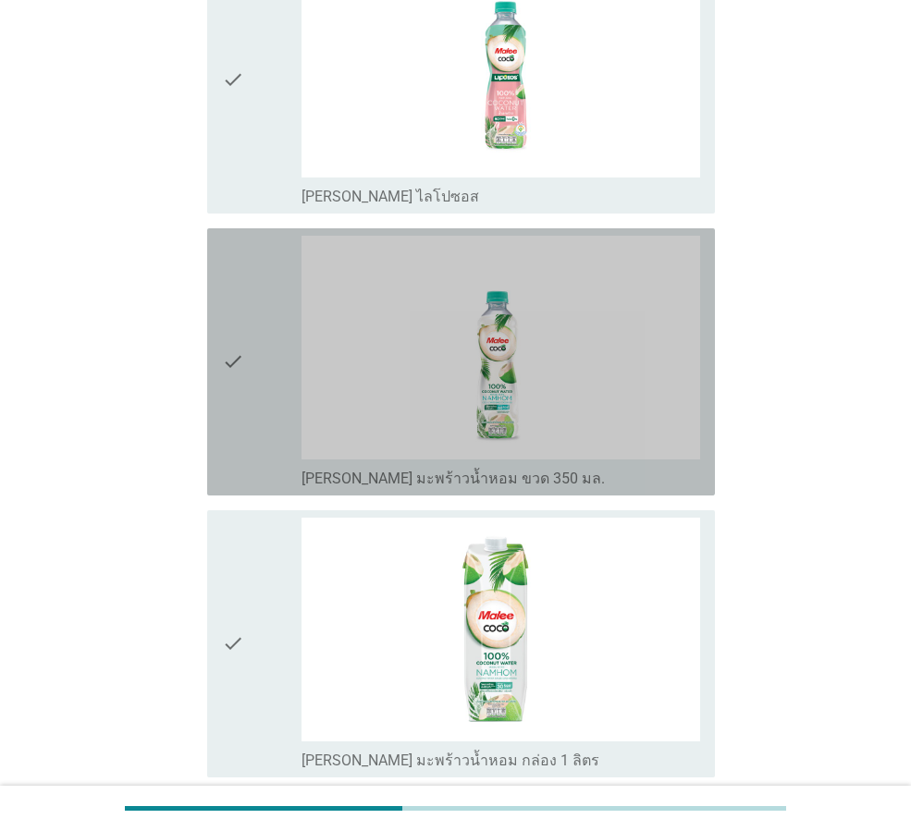
click at [240, 361] on icon "check" at bounding box center [233, 362] width 22 height 252
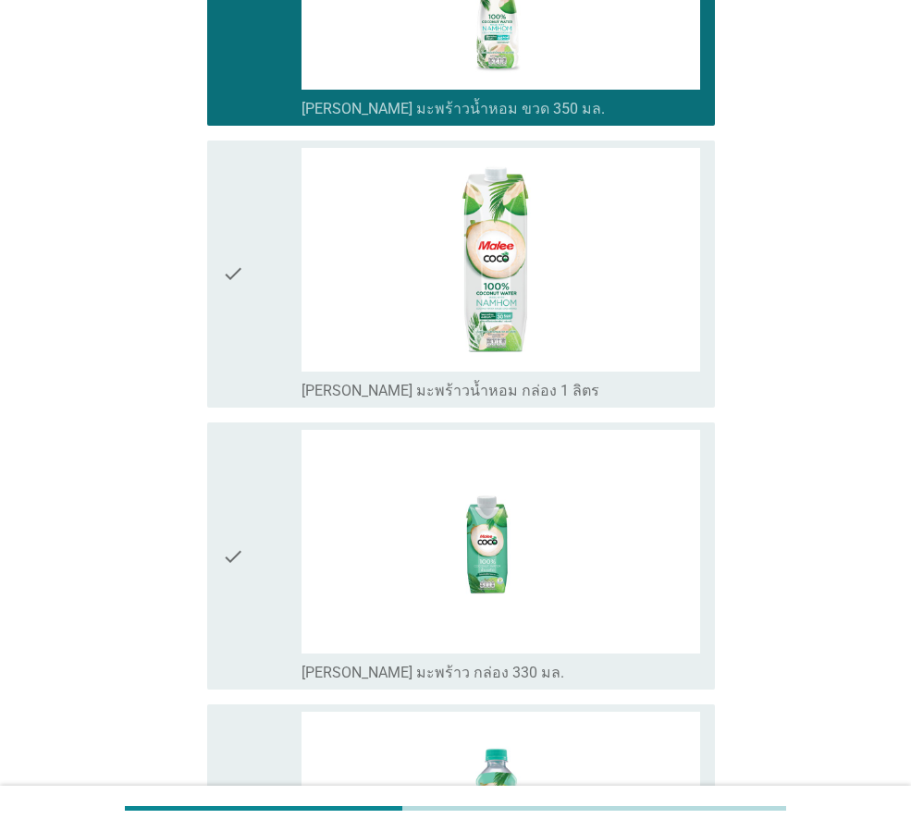
click at [250, 353] on div "check" at bounding box center [262, 274] width 80 height 252
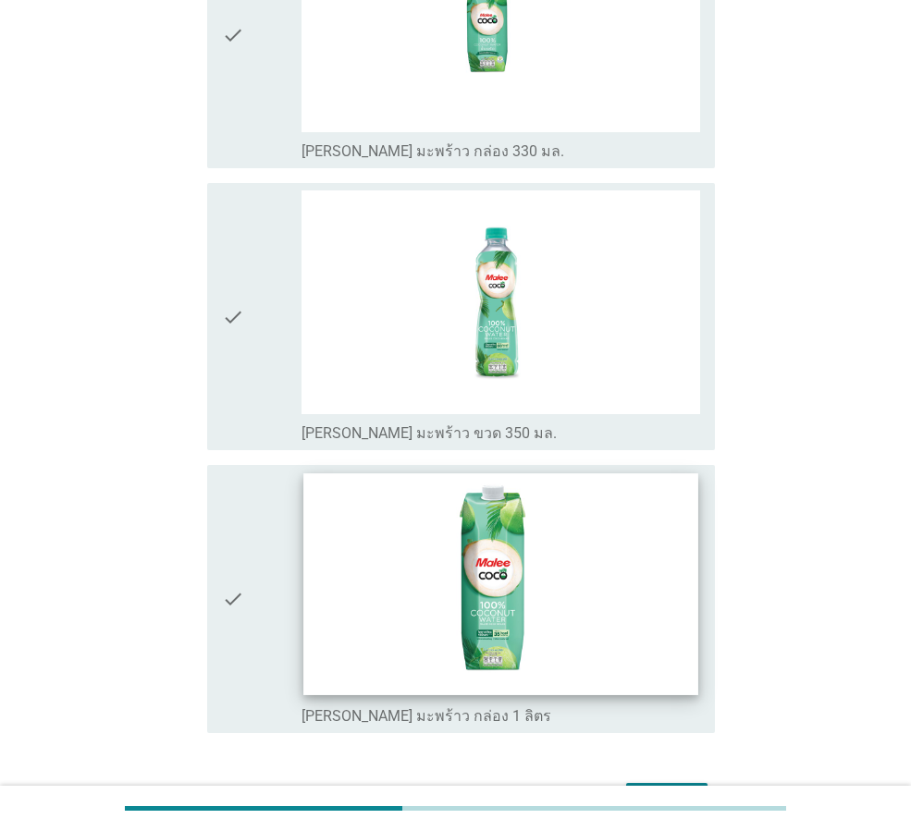
scroll to position [1287, 0]
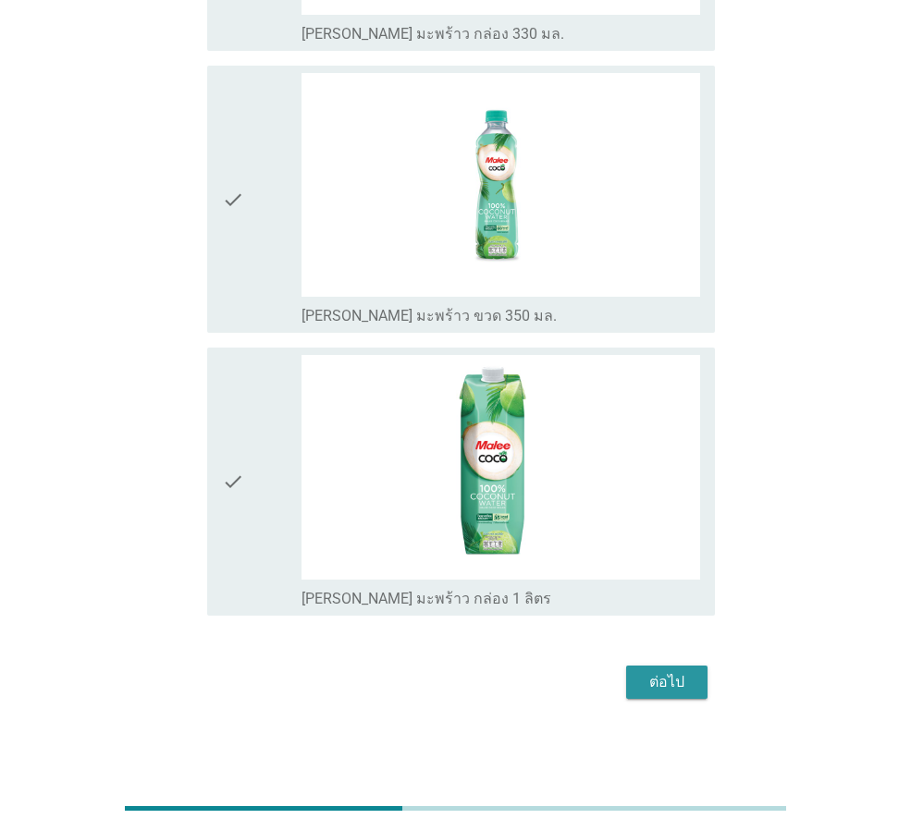
click at [653, 685] on div "ต่อไป" at bounding box center [667, 682] width 52 height 22
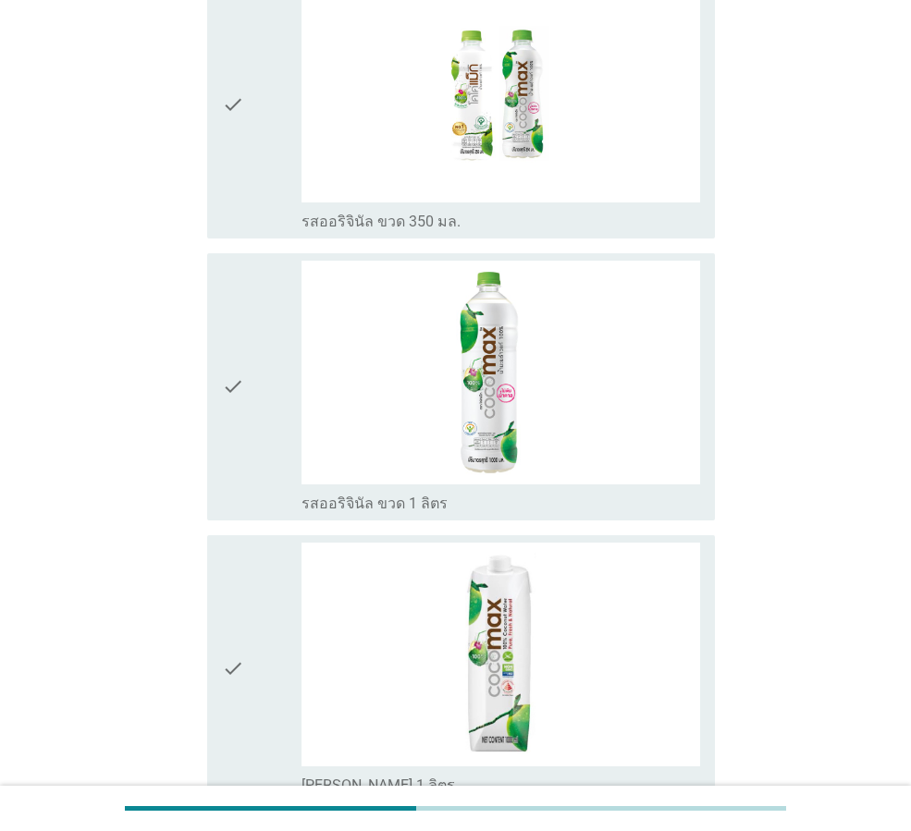
scroll to position [277, 0]
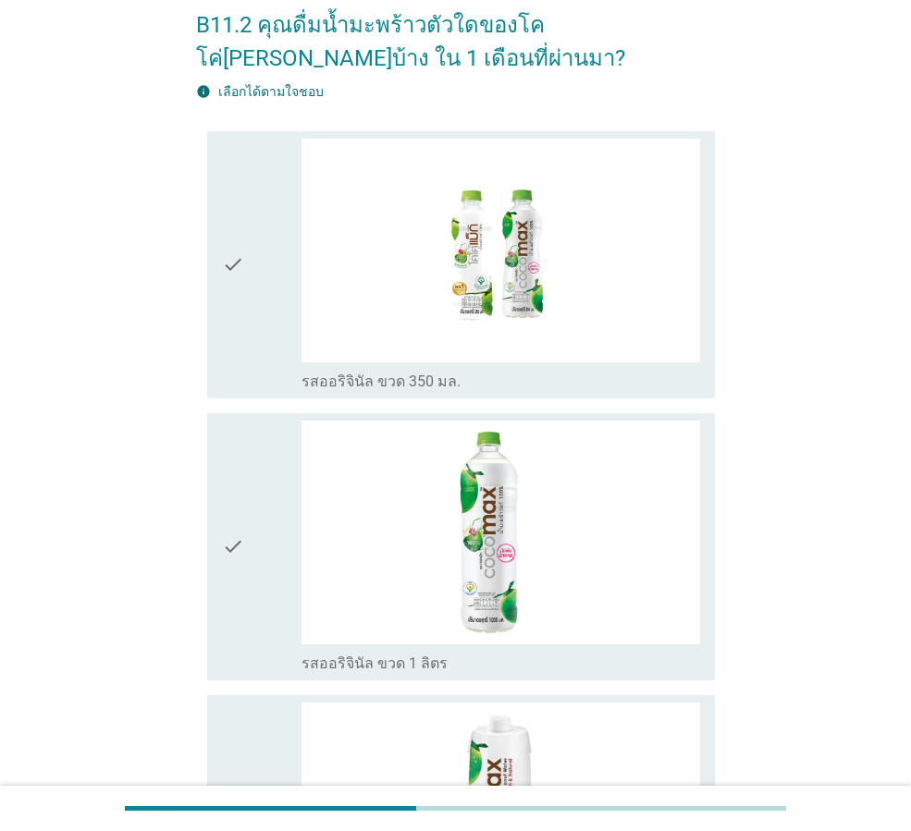
click at [258, 280] on div "check" at bounding box center [262, 265] width 80 height 252
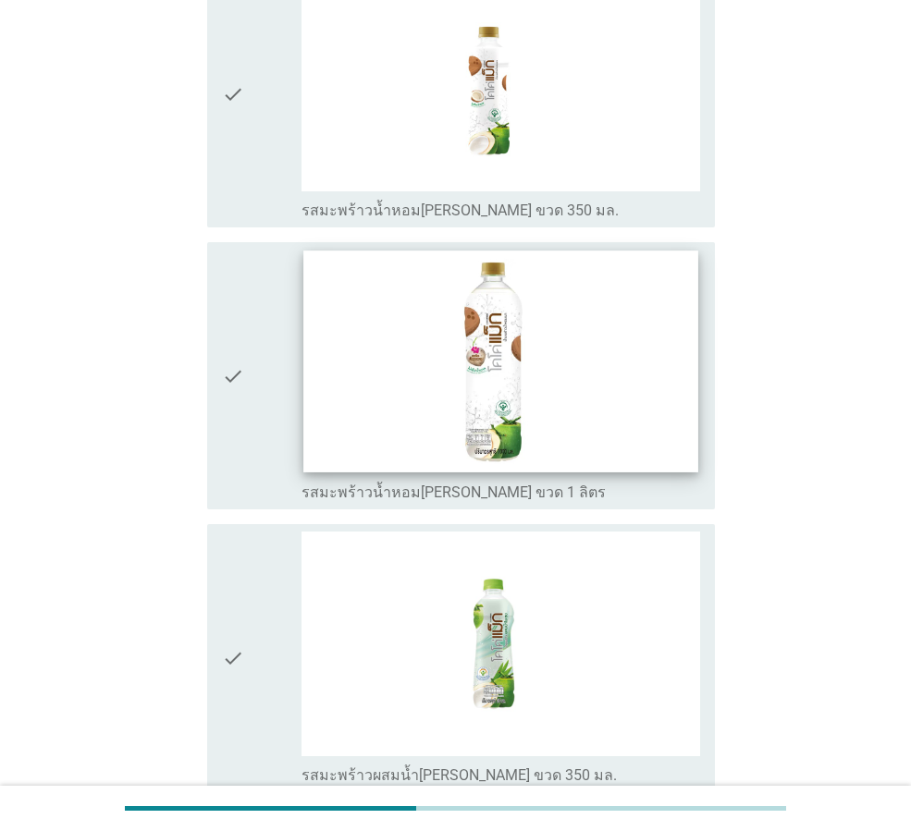
scroll to position [1017, 0]
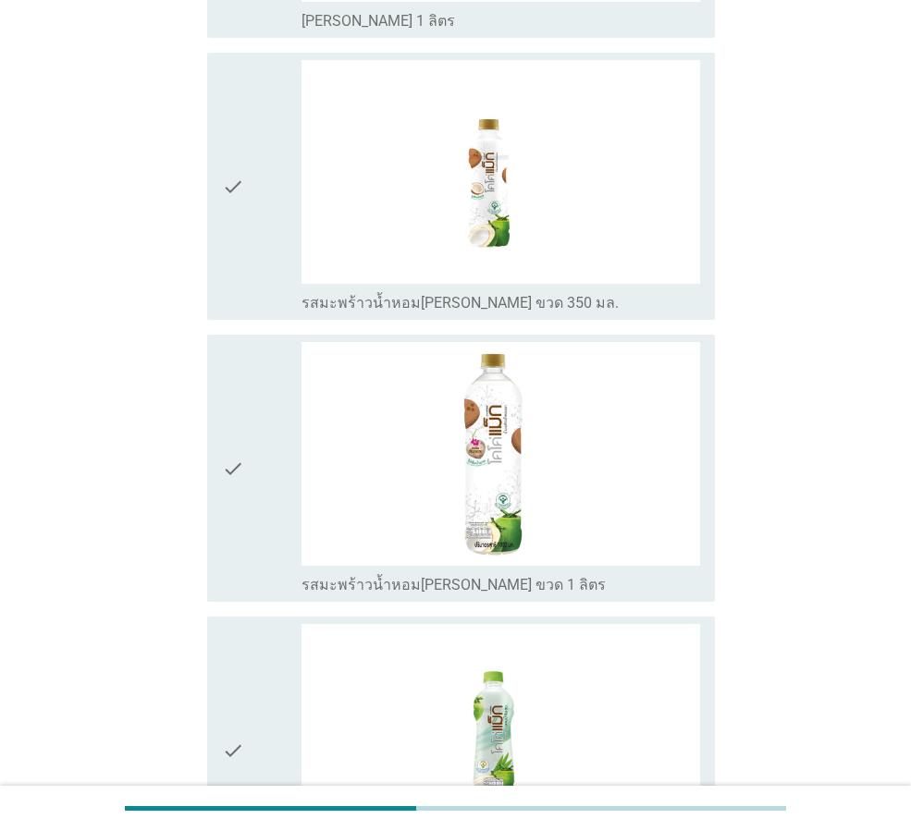
click at [223, 288] on icon "check" at bounding box center [233, 186] width 22 height 252
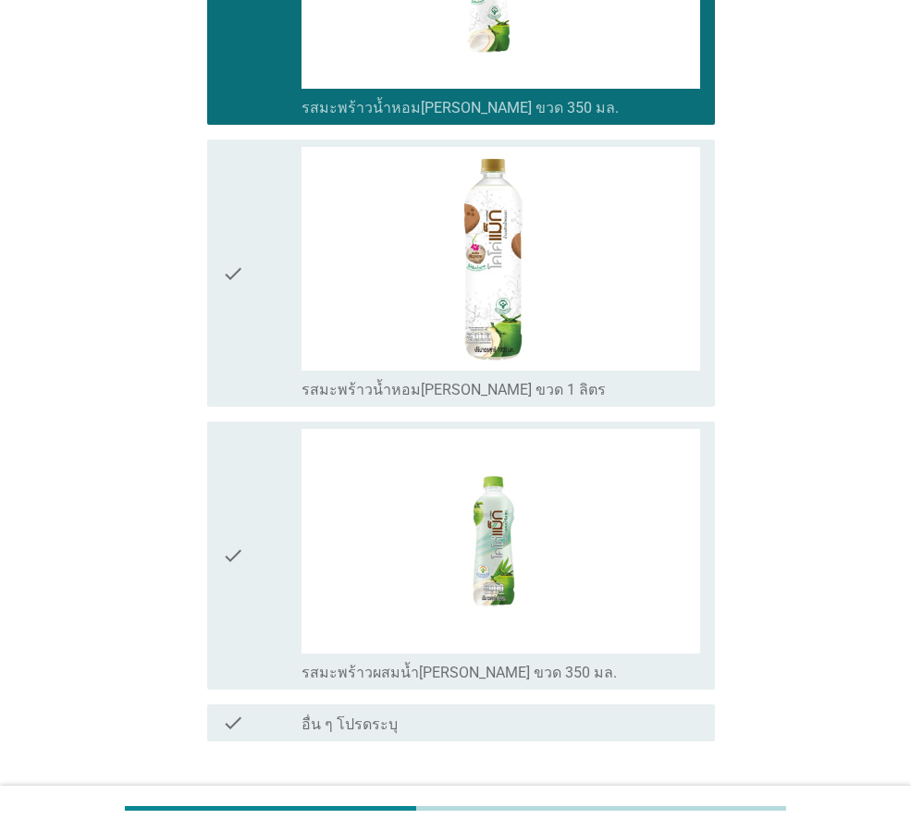
scroll to position [1338, 0]
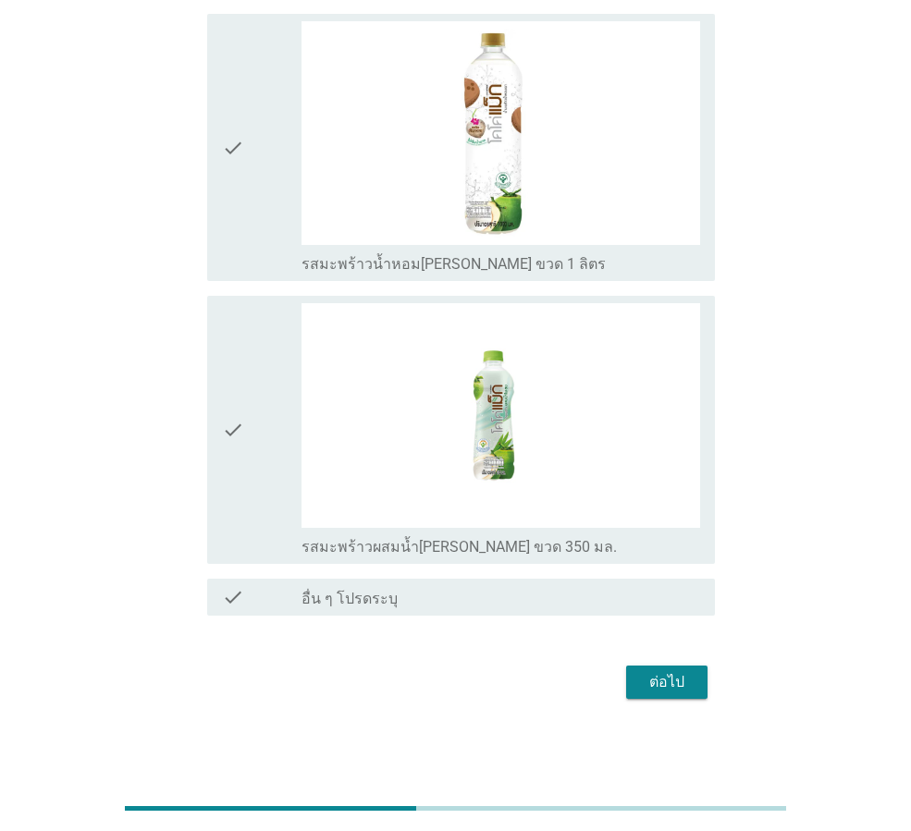
click at [666, 682] on div "ต่อไป" at bounding box center [667, 682] width 52 height 22
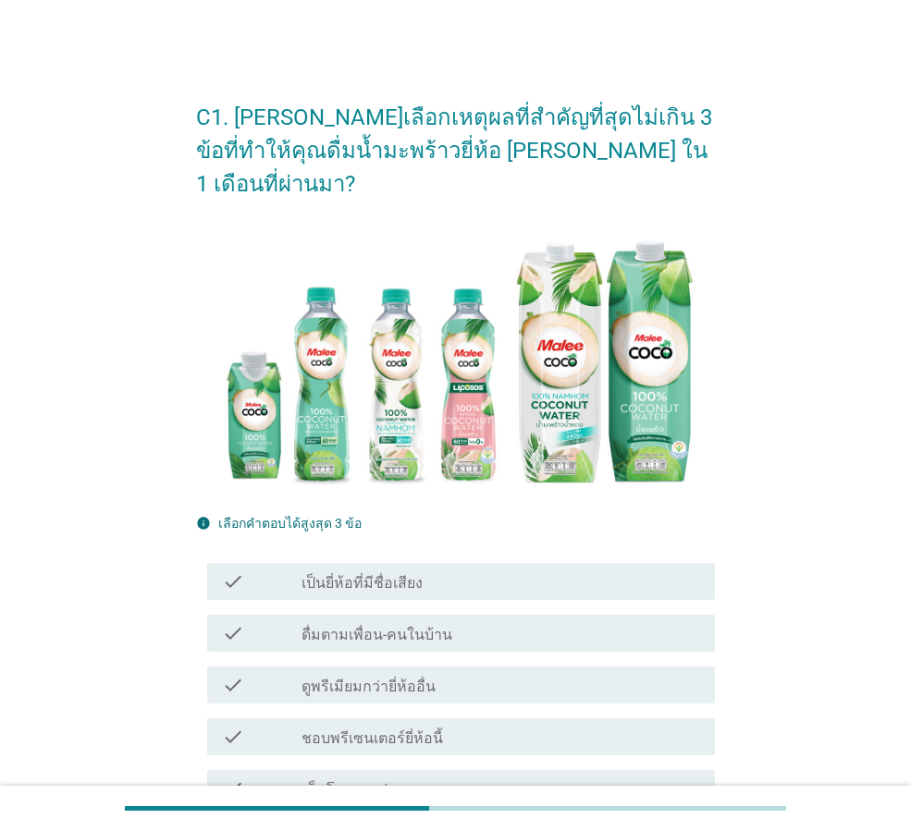
click at [437, 571] on div "check_box_outline_blank เป็นยี่ห้อที่มีชื่อเสียง" at bounding box center [501, 582] width 399 height 22
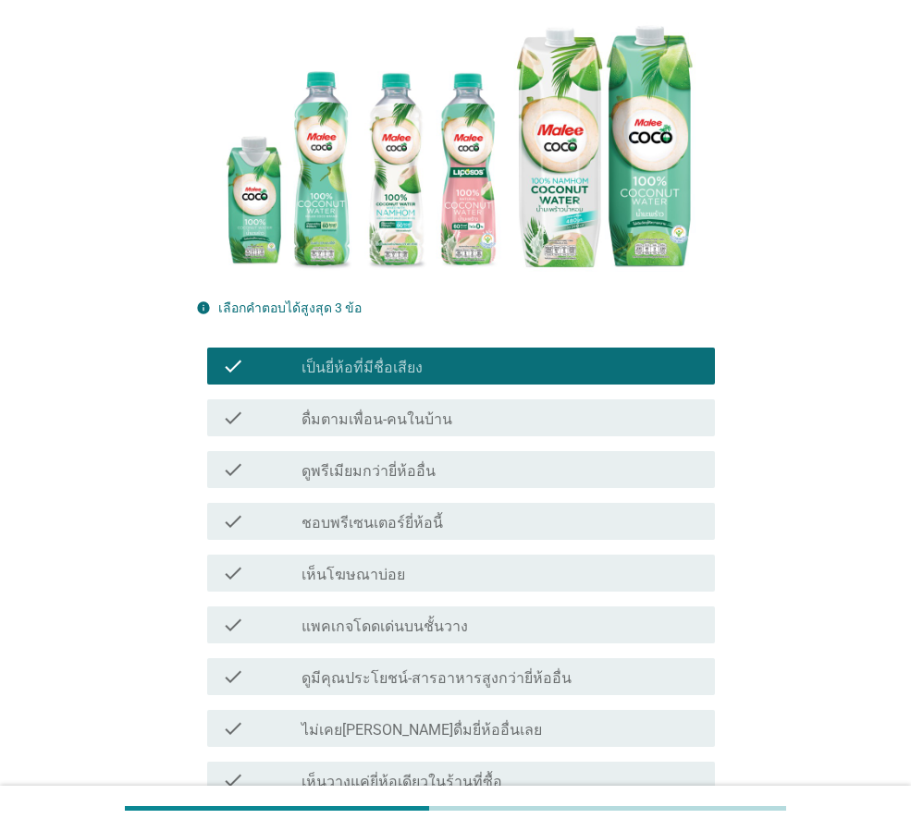
scroll to position [370, 0]
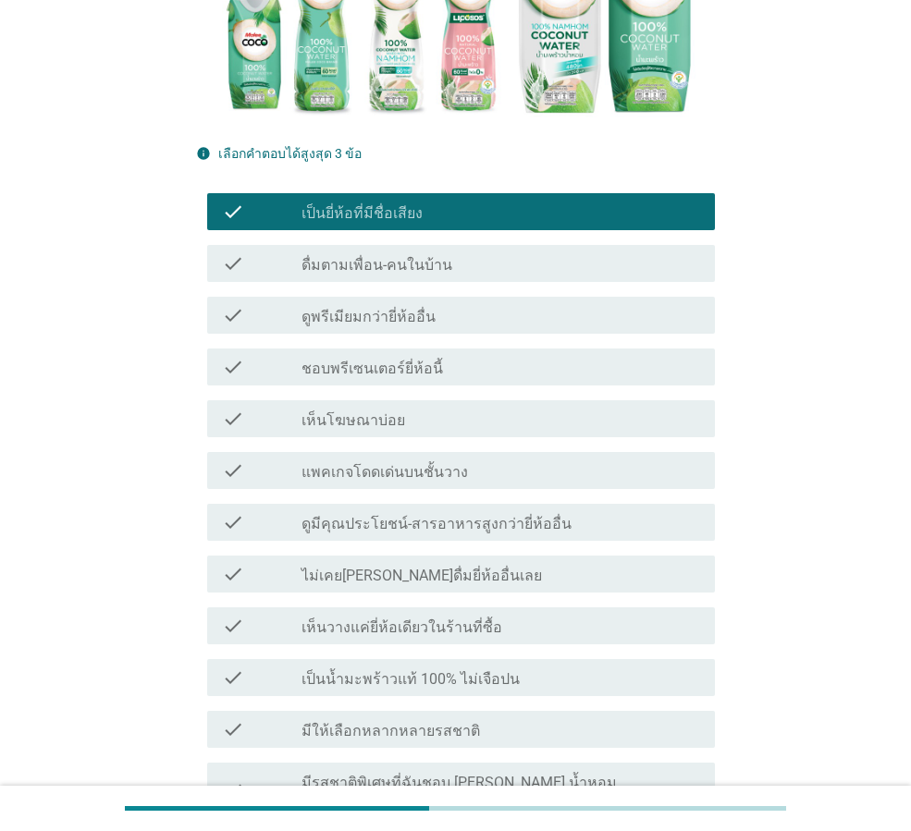
click at [462, 671] on label "เป็นน้ำมะพร้าวแท้ 100% ไม่เจือปน" at bounding box center [411, 680] width 218 height 18
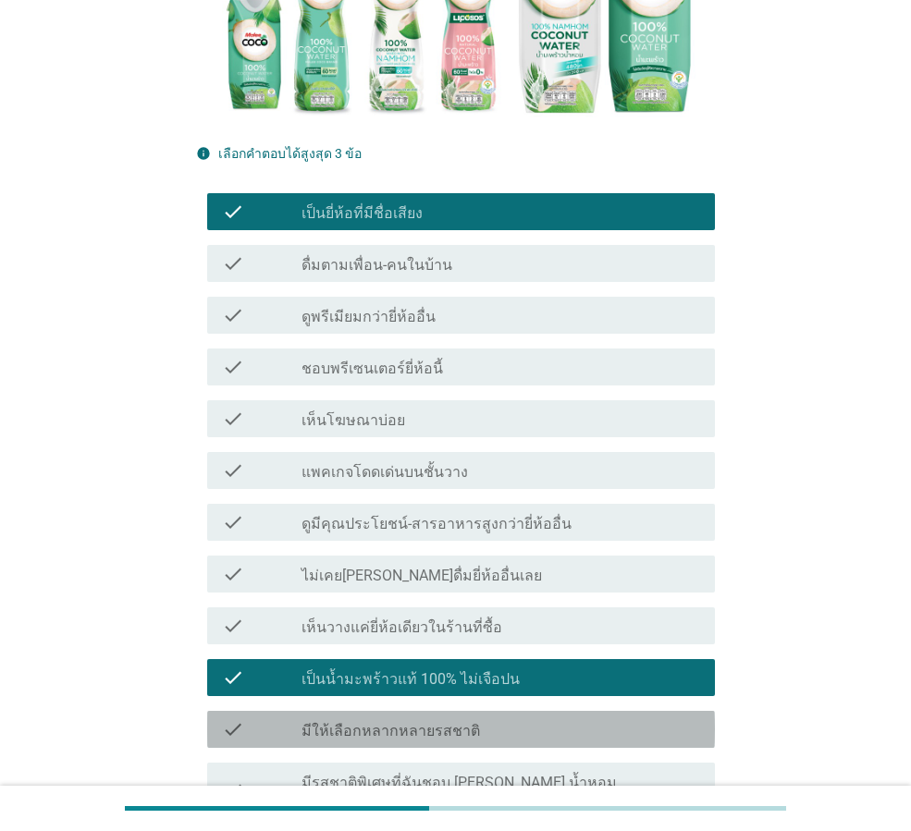
click at [464, 722] on label "มีให้เลือกหลากหลายรสชาติ" at bounding box center [391, 731] width 179 height 18
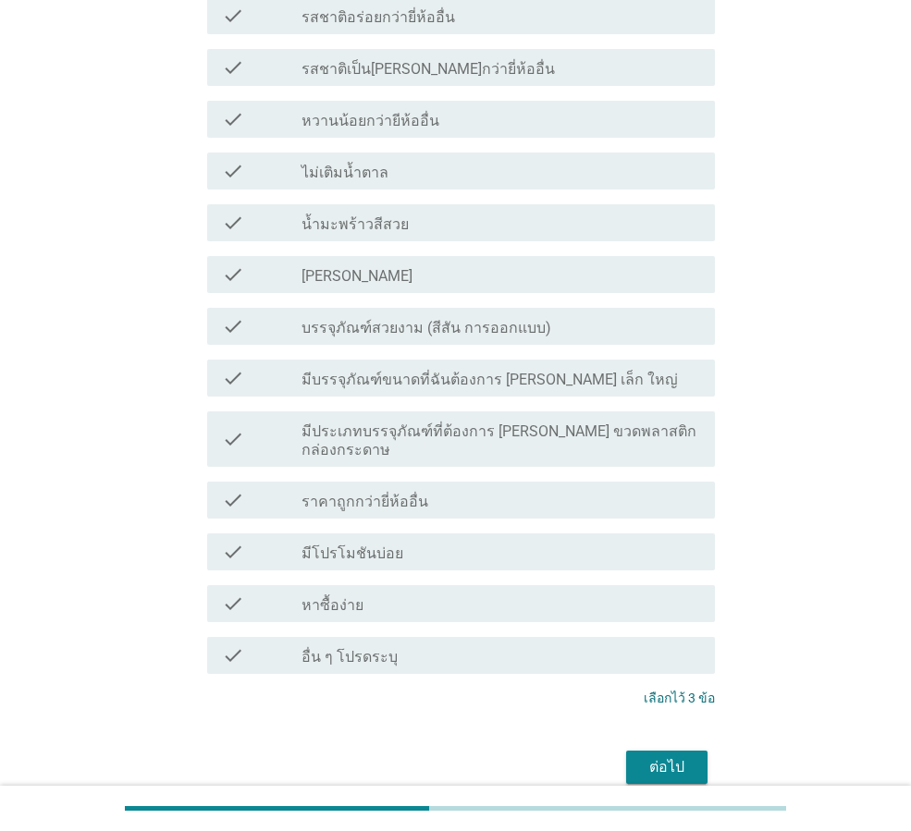
scroll to position [1221, 0]
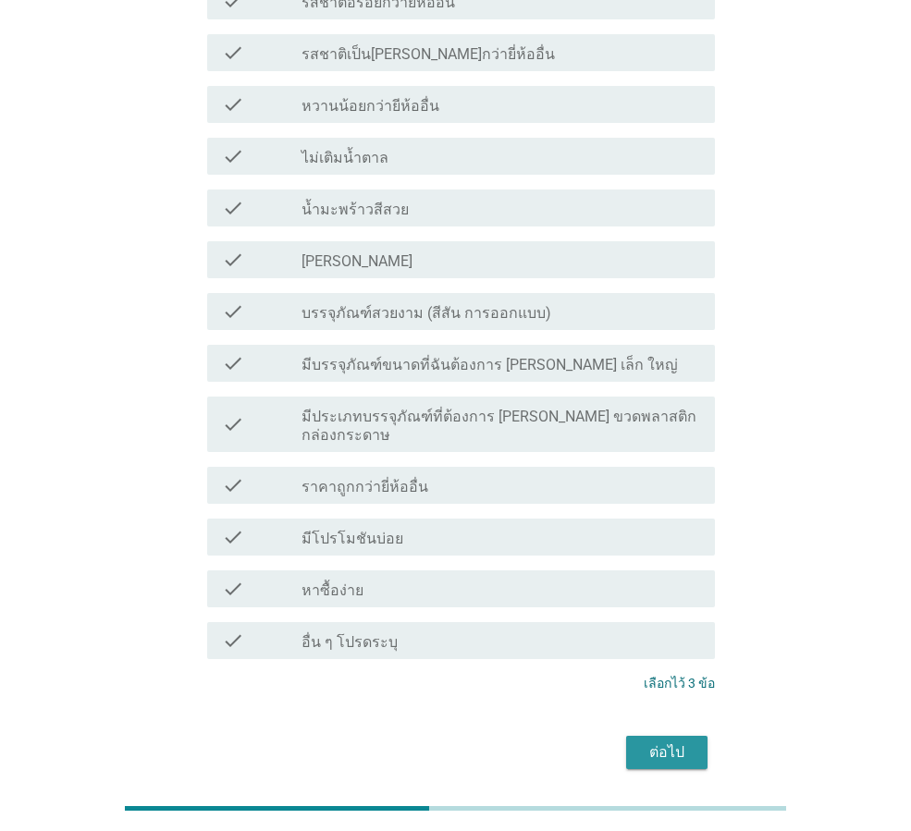
click at [698, 736] on button "ต่อไป" at bounding box center [666, 752] width 81 height 33
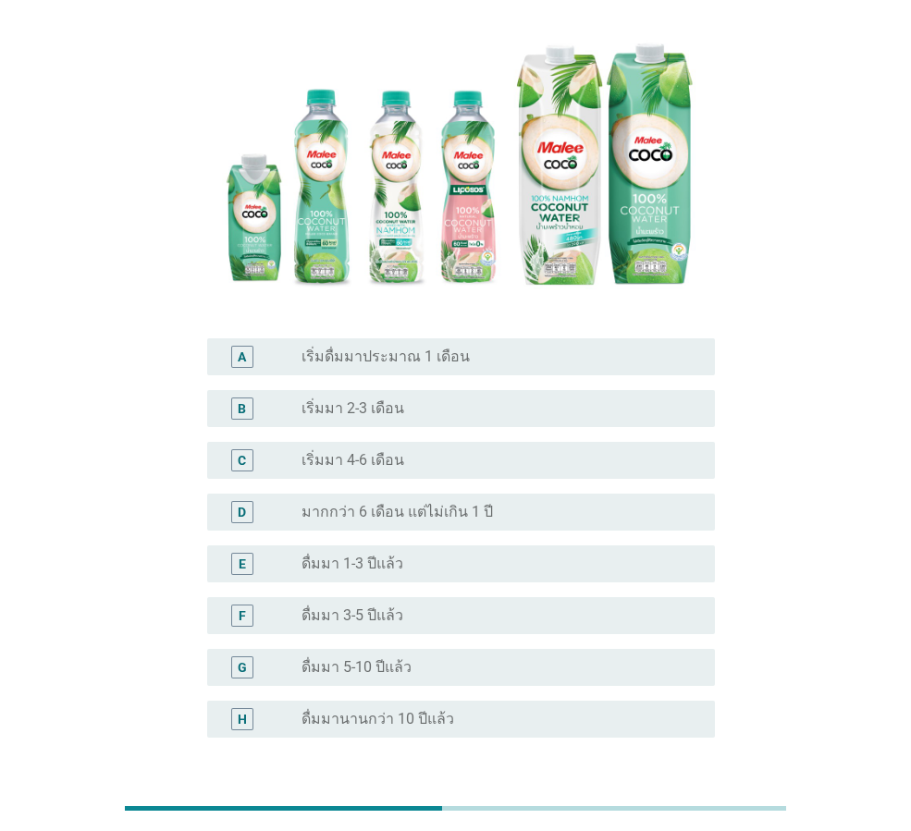
scroll to position [309, 0]
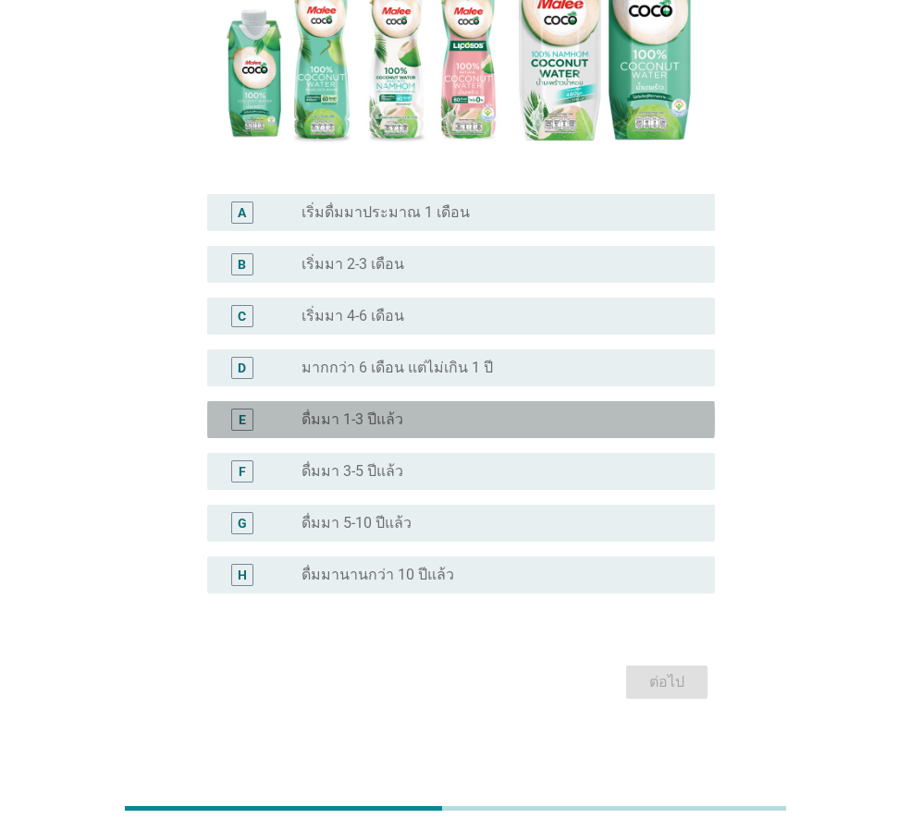
click at [476, 409] on div "radio_button_unchecked ดื่มมา 1-3 ปีแล้ว" at bounding box center [501, 420] width 399 height 22
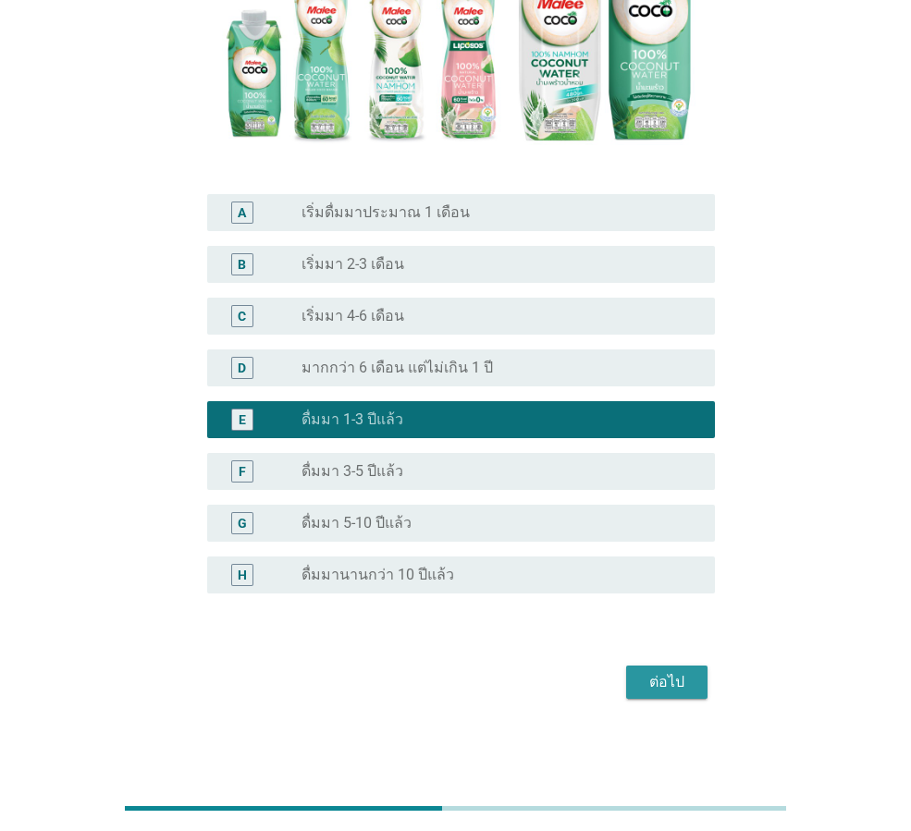
click at [659, 682] on div "ต่อไป" at bounding box center [667, 682] width 52 height 22
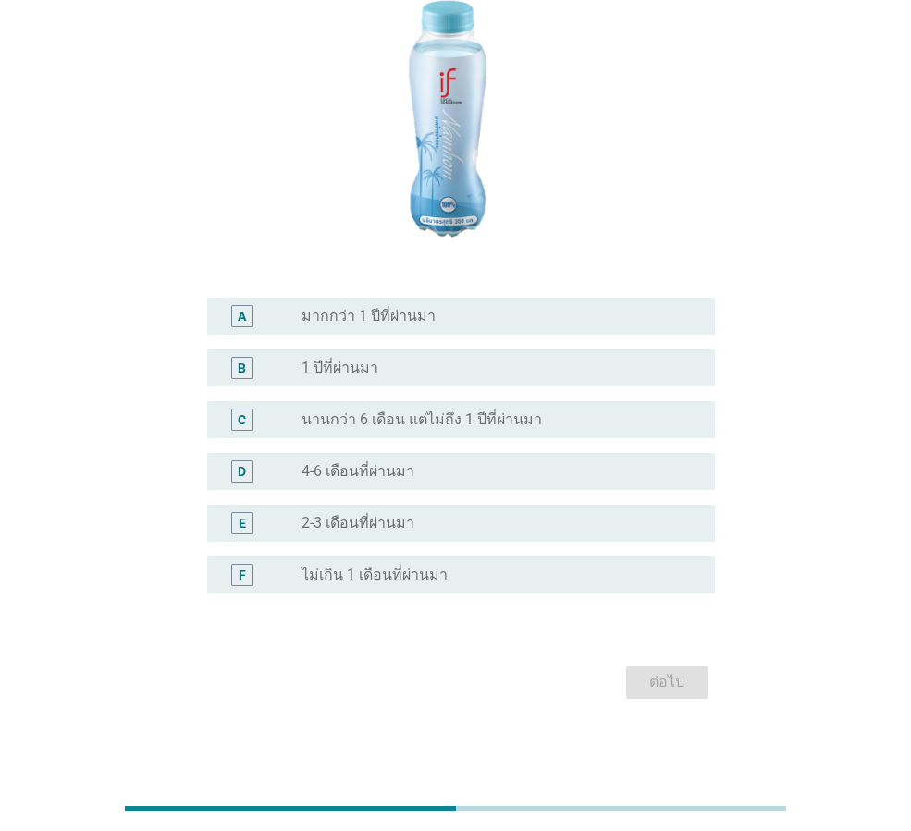
scroll to position [0, 0]
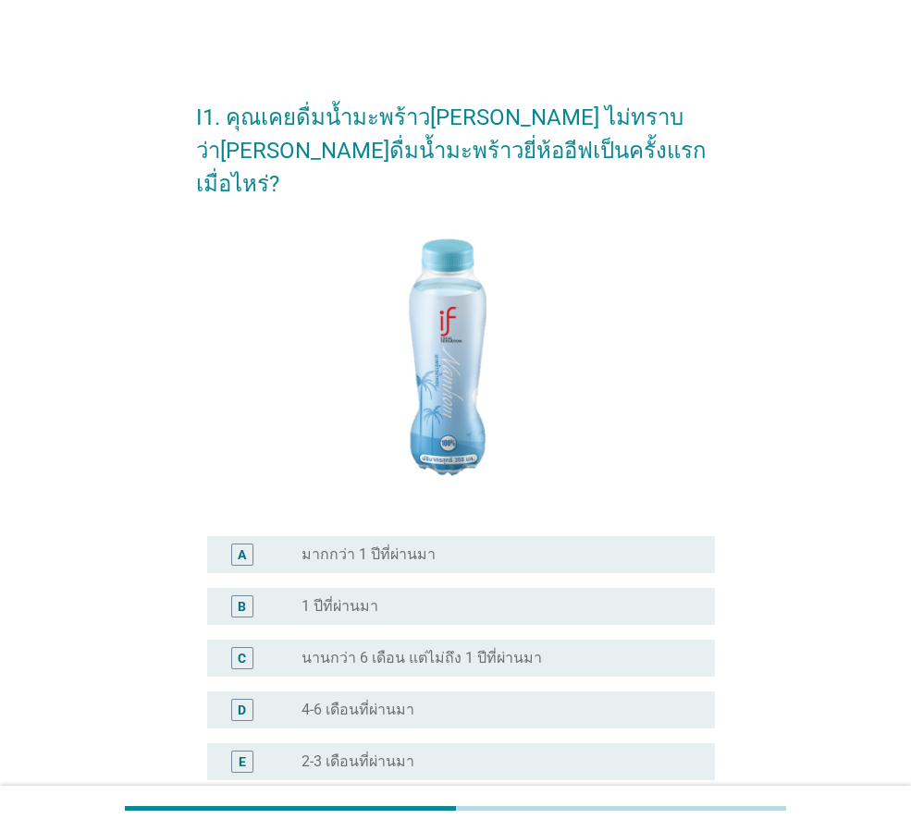
click at [532, 597] on div "radio_button_unchecked 1 ปีที่ผ่านมา" at bounding box center [494, 606] width 384 height 18
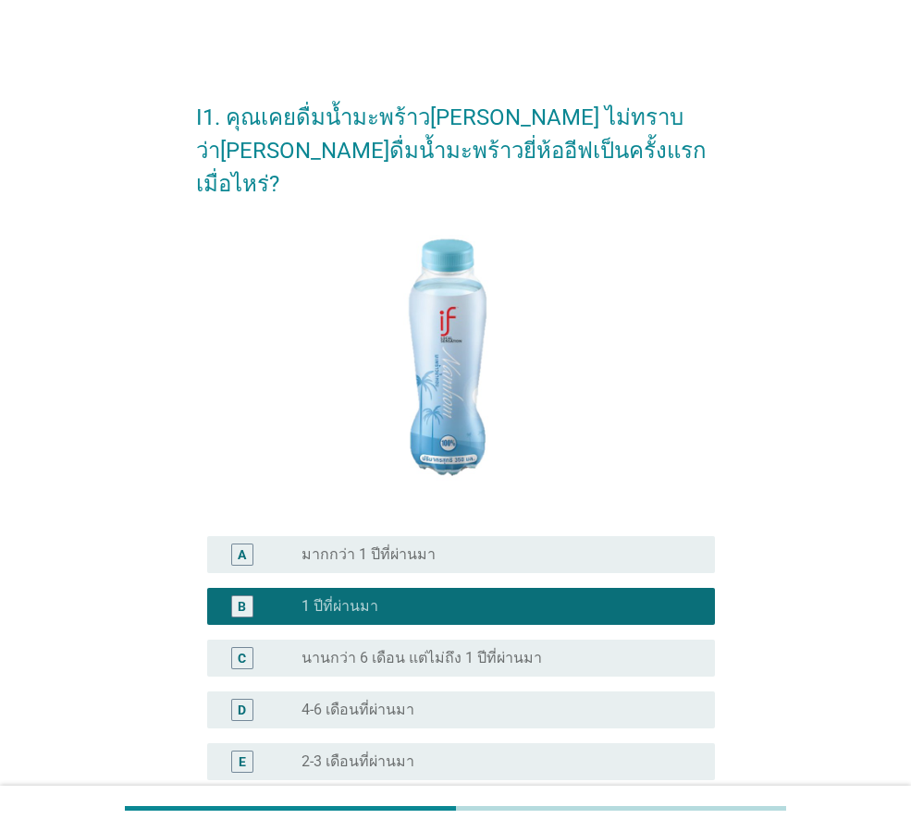
click at [540, 649] on div "radio_button_unchecked นานกว่า 6 เดือน แต่ไม่ถึง 1 ปีที่ผ่านมา" at bounding box center [494, 658] width 384 height 18
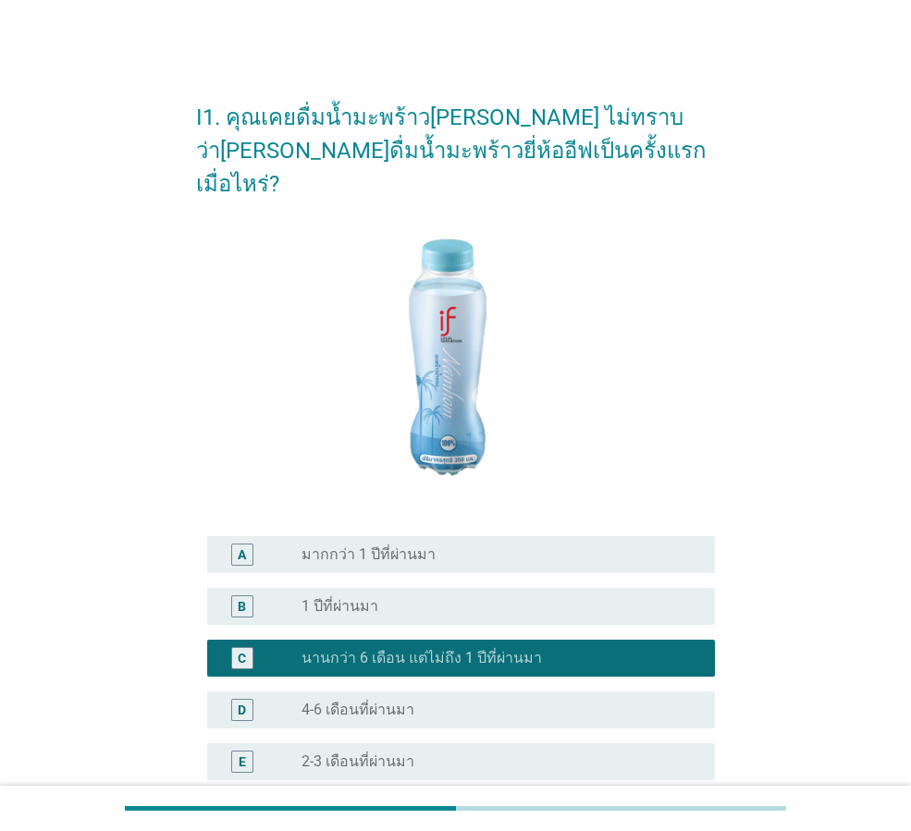
scroll to position [205, 0]
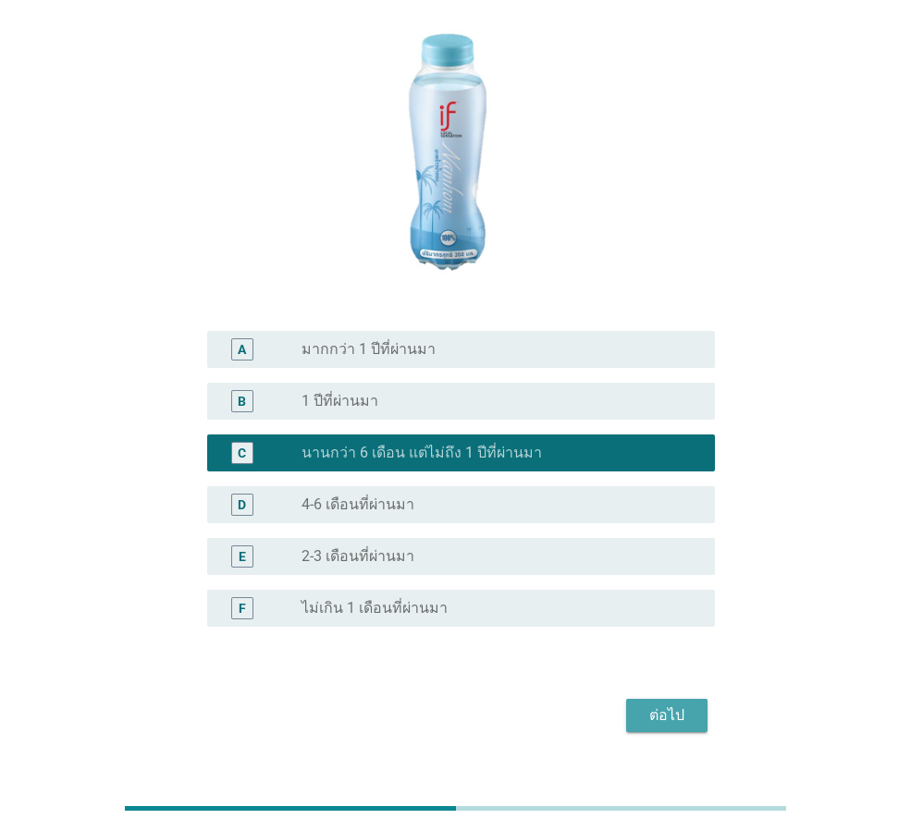
click at [666, 705] on div "ต่อไป" at bounding box center [667, 716] width 52 height 22
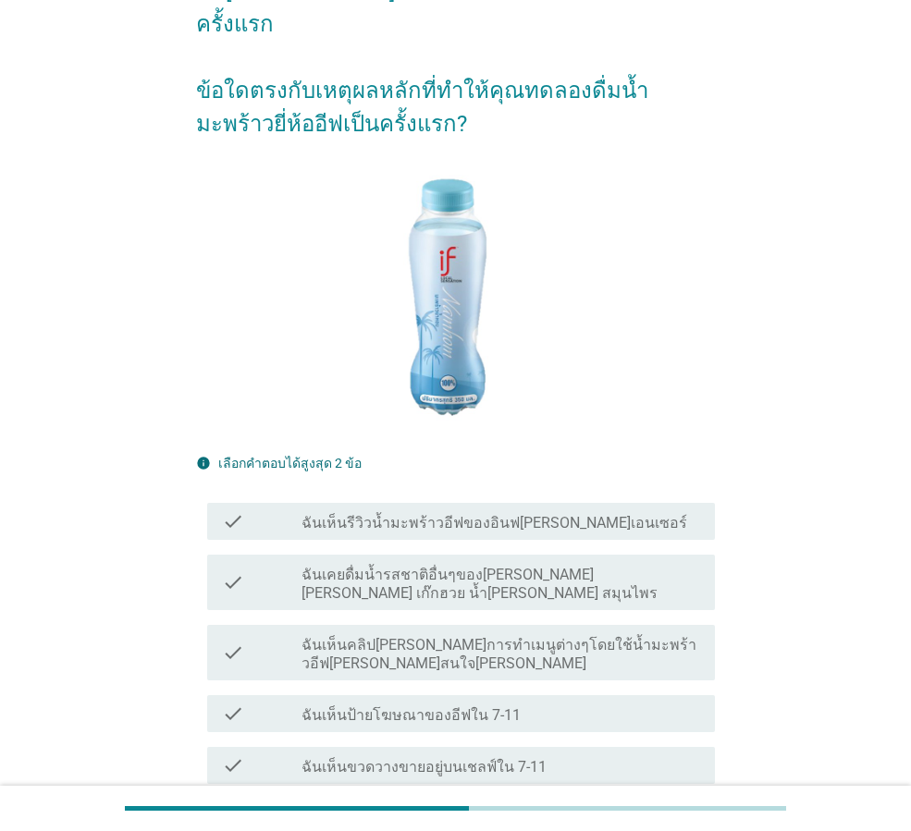
scroll to position [185, 0]
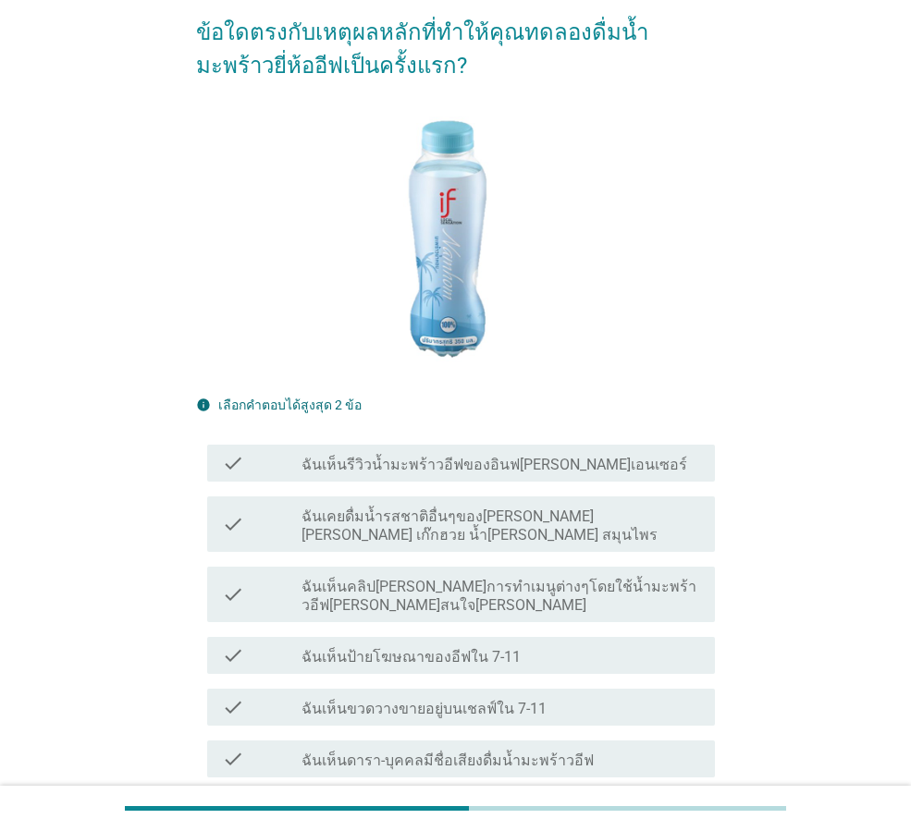
click at [519, 456] on label "ฉันเห็นรีวิวน้ำมะพร้าวอีฟของอินฟ[PERSON_NAME]เอนเซอร์" at bounding box center [495, 465] width 386 height 18
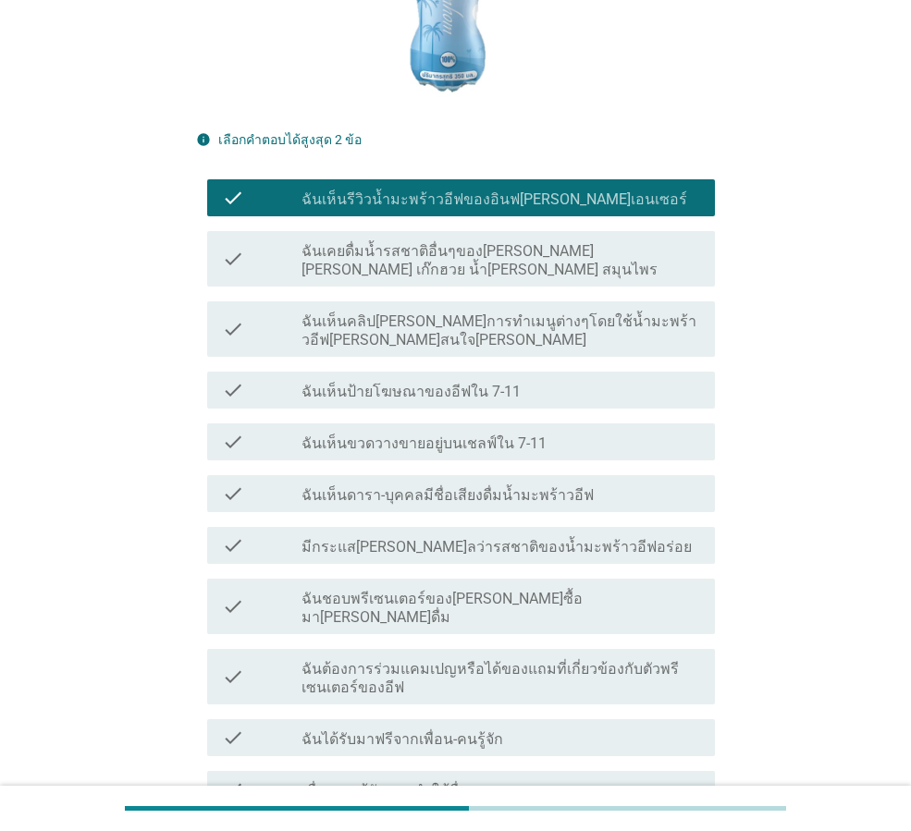
scroll to position [462, 0]
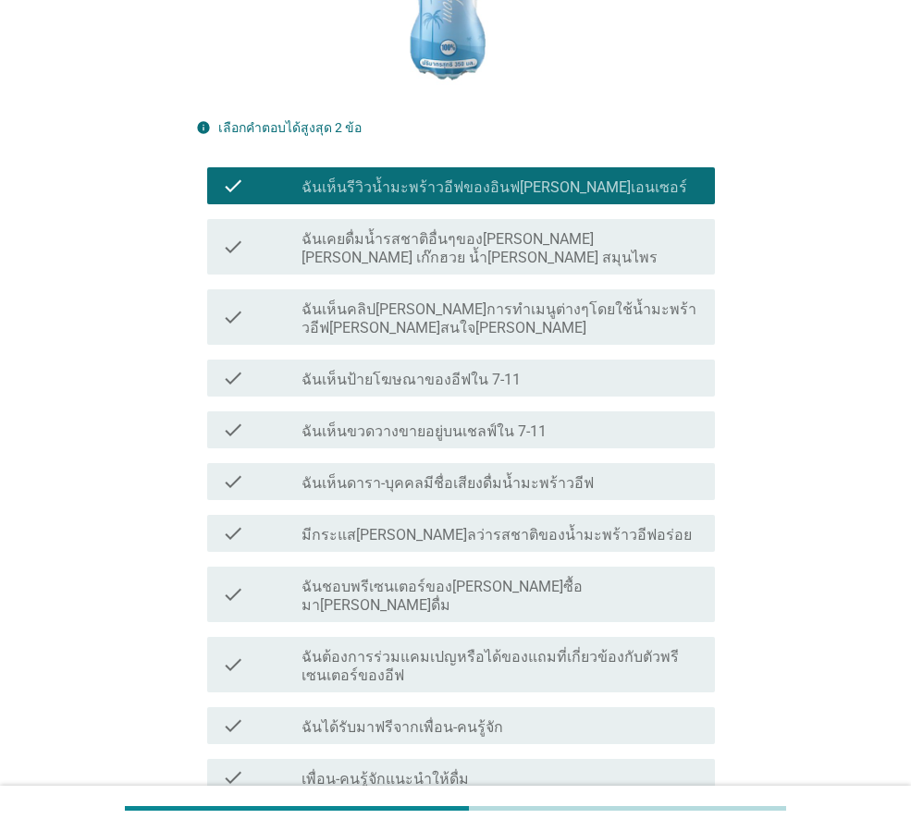
click at [532, 515] on div "check check_box_outline_blank มีกระแส[PERSON_NAME]ลว่ารสชาติของน้ำมะพร้าวอีฟอร่…" at bounding box center [461, 533] width 508 height 37
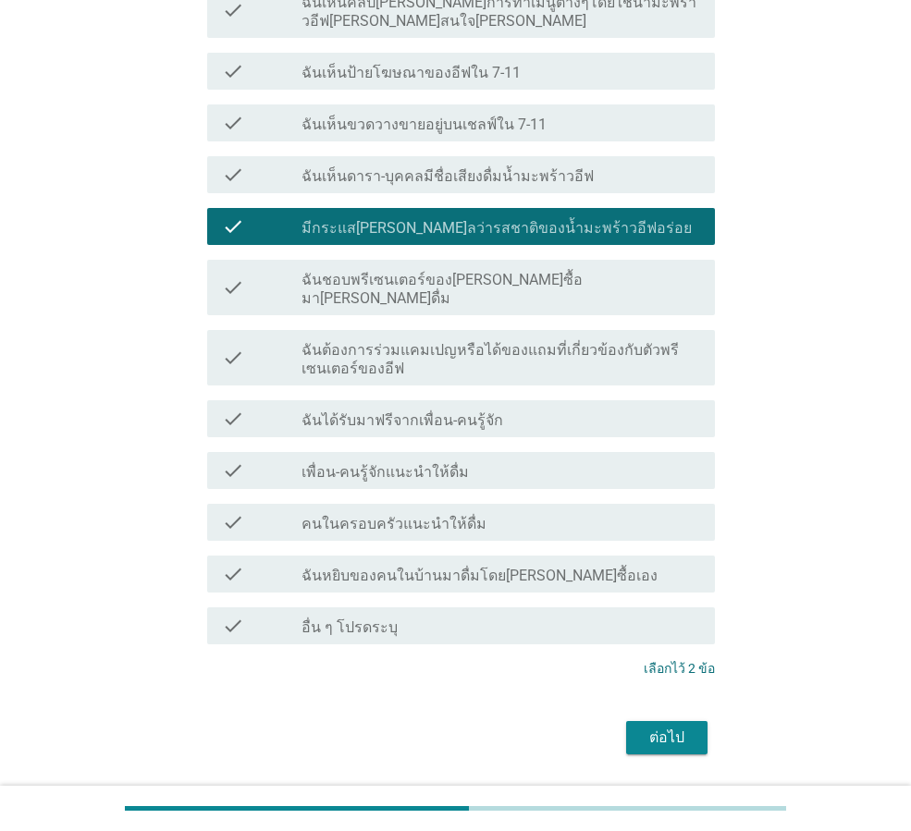
scroll to position [773, 0]
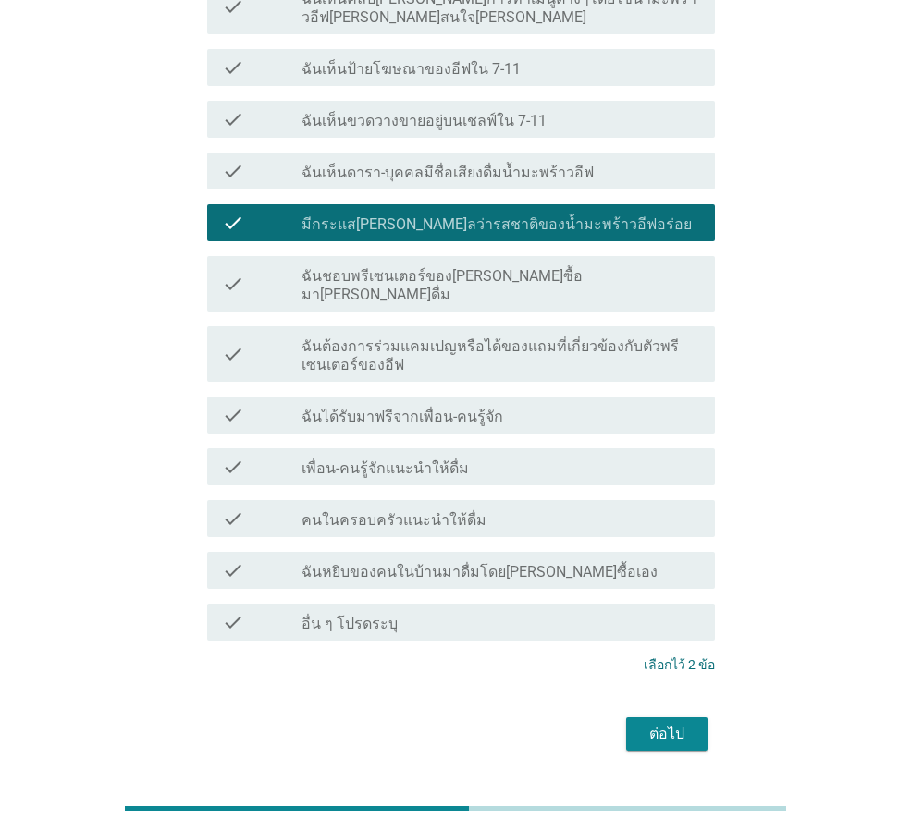
click at [674, 723] on div "ต่อไป" at bounding box center [667, 734] width 52 height 22
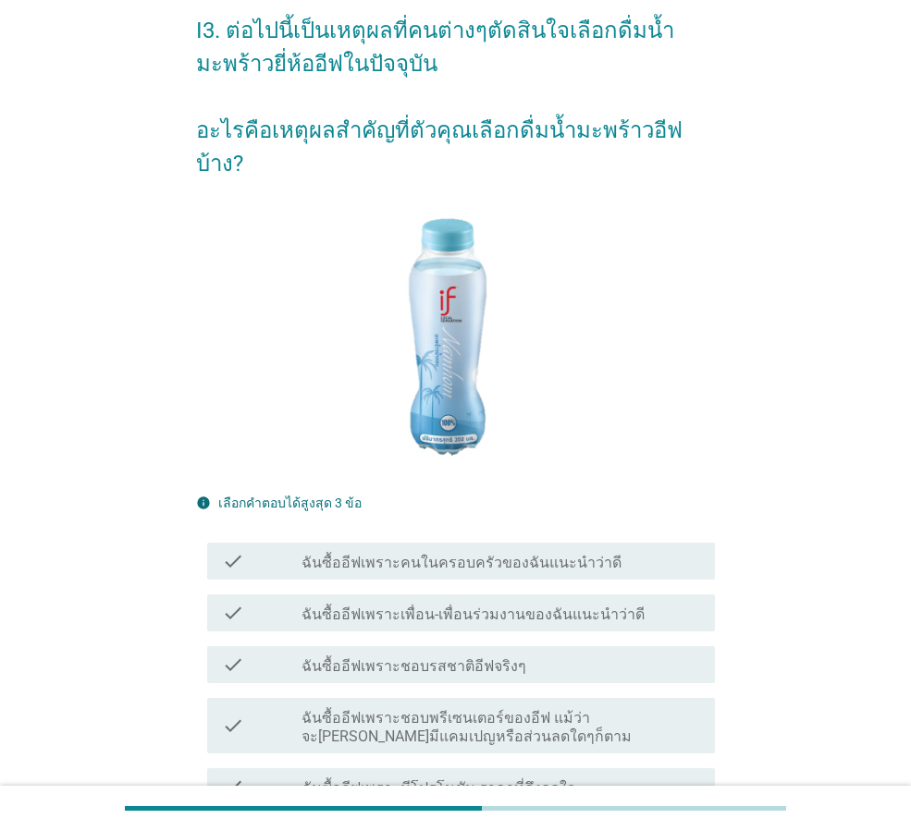
scroll to position [185, 0]
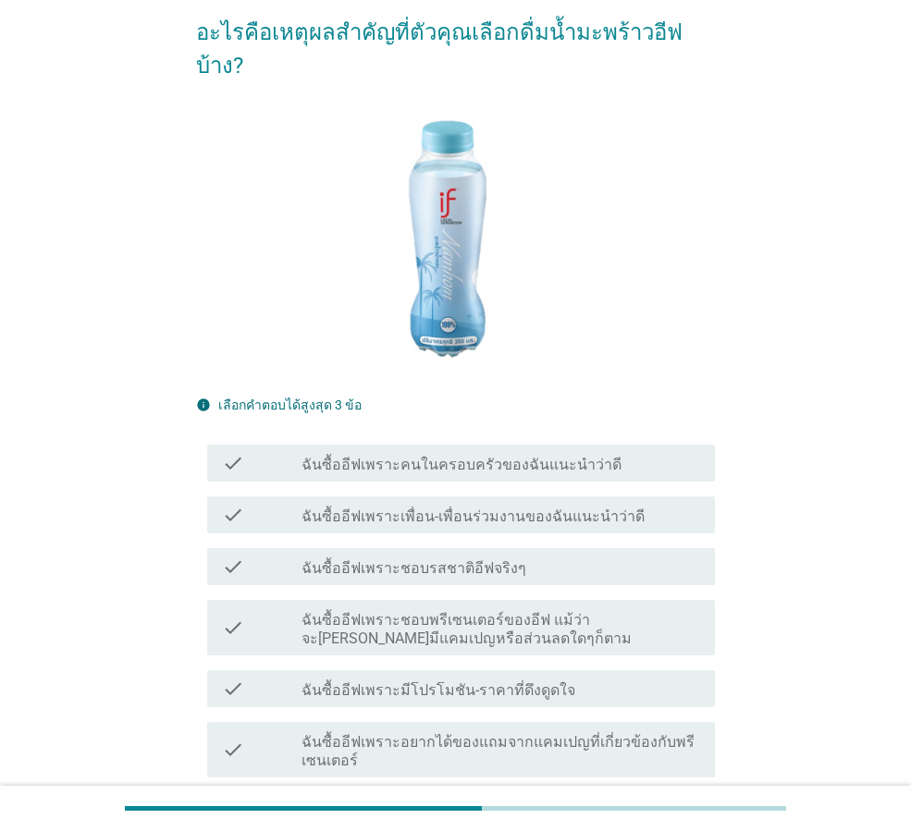
click at [561, 456] on label "ฉันซื้ออีฟเพราะคนในครอบครัวของฉันแนะนำว่าดี" at bounding box center [462, 465] width 320 height 18
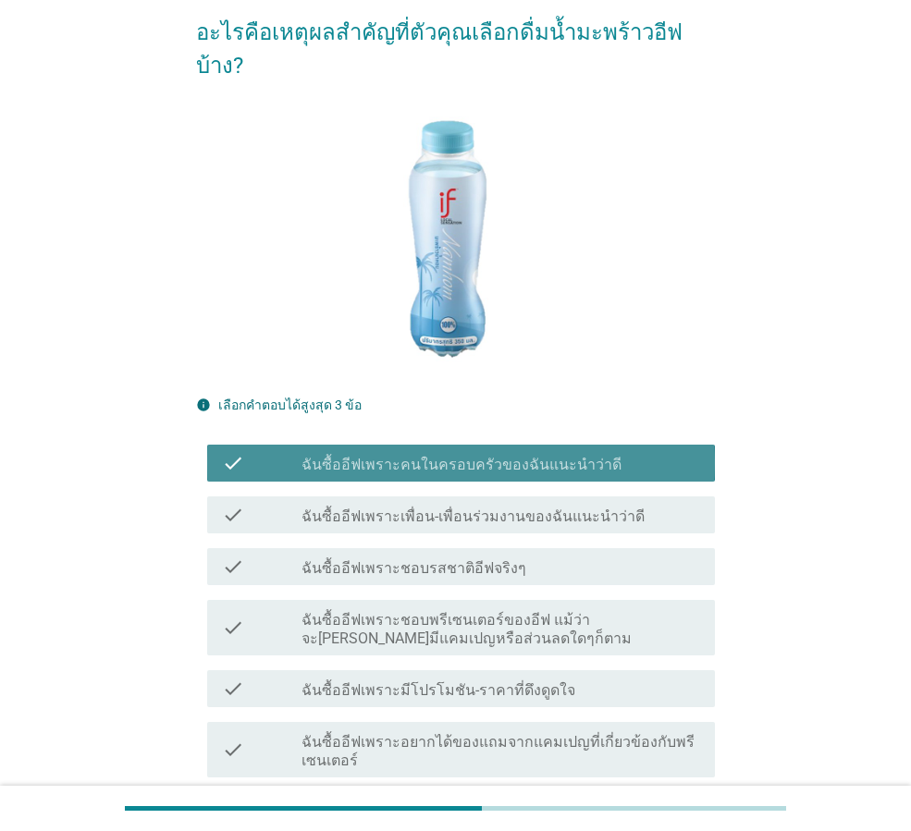
click at [577, 508] on label "ฉันซื้ออีฟเพราะเพื่อน-เพื่อนร่วมงานของฉันแนะนำว่าดี" at bounding box center [473, 517] width 343 height 18
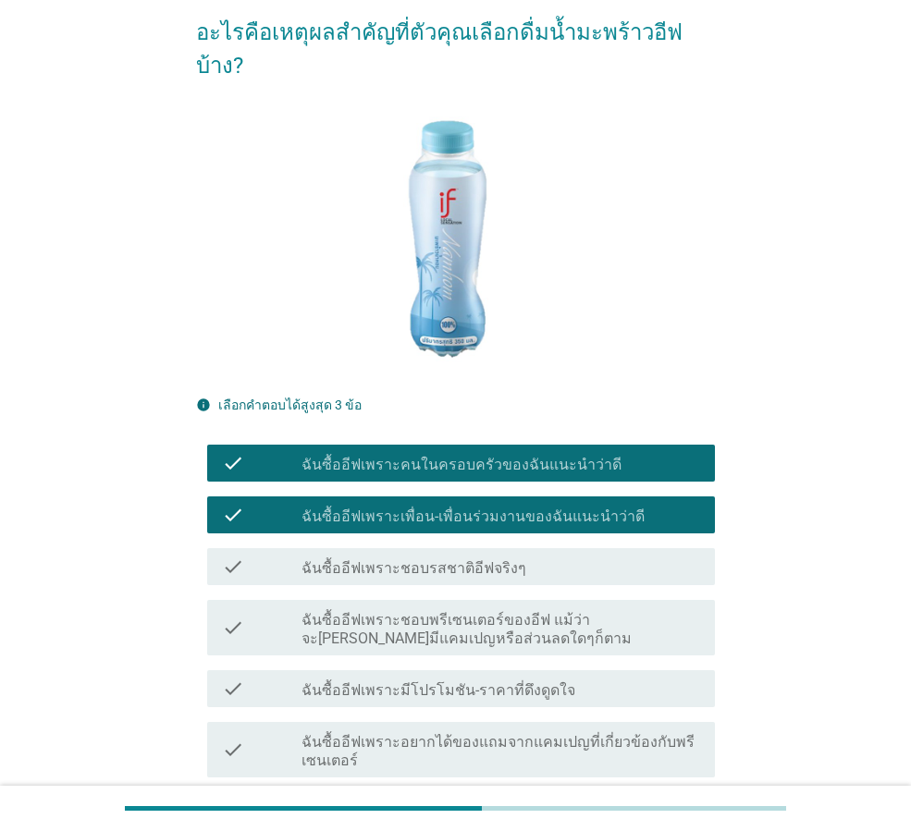
scroll to position [496, 0]
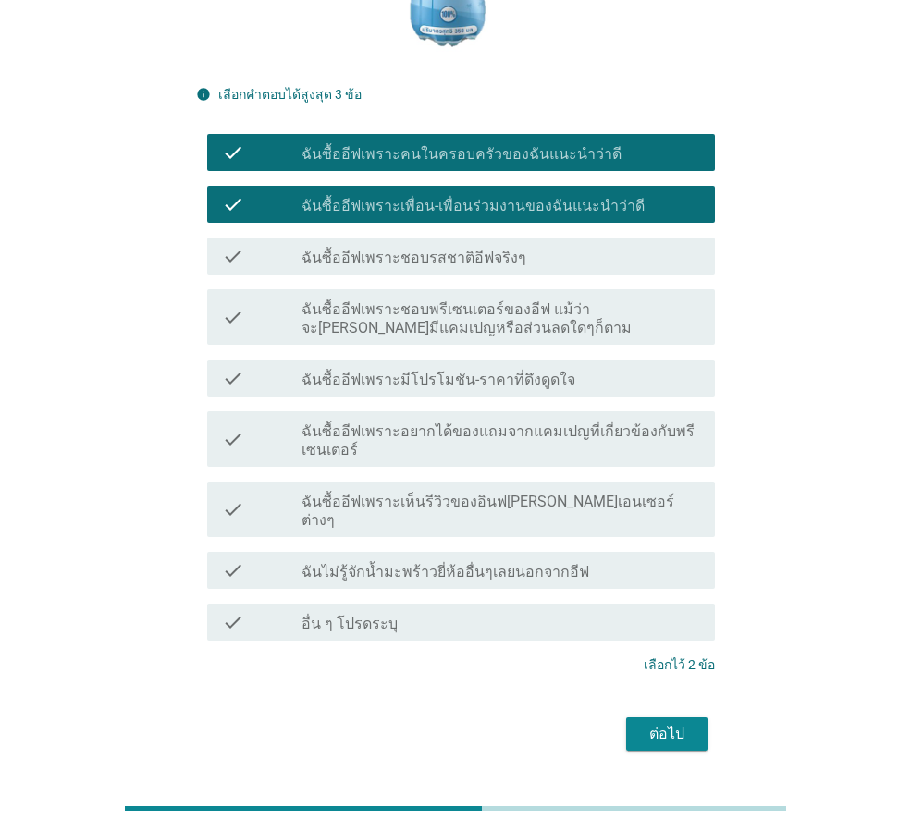
click at [671, 723] on div "ต่อไป" at bounding box center [667, 734] width 52 height 22
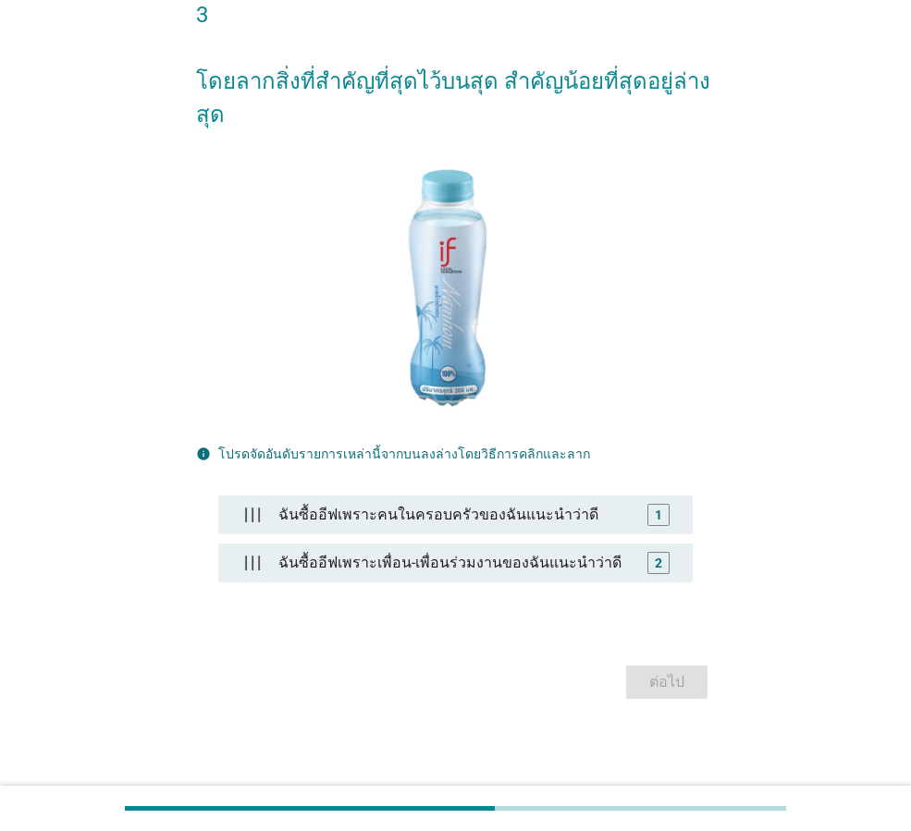
scroll to position [0, 0]
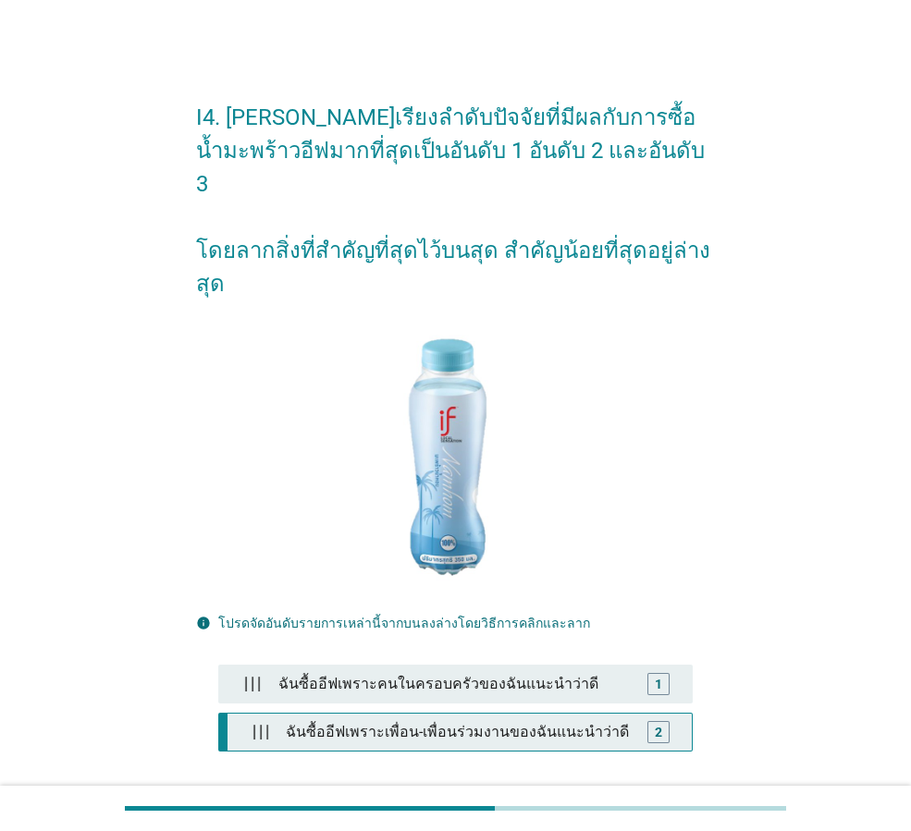
click at [659, 722] on div "2" at bounding box center [658, 731] width 7 height 19
click at [661, 722] on div "2" at bounding box center [658, 731] width 7 height 19
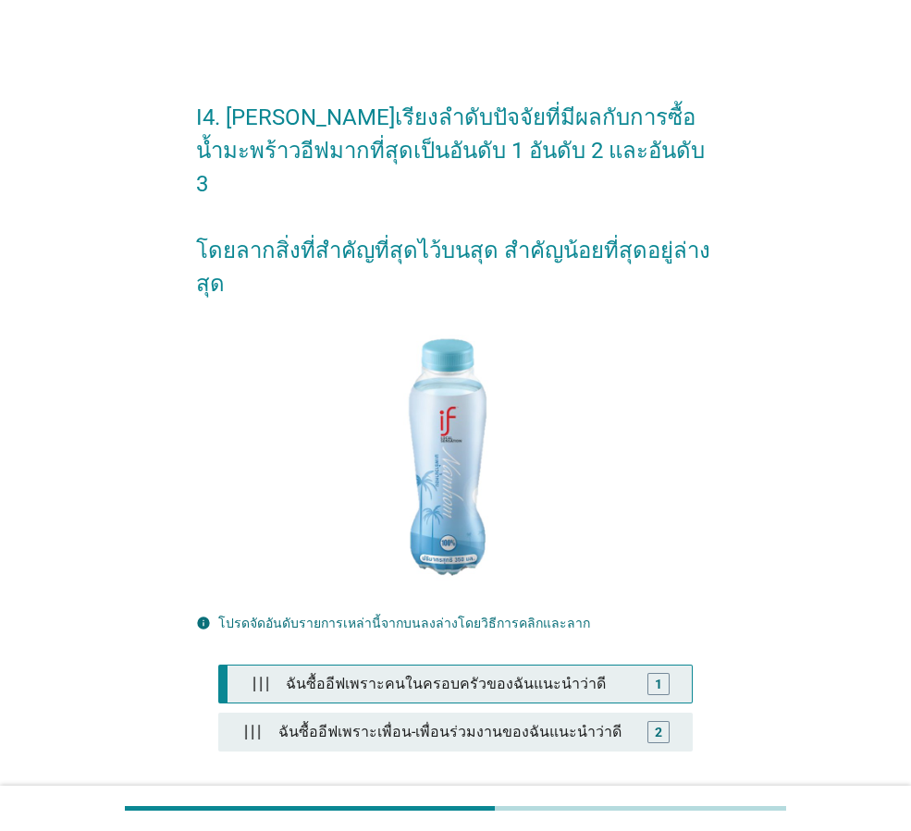
click at [655, 674] on div "1" at bounding box center [658, 683] width 7 height 19
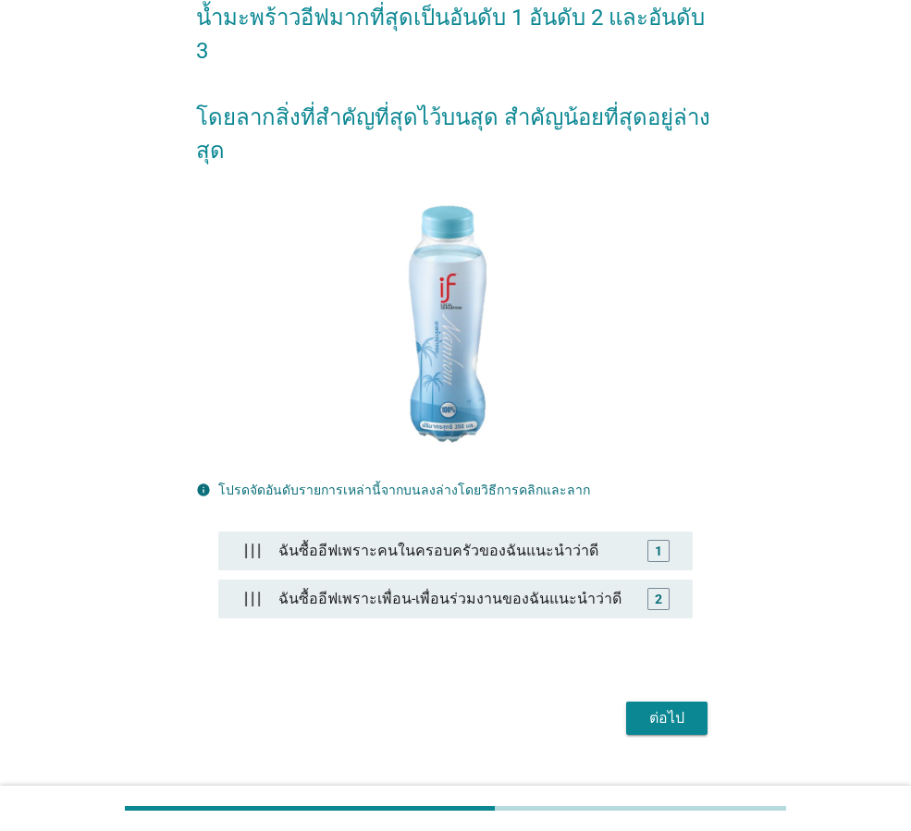
scroll to position [136, 0]
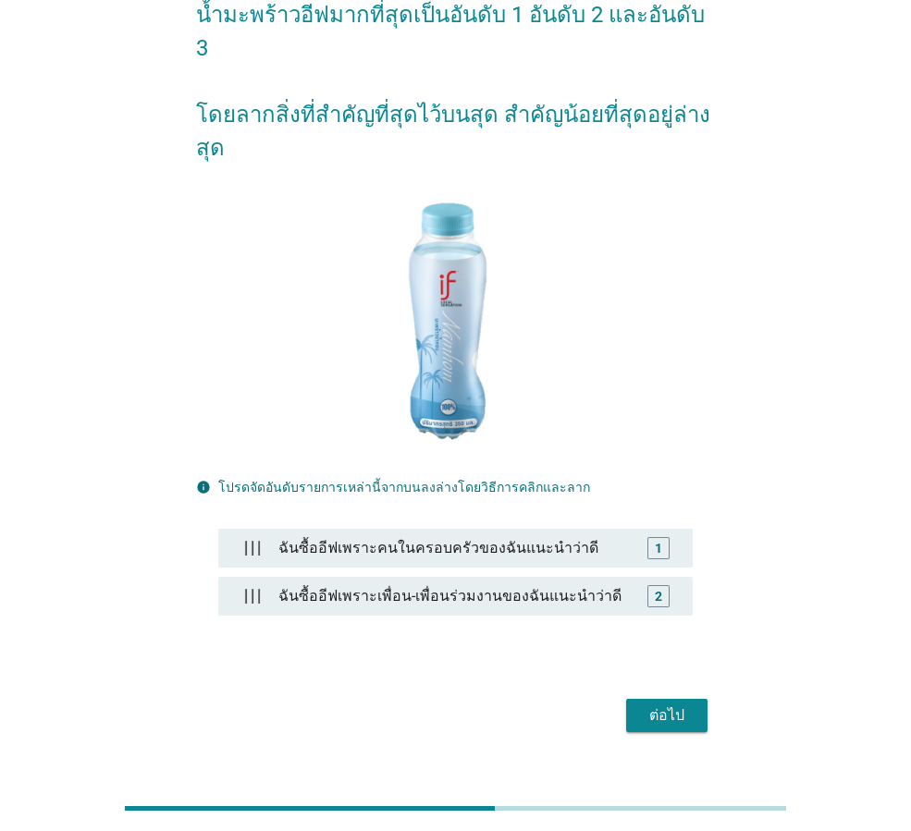
click at [661, 705] on div "ต่อไป" at bounding box center [667, 716] width 52 height 22
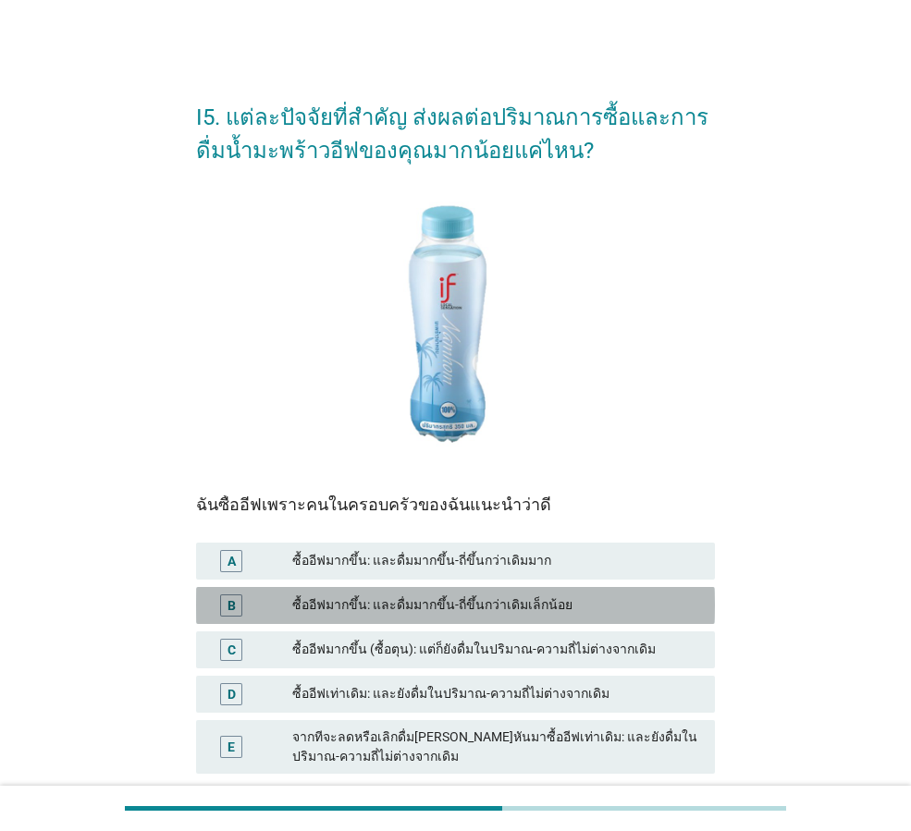
click at [370, 600] on div "ซื้ออีฟมากขึ้น: และดื่มมากขึ้น-ถี่ขึ้นกว่าเดิมเล็กน้อย" at bounding box center [496, 606] width 408 height 22
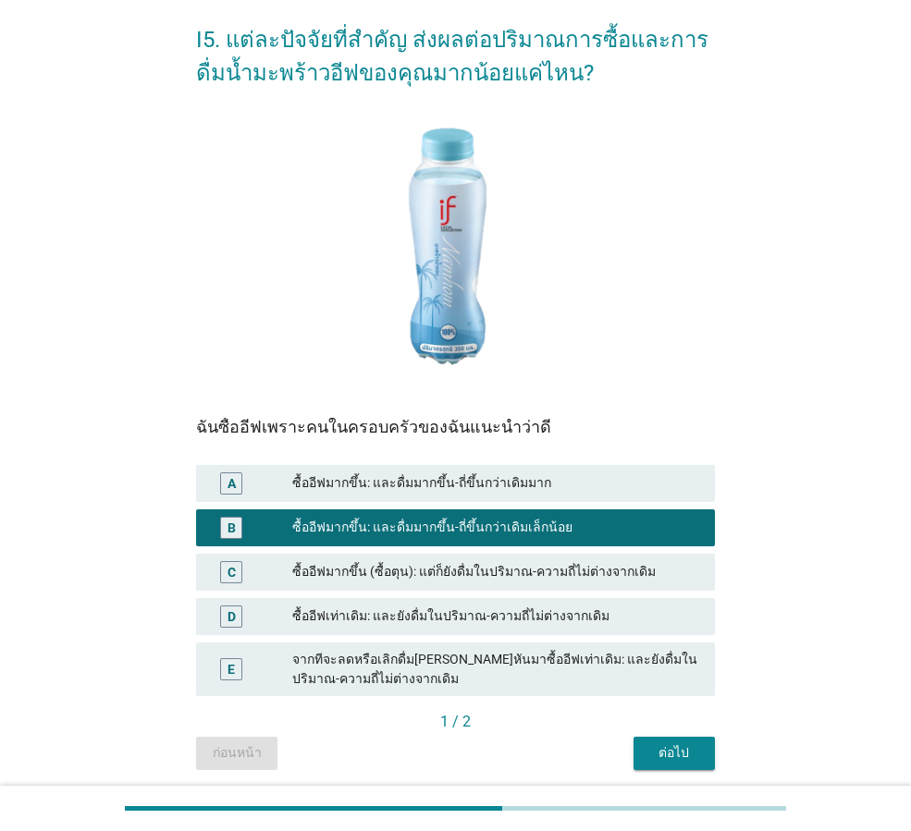
scroll to position [143, 0]
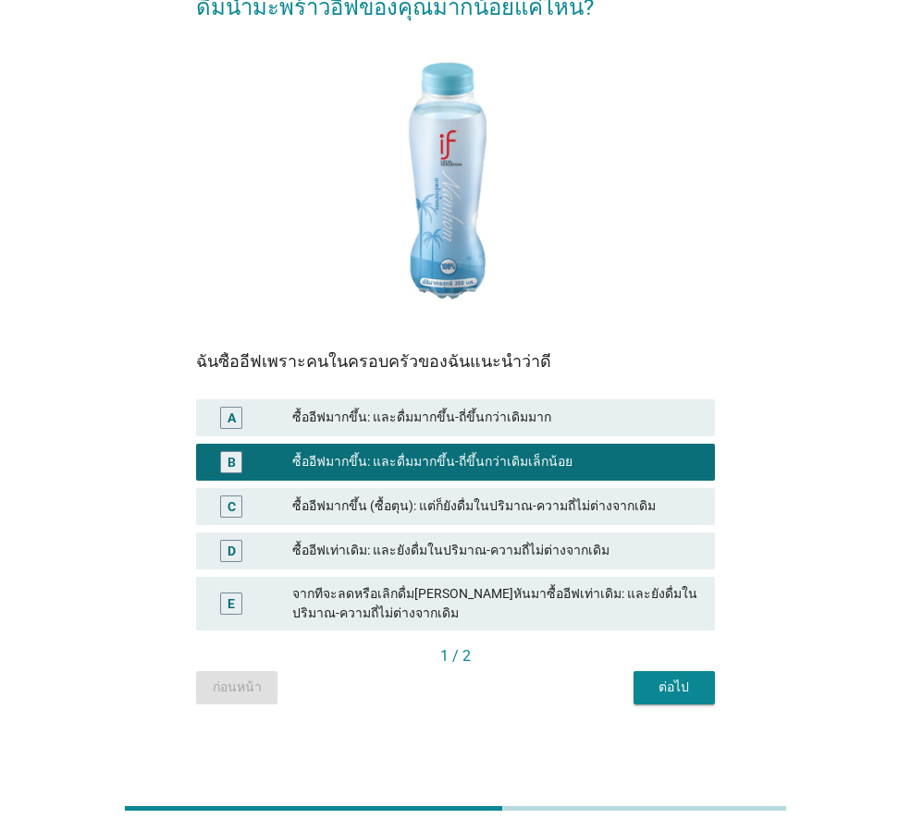
click at [682, 707] on div "I5. แต่ละปัจจัยที่สำคัญ ส่งผลต่อปริมาณการซื้อและการดื่มน้ำมะพร้าวอีฟของคุณมากน้…" at bounding box center [455, 321] width 548 height 795
click at [680, 688] on div "ต่อไป" at bounding box center [674, 687] width 52 height 19
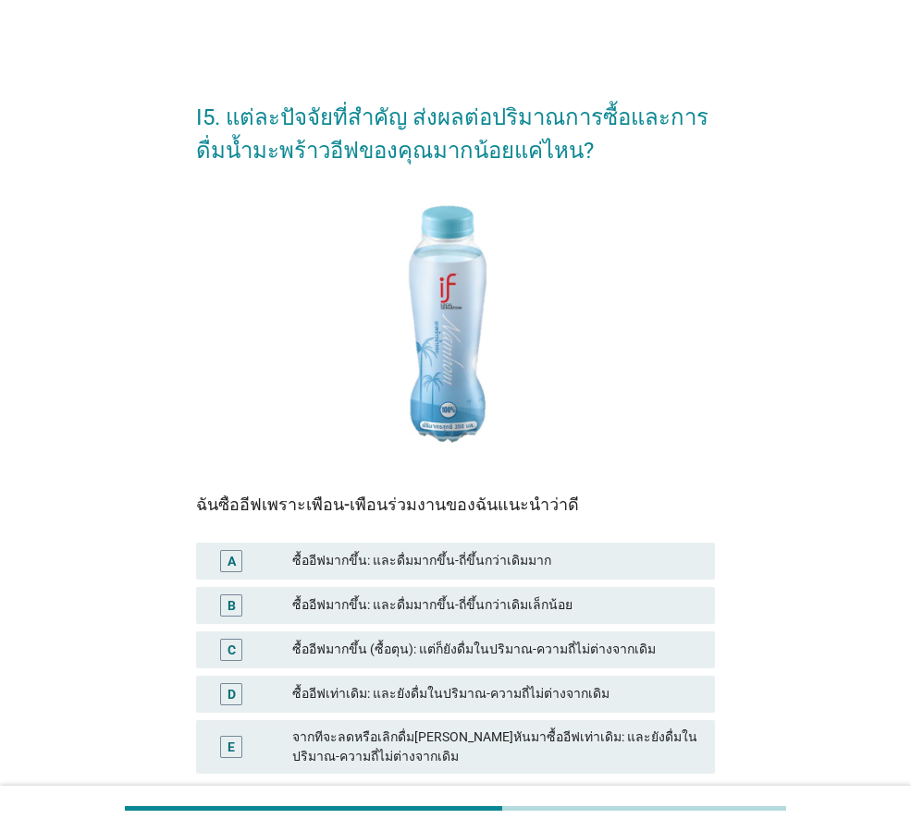
click at [444, 589] on div "B ซื้ออีฟมากขึ้น: และดื่มมากขึ้น-ถี่ขึ้นกว่าเดิมเล็กน้อย" at bounding box center [455, 605] width 519 height 37
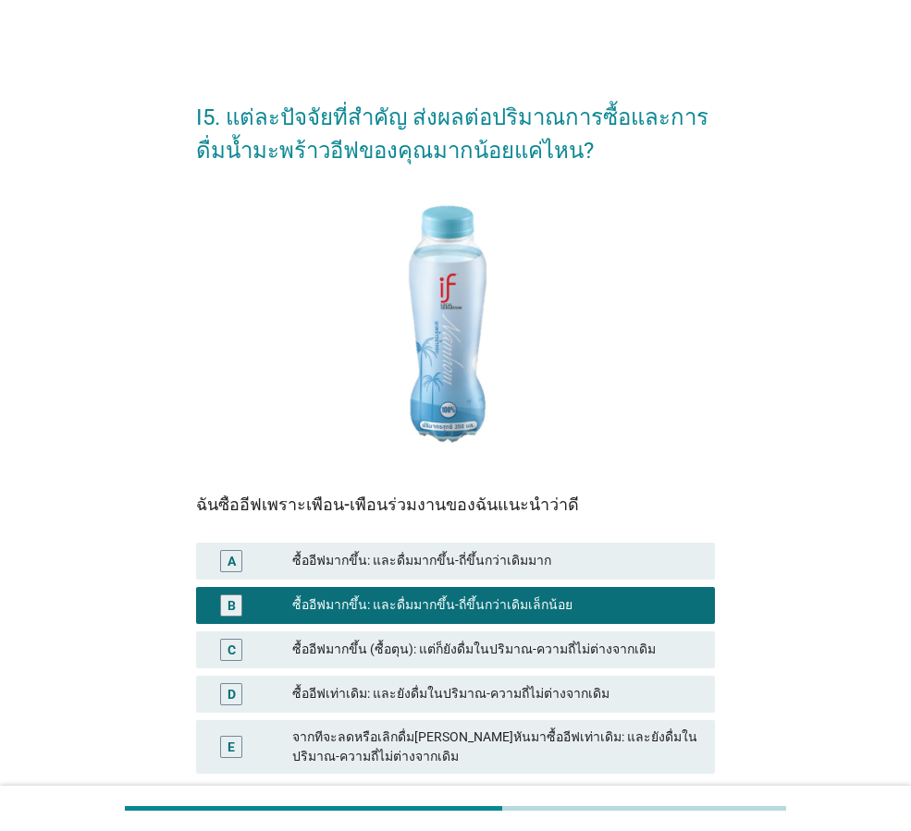
scroll to position [143, 0]
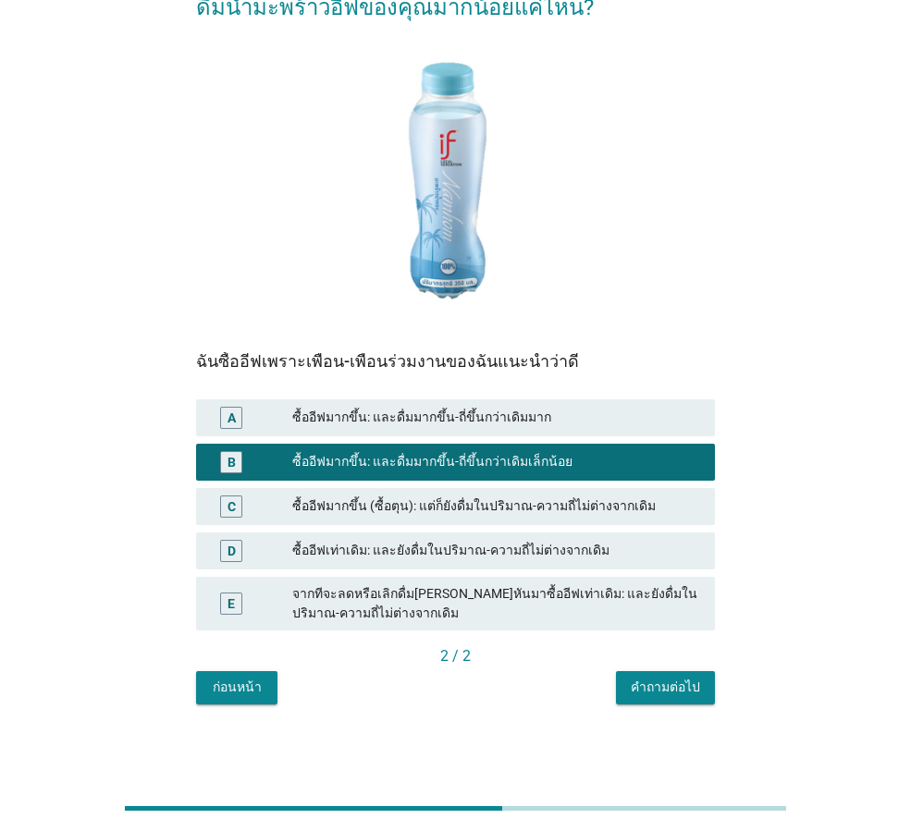
click at [649, 697] on div "คำถามต่อไป" at bounding box center [665, 687] width 69 height 19
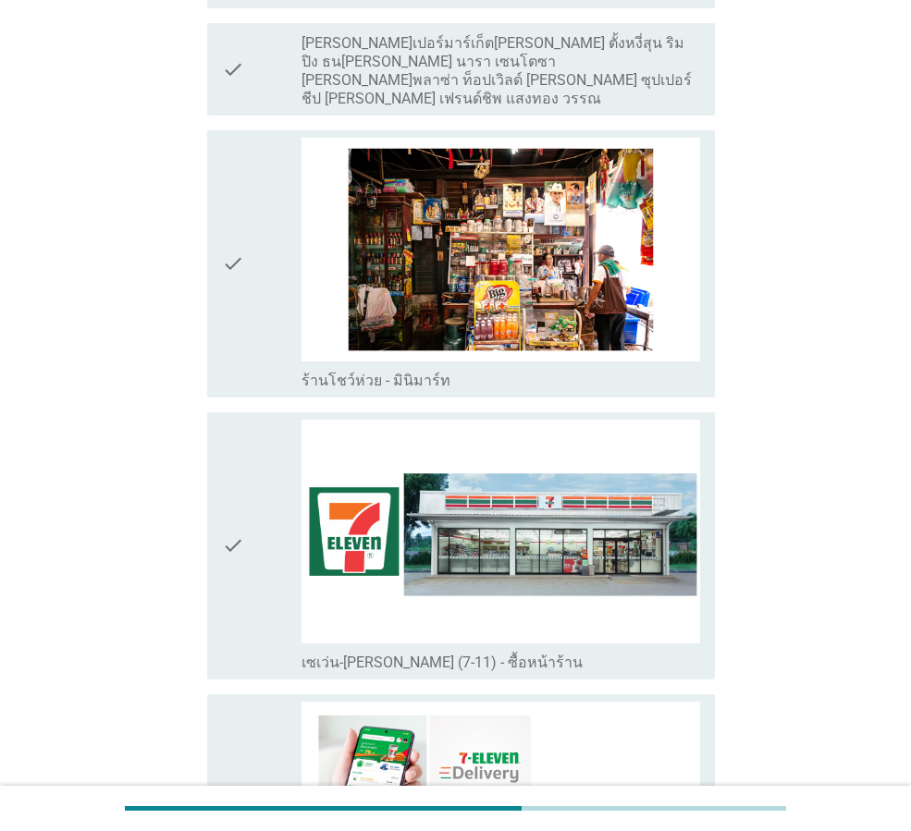
click at [263, 559] on div "check" at bounding box center [262, 546] width 80 height 252
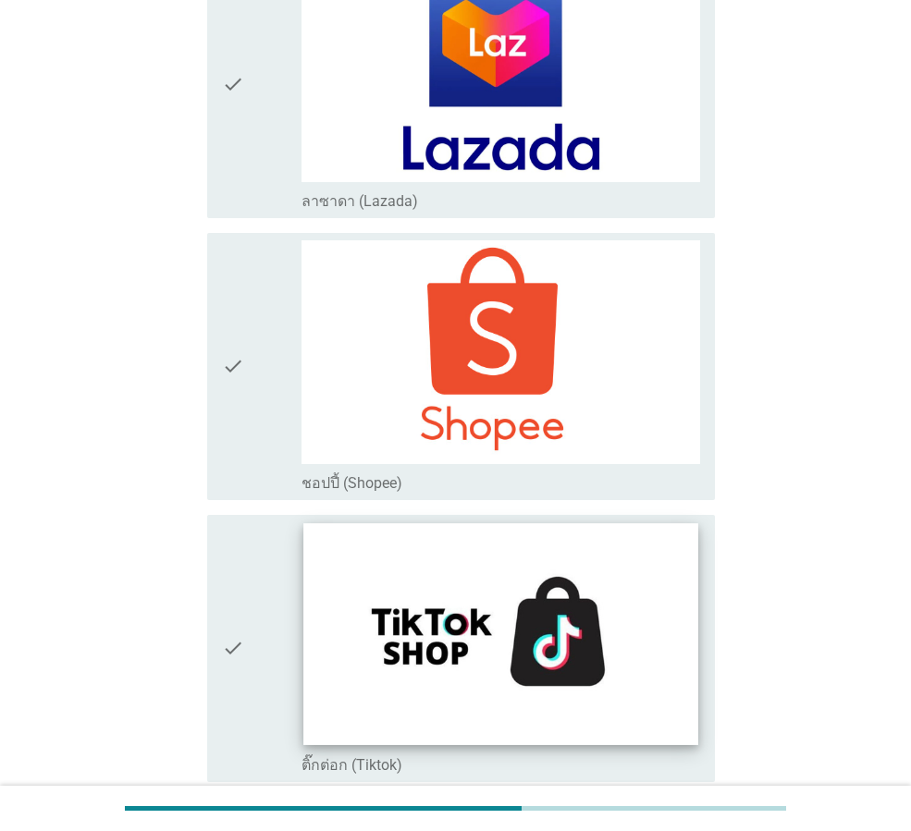
scroll to position [5114, 0]
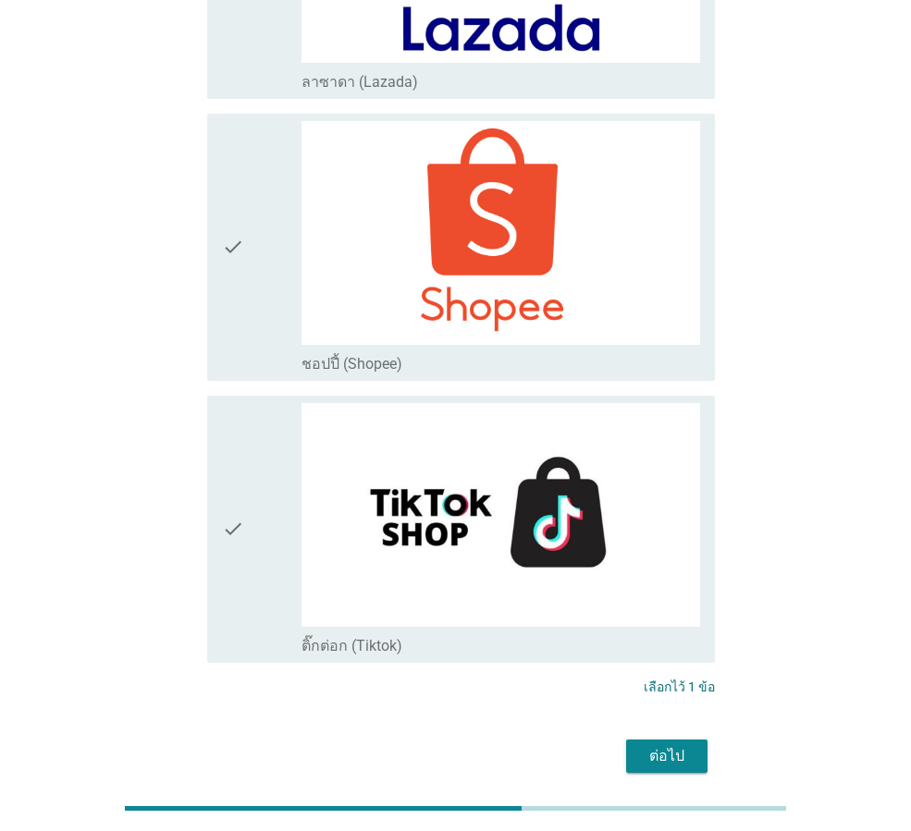
click at [683, 745] on div "ต่อไป" at bounding box center [667, 756] width 52 height 22
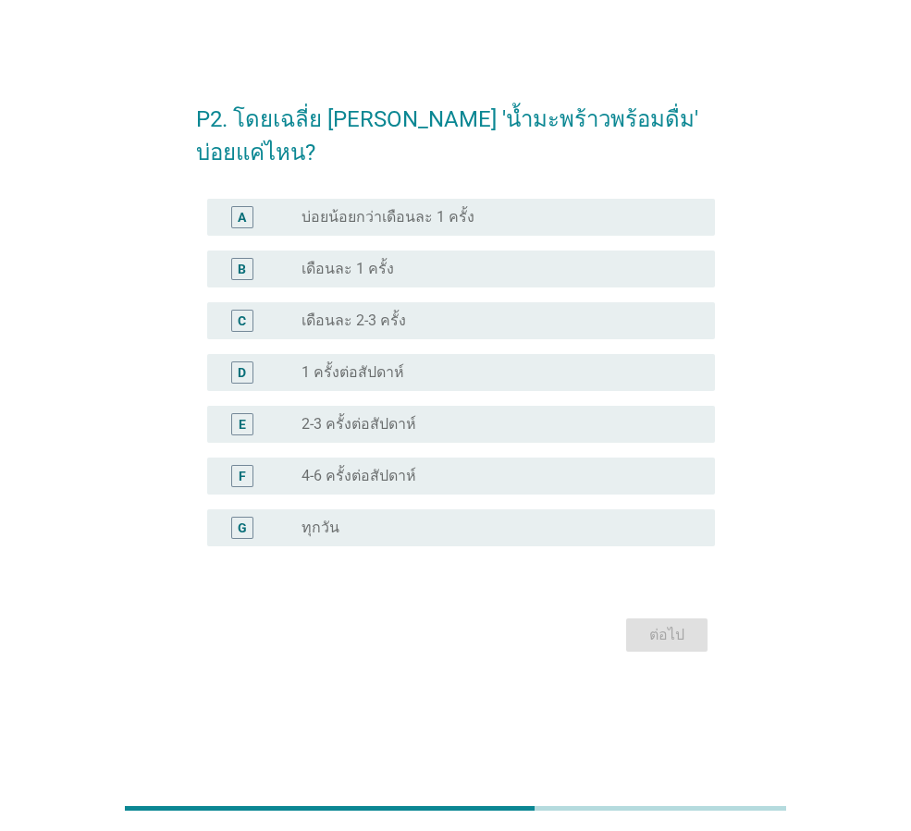
scroll to position [0, 0]
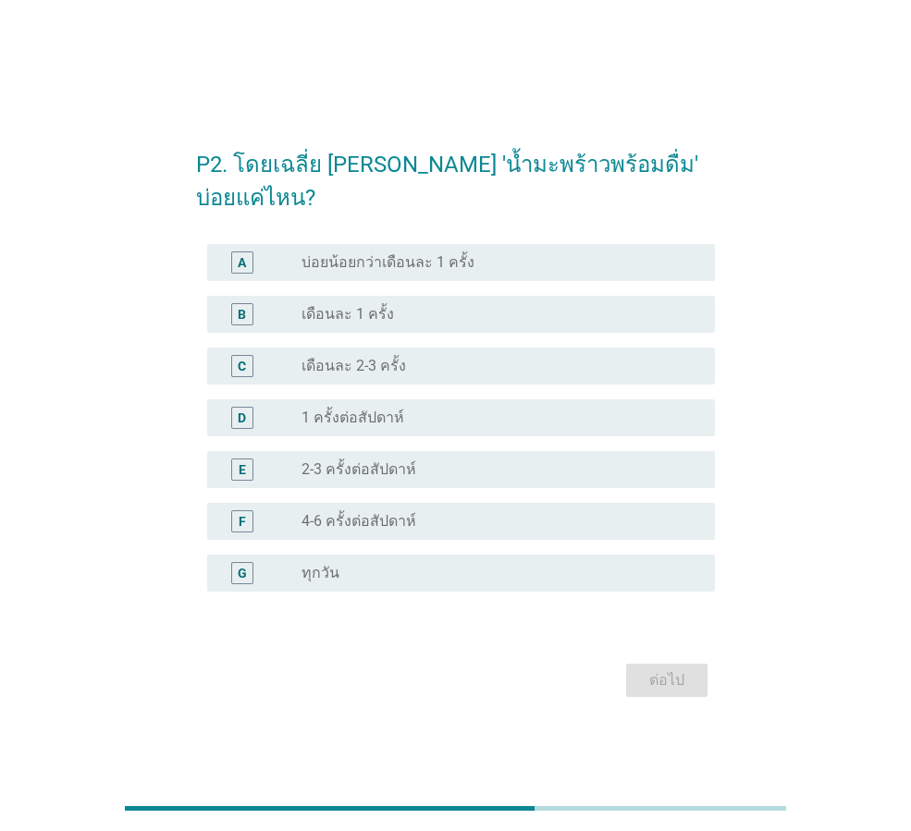
click at [428, 512] on div "radio_button_unchecked 4-6 ครั้งต่อสัปดาห์" at bounding box center [494, 521] width 384 height 18
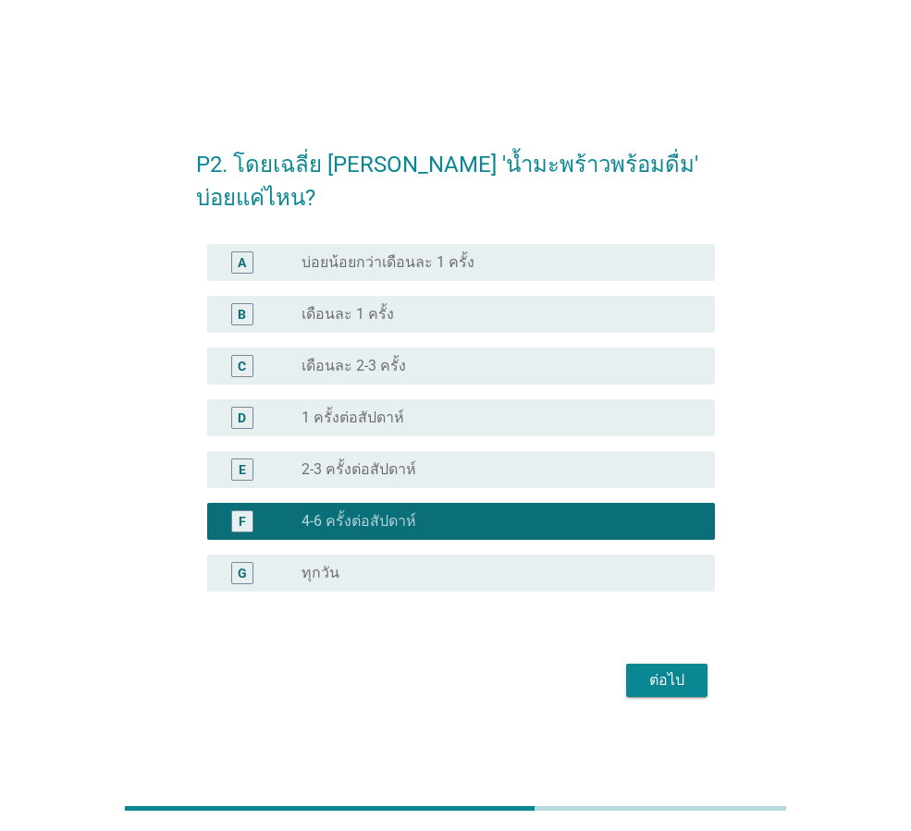
click at [523, 461] on div "radio_button_unchecked 2-3 ครั้งต่อสัปดาห์" at bounding box center [494, 470] width 384 height 18
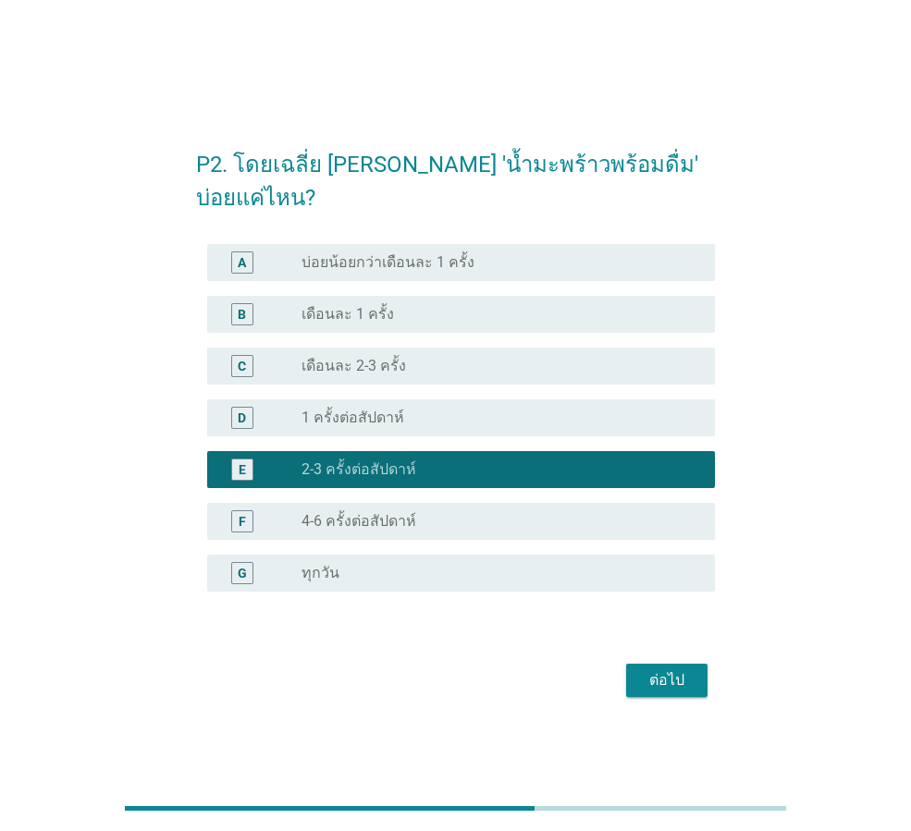
click at [573, 512] on div "radio_button_unchecked 4-6 ครั้งต่อสัปดาห์" at bounding box center [494, 521] width 384 height 18
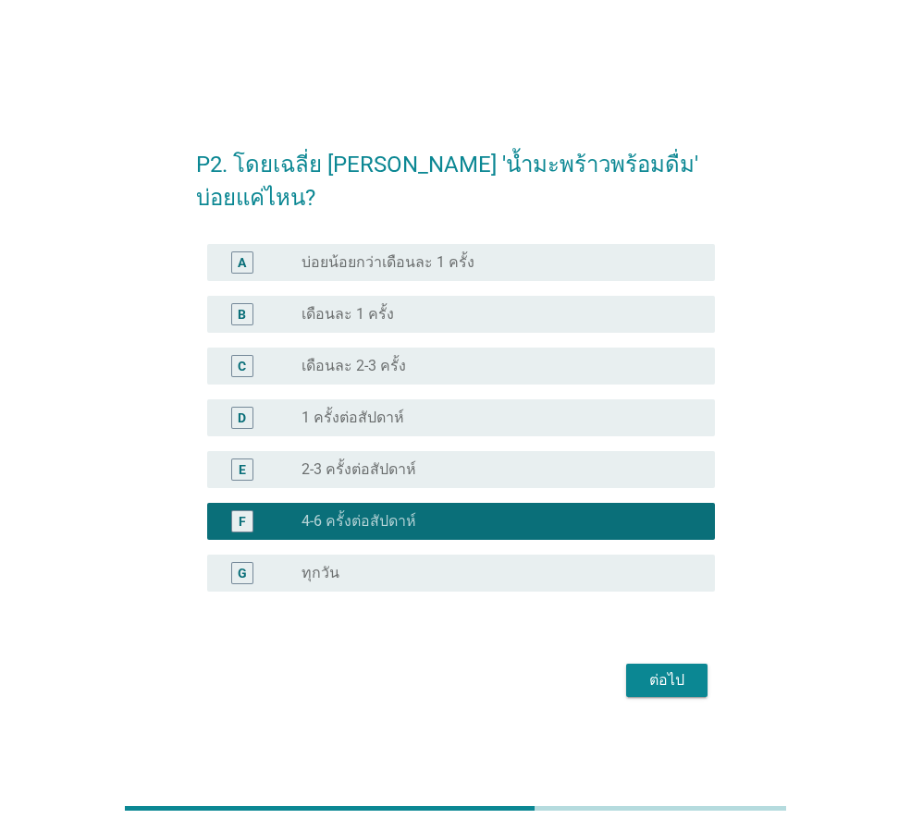
click at [667, 670] on div "ต่อไป" at bounding box center [667, 681] width 52 height 22
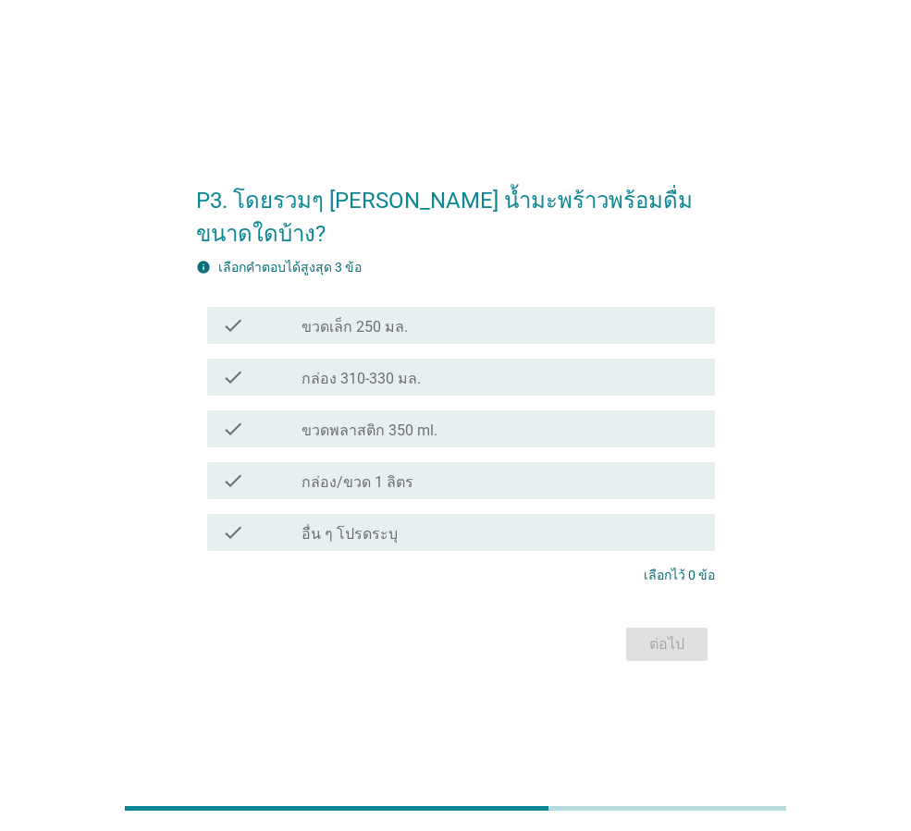
click at [560, 369] on div "check_box_outline_blank กล่อง 310-330 มล." at bounding box center [501, 377] width 399 height 22
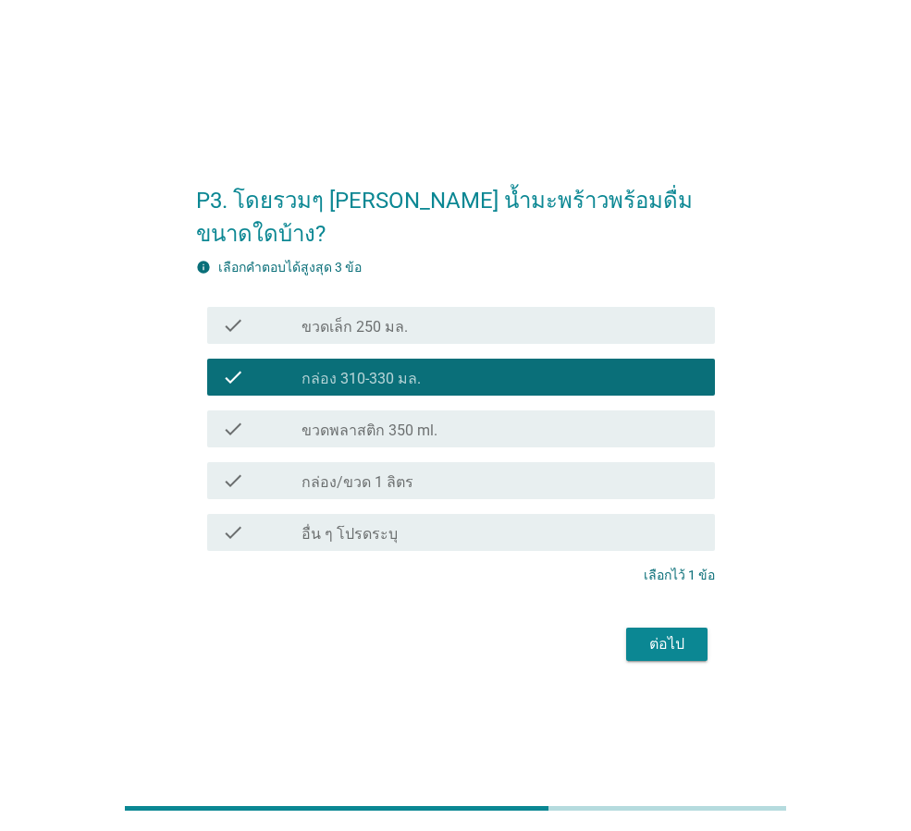
click at [548, 418] on div "check_box_outline_blank ขวดพลาสติก 350 ml." at bounding box center [501, 429] width 399 height 22
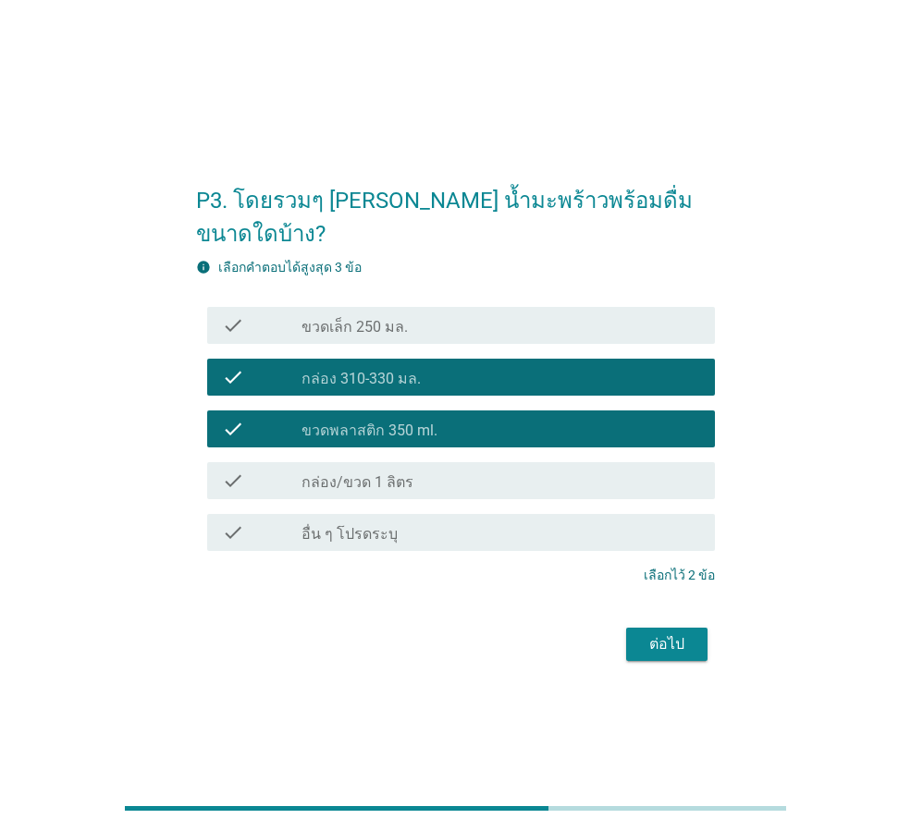
click at [579, 366] on div "check_box_outline_blank กล่อง 310-330 มล." at bounding box center [501, 377] width 399 height 22
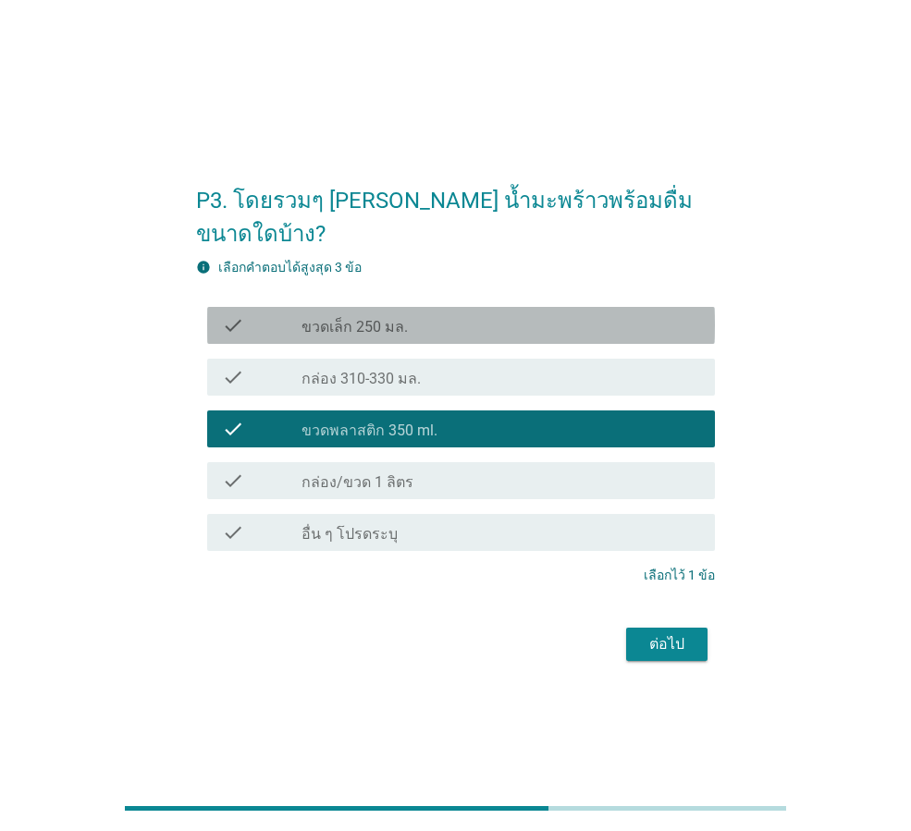
click at [592, 314] on div "check_box_outline_blank ขวดเล็ก 250 มล." at bounding box center [501, 325] width 399 height 22
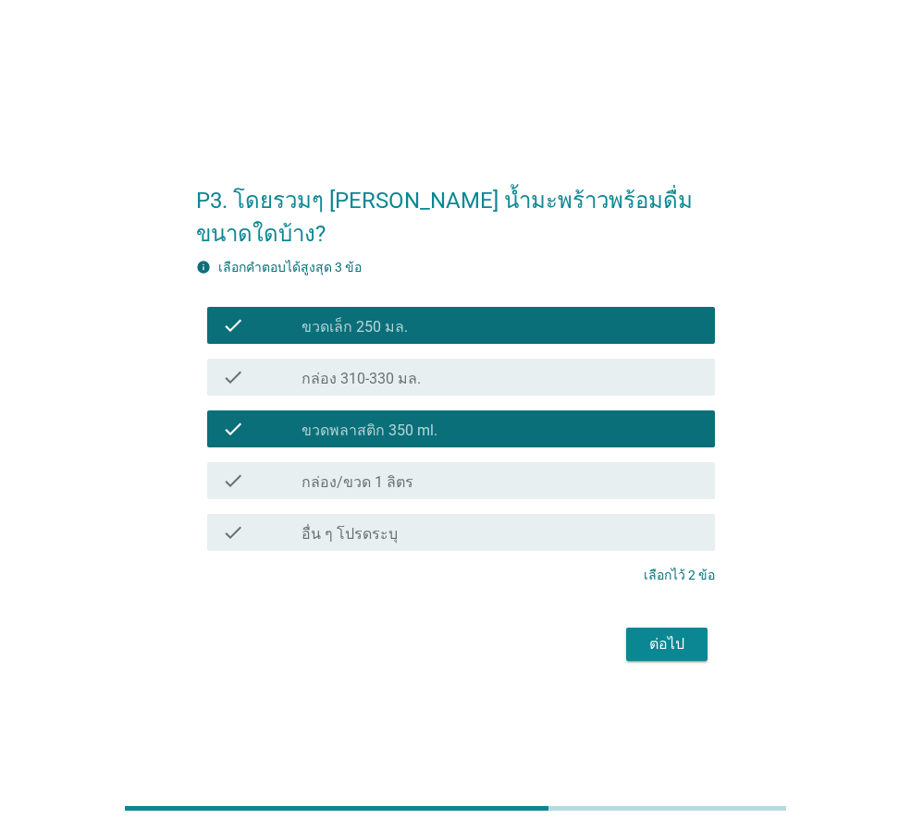
click at [610, 314] on div "check_box_outline_blank ขวดเล็ก 250 มล." at bounding box center [501, 325] width 399 height 22
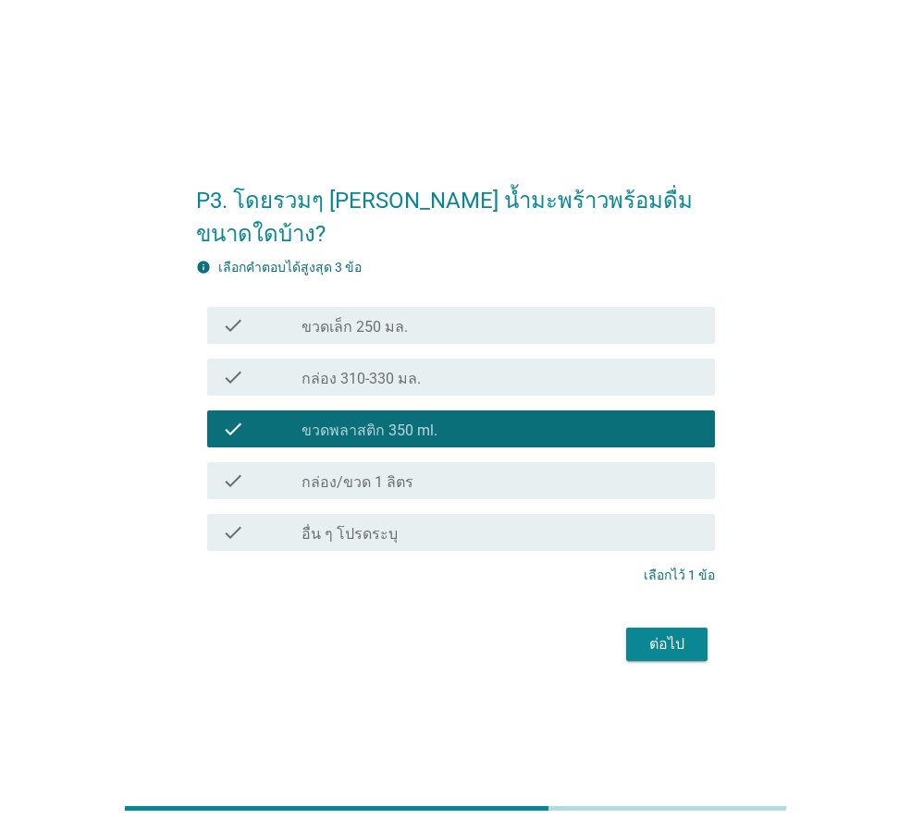
click at [594, 470] on div "check_box_outline_blank กล่อง/ขวด 1 ลิตร" at bounding box center [501, 481] width 399 height 22
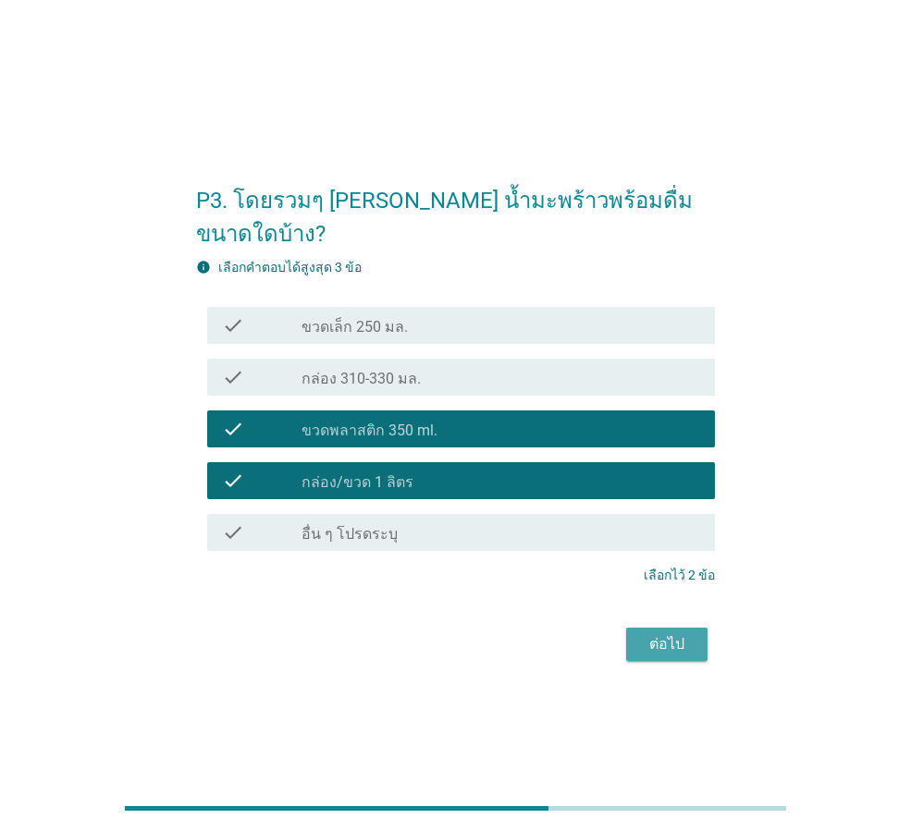
click at [652, 634] on div "ต่อไป" at bounding box center [667, 645] width 52 height 22
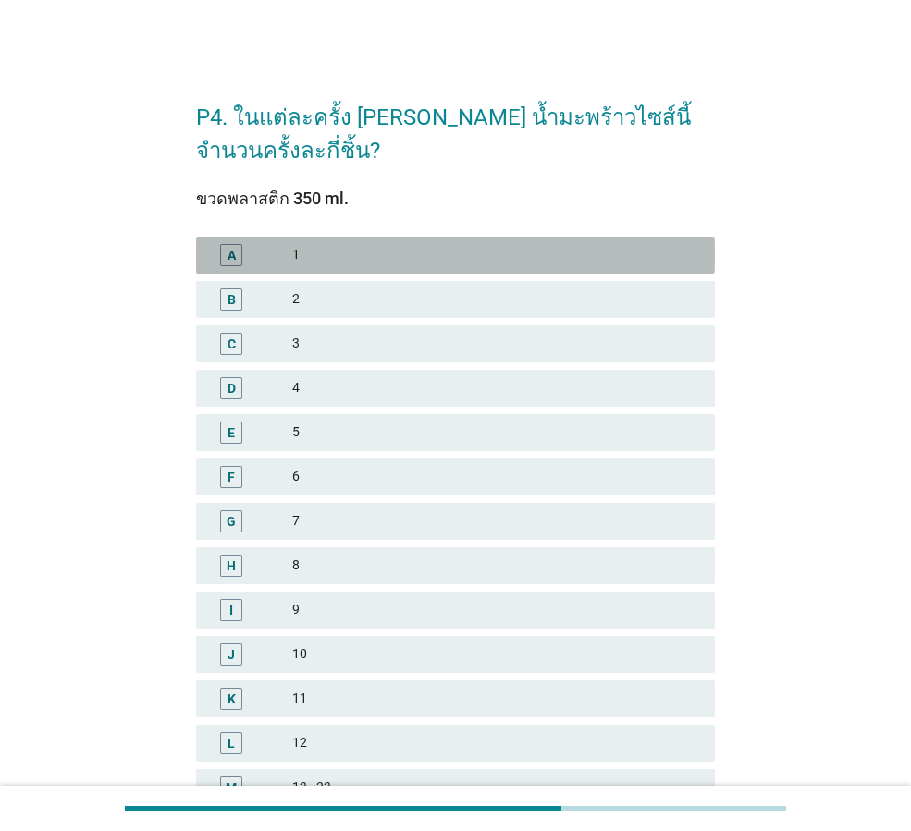
click at [379, 260] on div "1" at bounding box center [496, 255] width 408 height 22
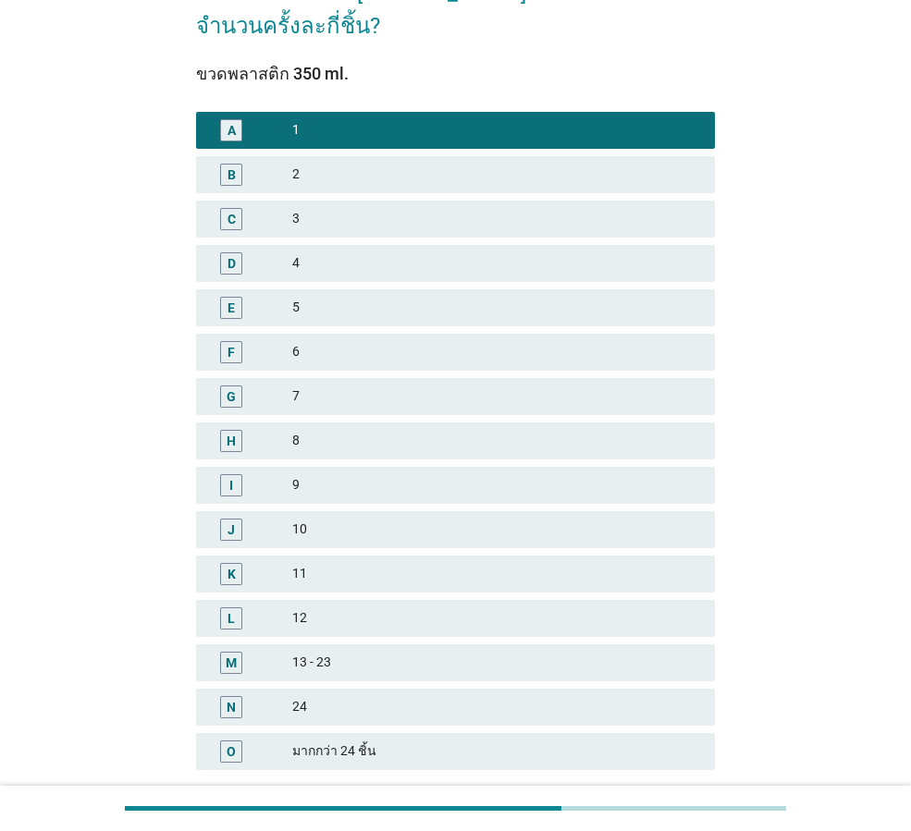
scroll to position [265, 0]
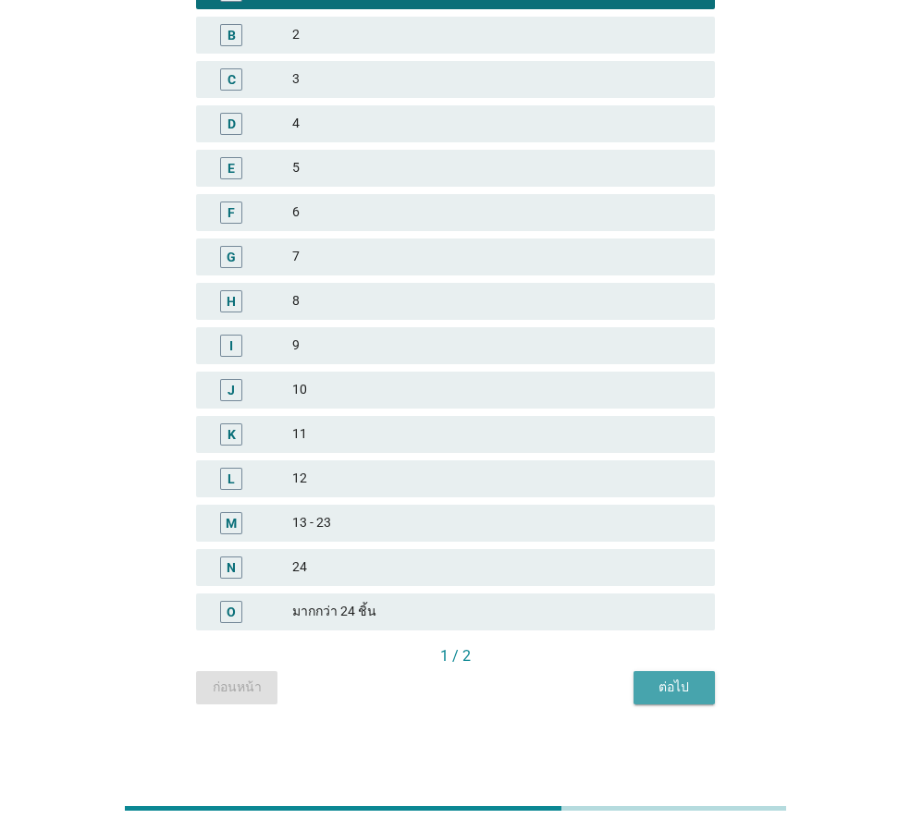
click at [651, 696] on div "ต่อไป" at bounding box center [674, 687] width 52 height 19
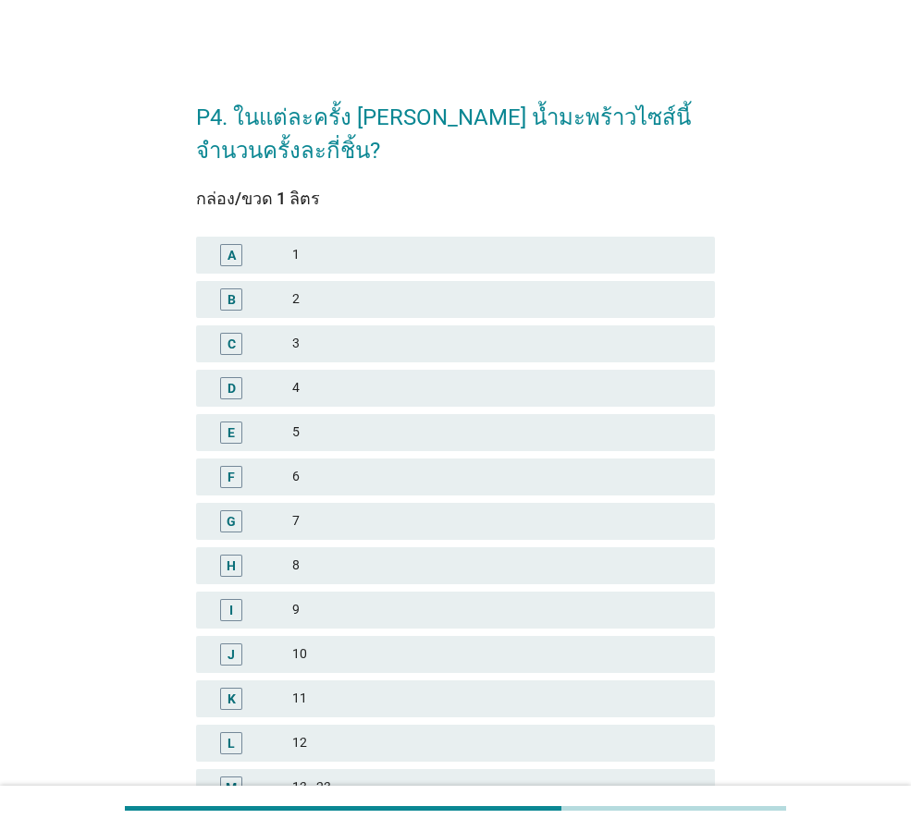
click at [520, 259] on div "1" at bounding box center [496, 255] width 408 height 22
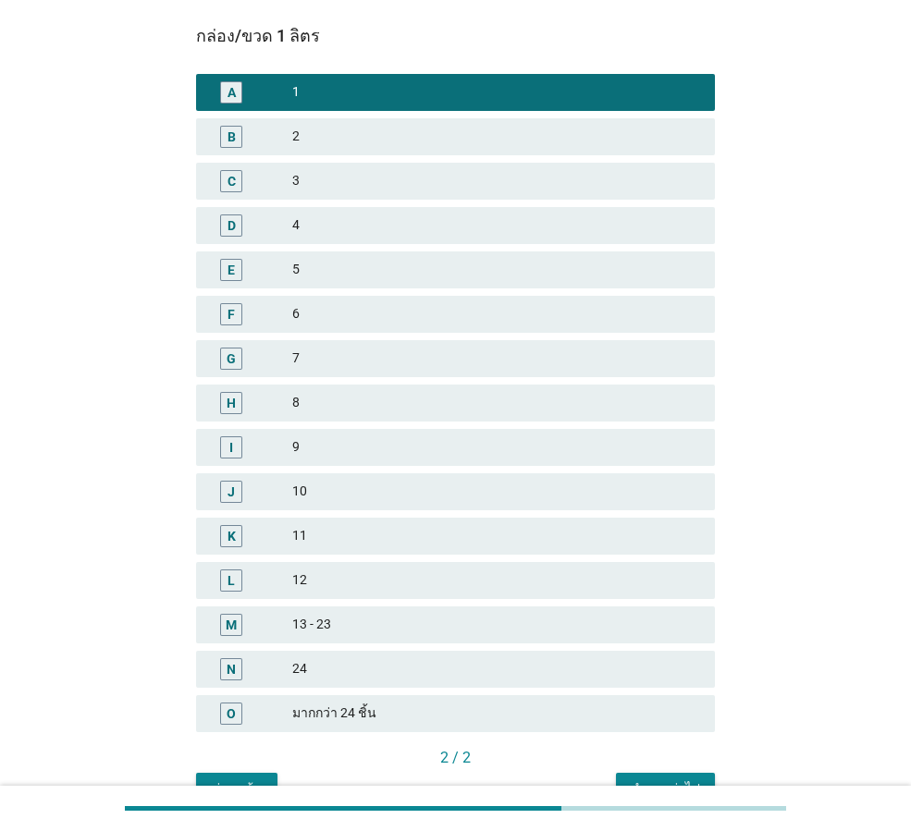
scroll to position [265, 0]
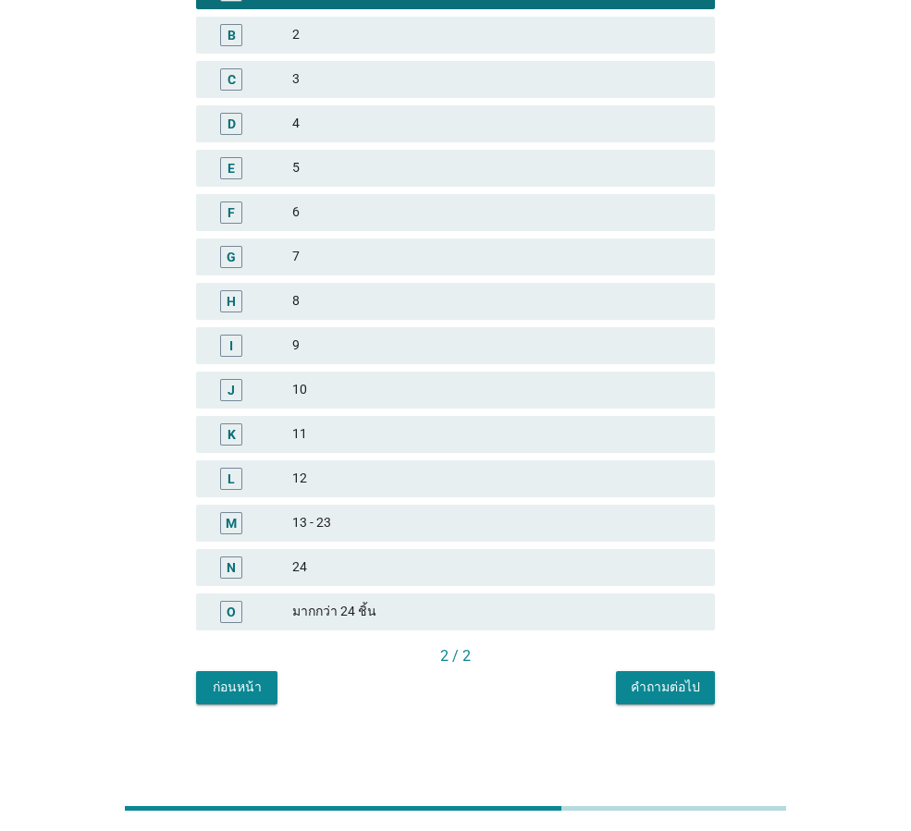
click at [677, 684] on div "คำถามต่อไป" at bounding box center [665, 687] width 69 height 19
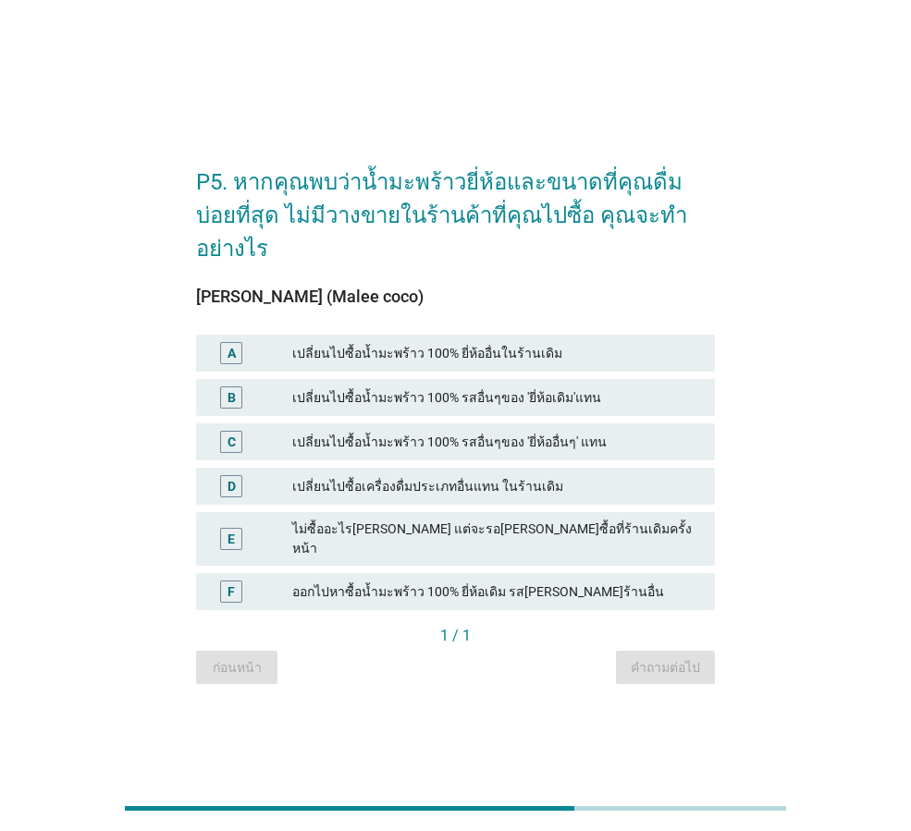
click at [580, 342] on div "เปลี่ยนไปซื้อน้ำมะพร้าว 100% ยี่ห้ออื่นในร้านเดิม" at bounding box center [496, 353] width 408 height 22
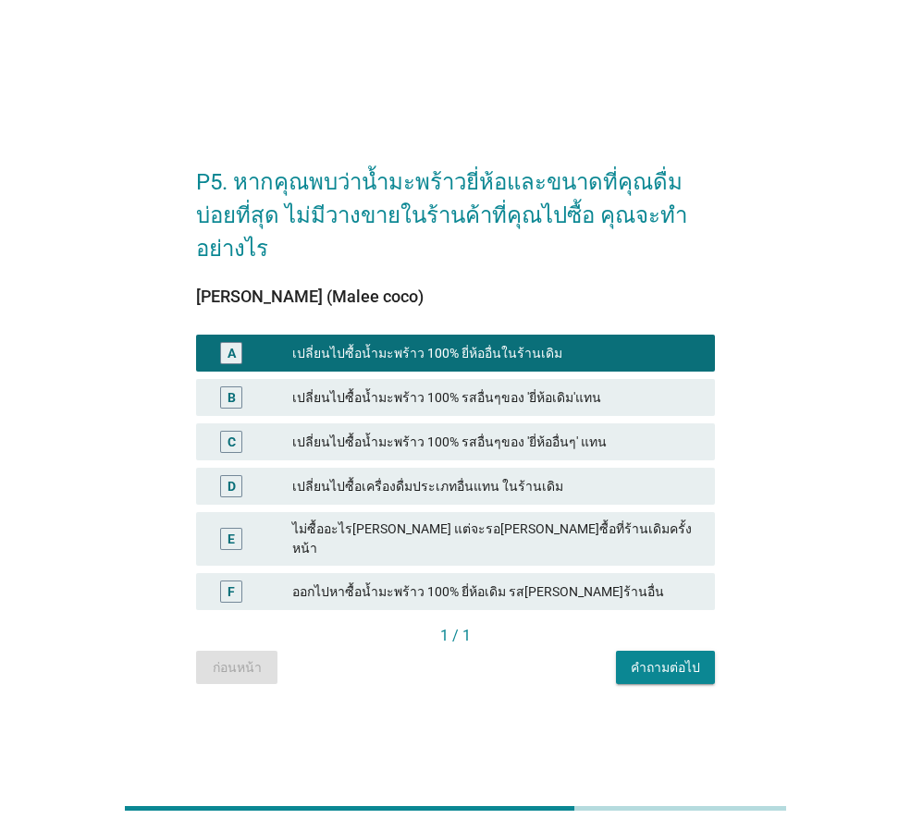
click at [654, 659] on div "คำถามต่อไป" at bounding box center [665, 668] width 69 height 19
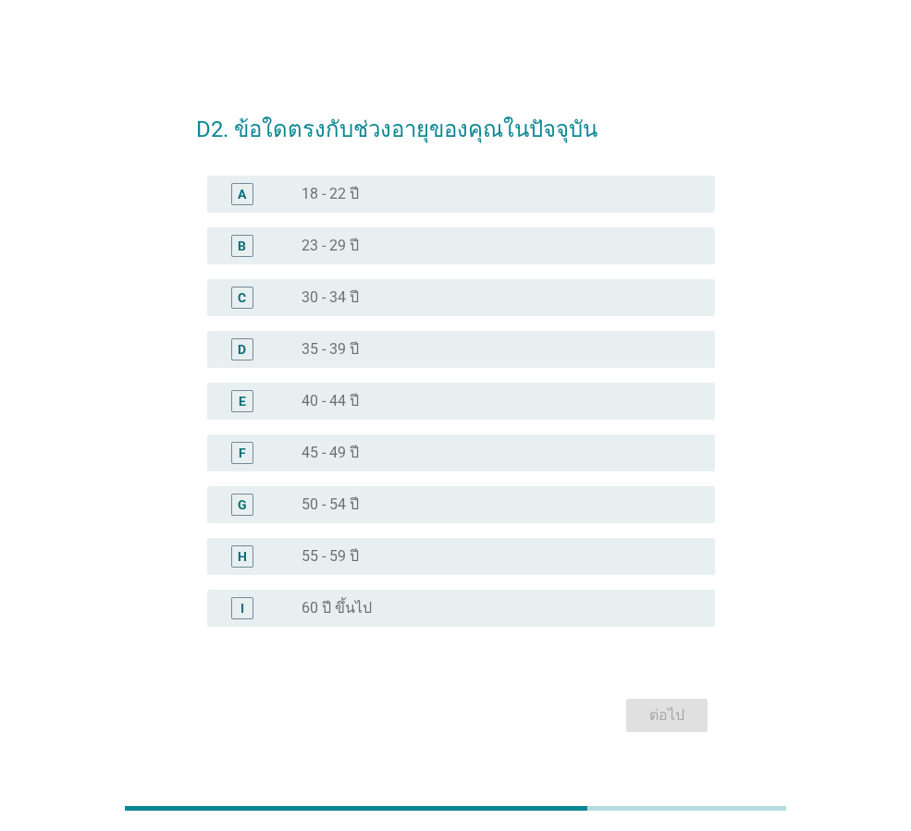
click at [530, 308] on div "radio_button_unchecked 30 - 34 ปี" at bounding box center [501, 298] width 399 height 22
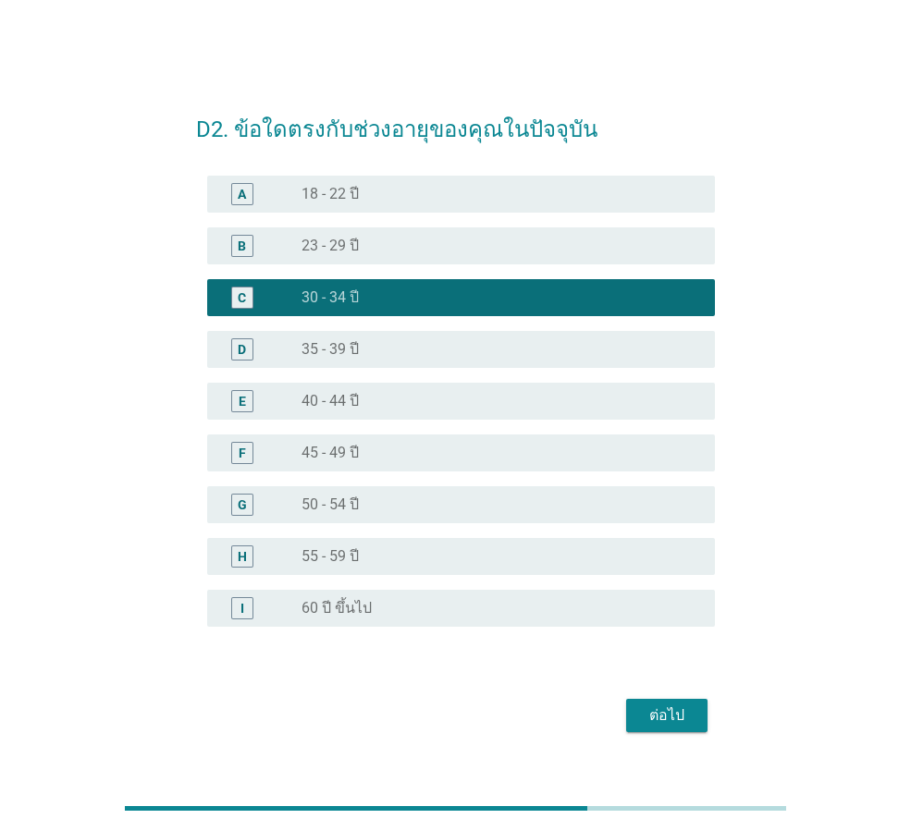
click at [668, 720] on div "ต่อไป" at bounding box center [667, 716] width 52 height 22
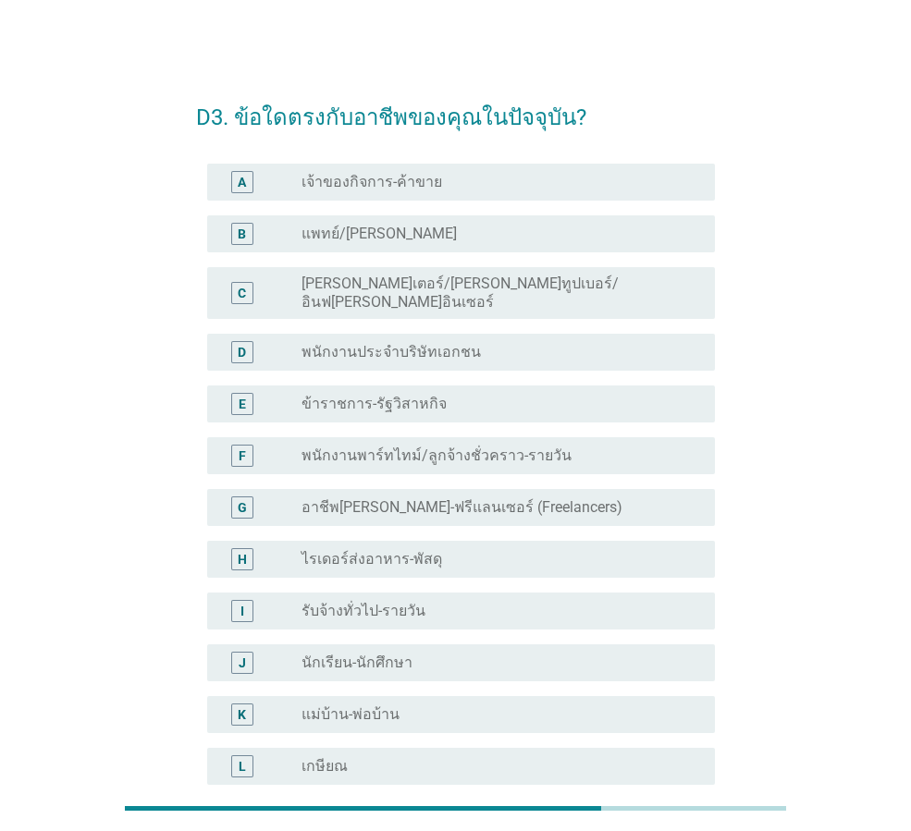
click at [491, 395] on div "radio_button_unchecked ข้าราชการ-รัฐวิสาหกิจ" at bounding box center [494, 404] width 384 height 18
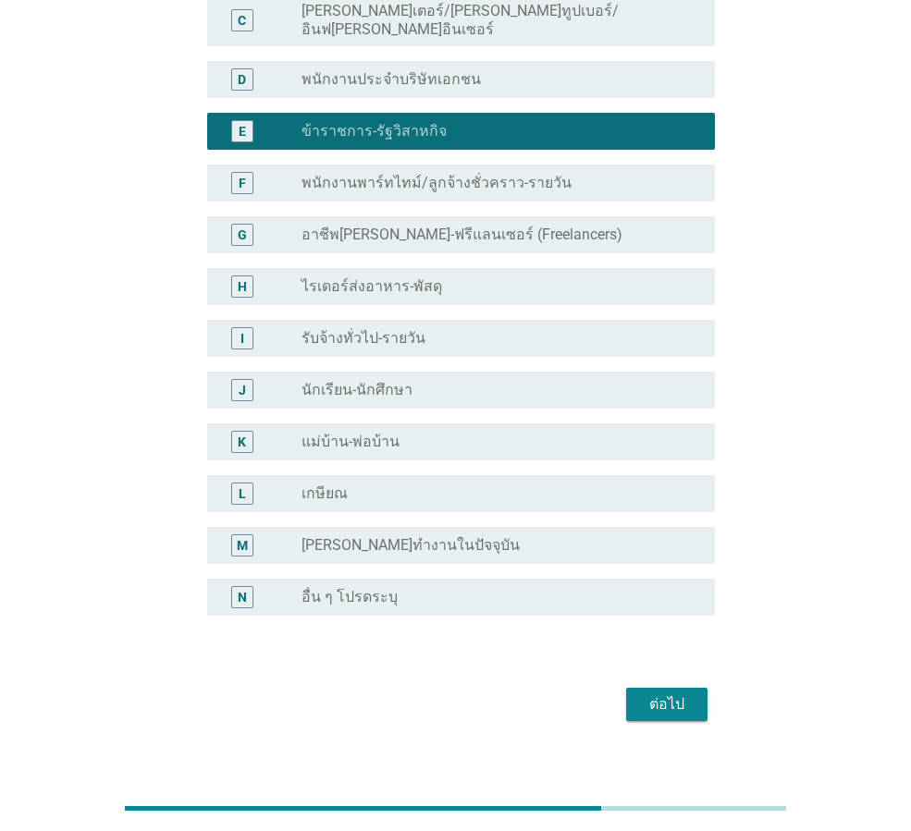
scroll to position [277, 0]
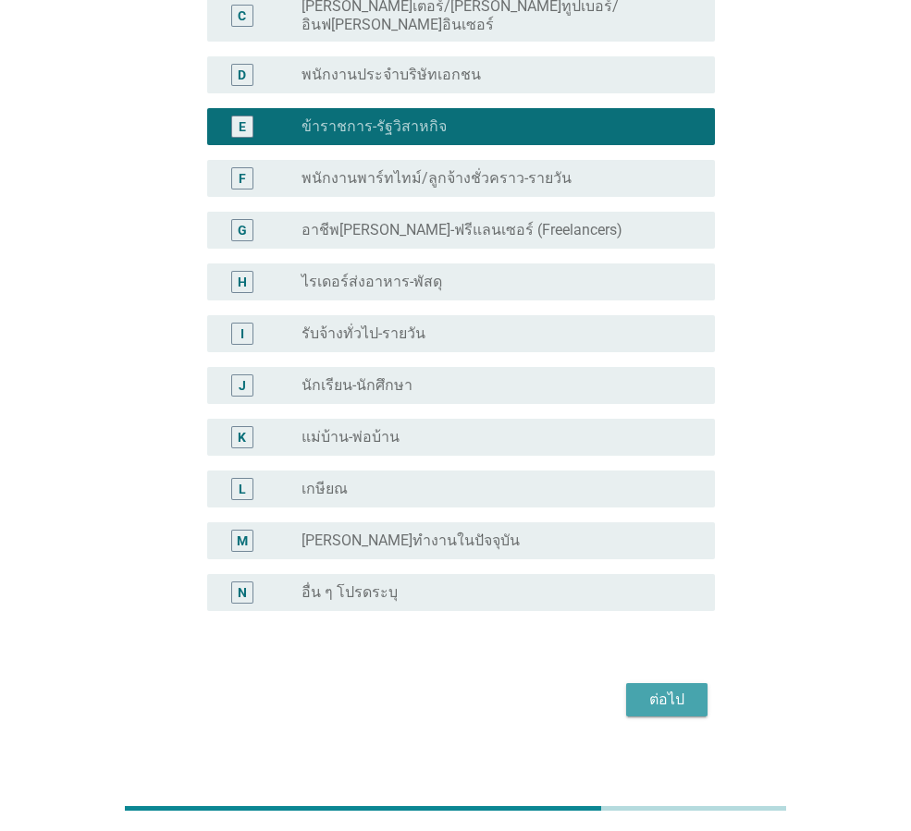
click at [660, 689] on div "ต่อไป" at bounding box center [667, 700] width 52 height 22
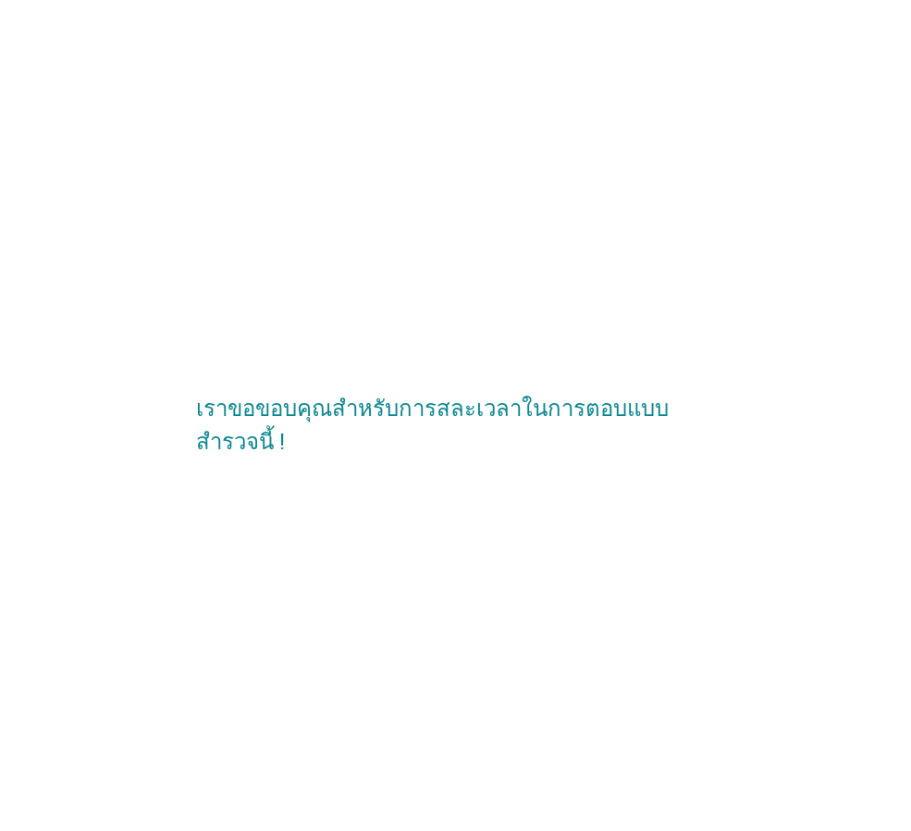
scroll to position [0, 0]
